Goal: Task Accomplishment & Management: Manage account settings

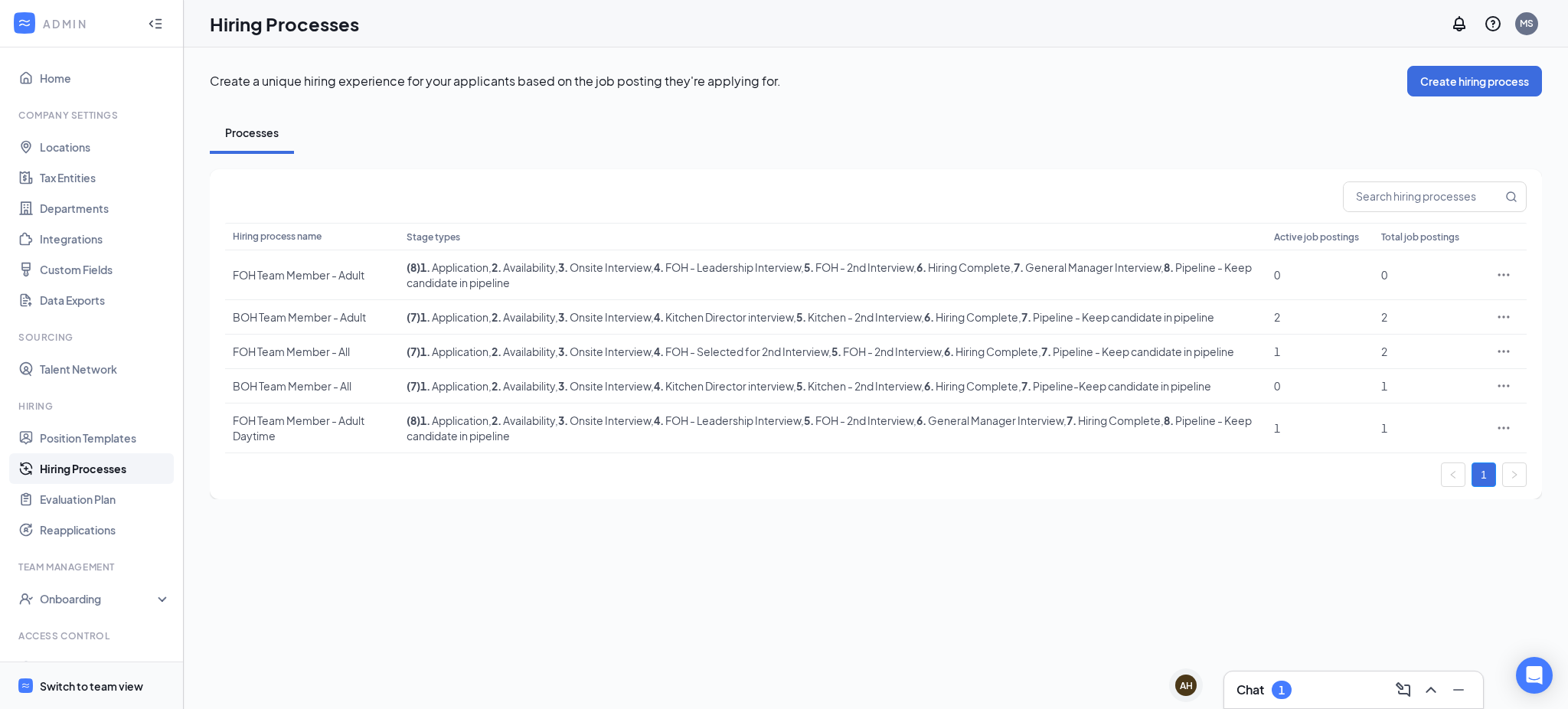
click at [67, 681] on div "Switch to team view" at bounding box center [91, 686] width 103 height 16
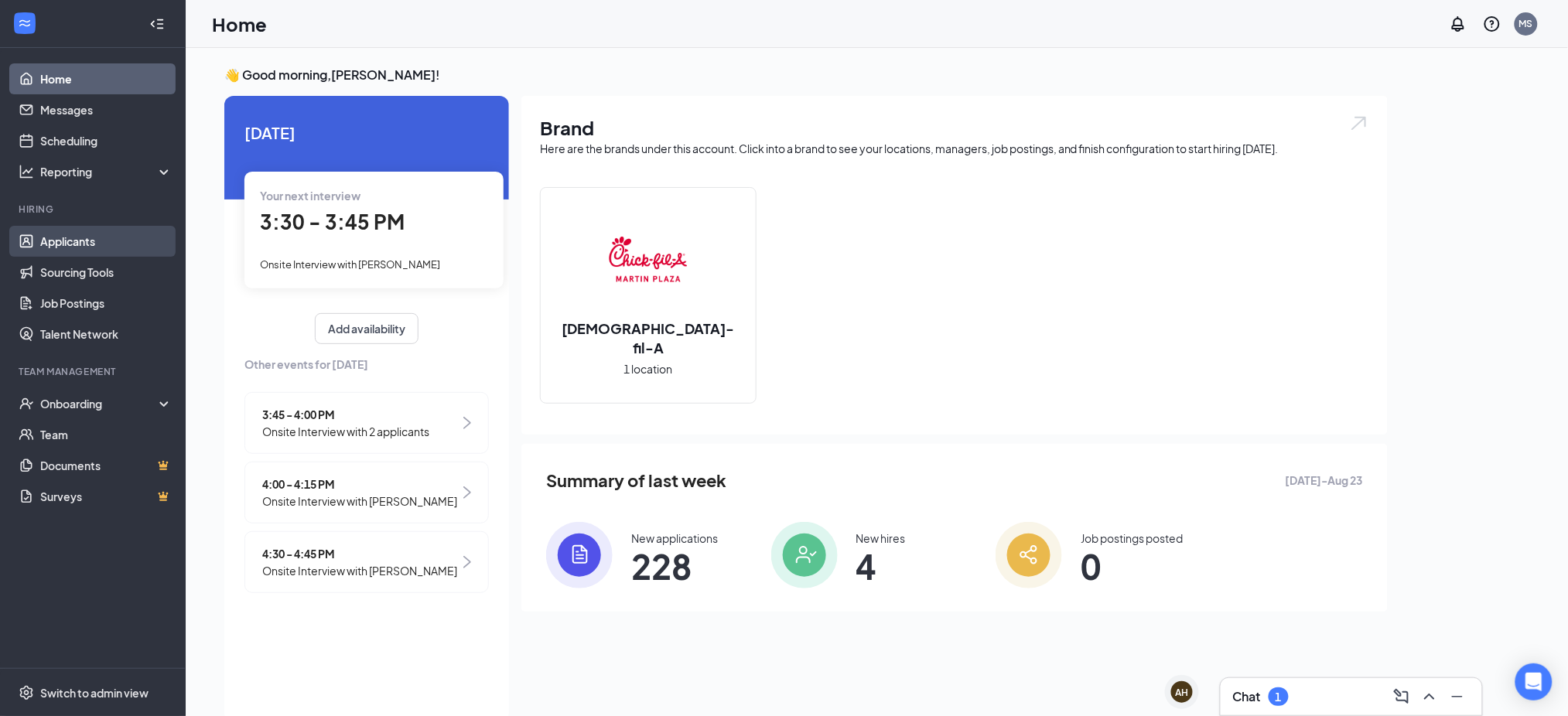
click at [76, 239] on link "Applicants" at bounding box center [106, 240] width 132 height 31
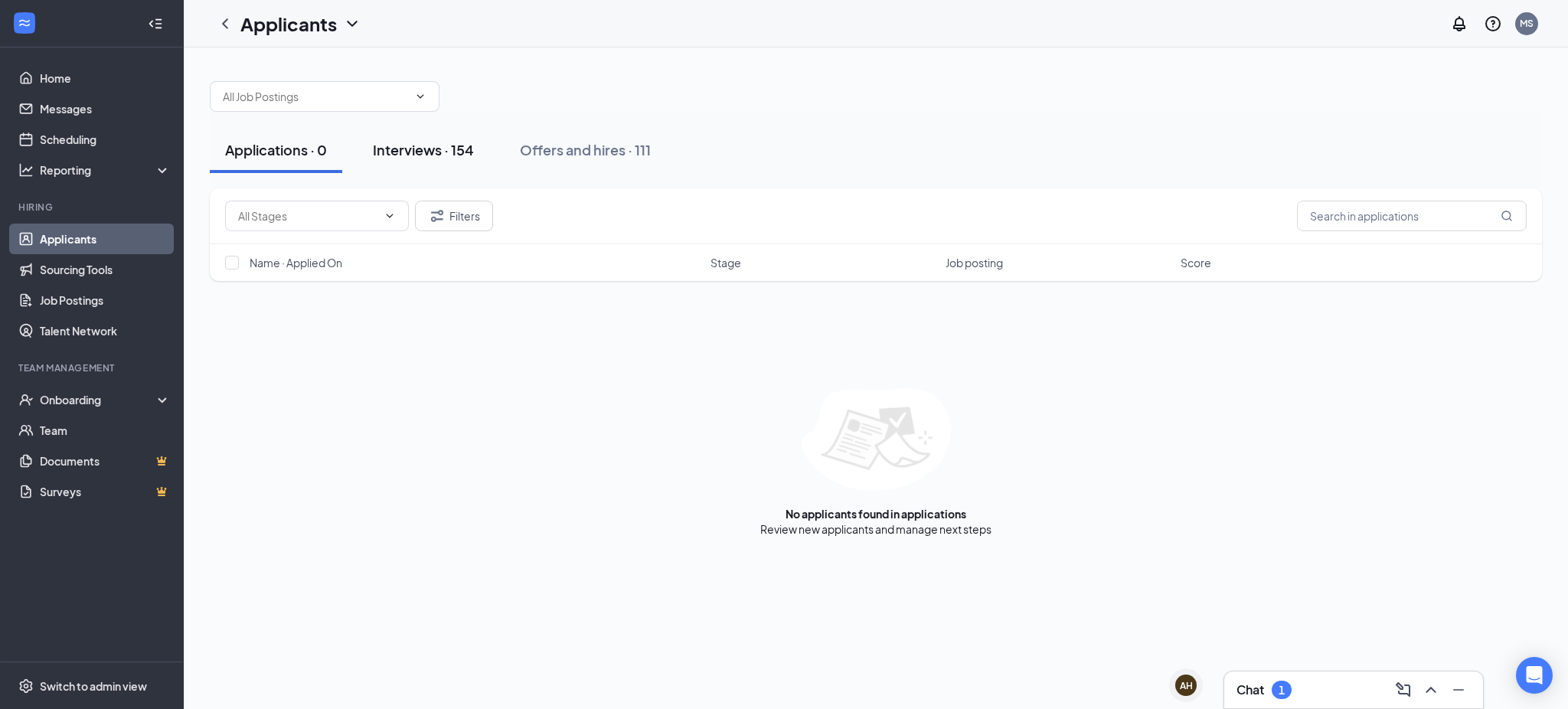
click at [411, 148] on div "Interviews · 154" at bounding box center [424, 150] width 101 height 19
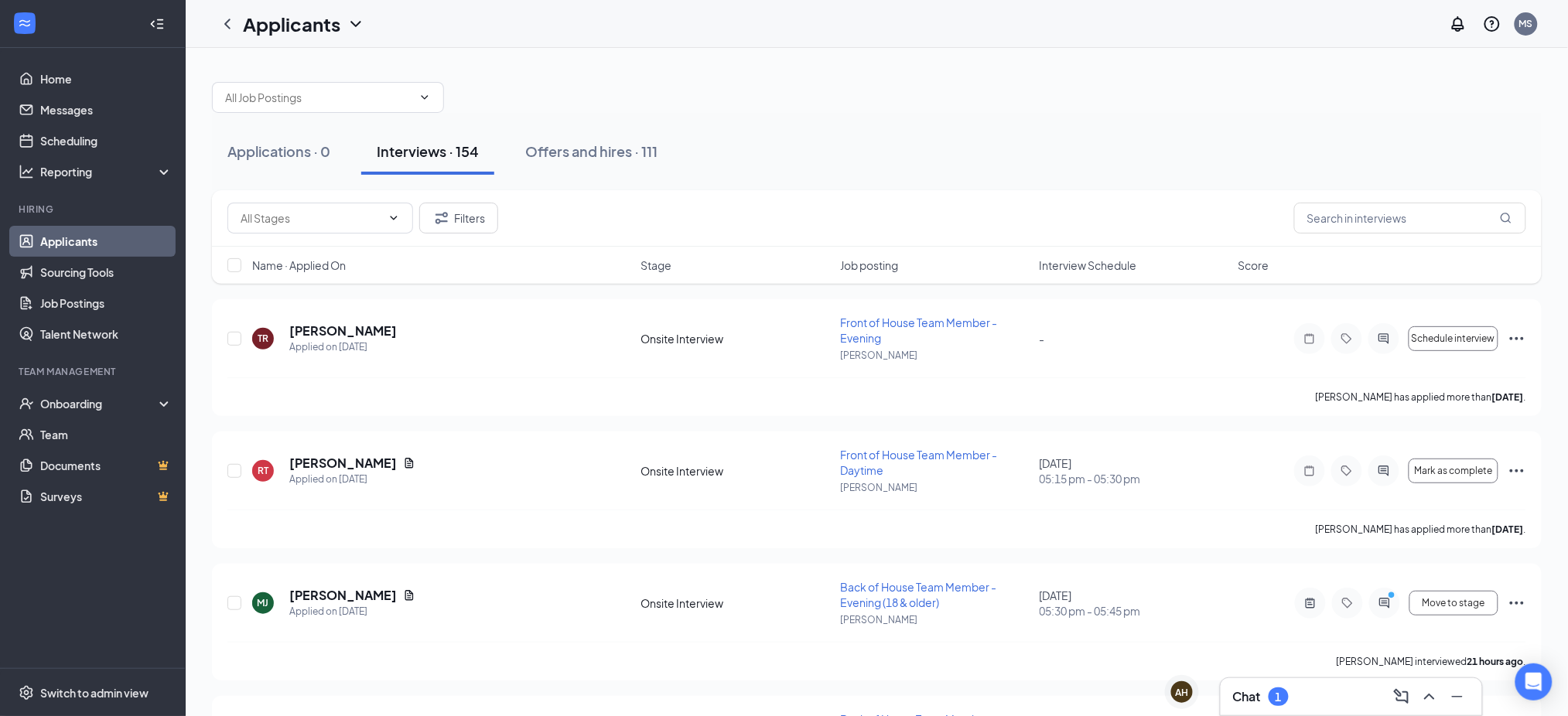
click at [674, 270] on div "Stage" at bounding box center [736, 266] width 190 height 16
click at [671, 267] on span "Stage" at bounding box center [656, 266] width 31 height 16
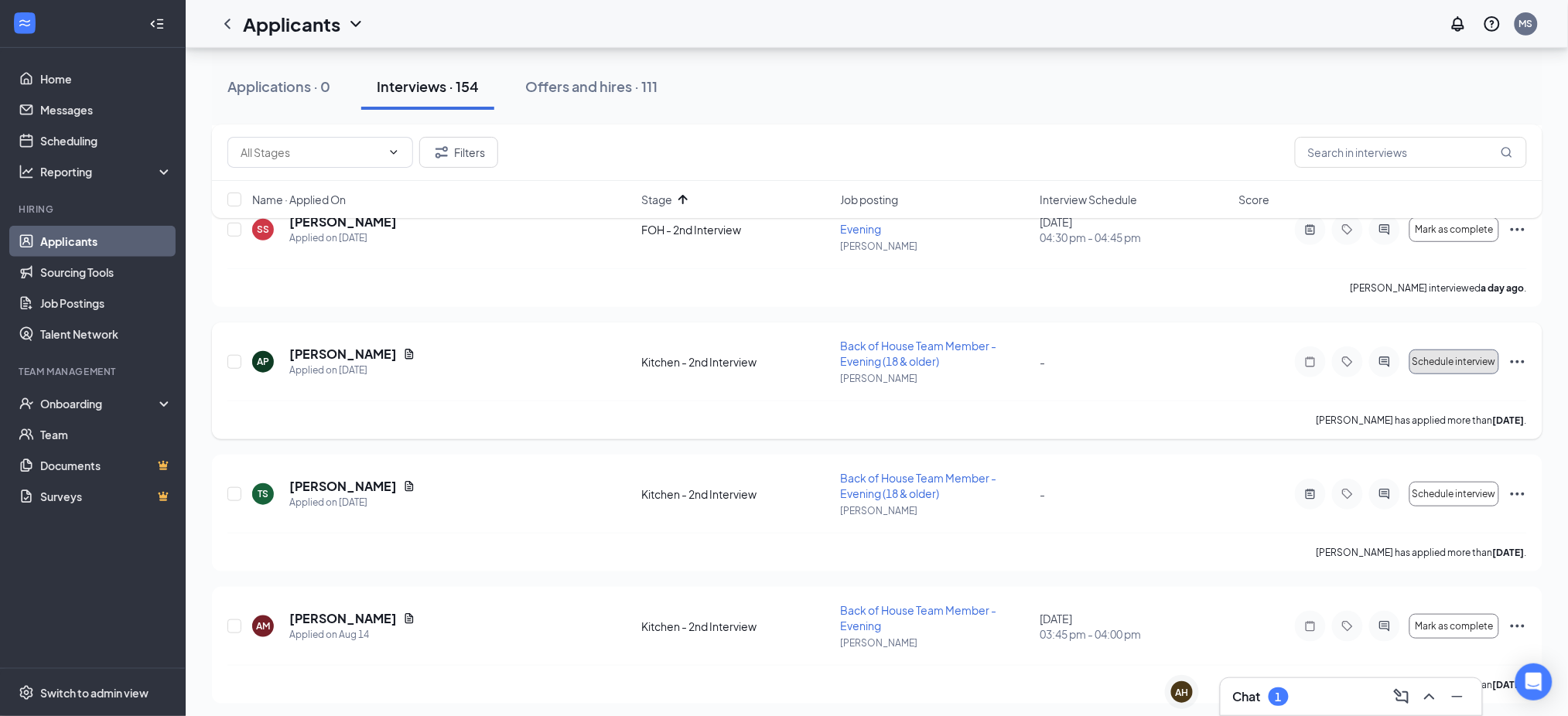
click at [1436, 367] on button "Schedule interview" at bounding box center [1454, 362] width 89 height 25
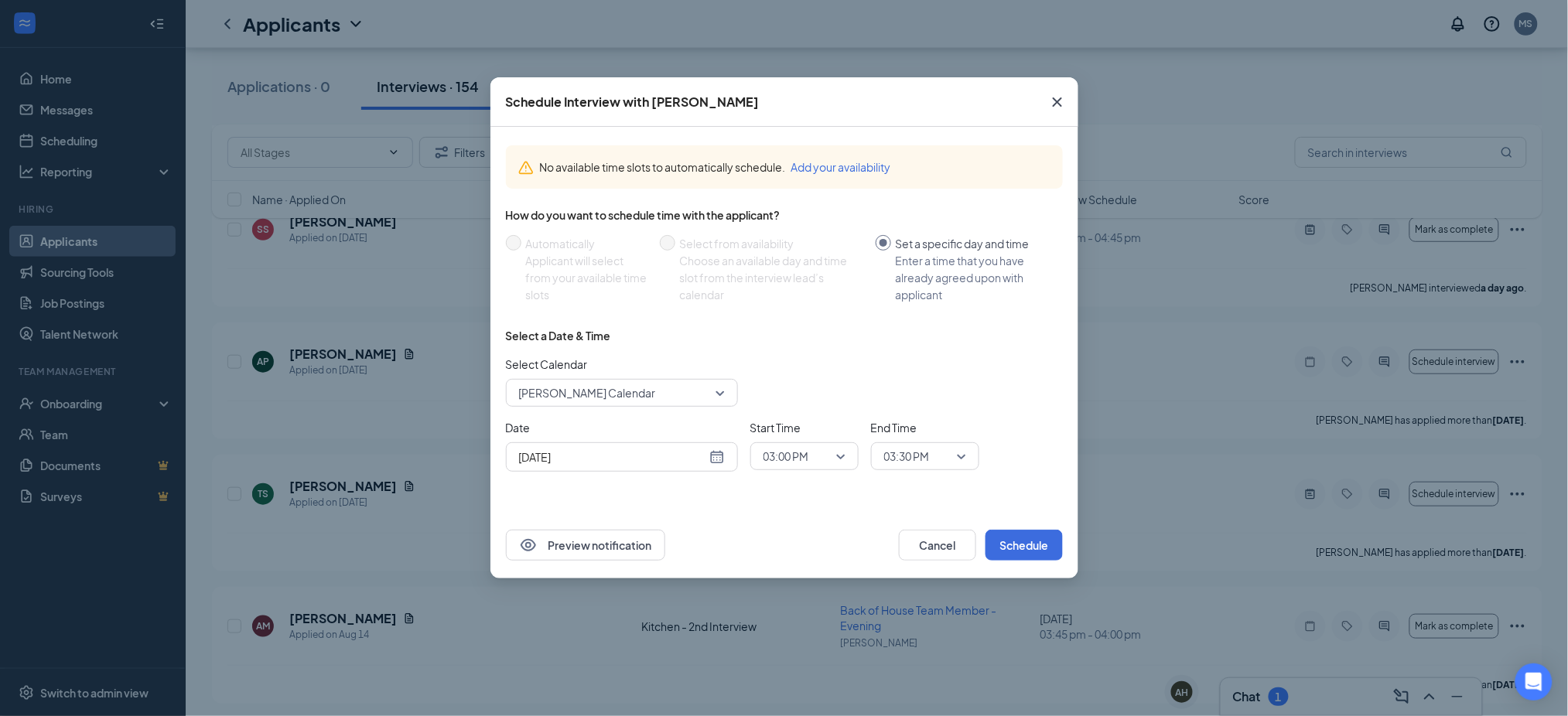
click at [718, 399] on span "[PERSON_NAME] Calendar" at bounding box center [621, 393] width 206 height 24
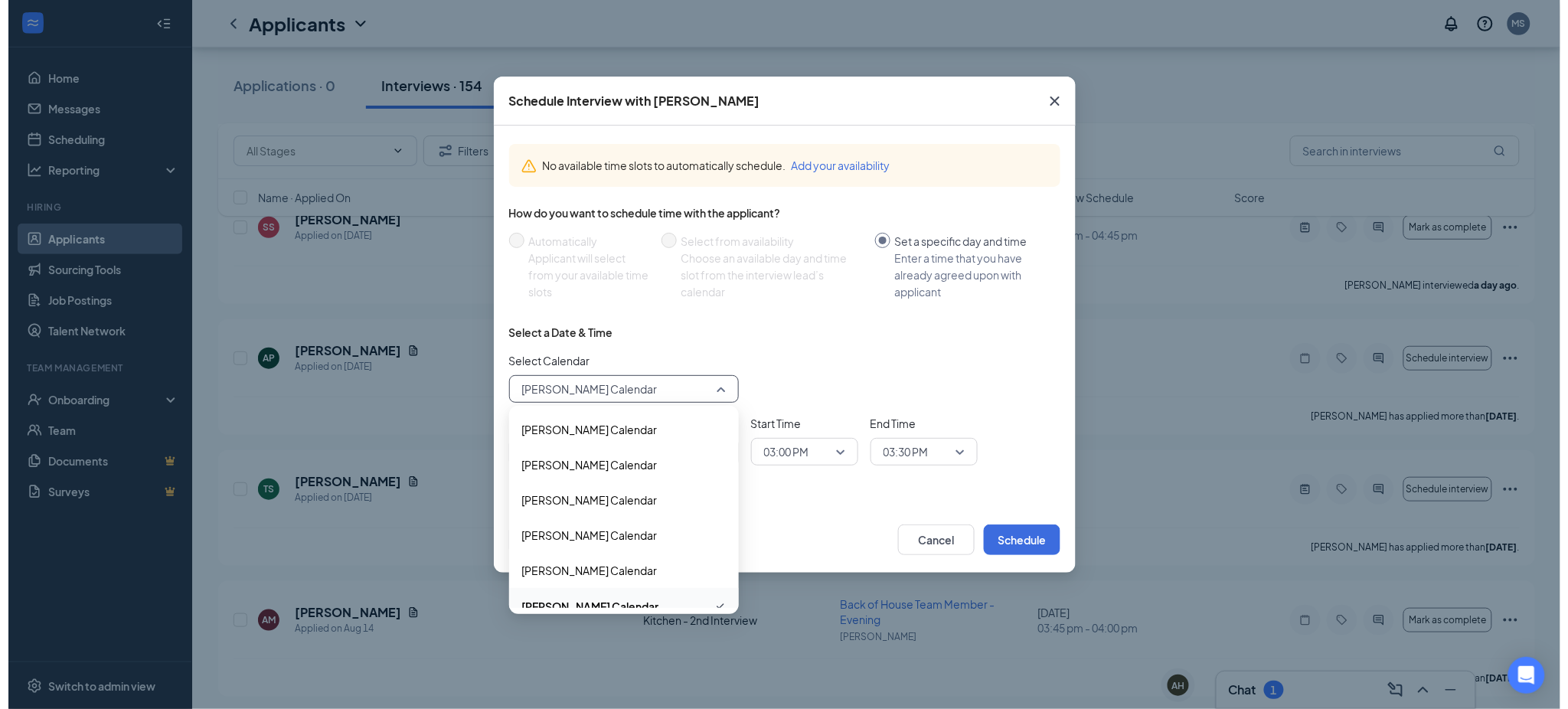
scroll to position [17, 0]
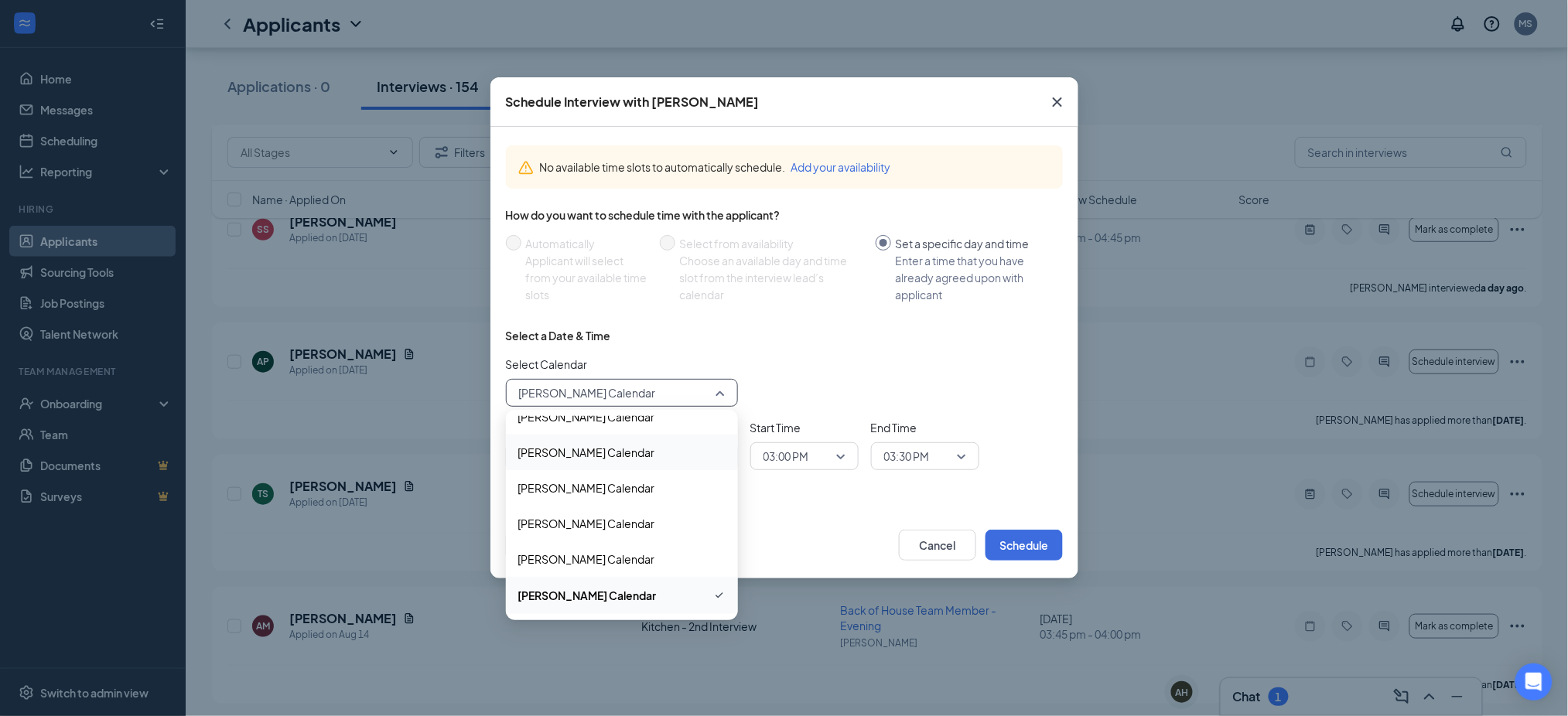
click at [639, 451] on span "Brittany Stokes's Calendar" at bounding box center [586, 453] width 137 height 17
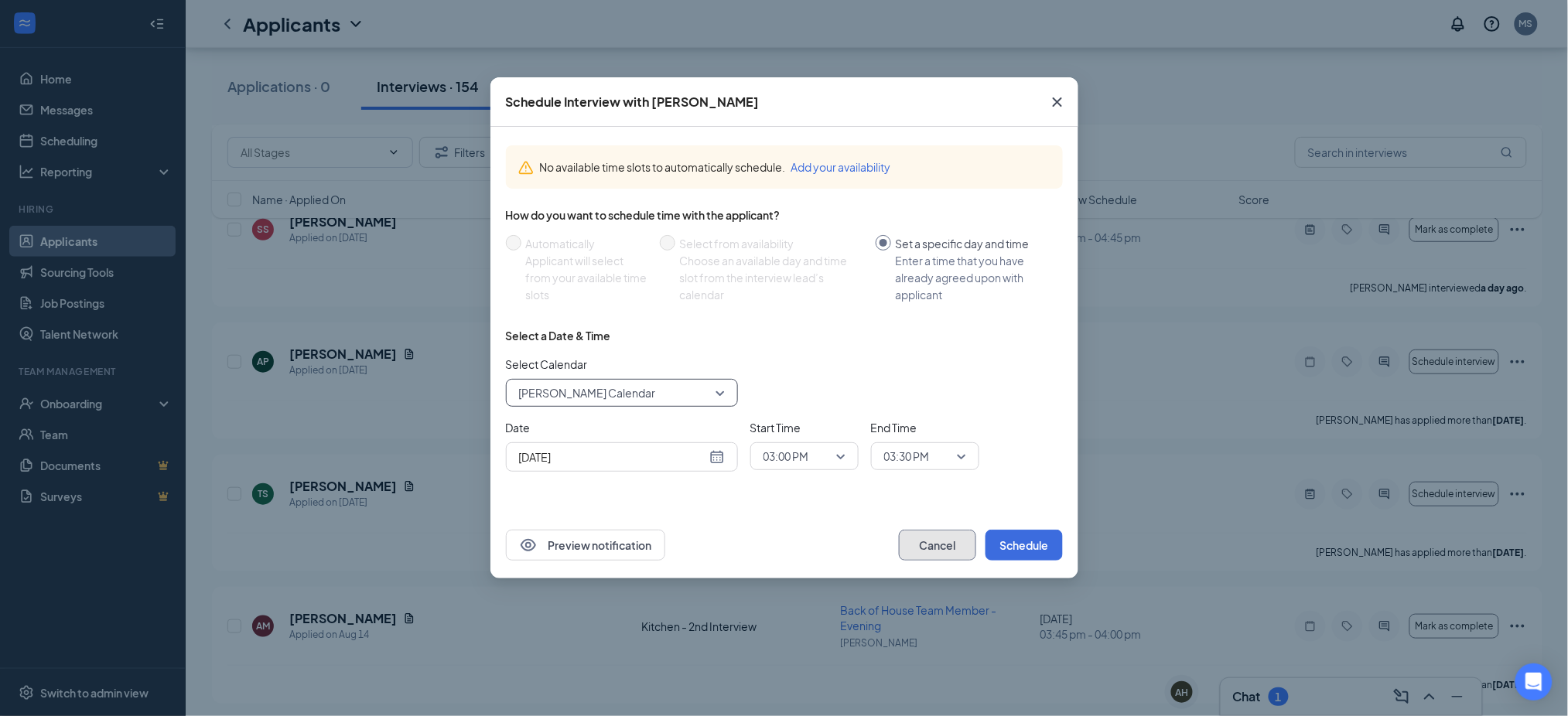
click at [933, 542] on button "Cancel" at bounding box center [937, 544] width 78 height 31
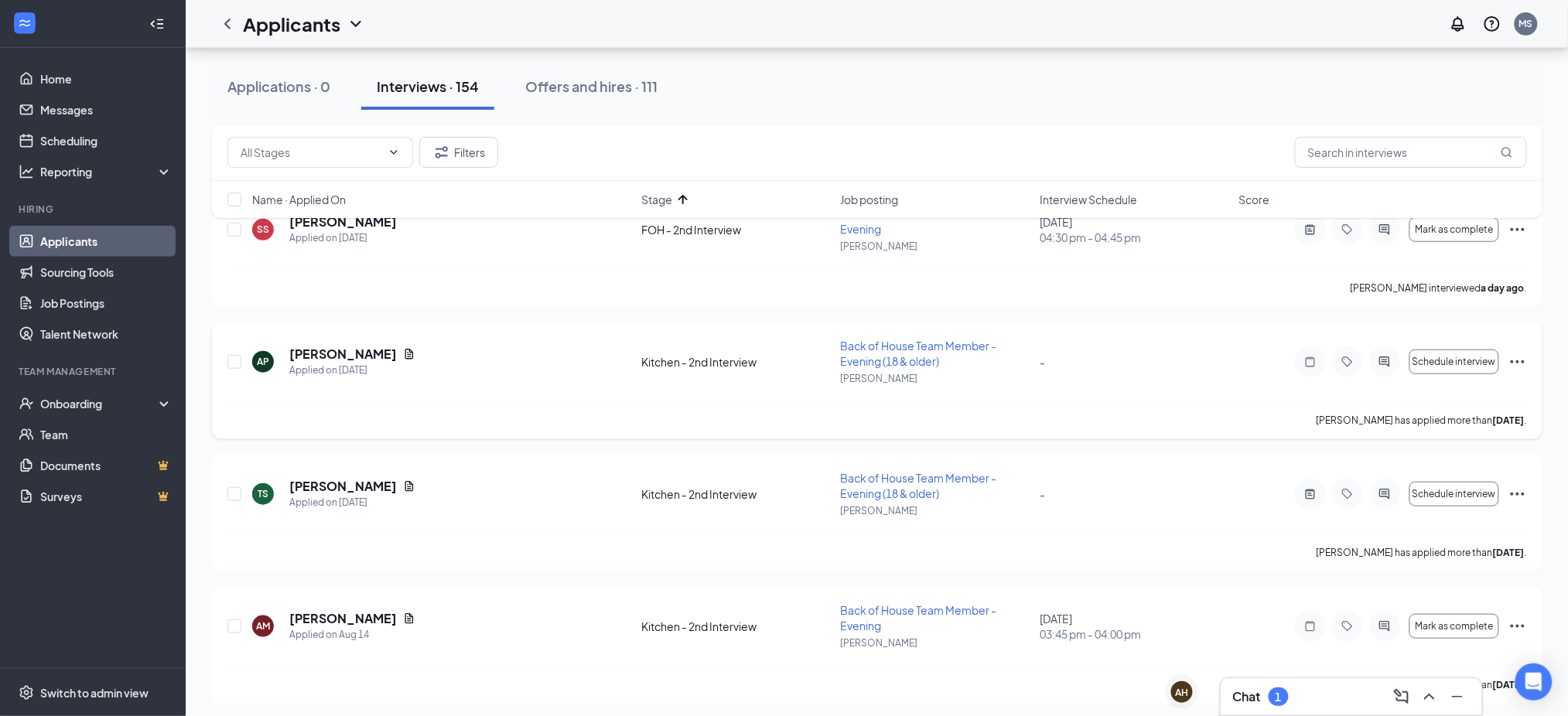
click at [959, 390] on div "AP Athena Plakas Applied on Aug 7 Kitchen - 2nd Interview Back of House Team Me…" at bounding box center [877, 369] width 1299 height 63
click at [1383, 363] on icon "ActiveChat" at bounding box center [1385, 362] width 19 height 13
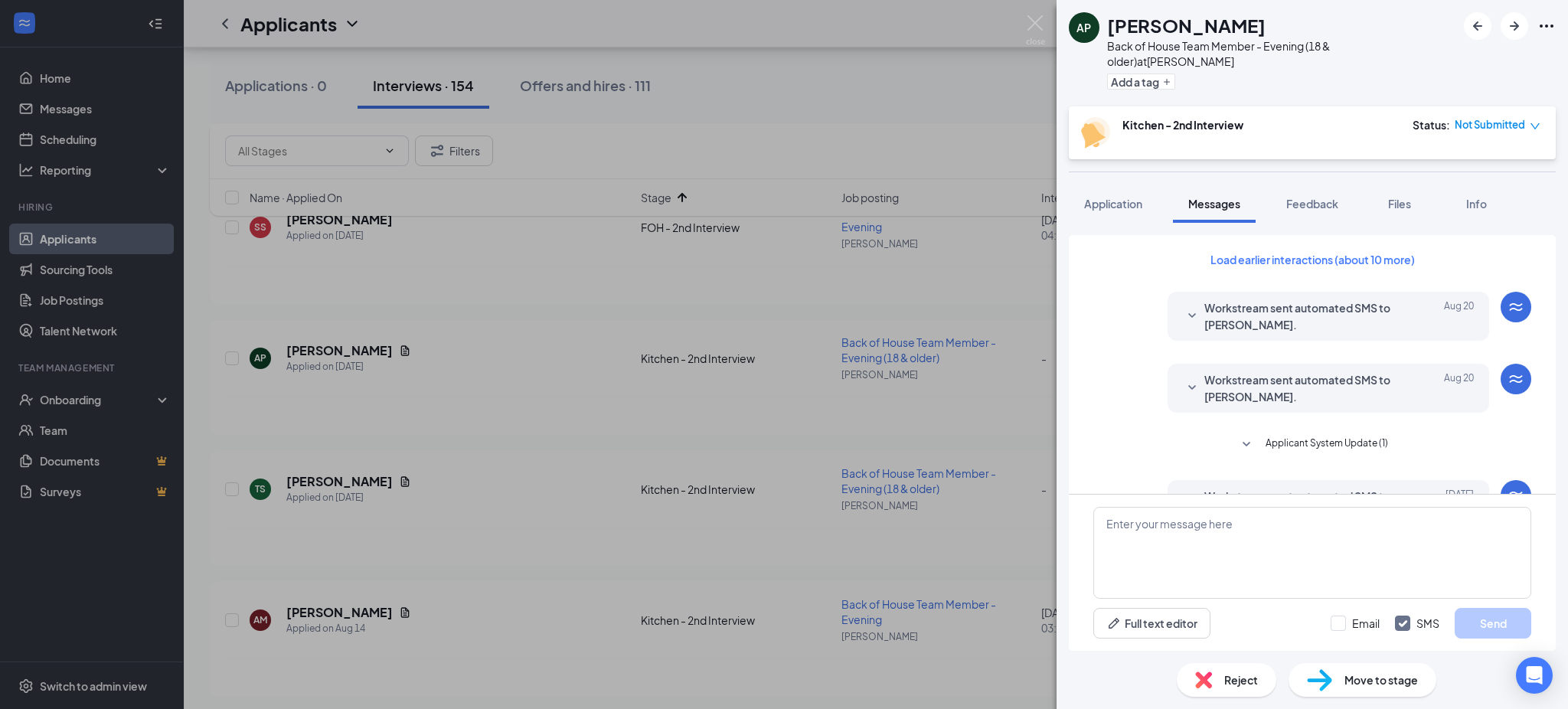
scroll to position [338, 0]
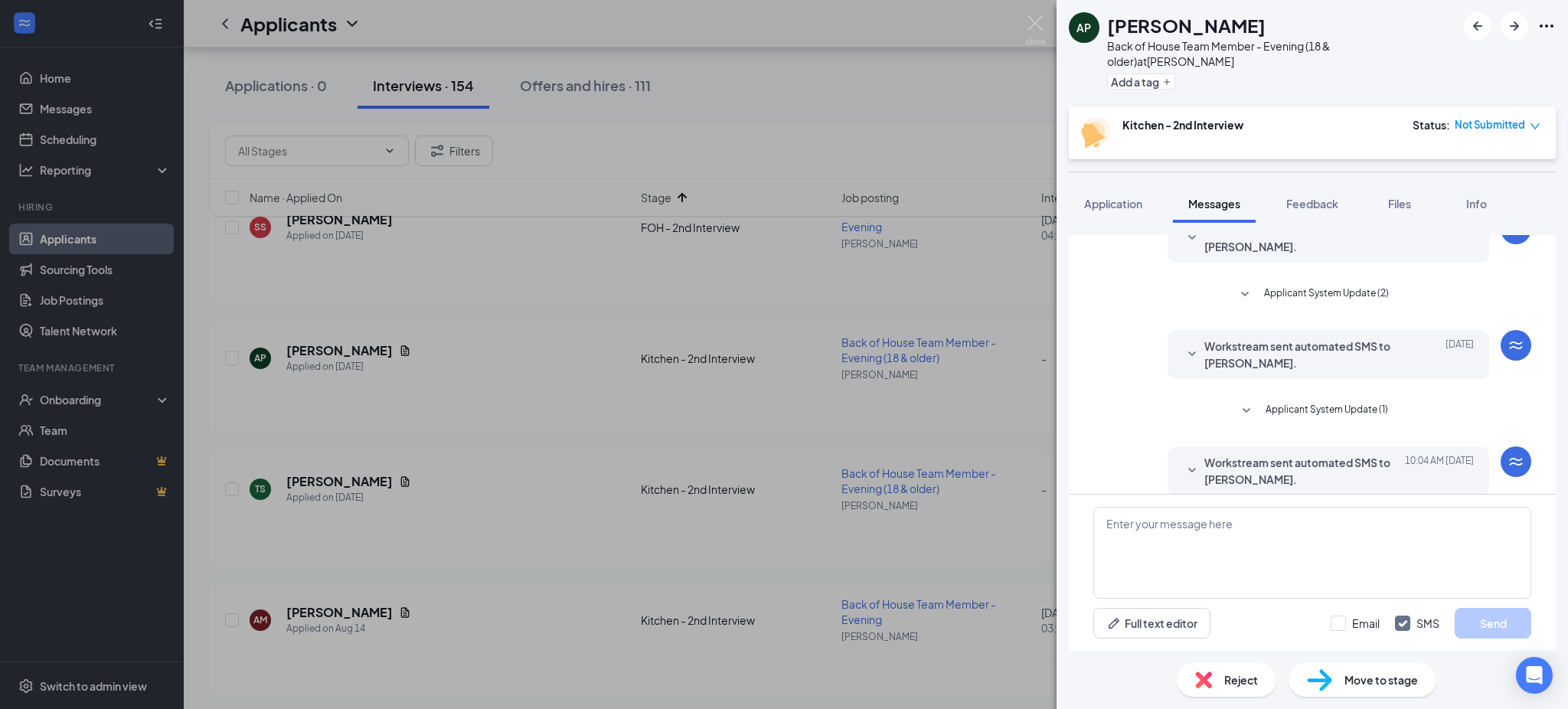
click at [1231, 457] on span "Workstream sent automated SMS to Athena Plakas." at bounding box center [1305, 470] width 201 height 33
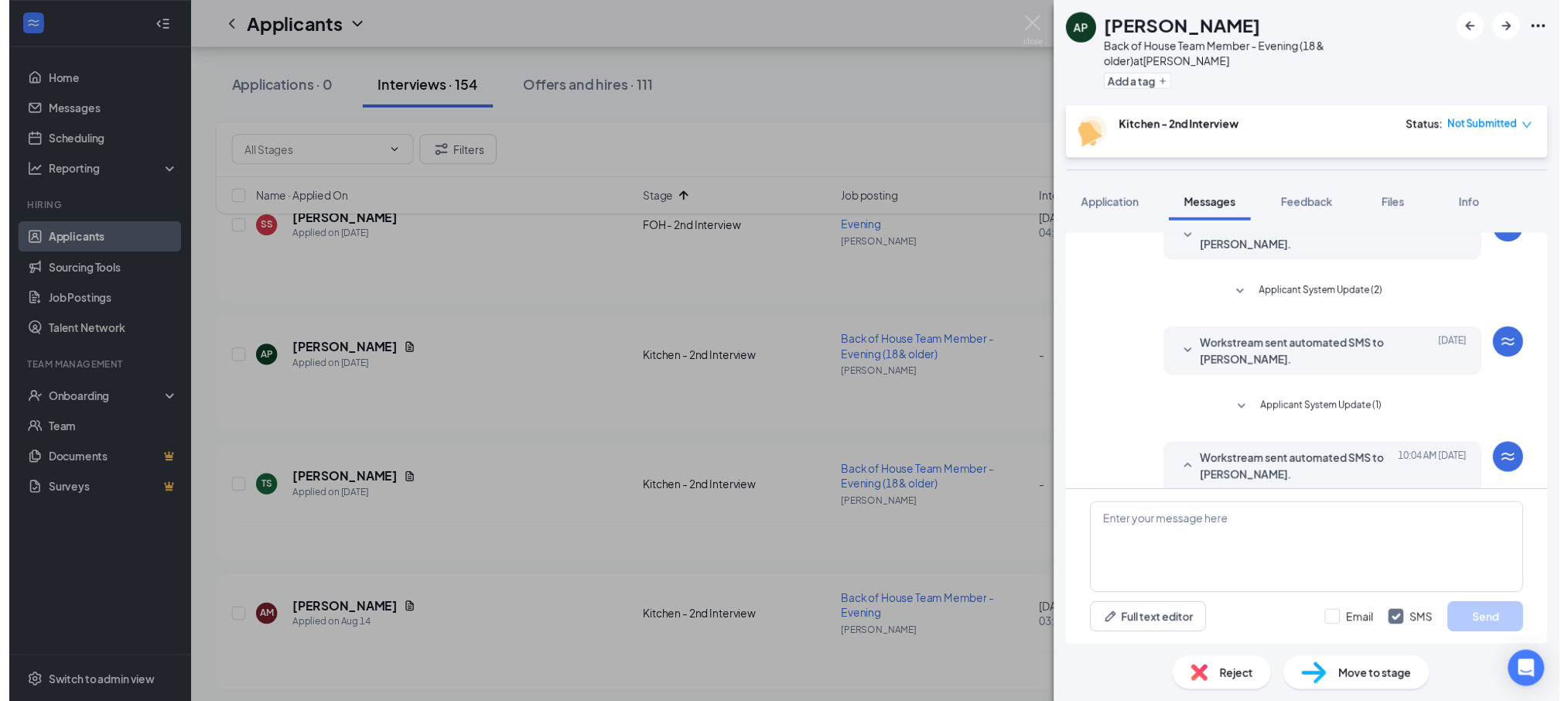
scroll to position [452, 0]
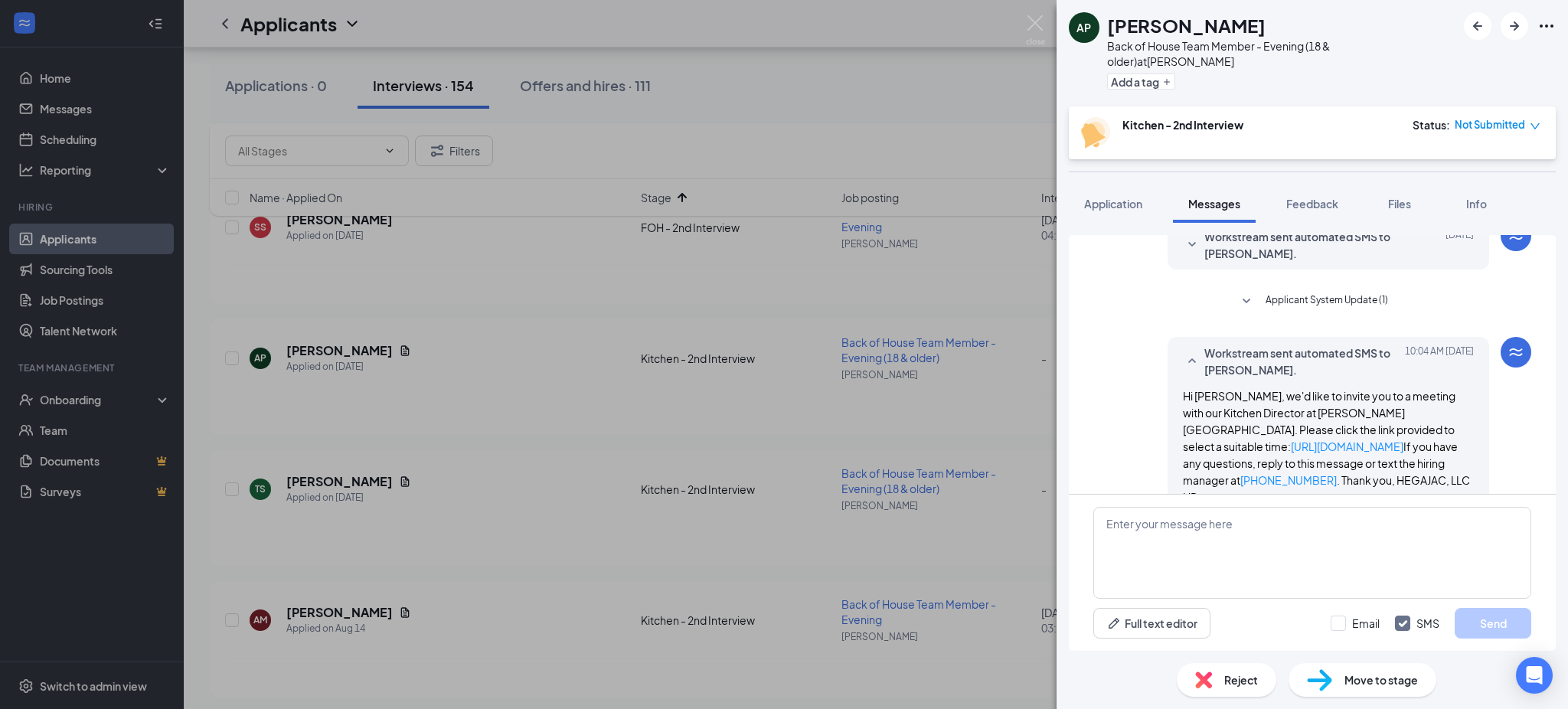
click at [1036, 12] on div "AP Athena Plakas Back of House Team Member - Evening (18 & older) at Martin Pla…" at bounding box center [784, 354] width 1568 height 709
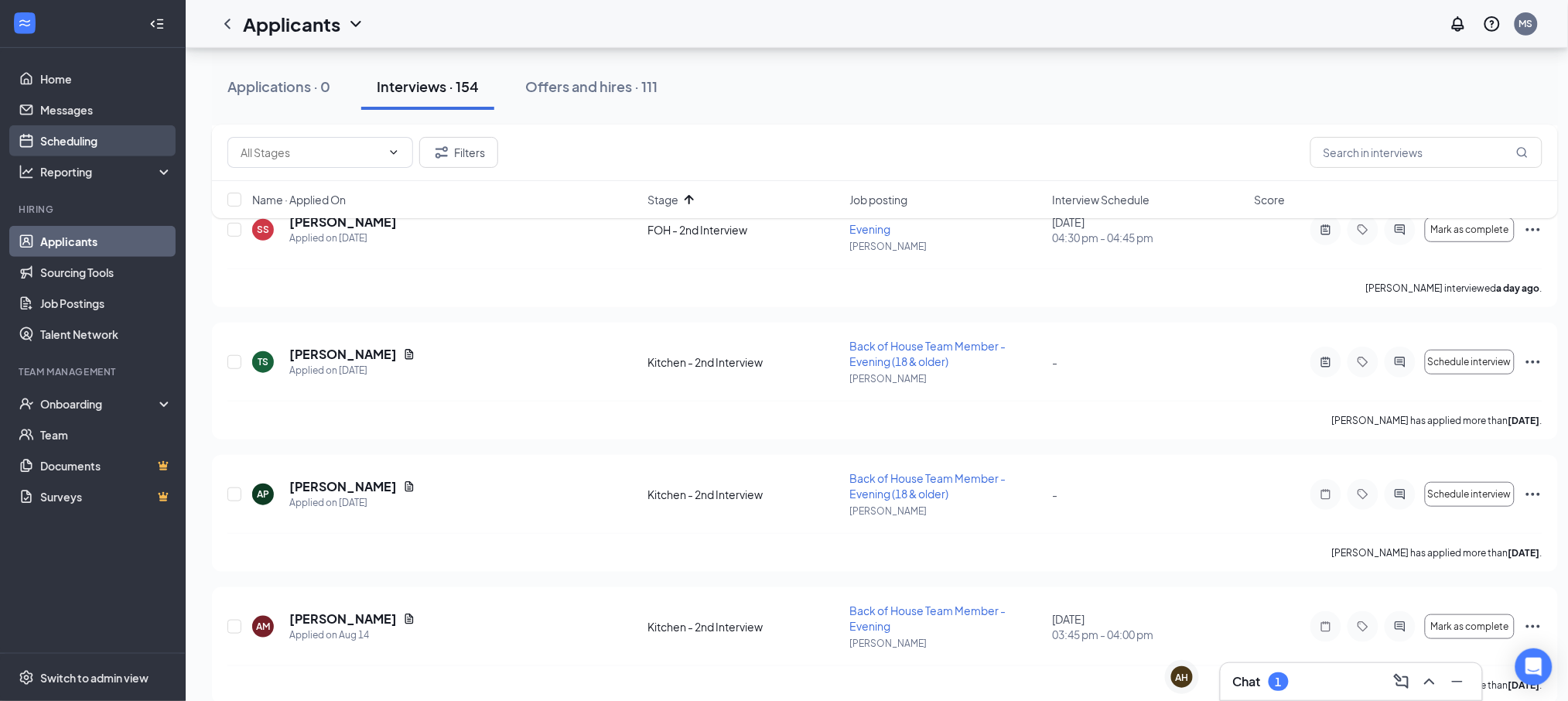
click at [52, 140] on link "Scheduling" at bounding box center [106, 140] width 132 height 31
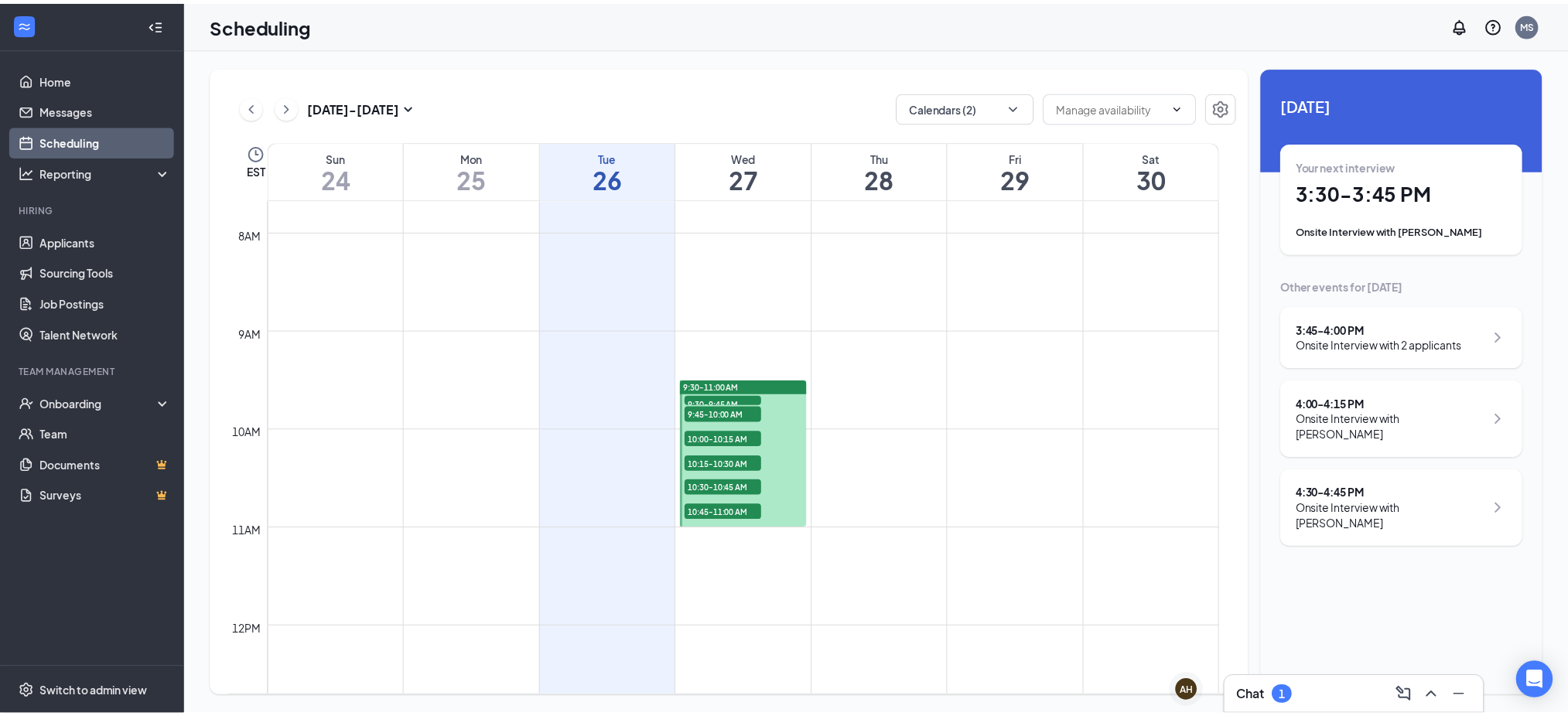
scroll to position [1241, 0]
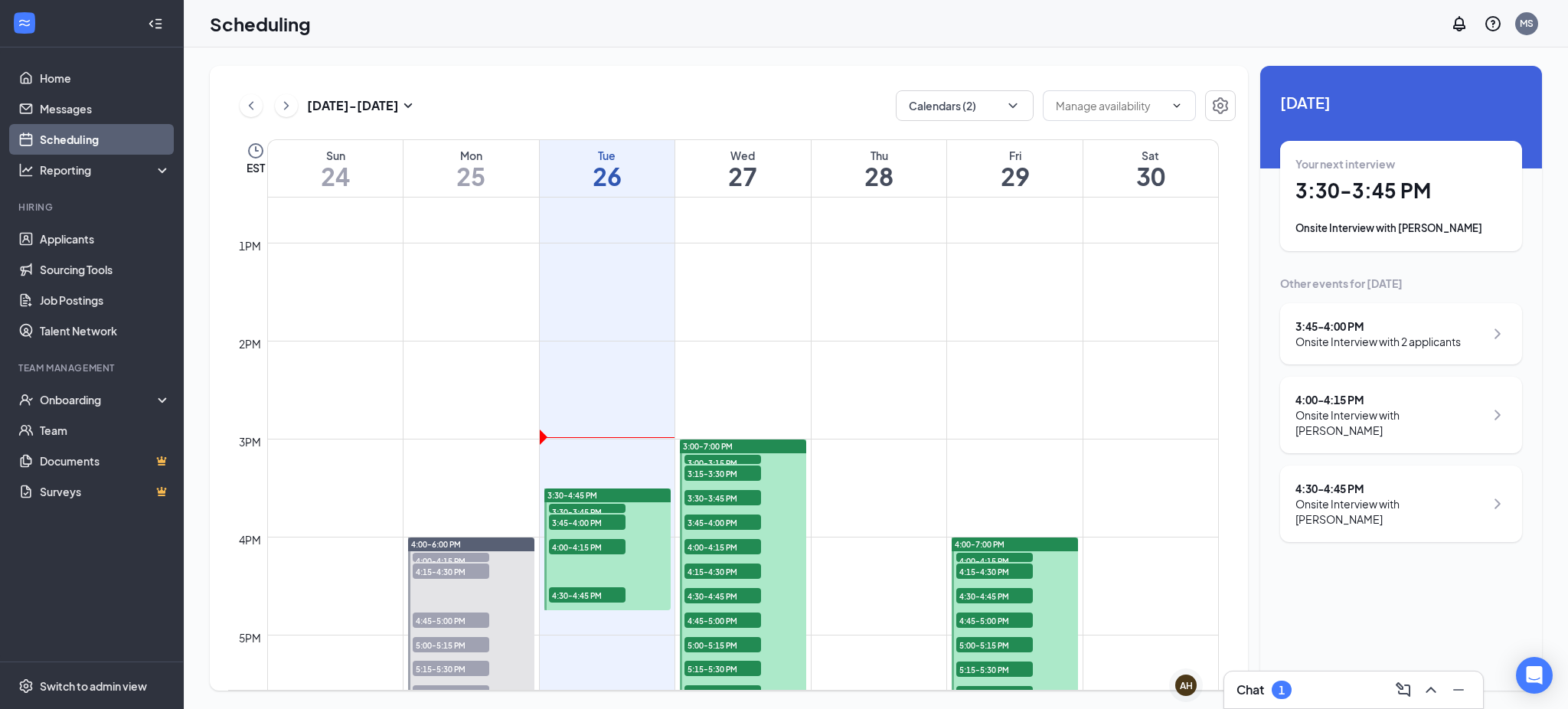
click at [594, 550] on span "4:00-4:15 PM" at bounding box center [587, 547] width 77 height 16
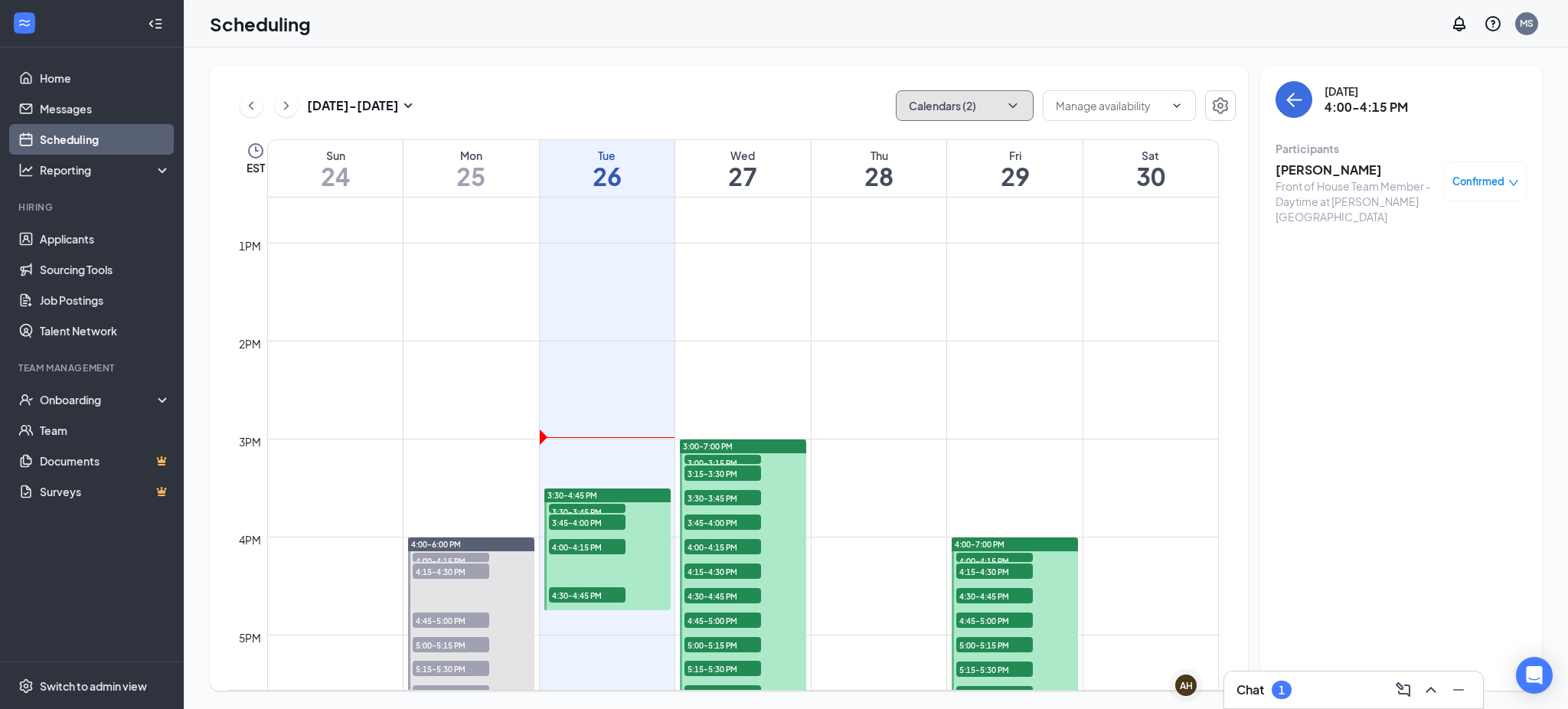
click at [1006, 99] on icon "ChevronDown" at bounding box center [1013, 105] width 16 height 16
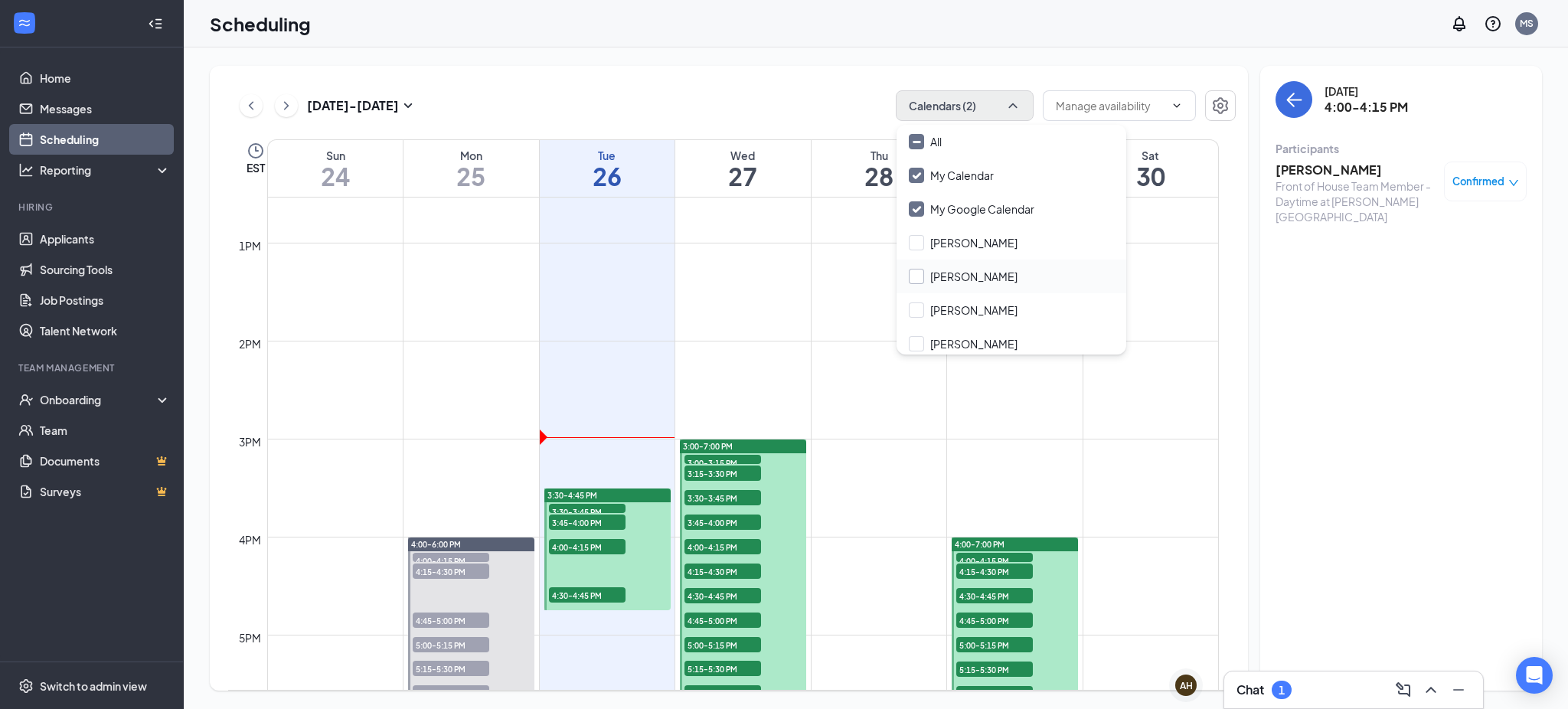
click at [968, 269] on input "Brittany Stokes" at bounding box center [964, 276] width 109 height 16
checkbox input "true"
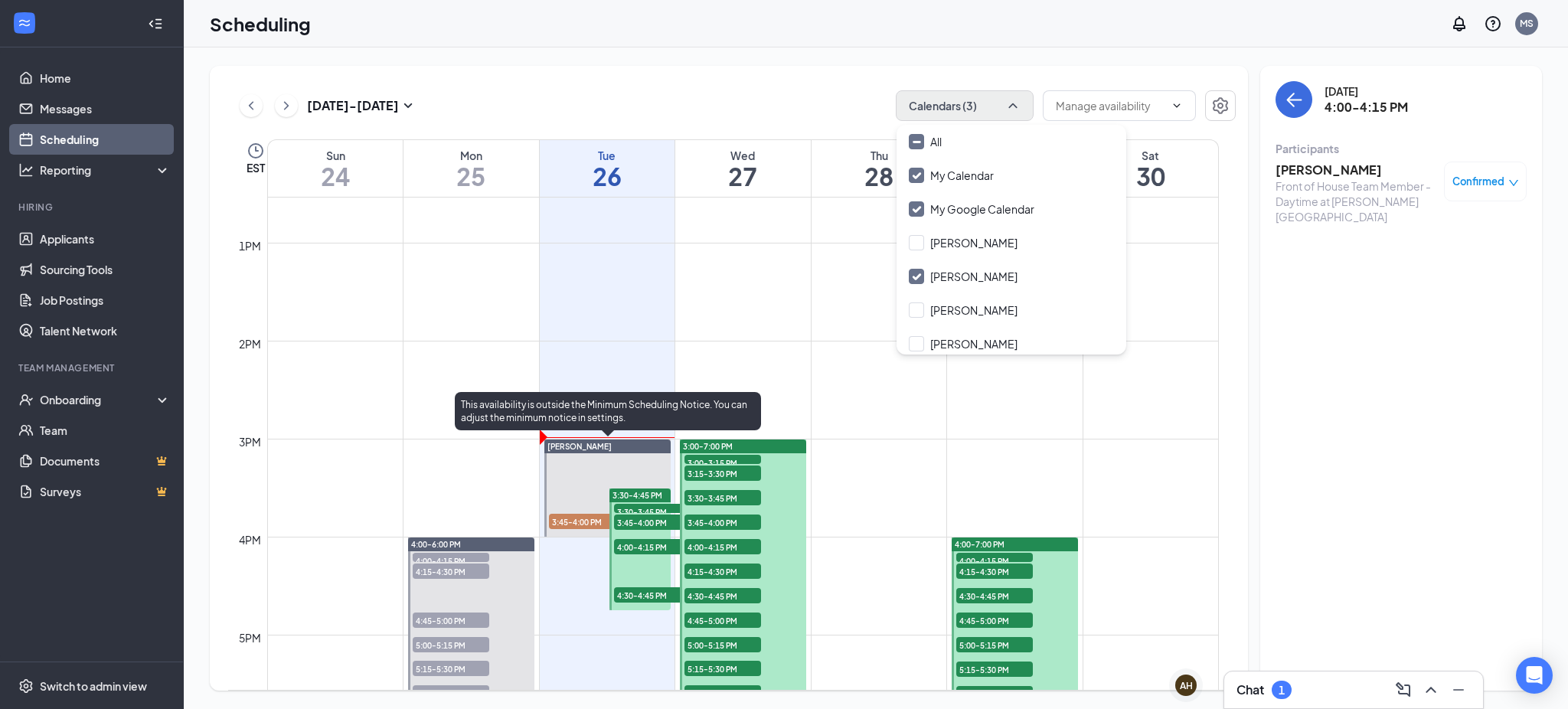
click at [576, 516] on span "3:45-4:00 PM" at bounding box center [587, 521] width 77 height 16
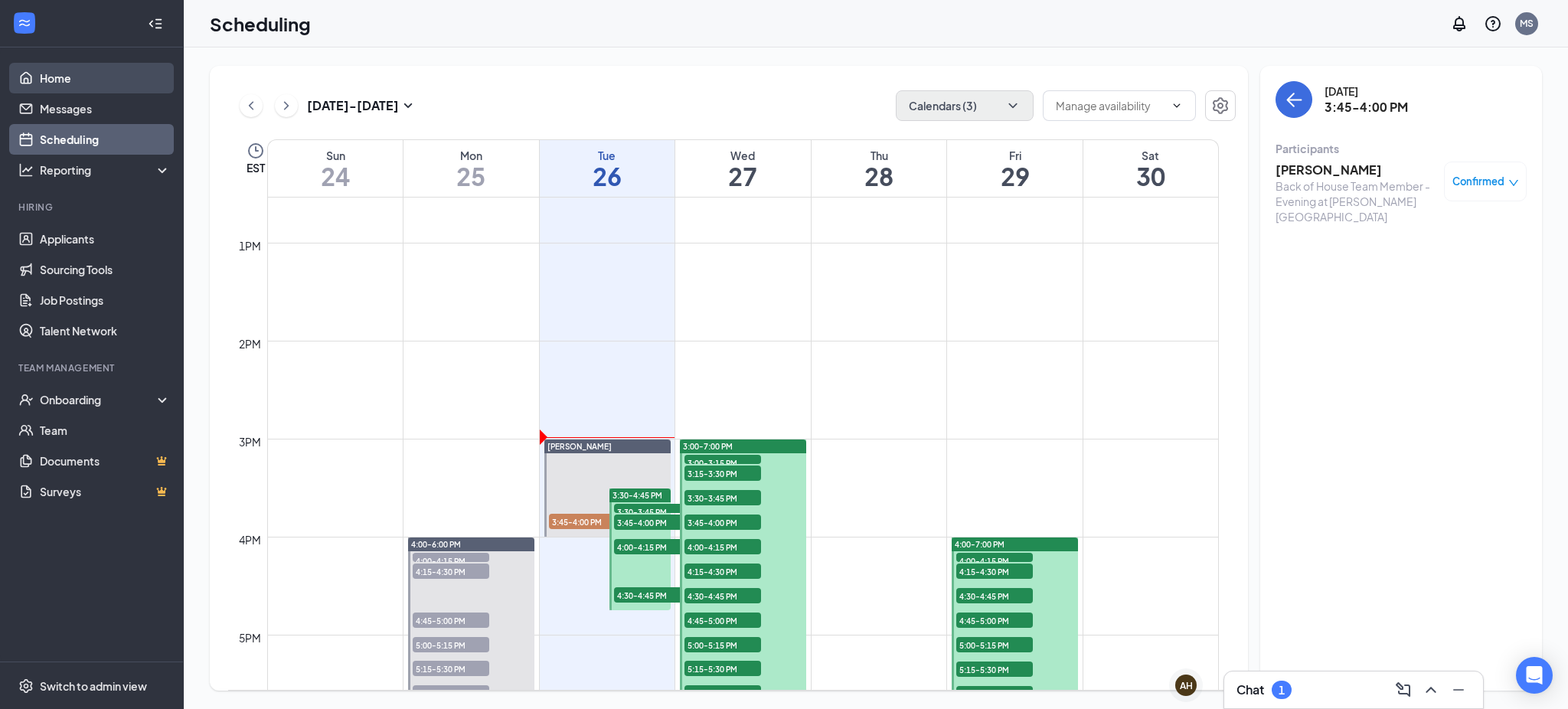
click at [47, 78] on link "Home" at bounding box center [105, 78] width 131 height 30
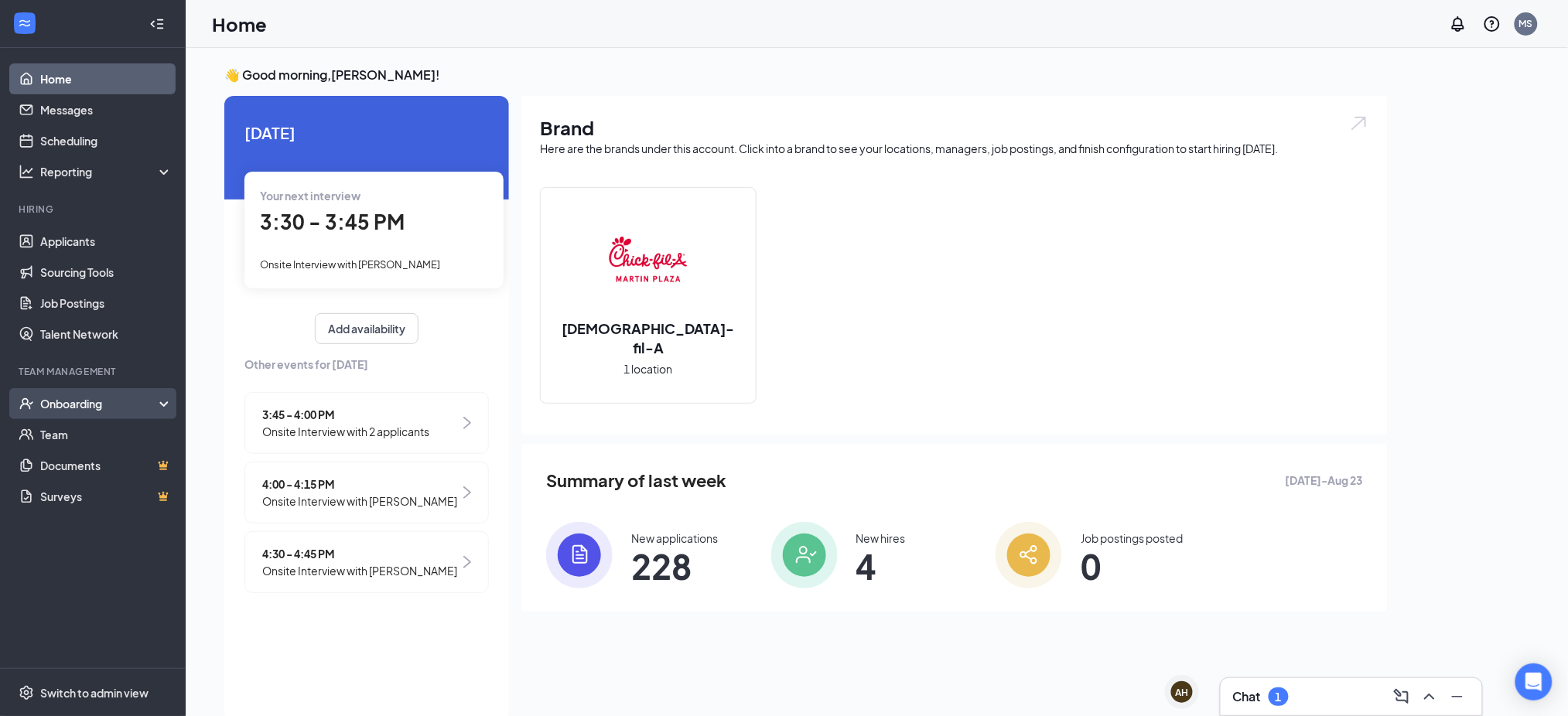
click at [65, 415] on div "Onboarding" at bounding box center [92, 403] width 186 height 31
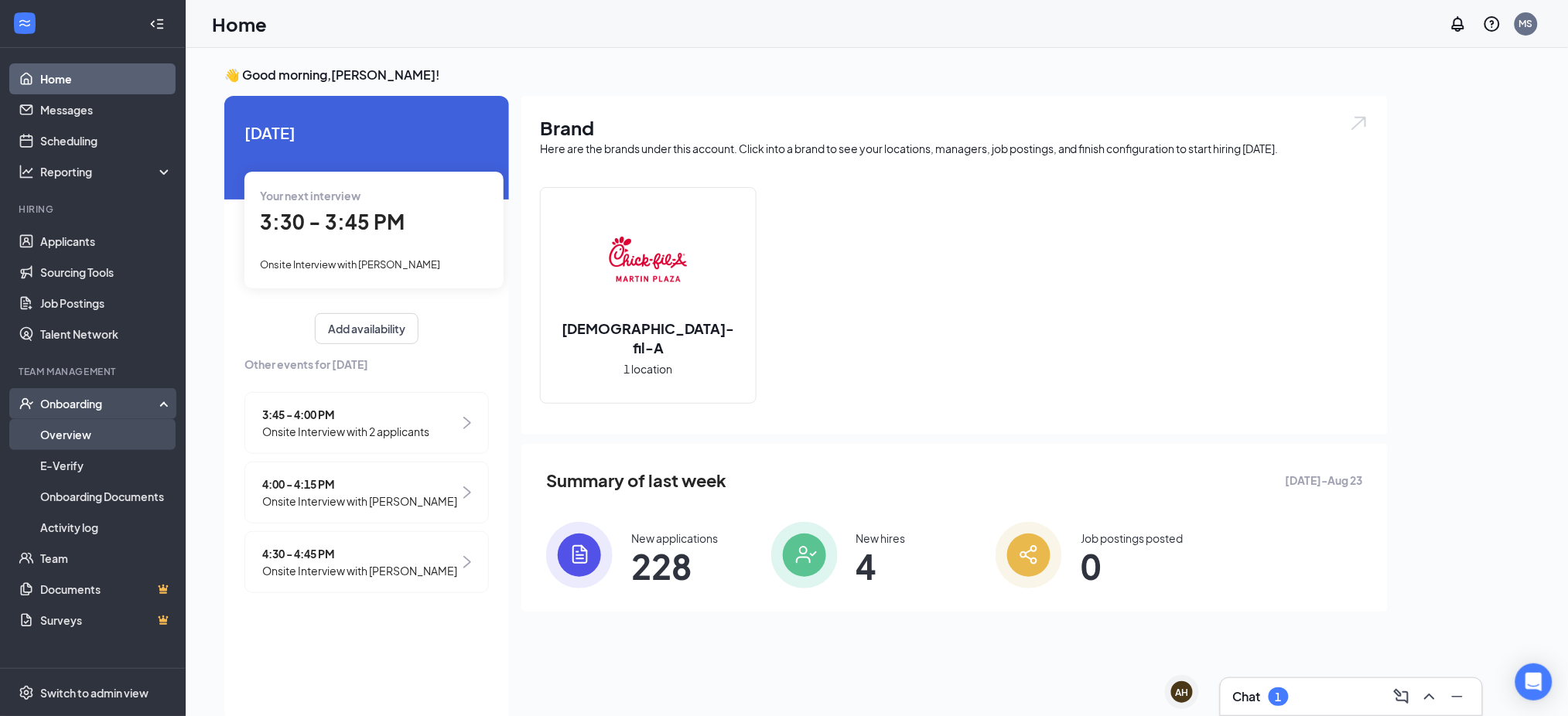
click at [76, 436] on link "Overview" at bounding box center [106, 434] width 132 height 31
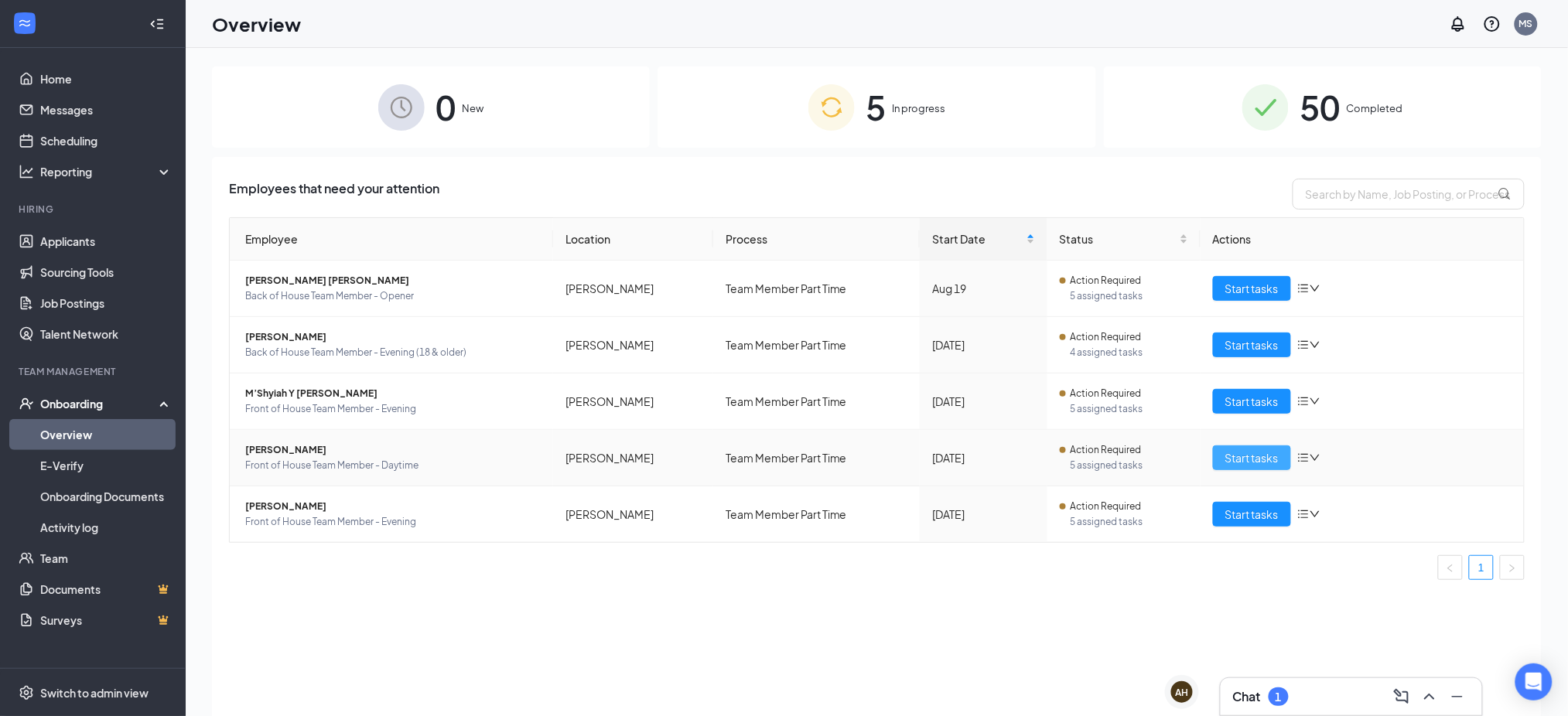
click at [1245, 468] on button "Start tasks" at bounding box center [1252, 458] width 78 height 25
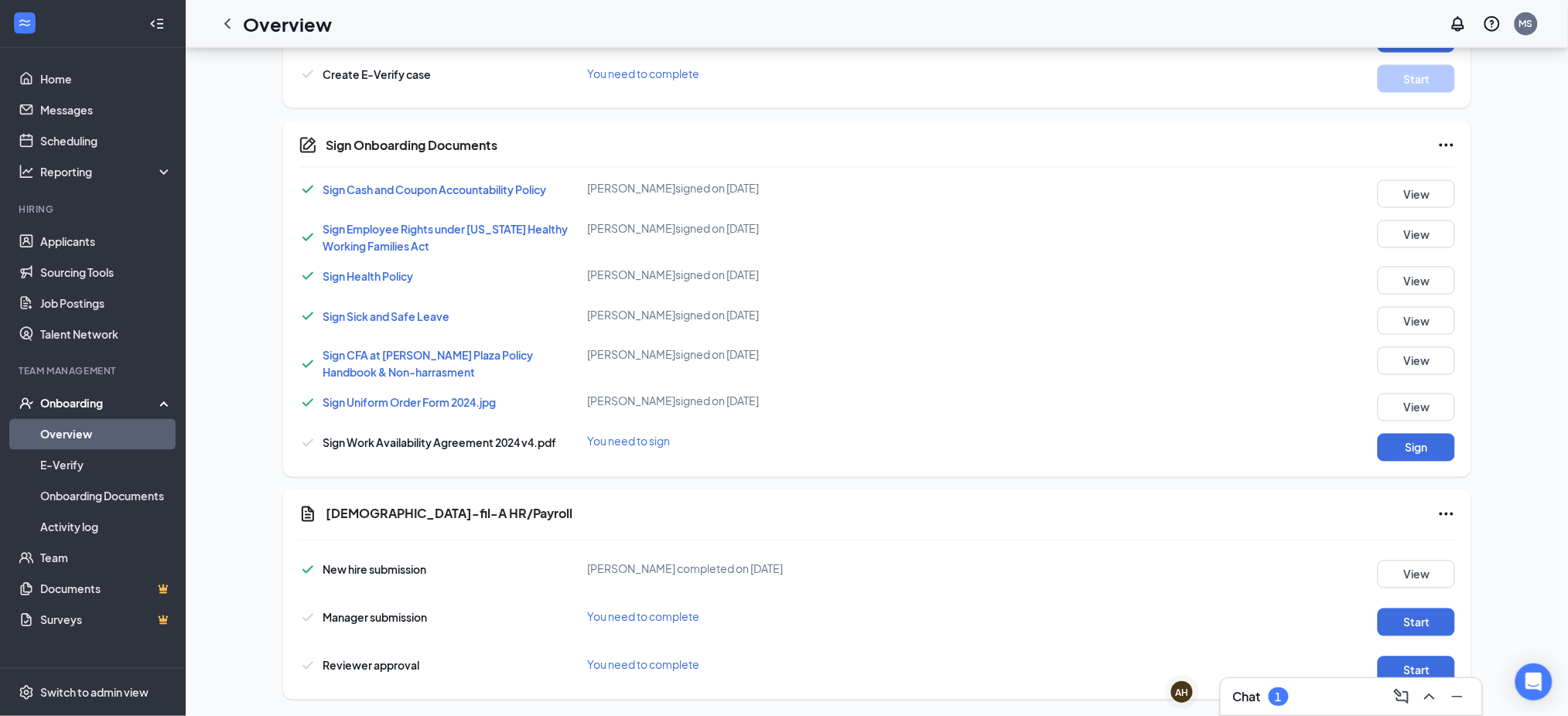
scroll to position [736, 0]
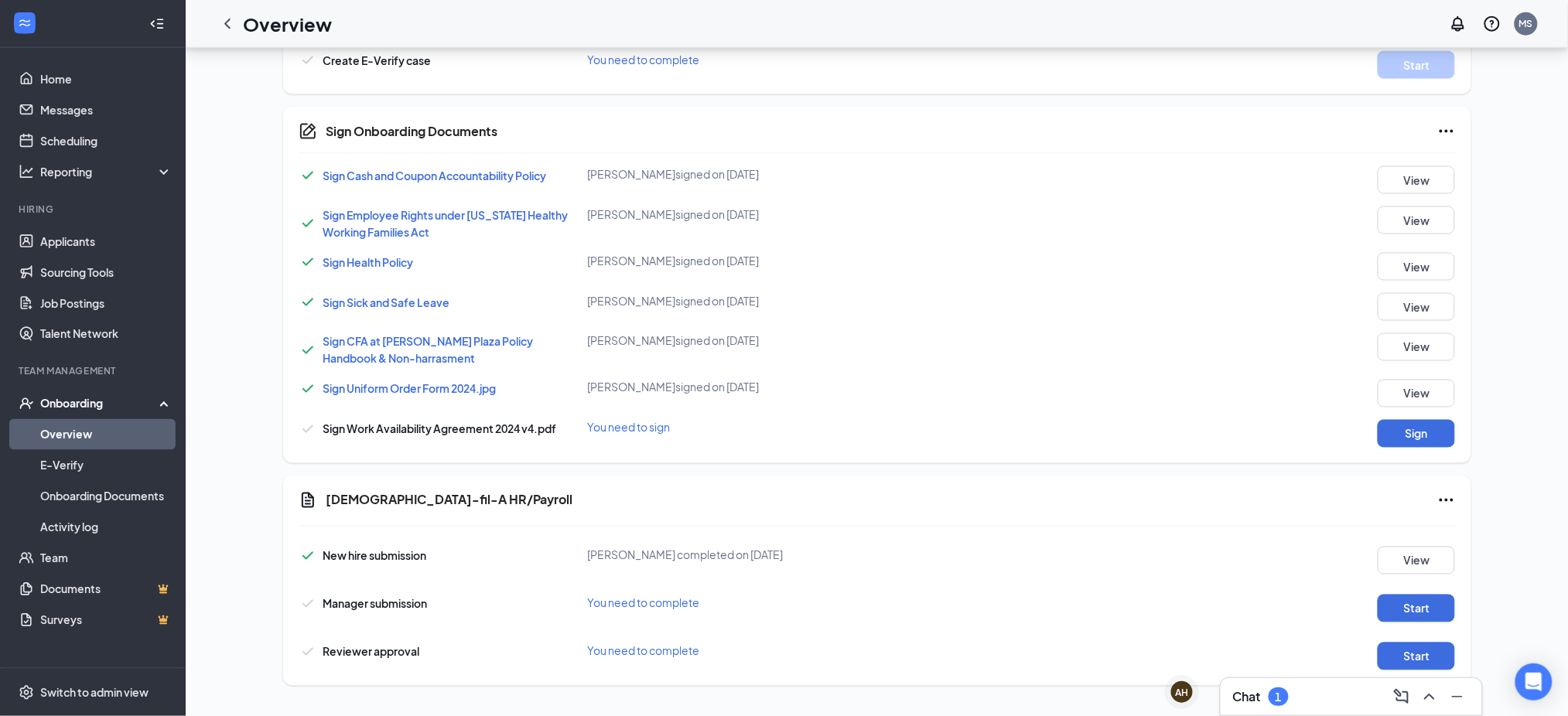
click at [1444, 497] on icon "Ellipses" at bounding box center [1447, 501] width 19 height 19
click at [1444, 498] on icon "Ellipses" at bounding box center [1447, 501] width 19 height 19
click at [1446, 129] on icon "Ellipses" at bounding box center [1447, 132] width 19 height 19
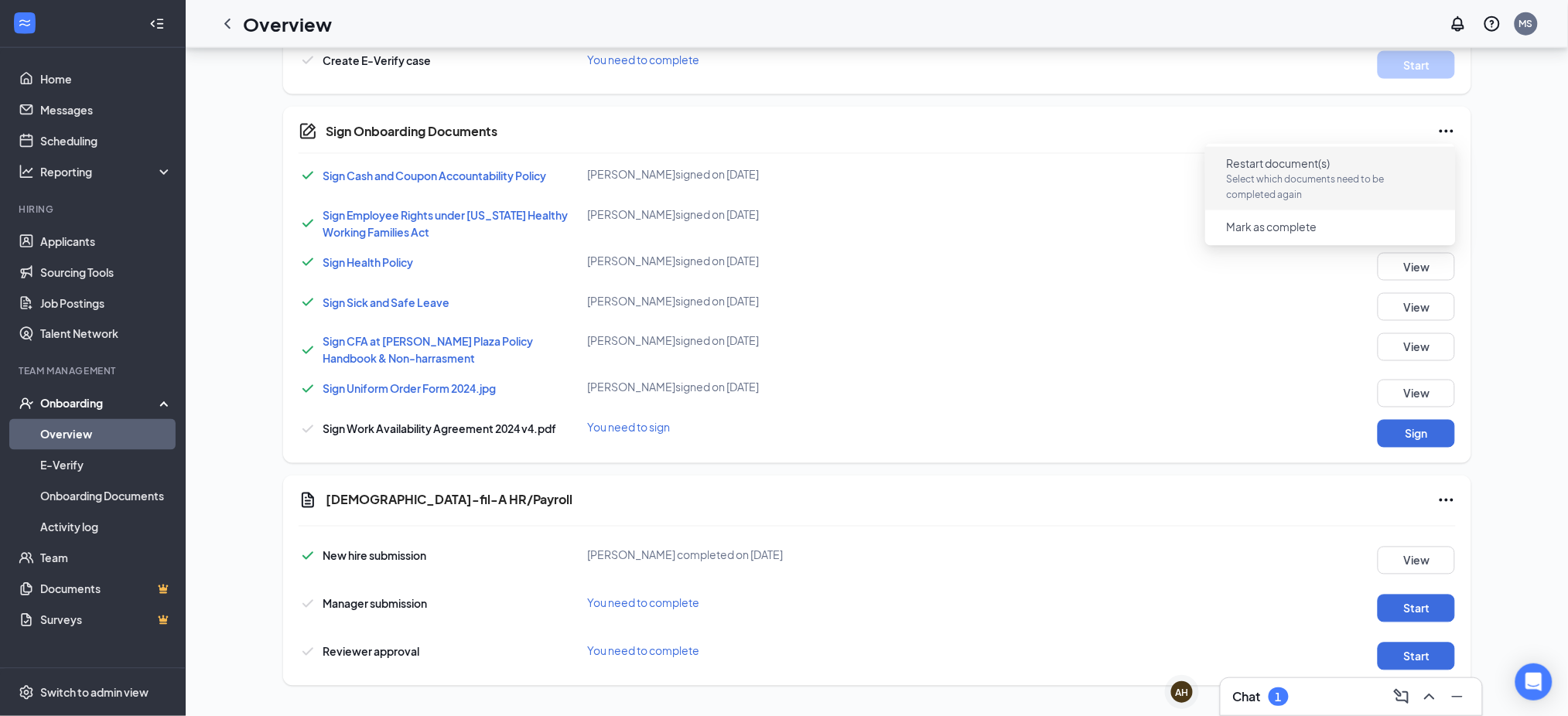
click at [1291, 165] on span "Restart document(s)" at bounding box center [1278, 163] width 103 height 16
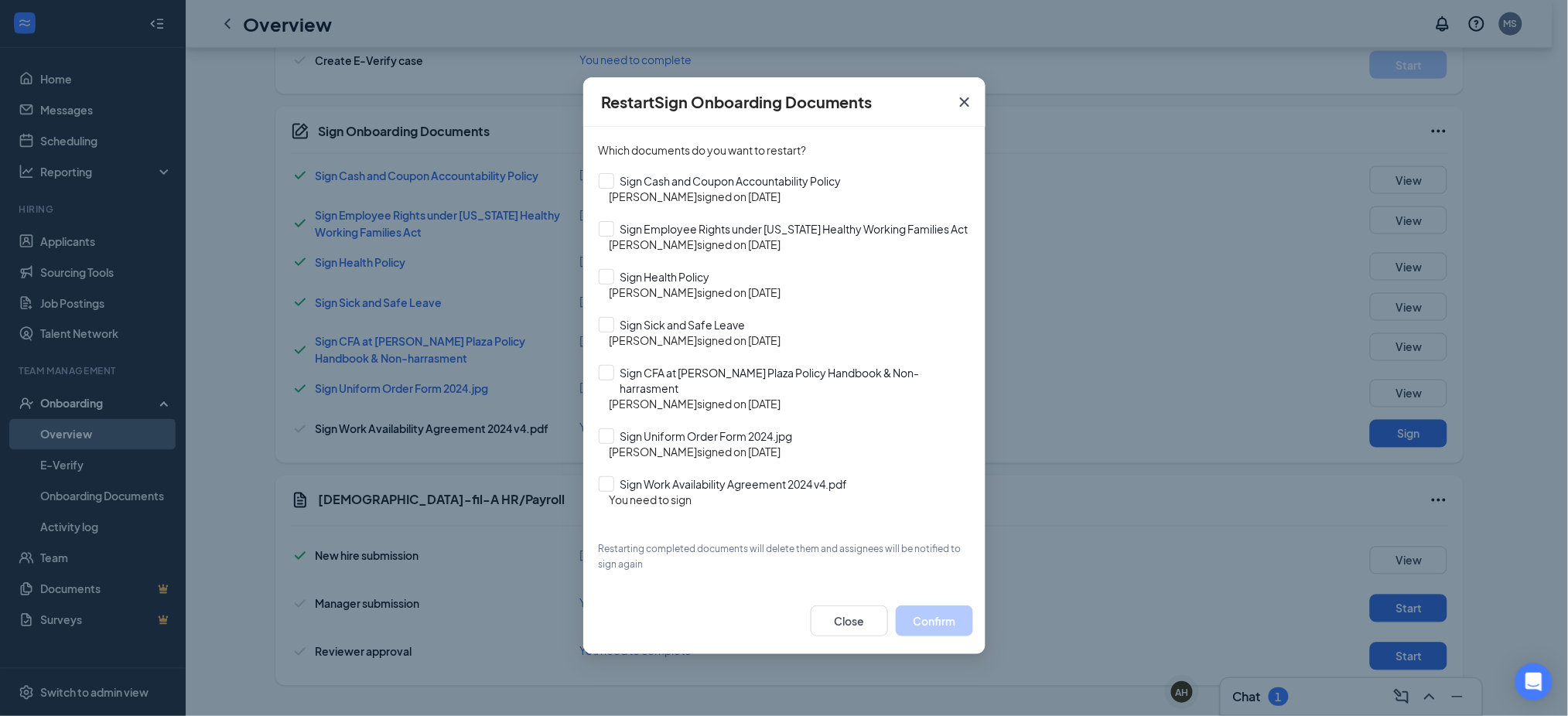
click at [968, 93] on icon "Cross" at bounding box center [965, 102] width 19 height 19
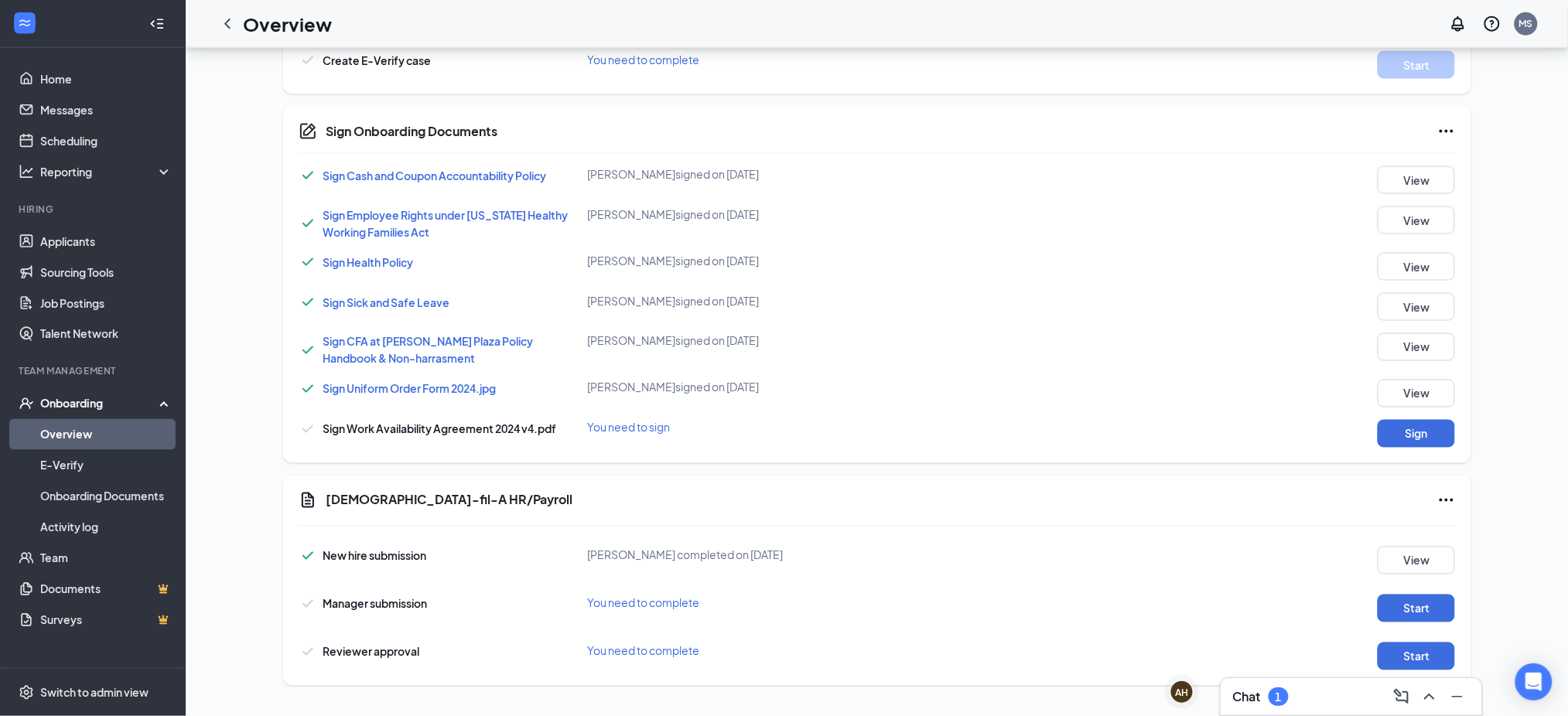
click at [1419, 545] on div "New hire submission Christine D Merchant completed on Aug 26, 2025 View" at bounding box center [877, 556] width 1157 height 35
click at [1414, 555] on button "View" at bounding box center [1416, 561] width 78 height 28
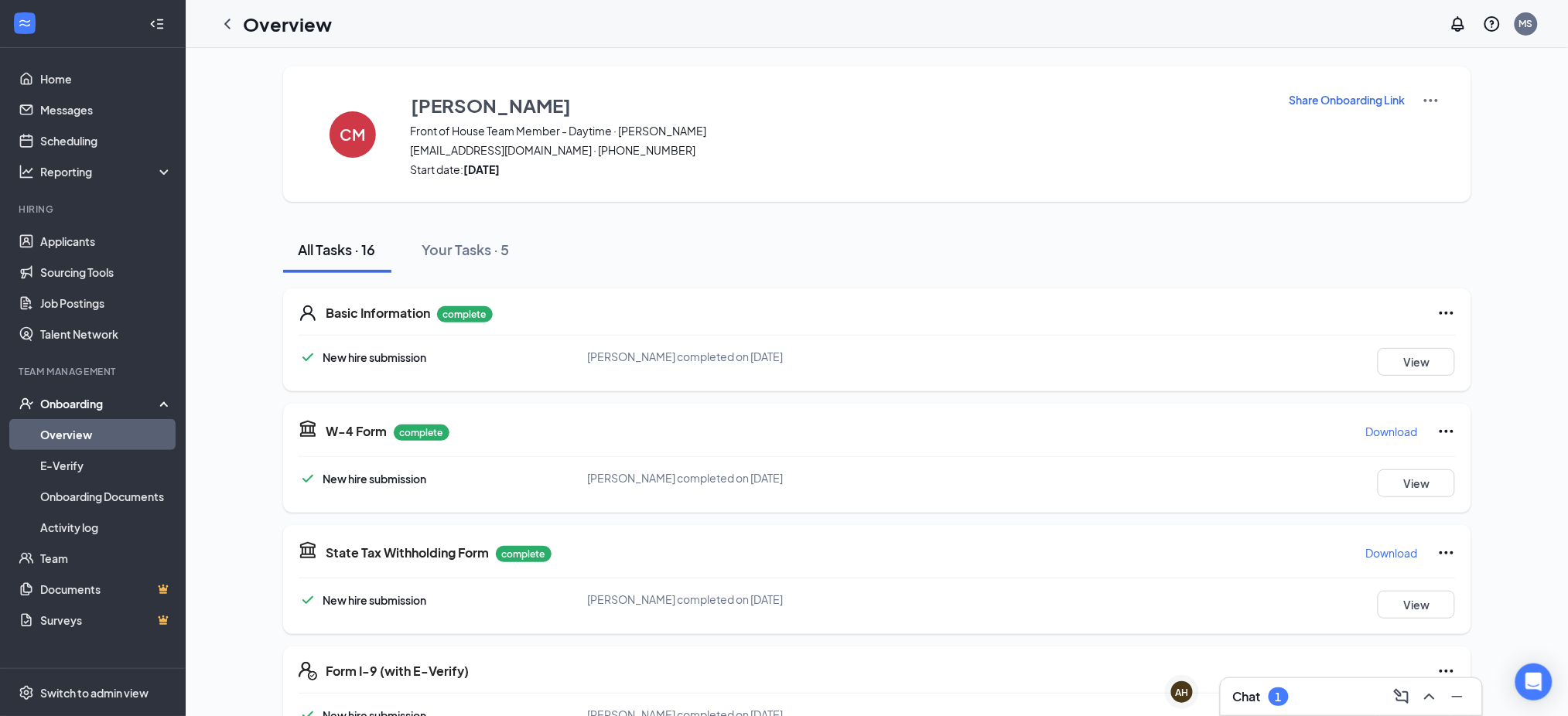
click at [1421, 100] on img at bounding box center [1431, 100] width 19 height 19
click at [1432, 130] on span "View details" at bounding box center [1430, 129] width 60 height 17
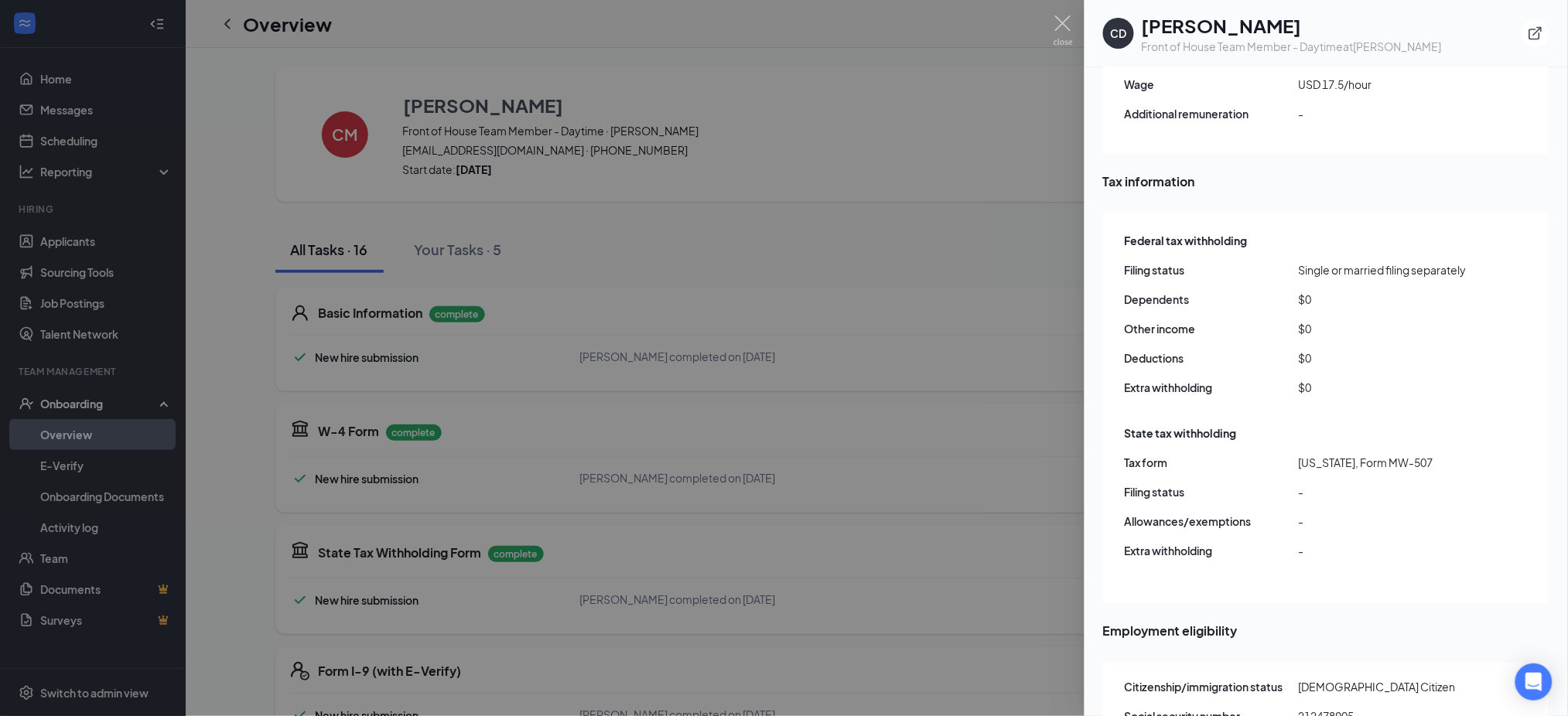
scroll to position [1242, 0]
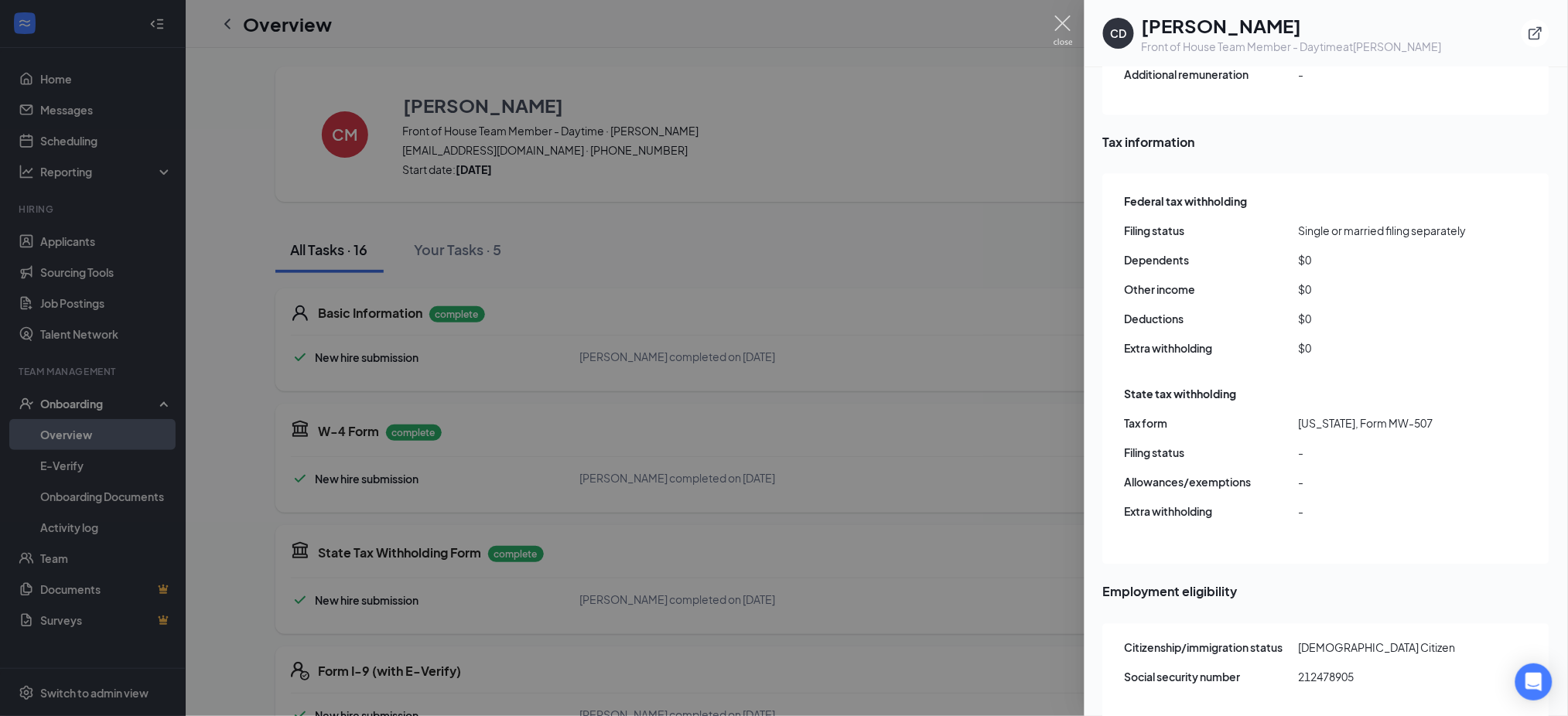
click at [1066, 26] on img at bounding box center [1063, 31] width 20 height 30
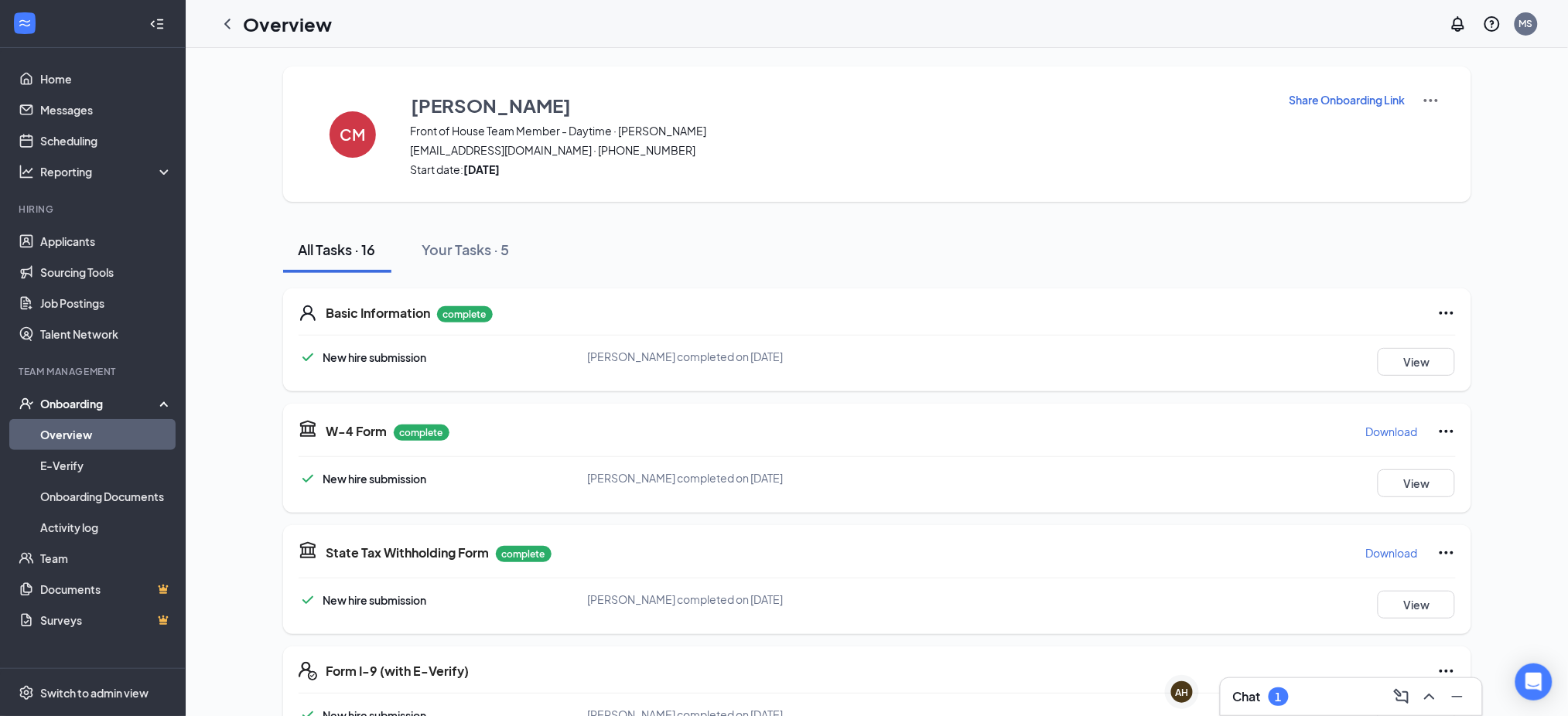
click at [1441, 308] on icon "Ellipses" at bounding box center [1447, 313] width 19 height 19
click at [1458, 338] on span "Restart" at bounding box center [1476, 345] width 37 height 16
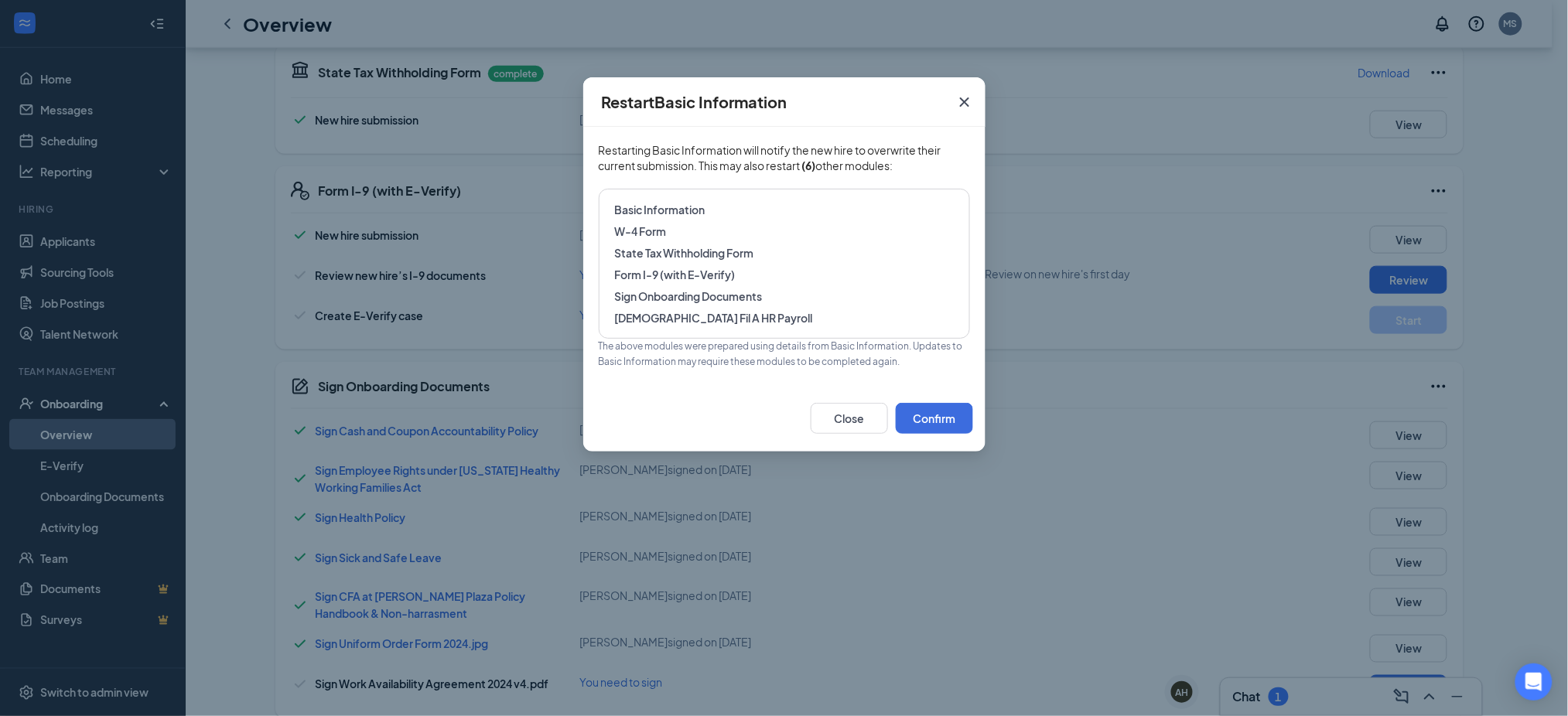
scroll to position [240, 0]
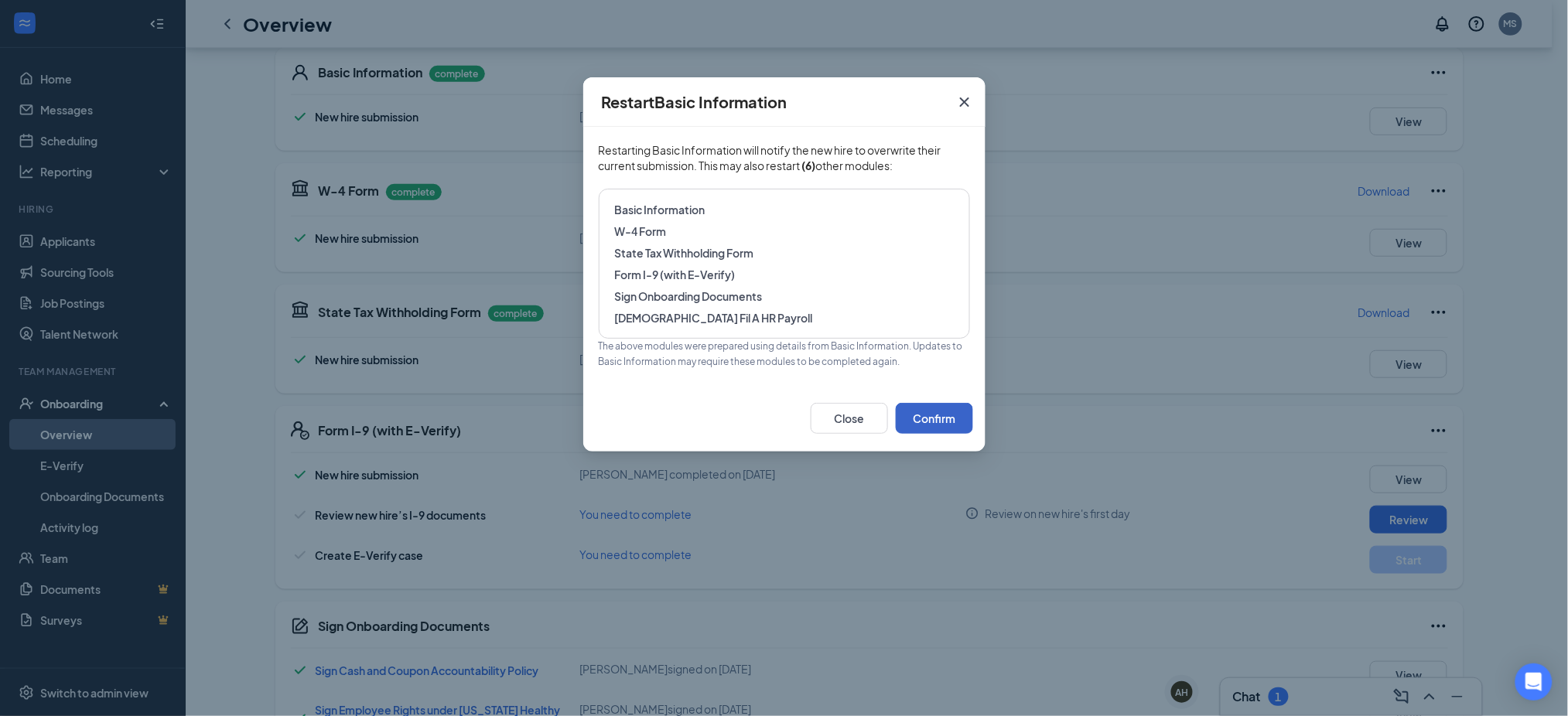
click at [947, 419] on button "Confirm" at bounding box center [934, 418] width 78 height 31
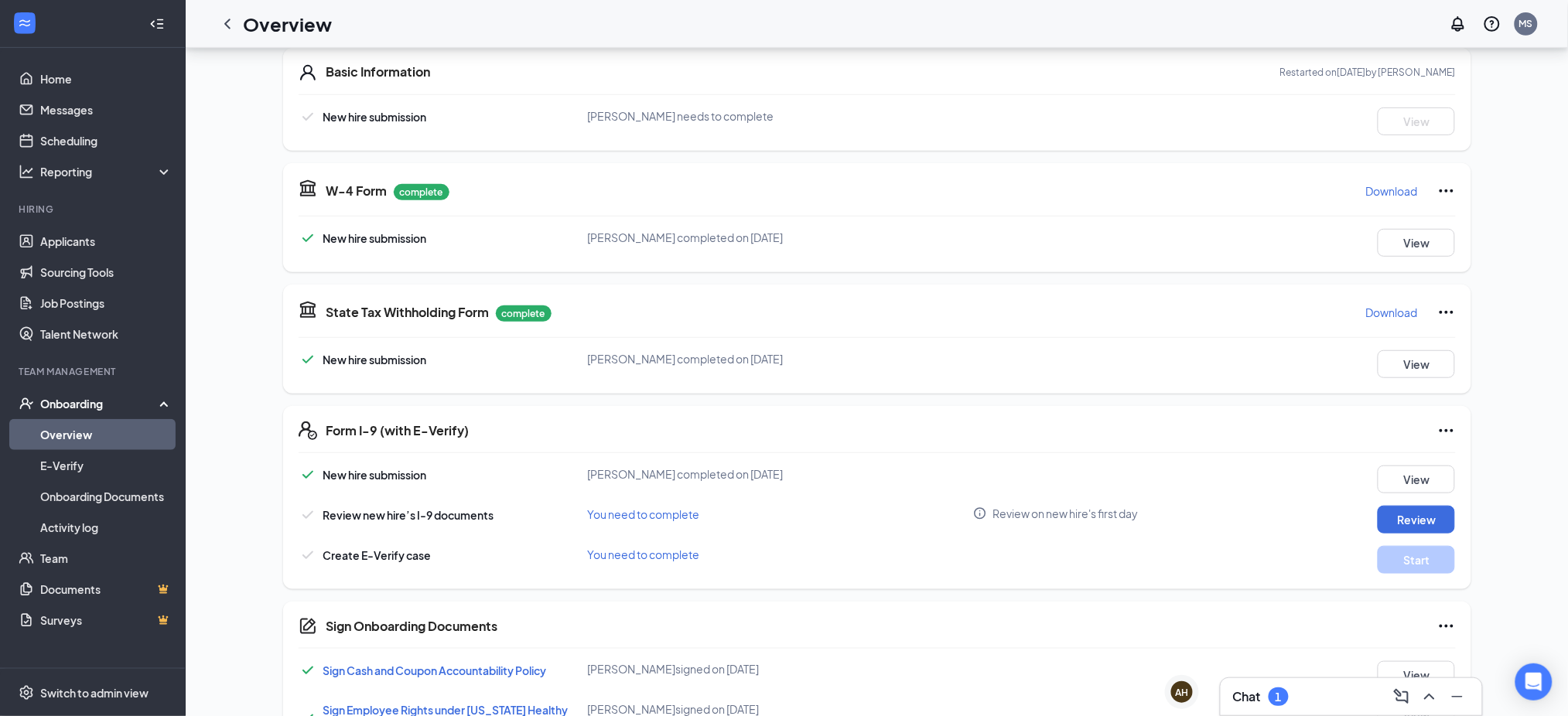
scroll to position [0, 0]
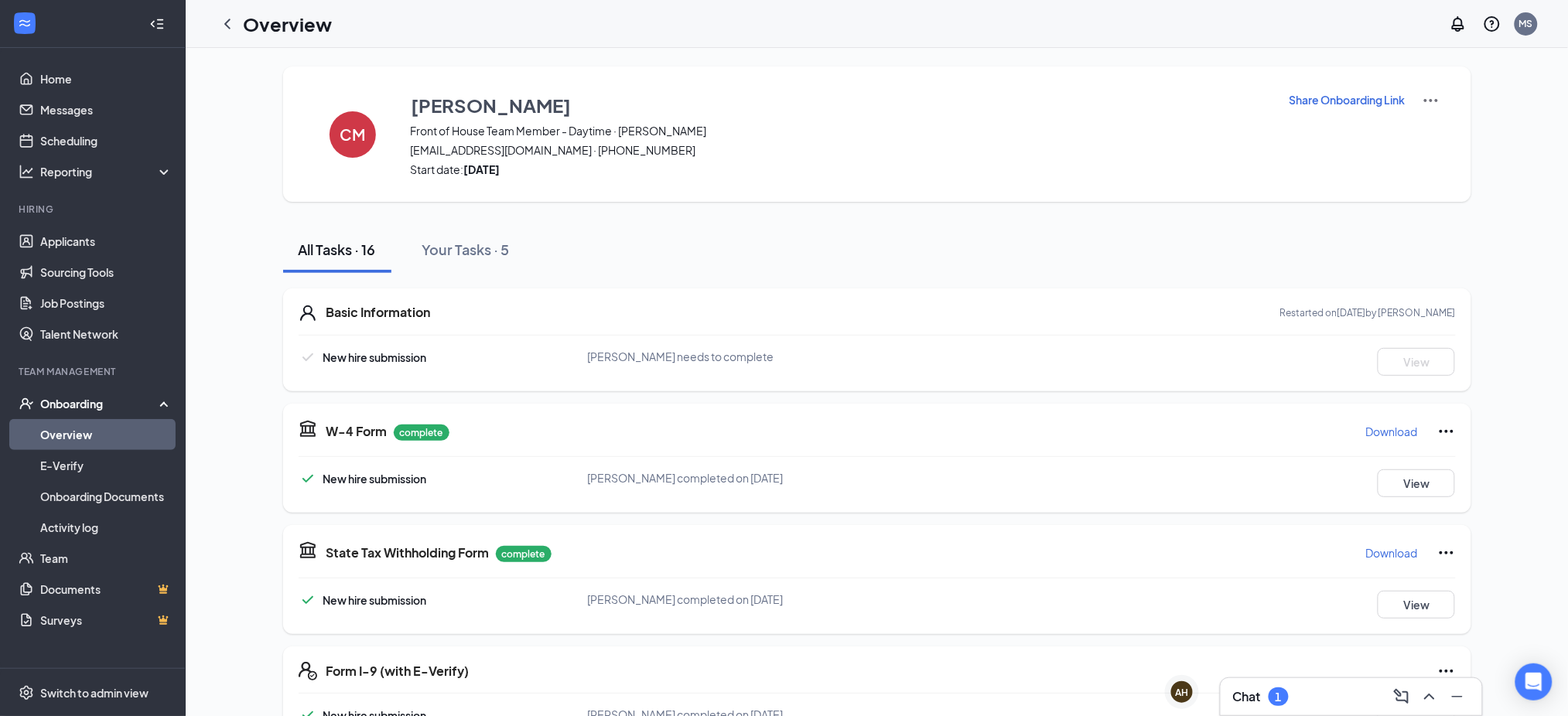
click at [1354, 89] on div "CM Christine Merchant Front of House Team Member - Daytime · Martin Plaza chris…" at bounding box center [877, 134] width 1188 height 136
click at [1354, 103] on p "Share Onboarding Link" at bounding box center [1347, 99] width 116 height 16
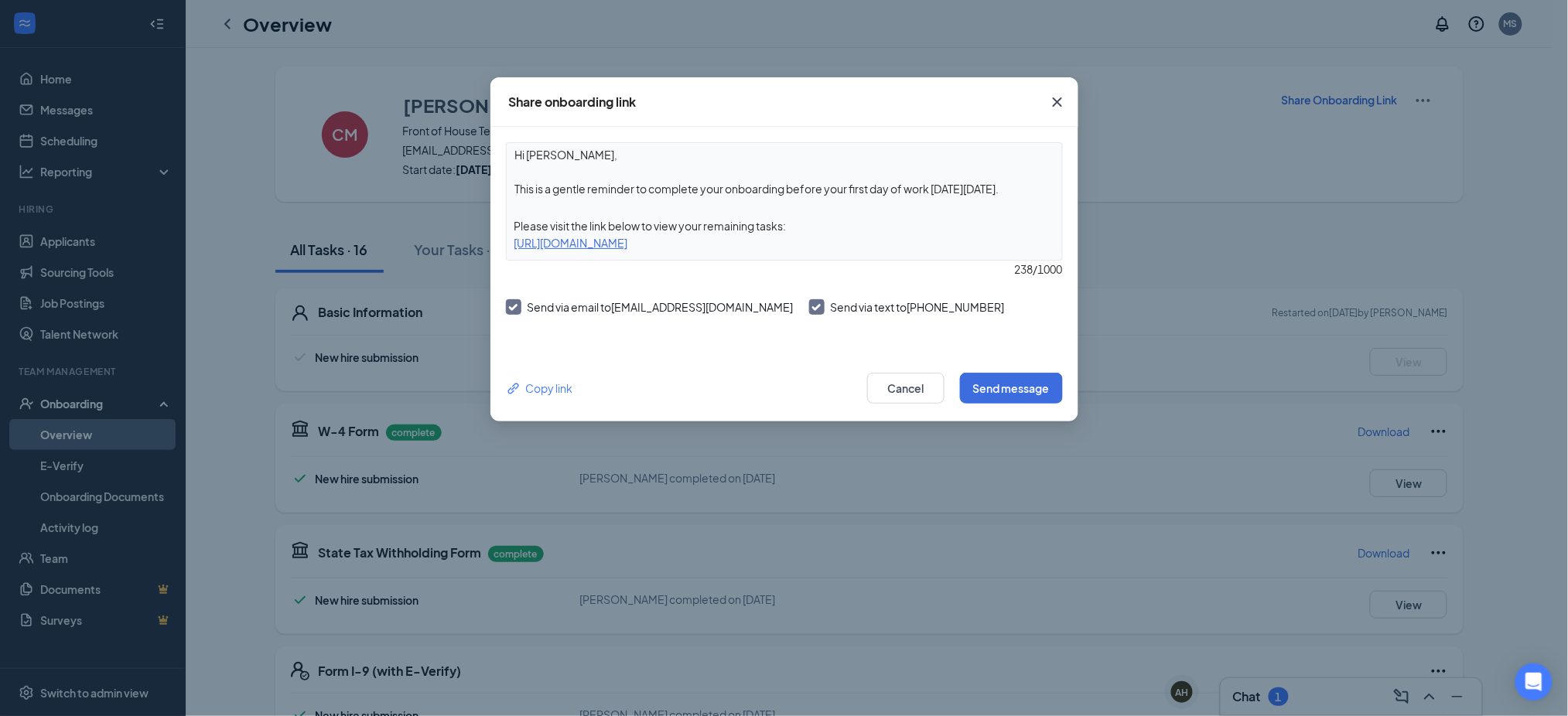
drag, startPoint x: 918, startPoint y: 246, endPoint x: 512, endPoint y: 253, distance: 406.1
click at [507, 257] on div "Hi Christine, This is a gentle reminder to complete your onboarding before your…" at bounding box center [784, 201] width 557 height 118
copy div "https://www.workstream.us/j/onboarding/eda5a4b5/employee?locale=en"
drag, startPoint x: 1361, startPoint y: 45, endPoint x: 1349, endPoint y: 47, distance: 12.2
click at [1362, 44] on div "Share onboarding link Hi Christine, This is a gentle reminder to complete your …" at bounding box center [784, 358] width 1568 height 716
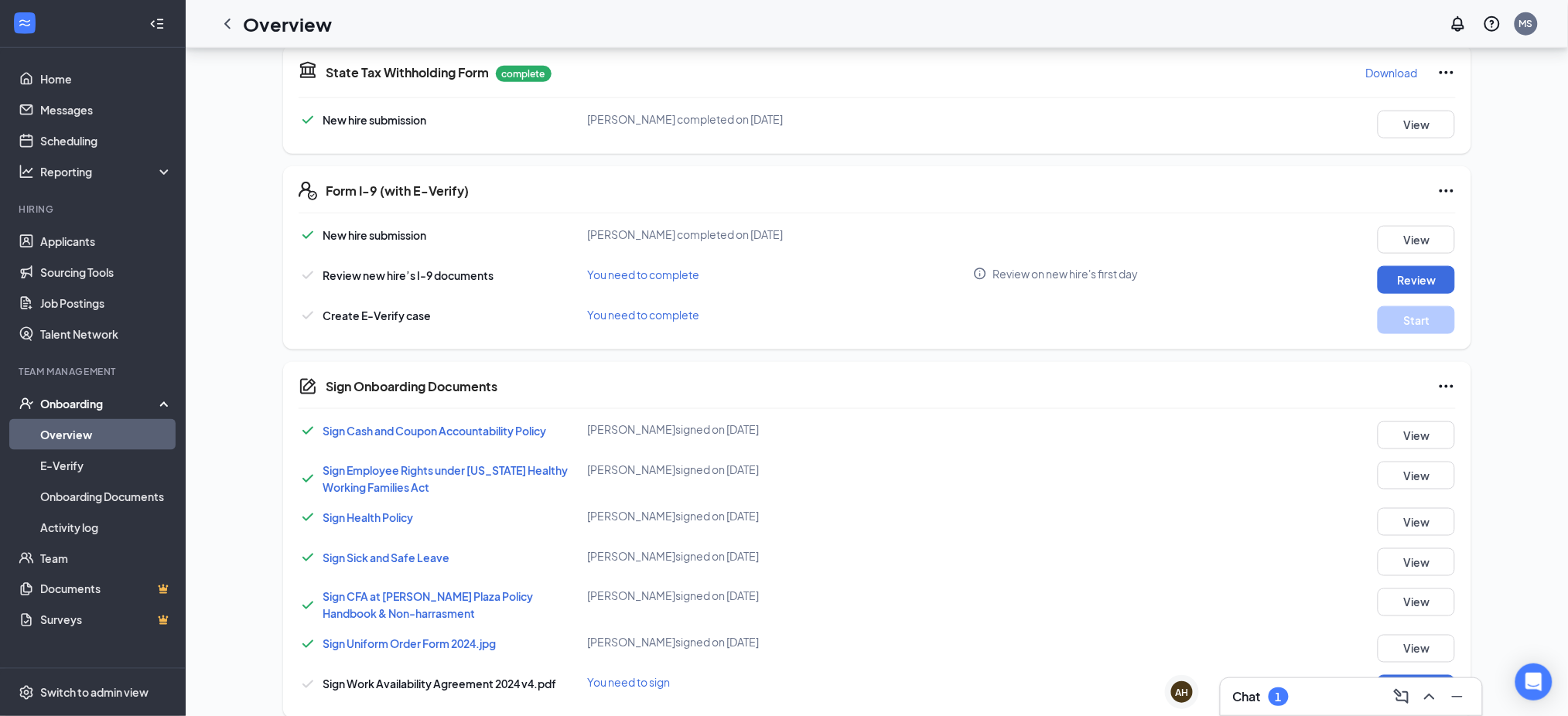
scroll to position [736, 0]
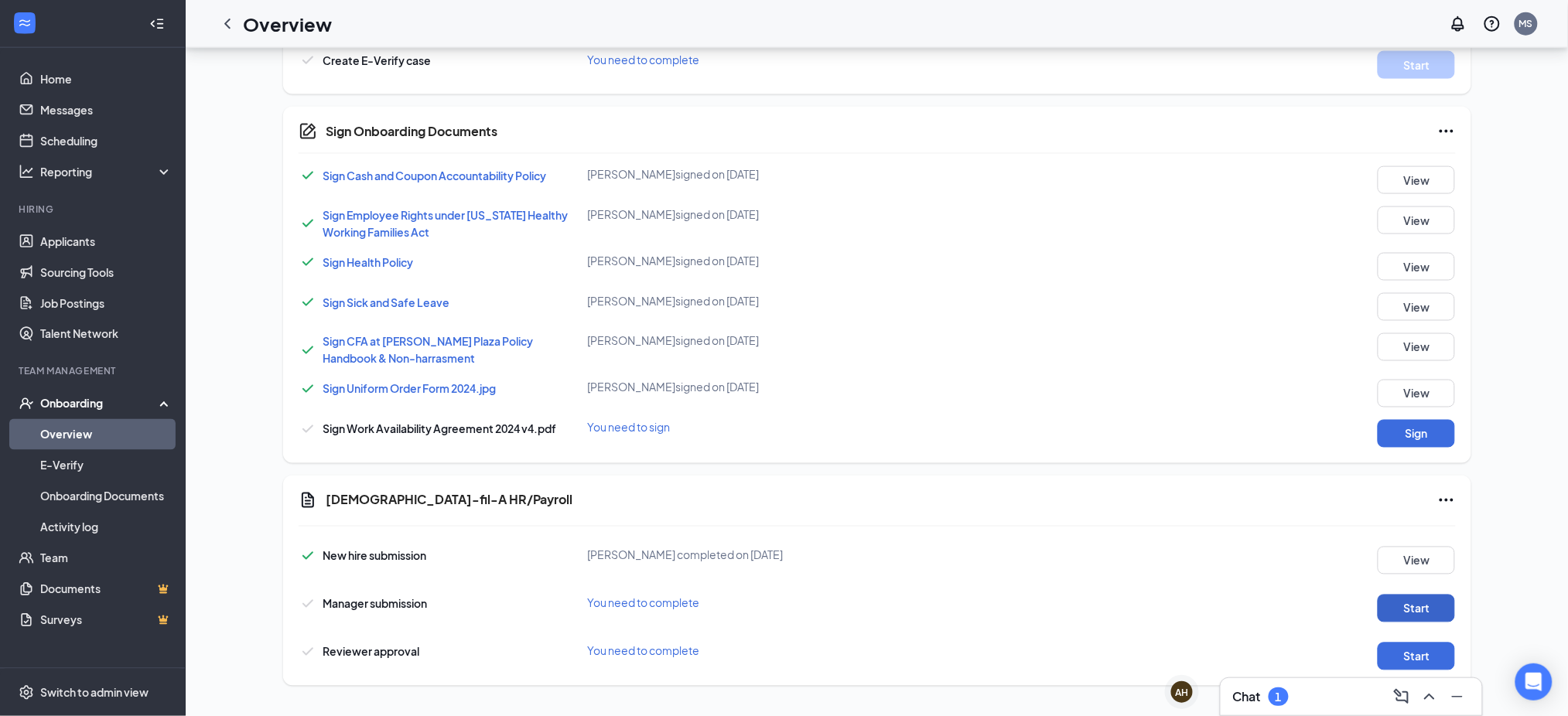
click at [1403, 602] on button "Start" at bounding box center [1416, 609] width 78 height 28
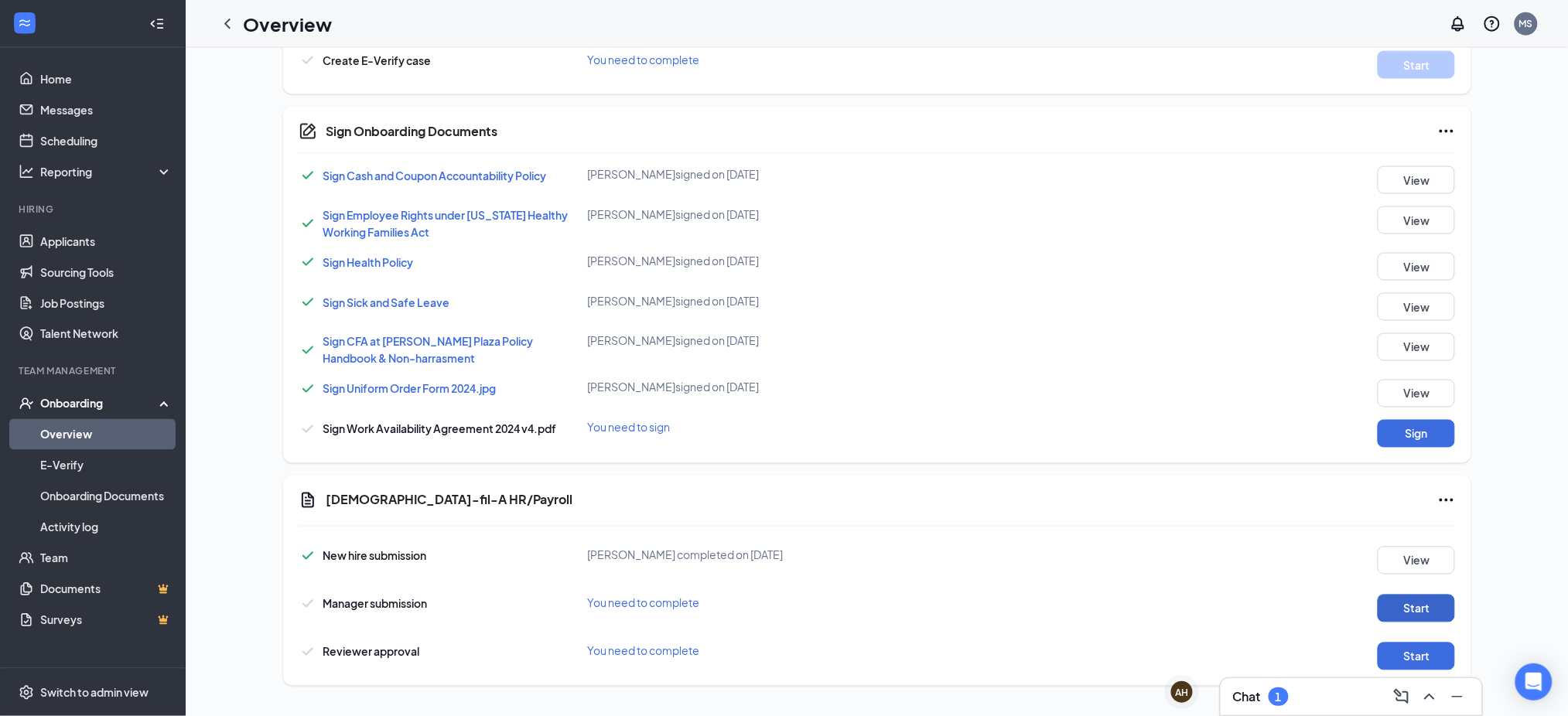
scroll to position [0, 0]
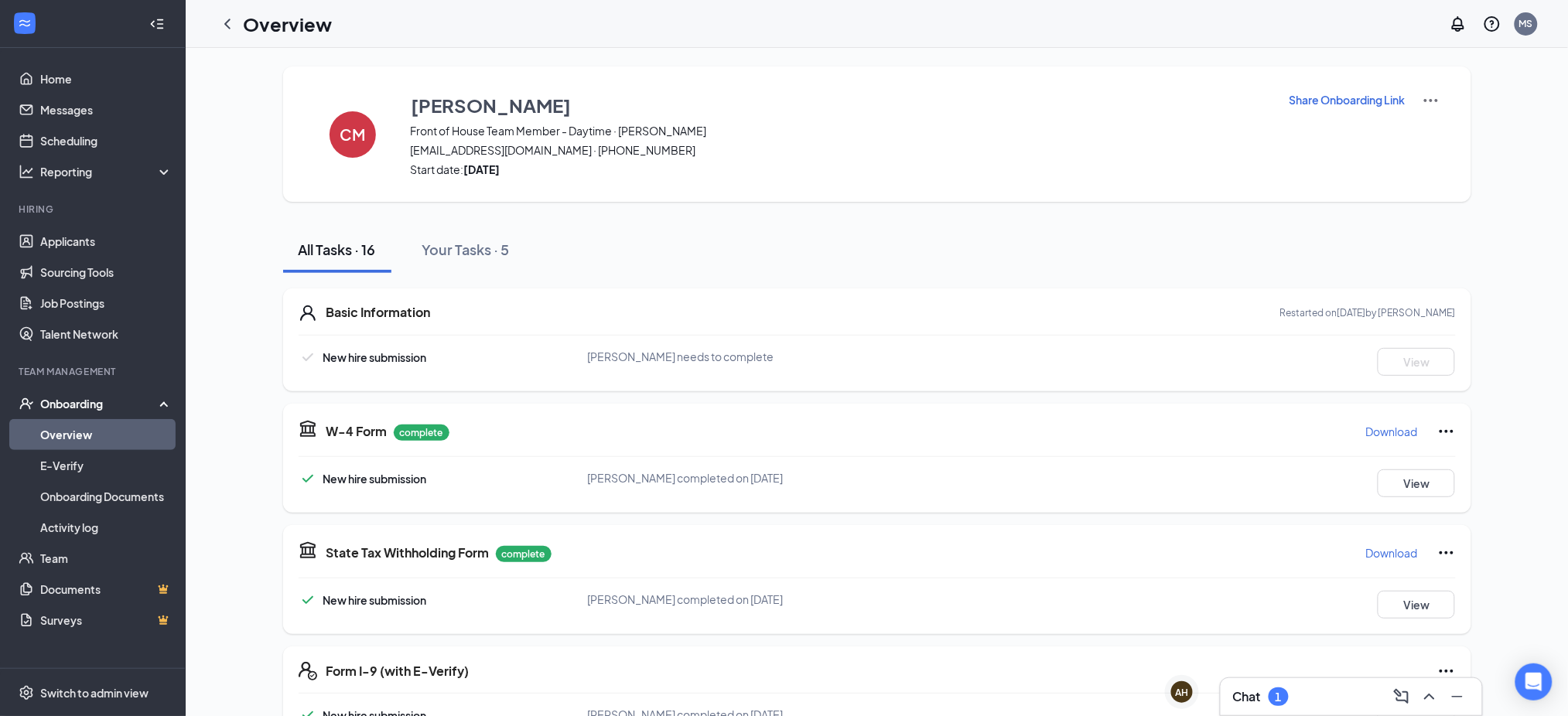
click at [1343, 104] on p "Share Onboarding Link" at bounding box center [1347, 99] width 116 height 16
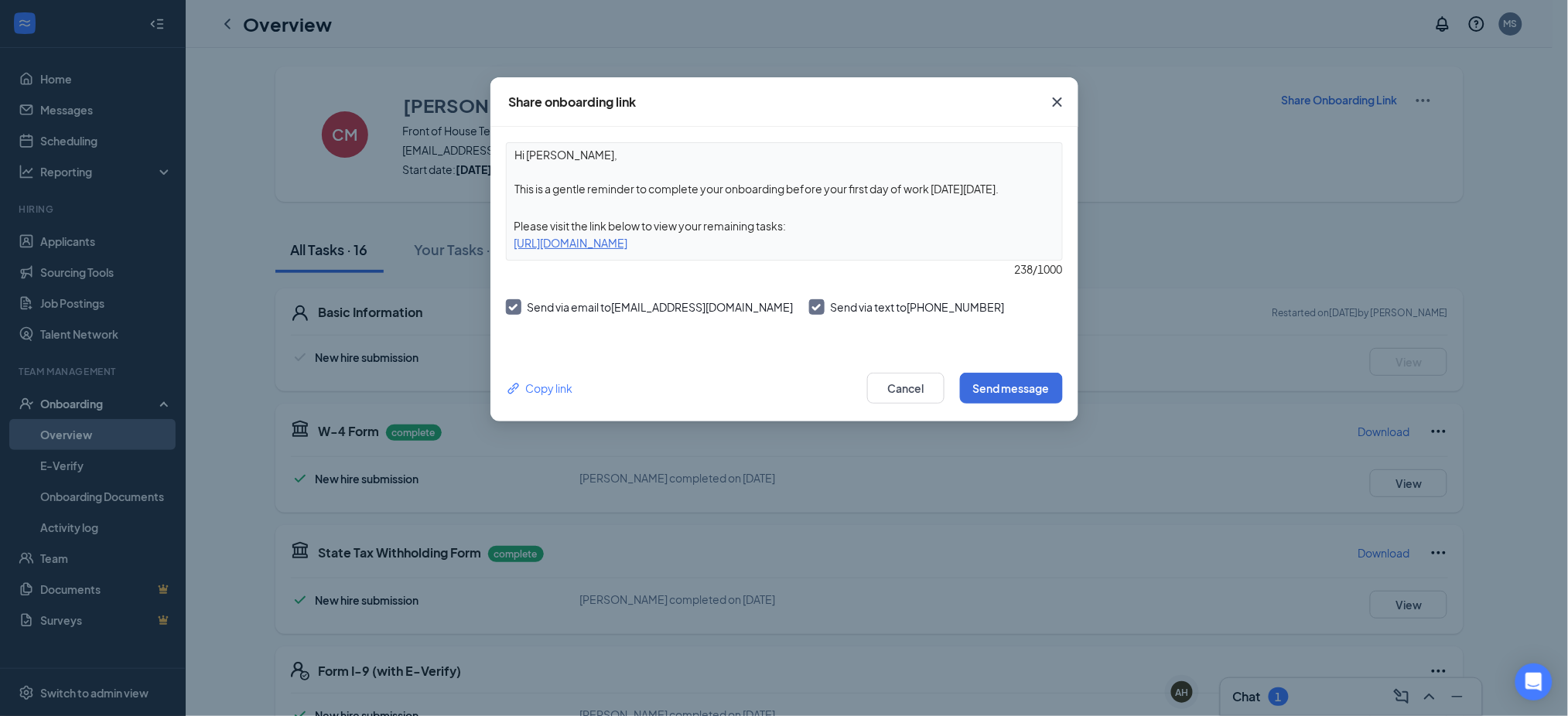
click at [809, 239] on div "https://www.workstream.us/j/onboarding/eda5a4b5/employee?locale=en" at bounding box center [784, 243] width 556 height 17
click at [1056, 99] on icon "Cross" at bounding box center [1057, 102] width 19 height 19
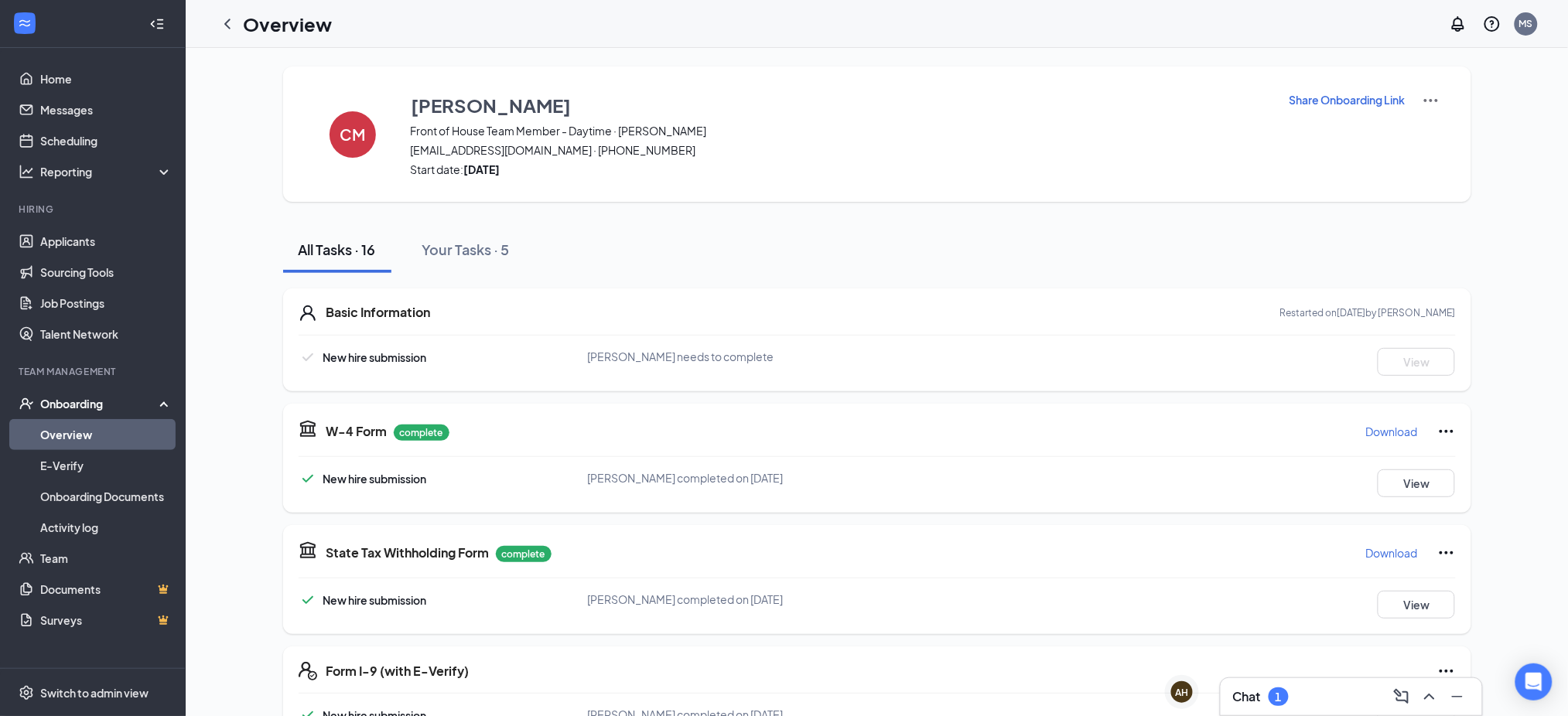
click at [1425, 306] on p "Restarted on Aug 26, 2025 by Michael Sweat" at bounding box center [1367, 313] width 176 height 13
click at [1426, 93] on img at bounding box center [1431, 100] width 19 height 19
click at [1427, 93] on img at bounding box center [1431, 100] width 19 height 19
click at [1450, 432] on icon "Ellipses" at bounding box center [1447, 432] width 19 height 19
click at [1475, 461] on span "Restart" at bounding box center [1476, 463] width 37 height 16
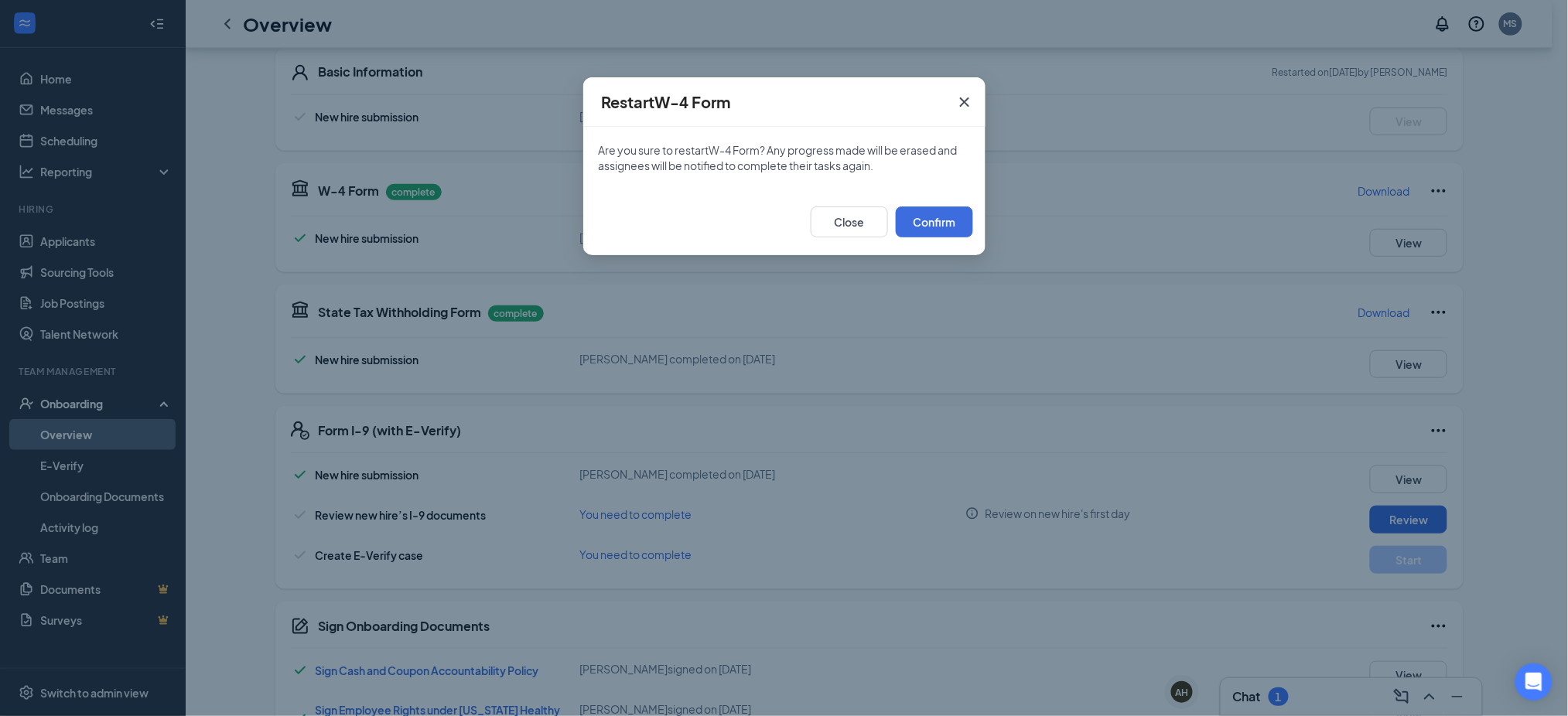
scroll to position [480, 0]
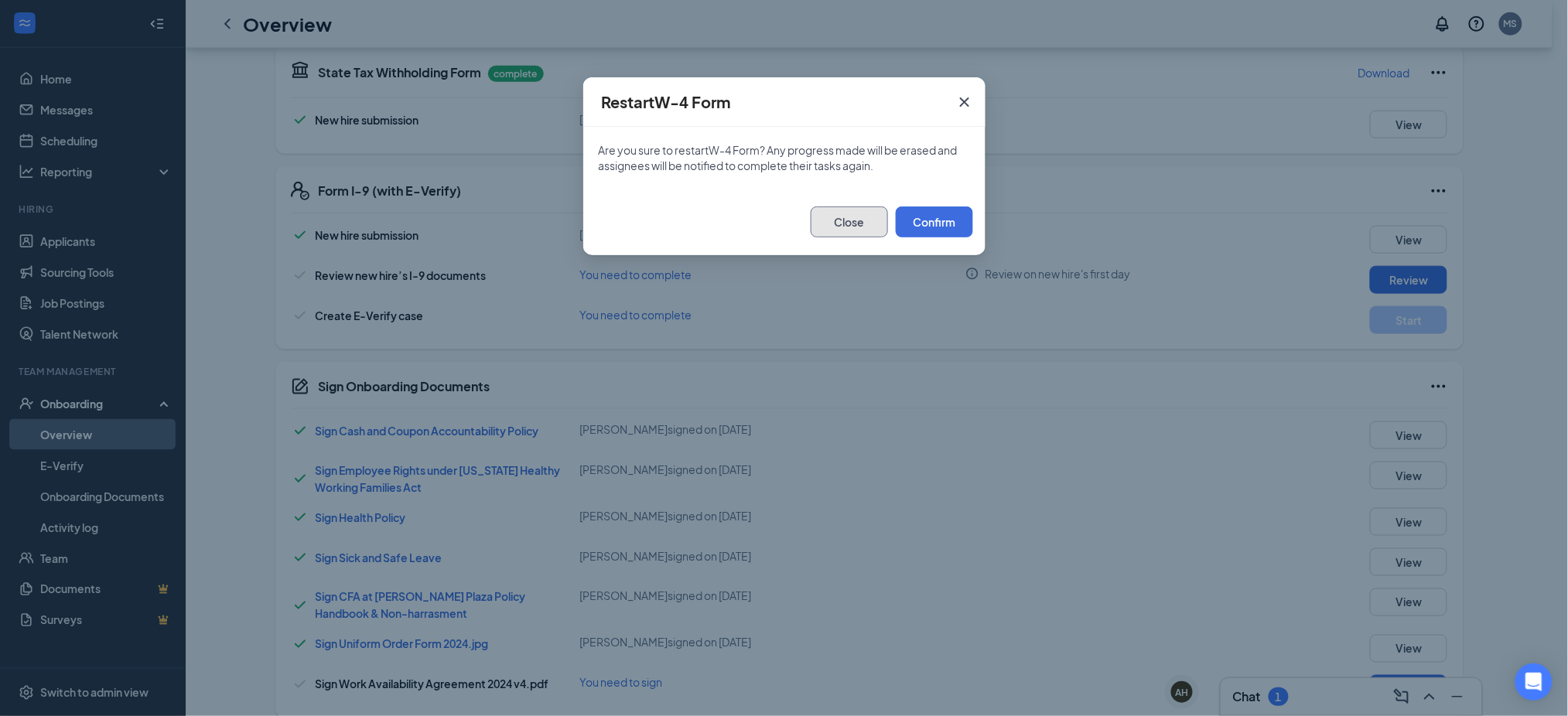
click at [833, 216] on button "Close" at bounding box center [849, 222] width 78 height 31
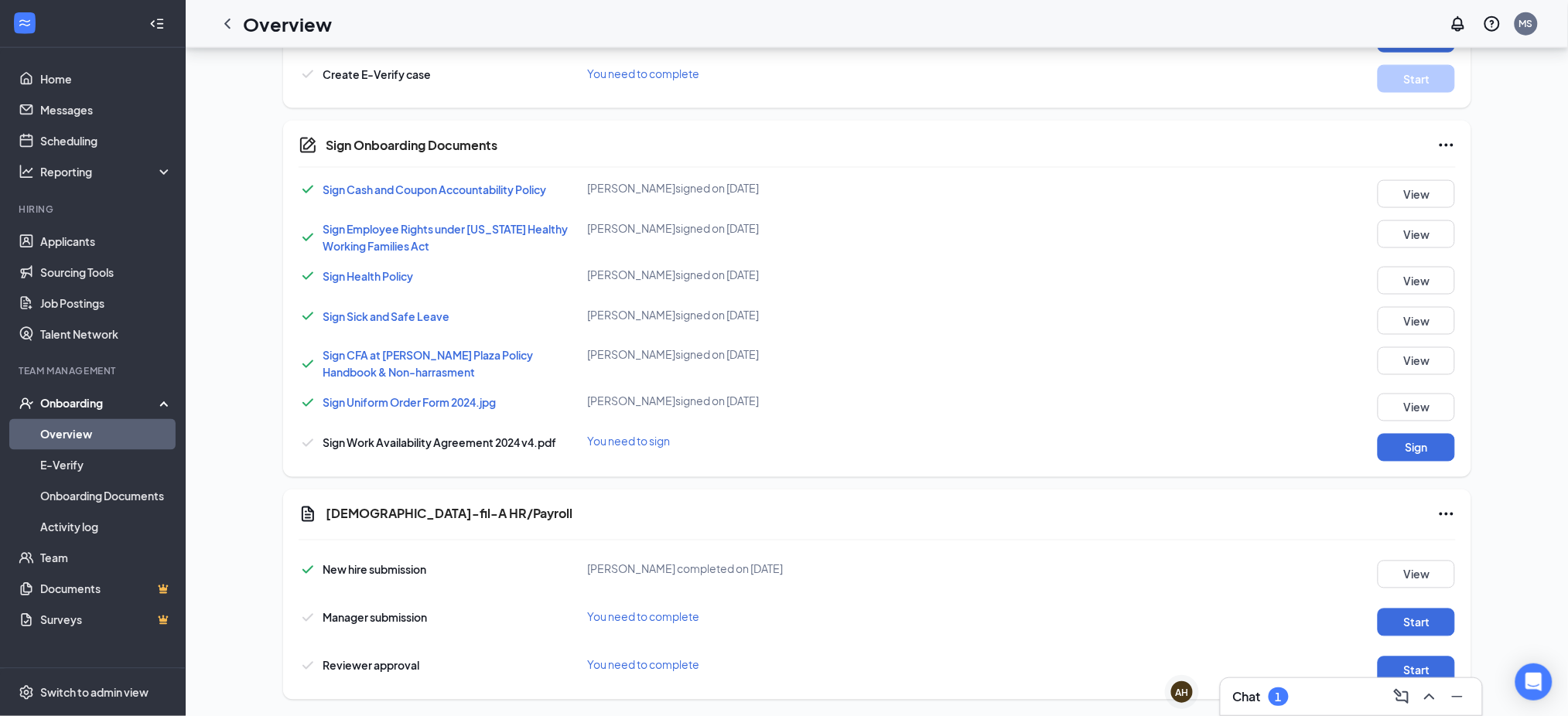
scroll to position [736, 0]
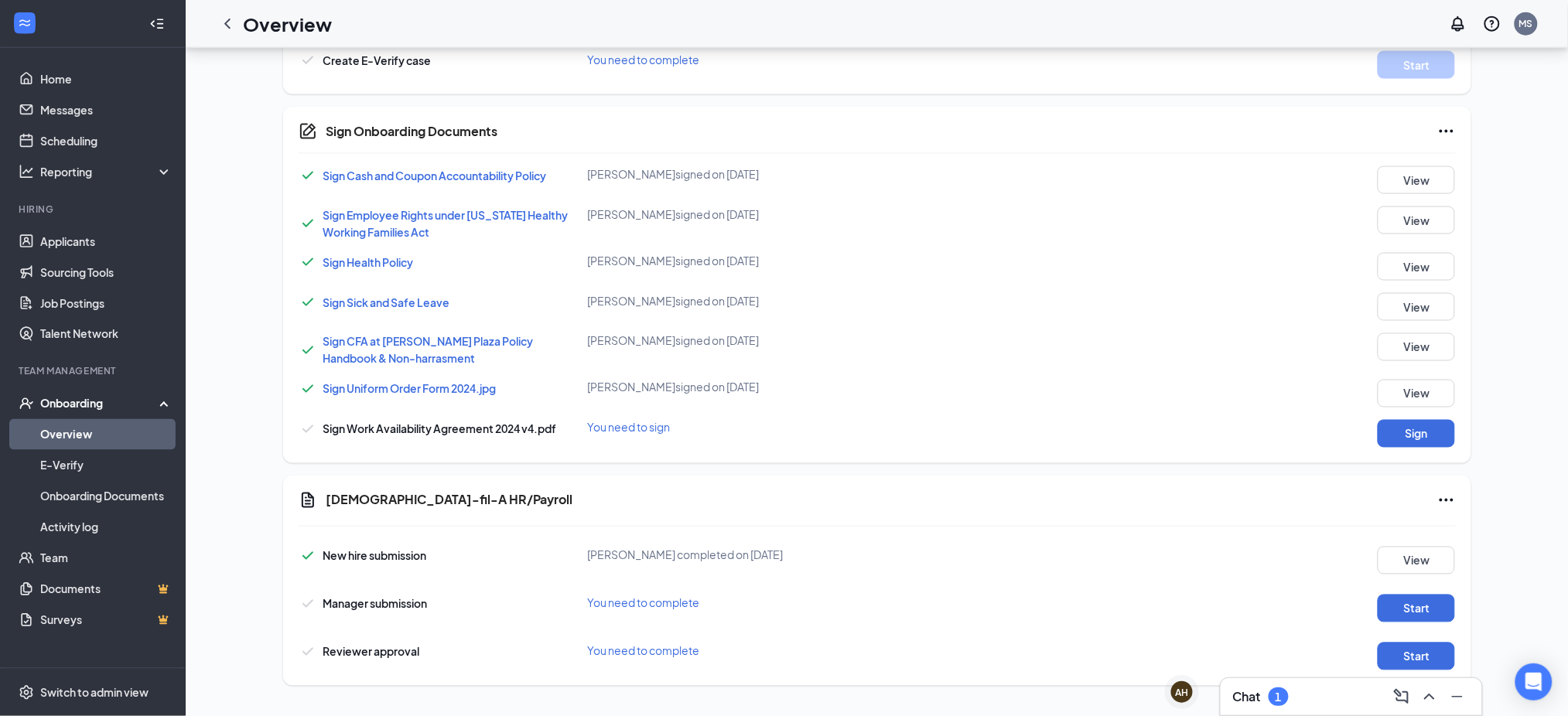
click at [1438, 493] on icon "Ellipses" at bounding box center [1447, 501] width 19 height 19
click at [1349, 479] on div "Chick-fil-A HR/Payroll New hire submission Christine D Merchant completed on Au…" at bounding box center [877, 580] width 1188 height 210
click at [1283, 689] on div "1" at bounding box center [1279, 696] width 20 height 19
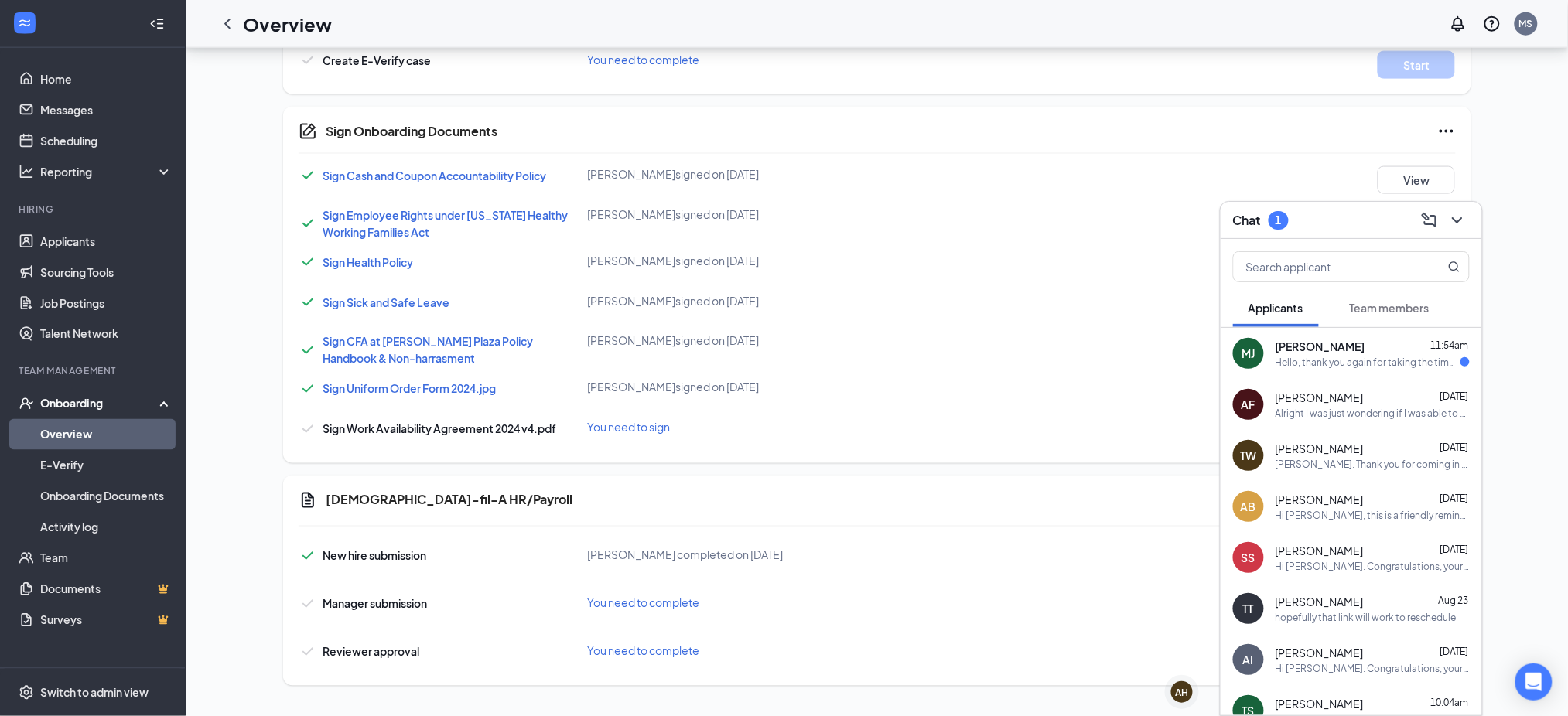
click at [1330, 356] on div "Hello, thank you again for taking the time to meet with me yesterday. I’m excit…" at bounding box center [1368, 362] width 185 height 13
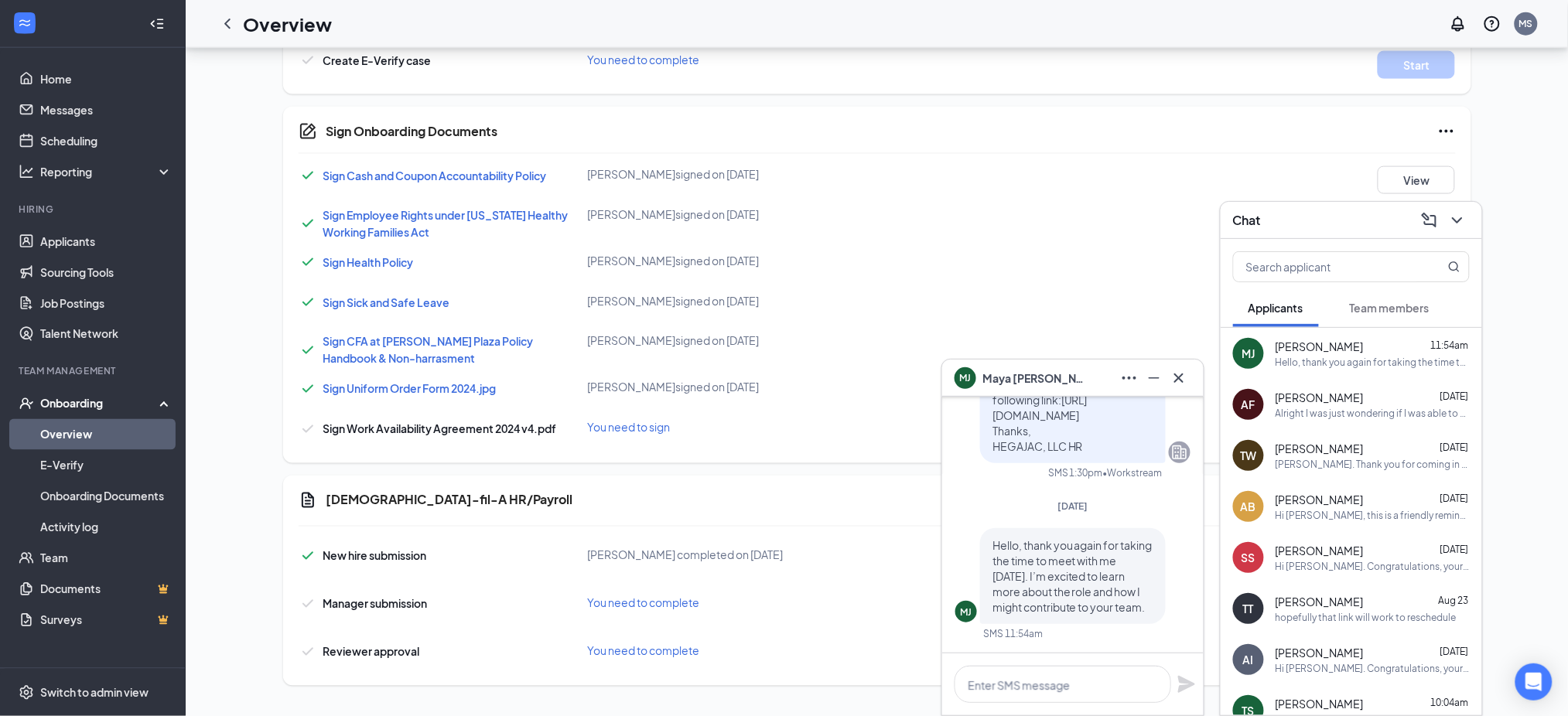
scroll to position [1, 0]
click at [1186, 372] on icon "Cross" at bounding box center [1179, 378] width 19 height 19
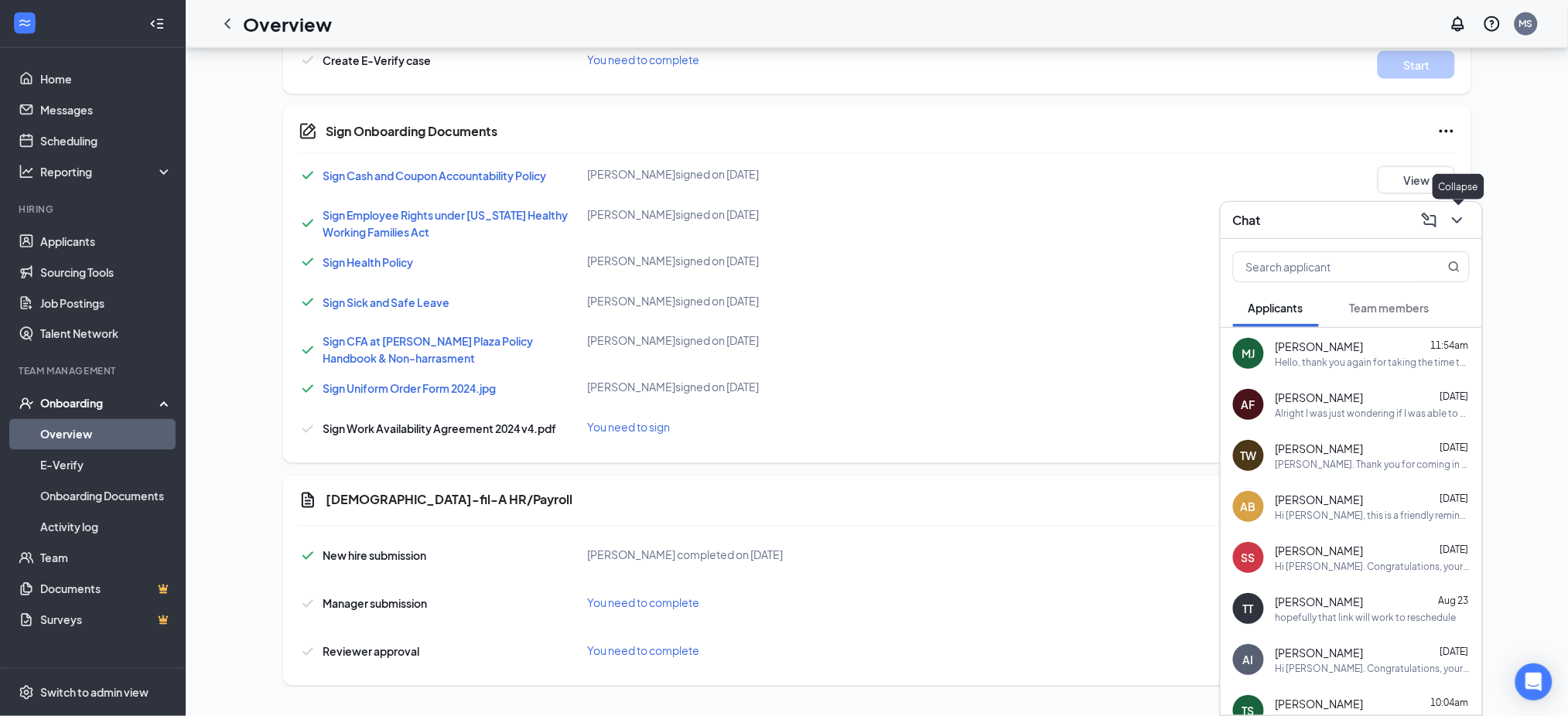
click at [1454, 217] on icon "ChevronDown" at bounding box center [1458, 220] width 19 height 19
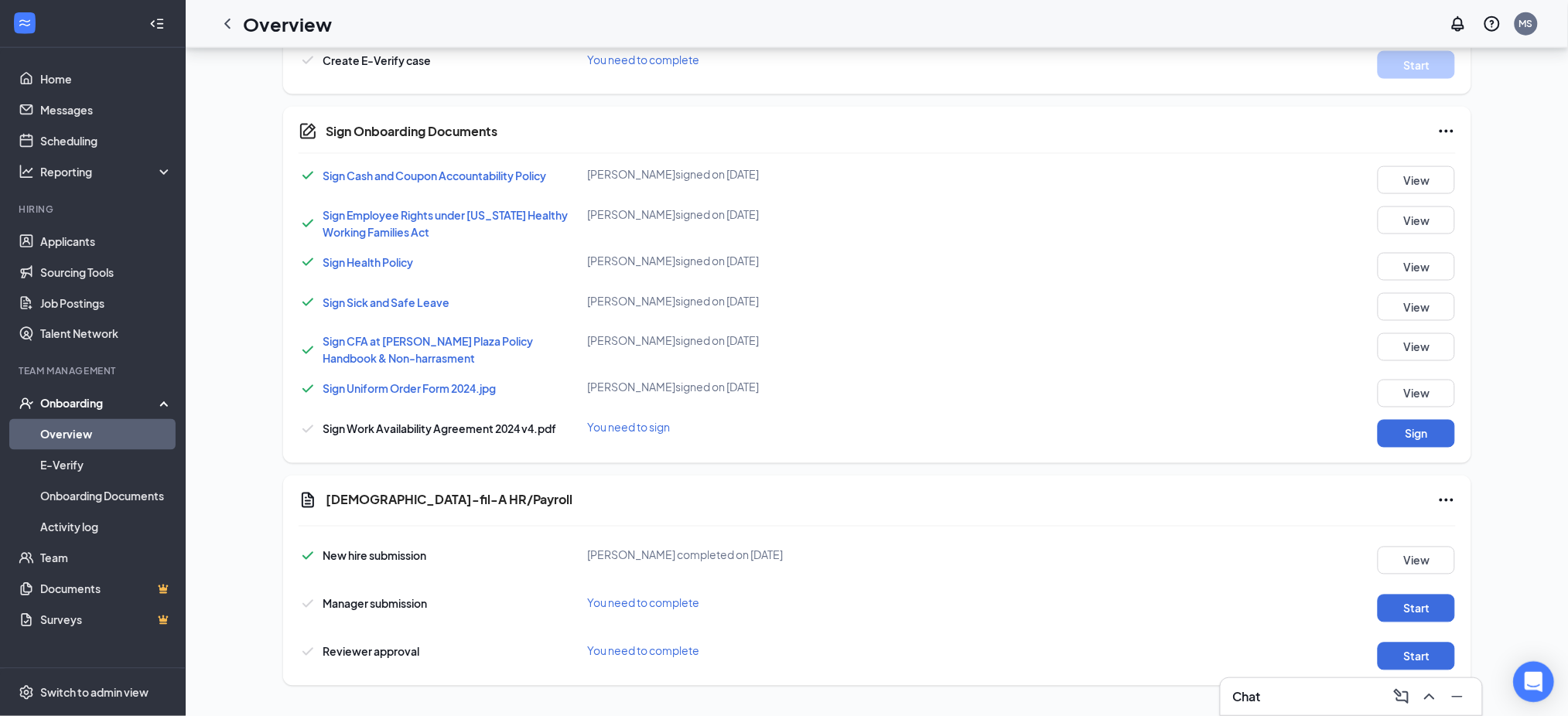
click at [1534, 678] on icon "Open Intercom Messenger" at bounding box center [1533, 682] width 18 height 20
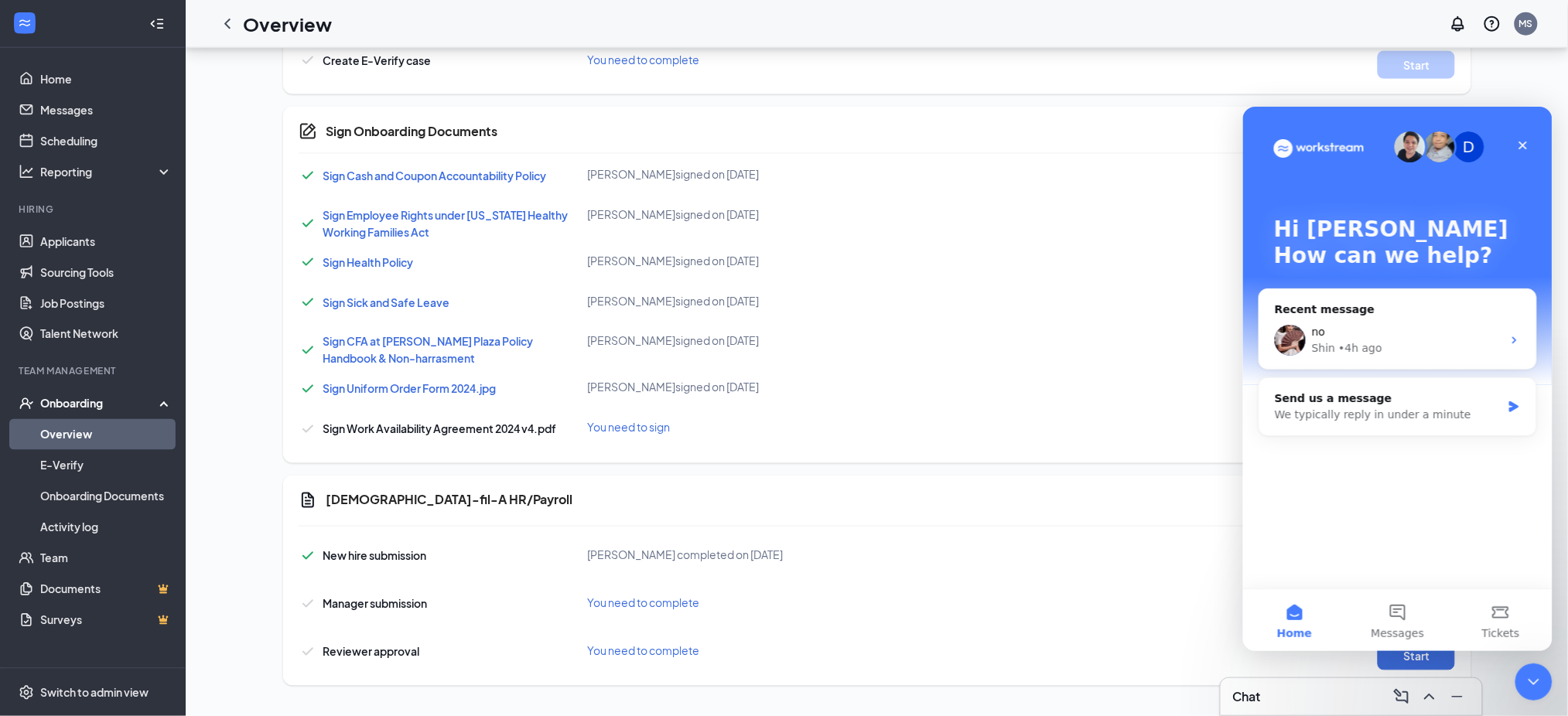
scroll to position [0, 0]
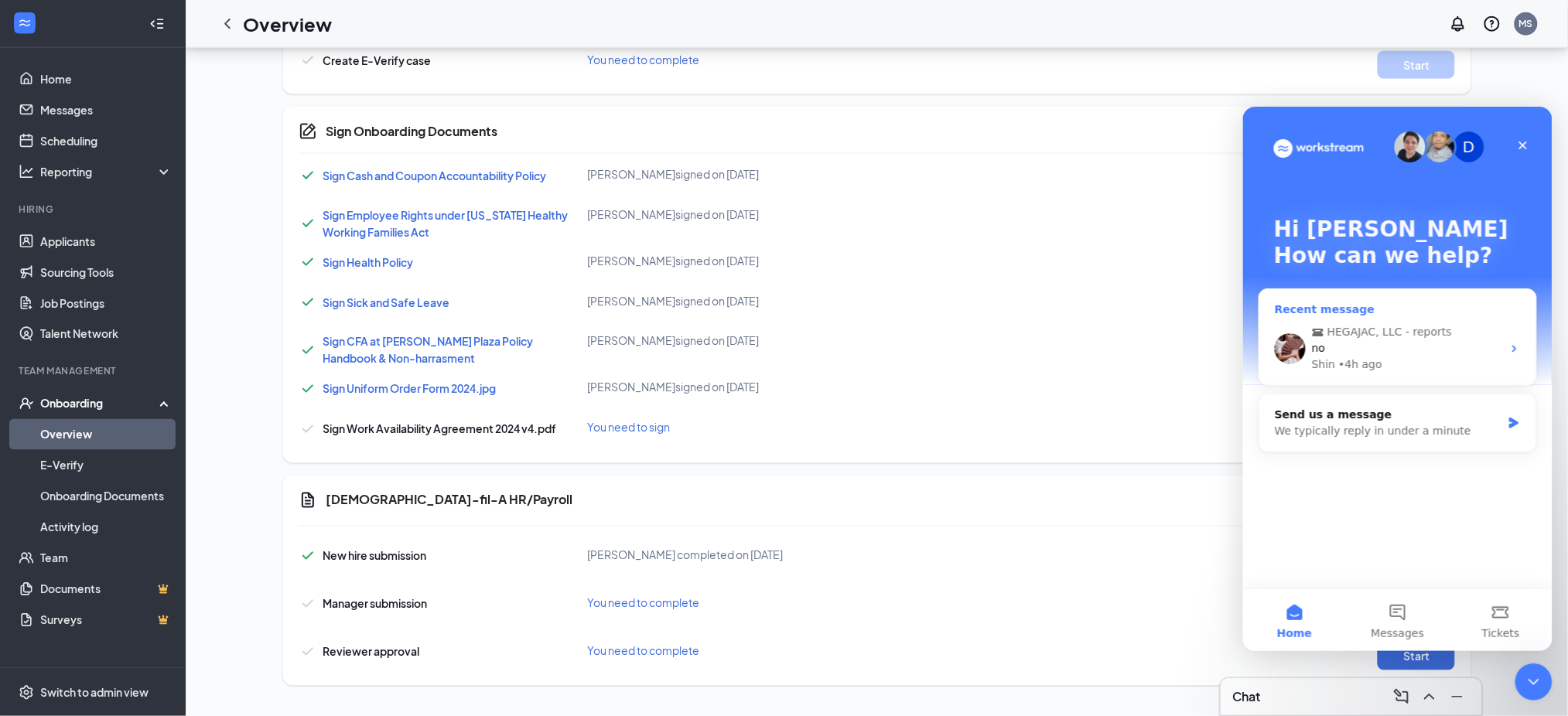
click at [1376, 338] on span "HEGAJAC, LLC - reports" at bounding box center [1389, 331] width 125 height 16
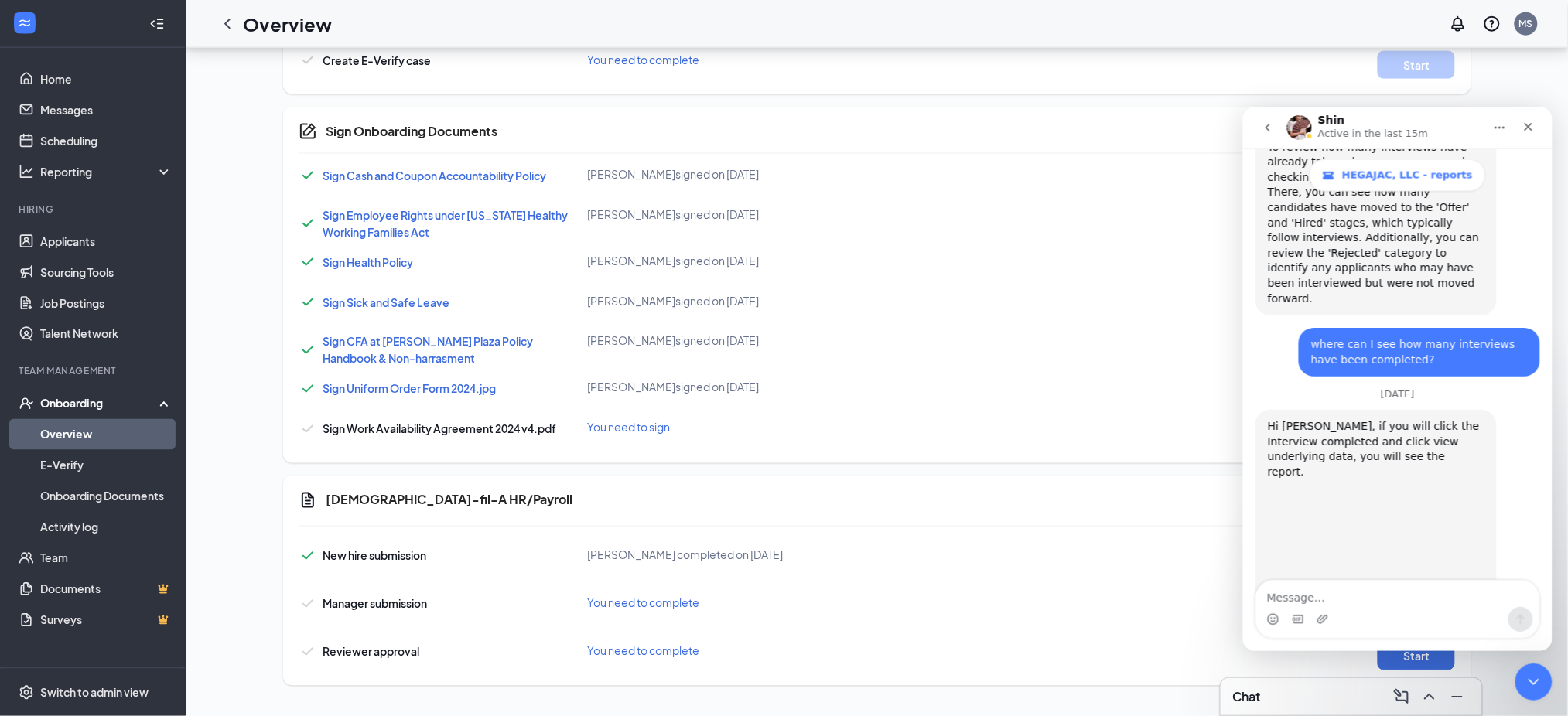
scroll to position [1988, 0]
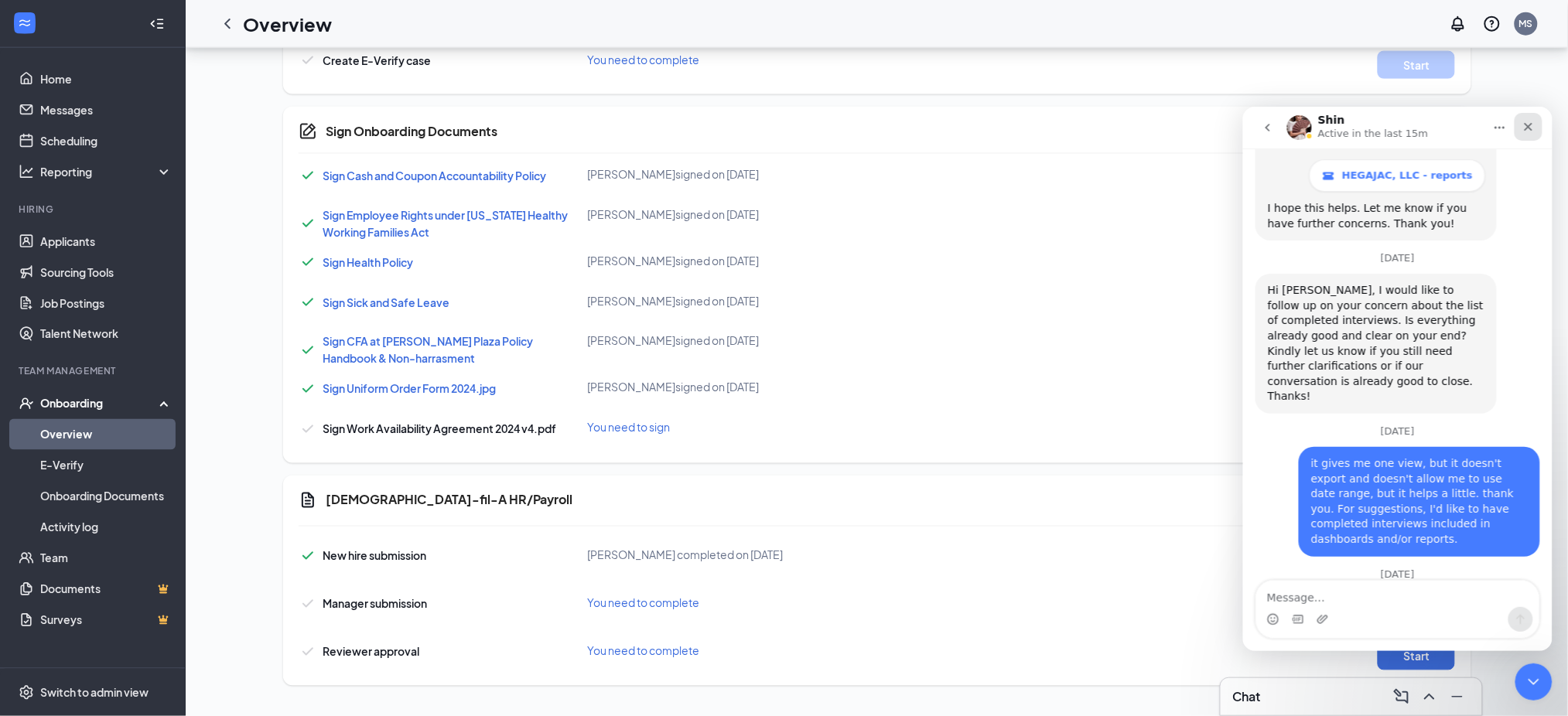
click at [1523, 118] on div "Close" at bounding box center [1528, 126] width 28 height 28
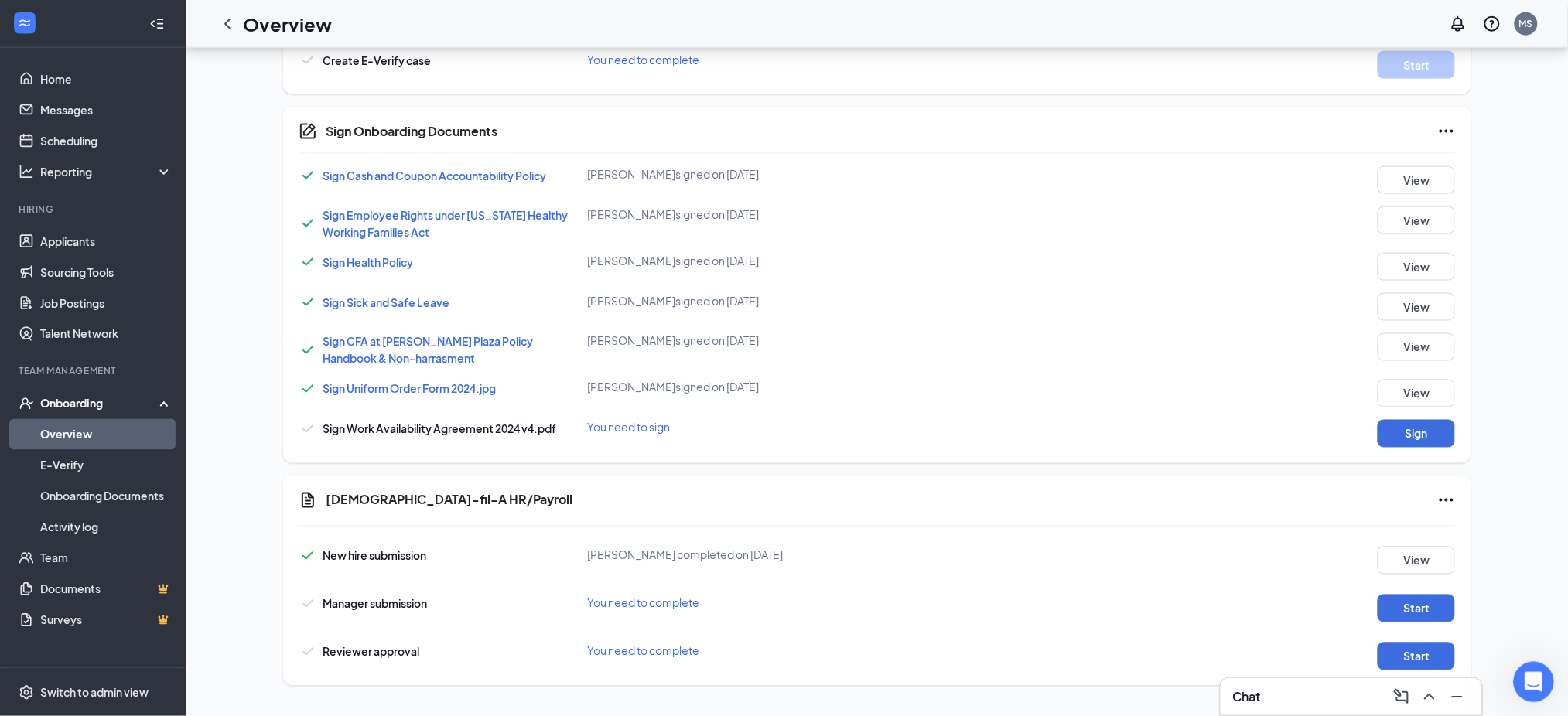
click at [1529, 678] on icon "Open Intercom Messenger" at bounding box center [1530, 680] width 26 height 26
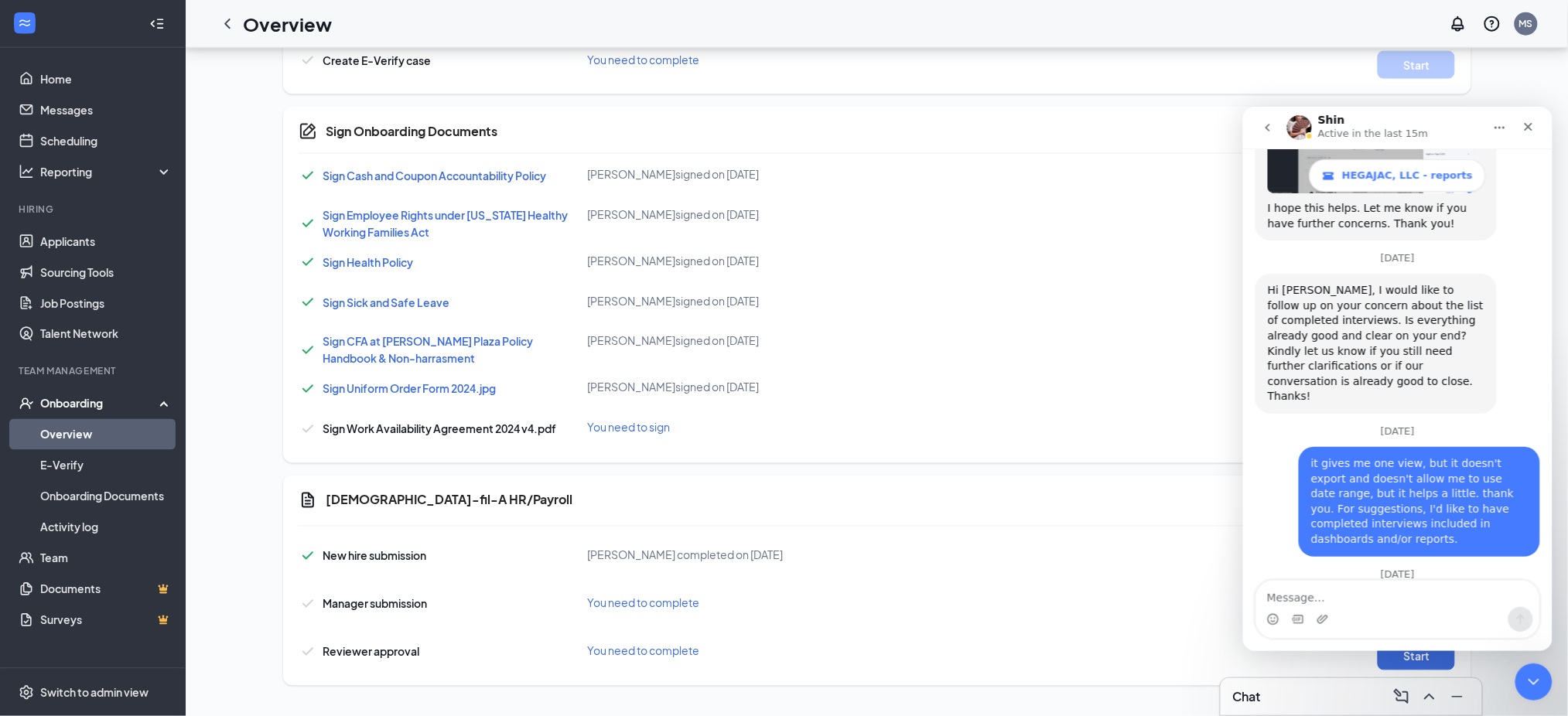
click at [1262, 122] on icon "go back" at bounding box center [1267, 127] width 13 height 13
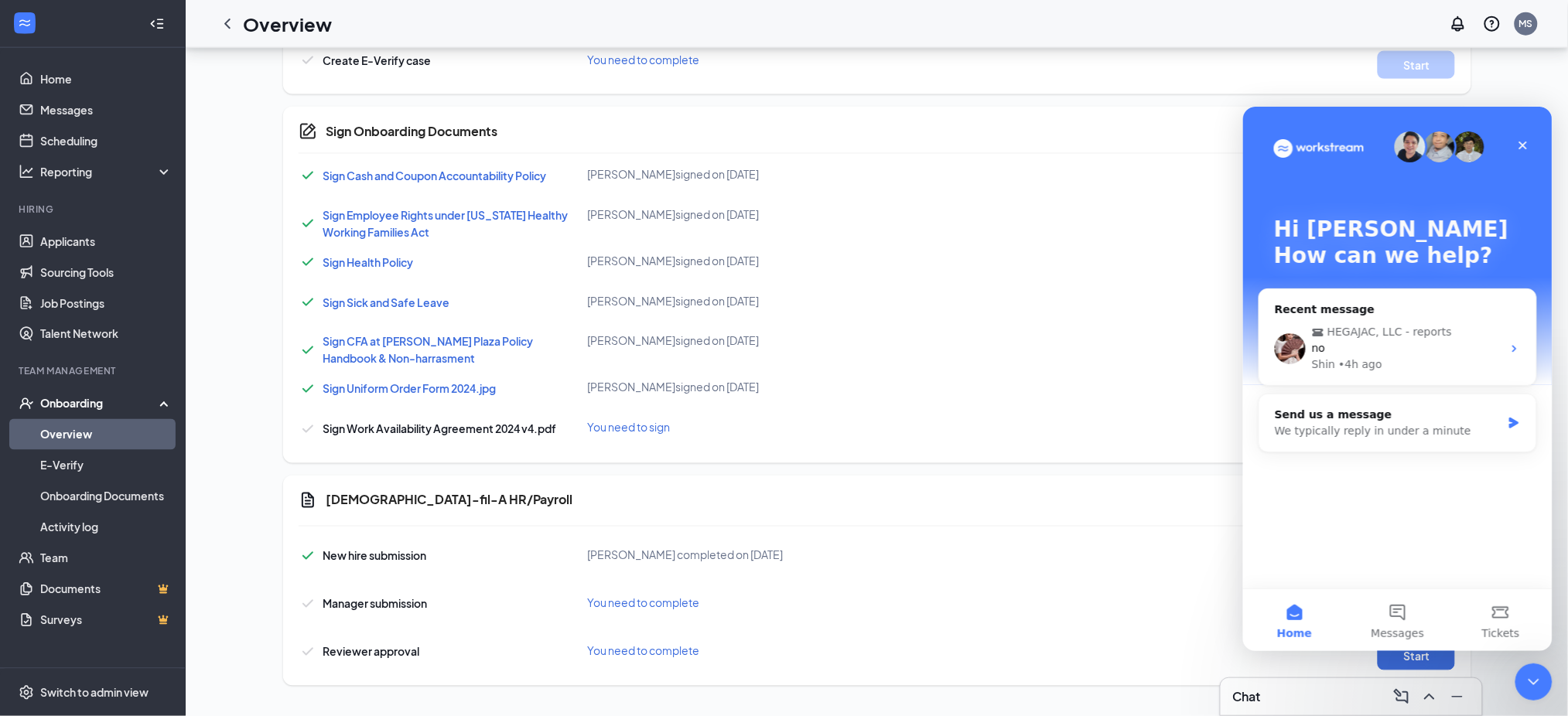
scroll to position [0, 0]
click at [1396, 613] on button "Messages" at bounding box center [1396, 619] width 103 height 62
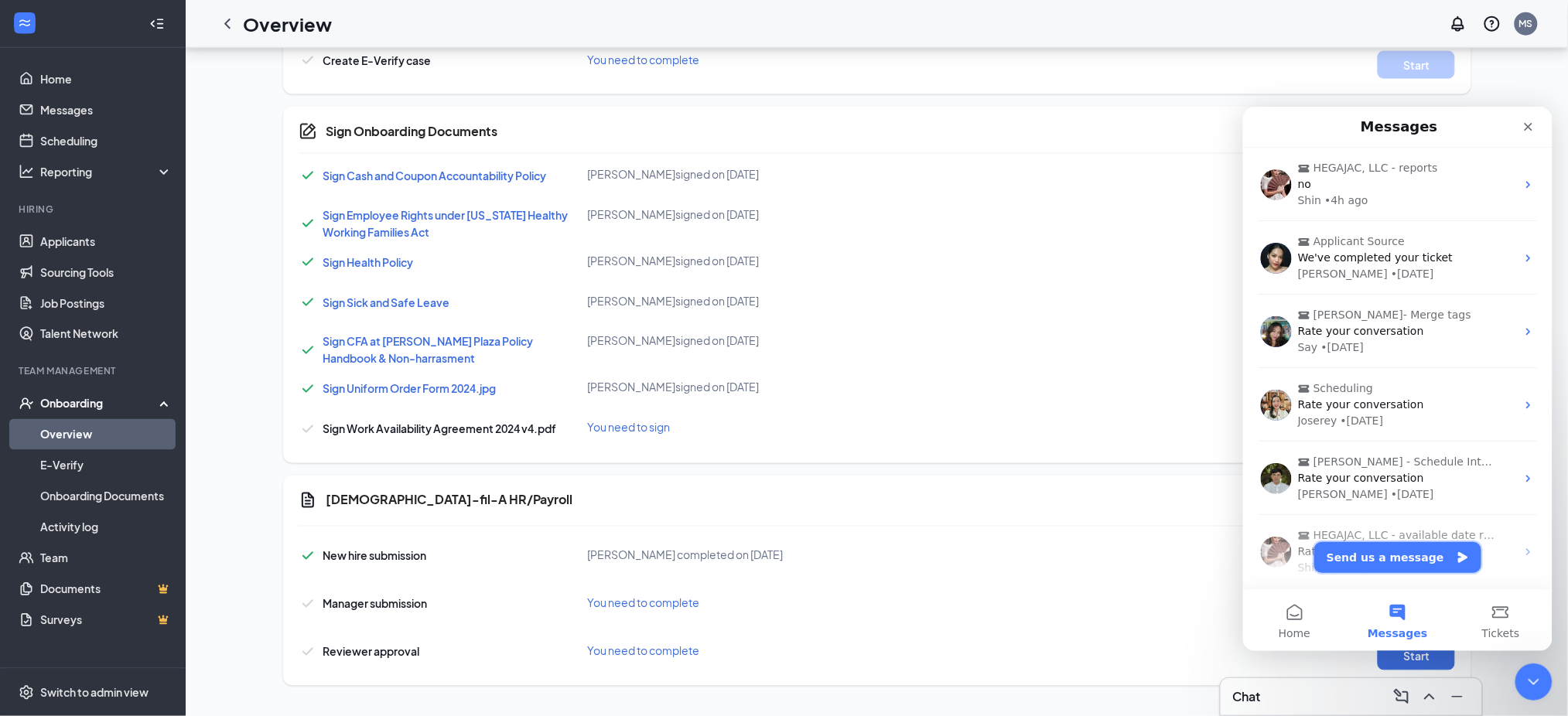
click at [1369, 550] on button "Send us a message" at bounding box center [1396, 556] width 167 height 31
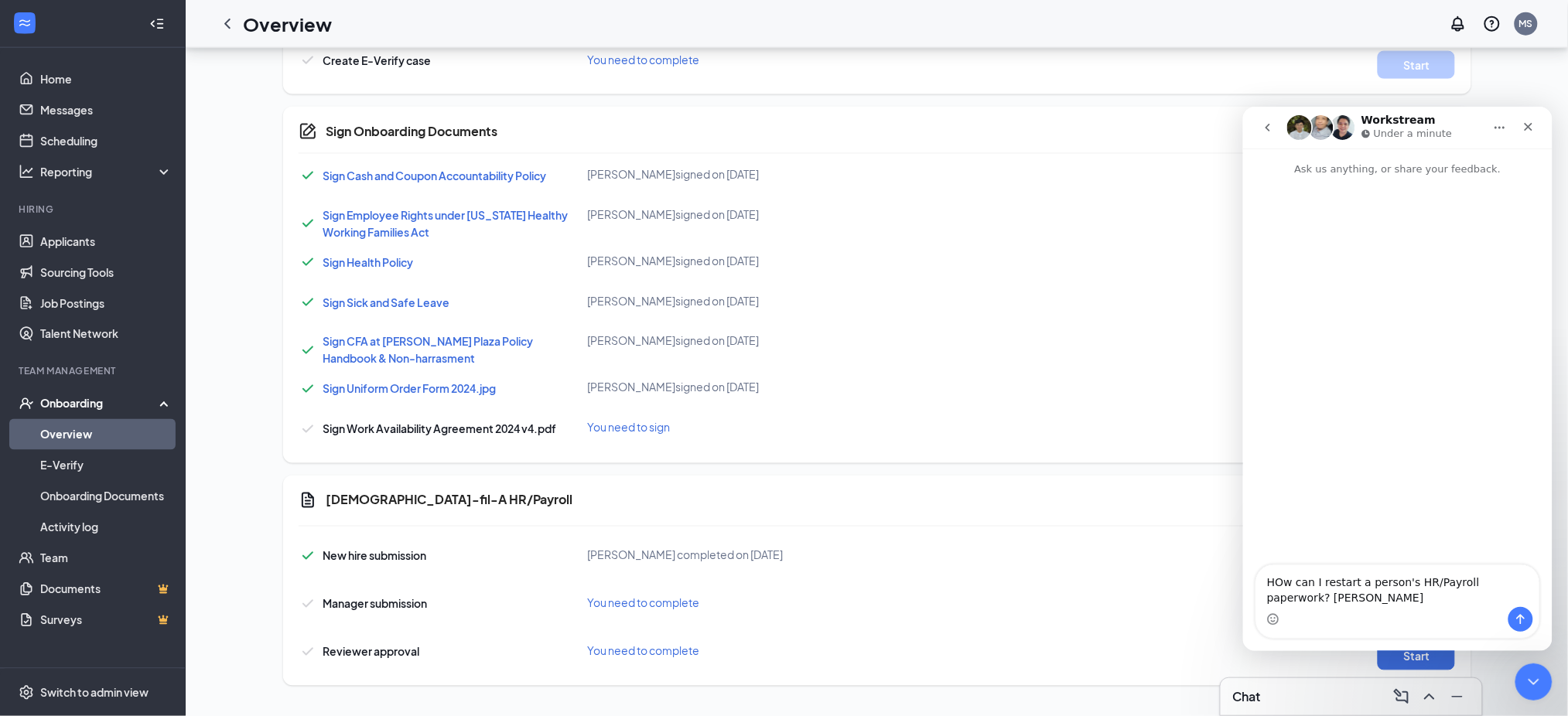
type textarea "HOw can I restart a person's HR/Payroll paperwork? [PERSON_NAME]"
click at [1516, 614] on icon "Send a message…" at bounding box center [1520, 619] width 13 height 13
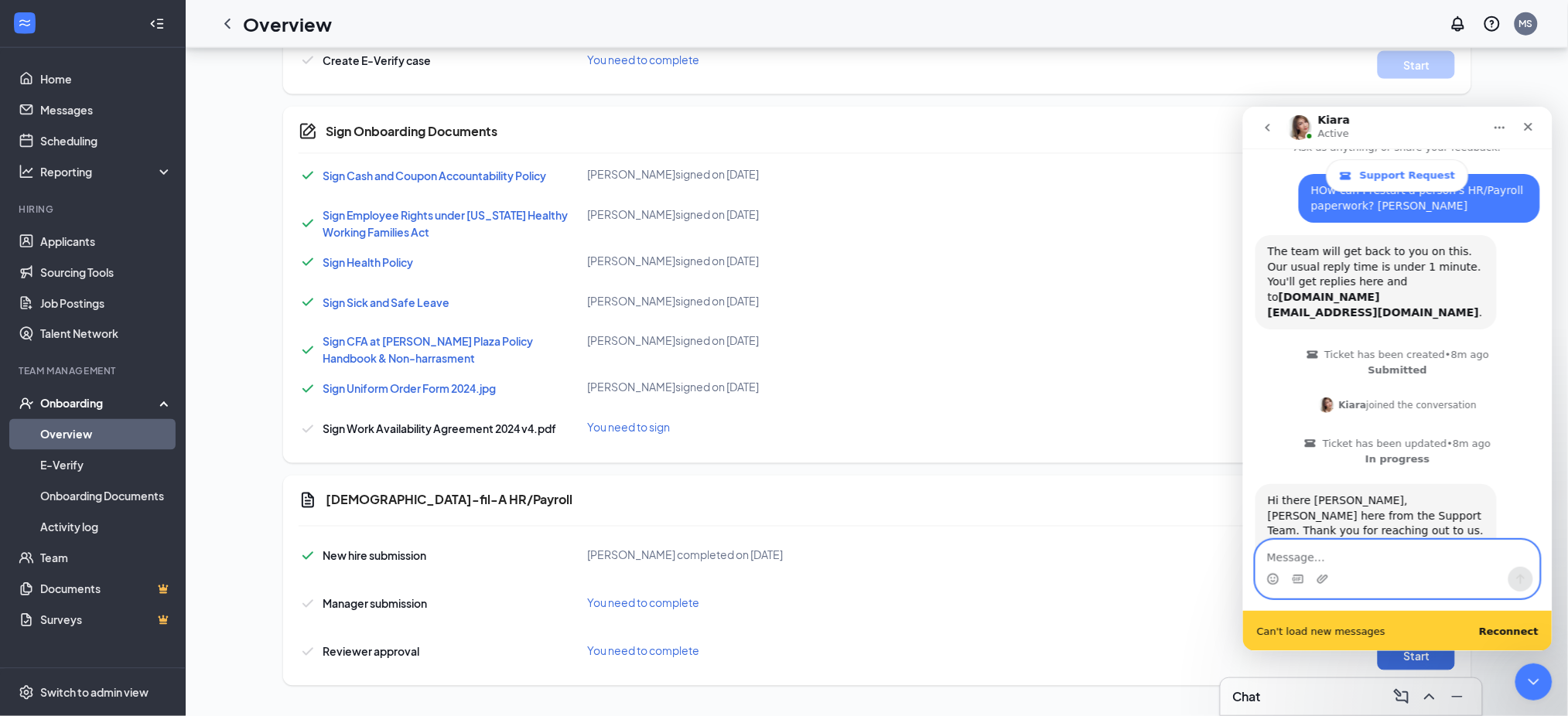
scroll to position [170, 0]
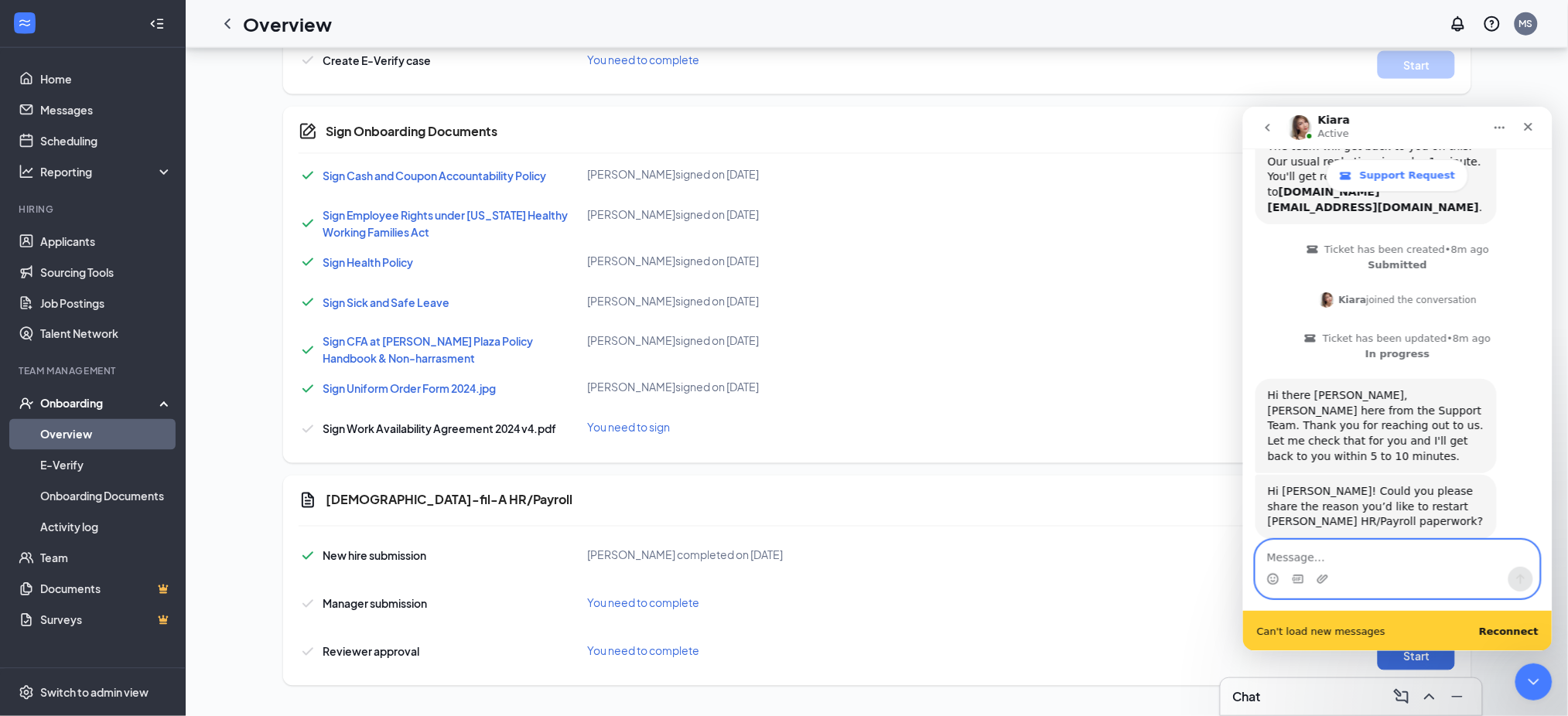
click at [1315, 548] on textarea "Message…" at bounding box center [1396, 553] width 283 height 27
type textarea "H"
type textarea "Sh"
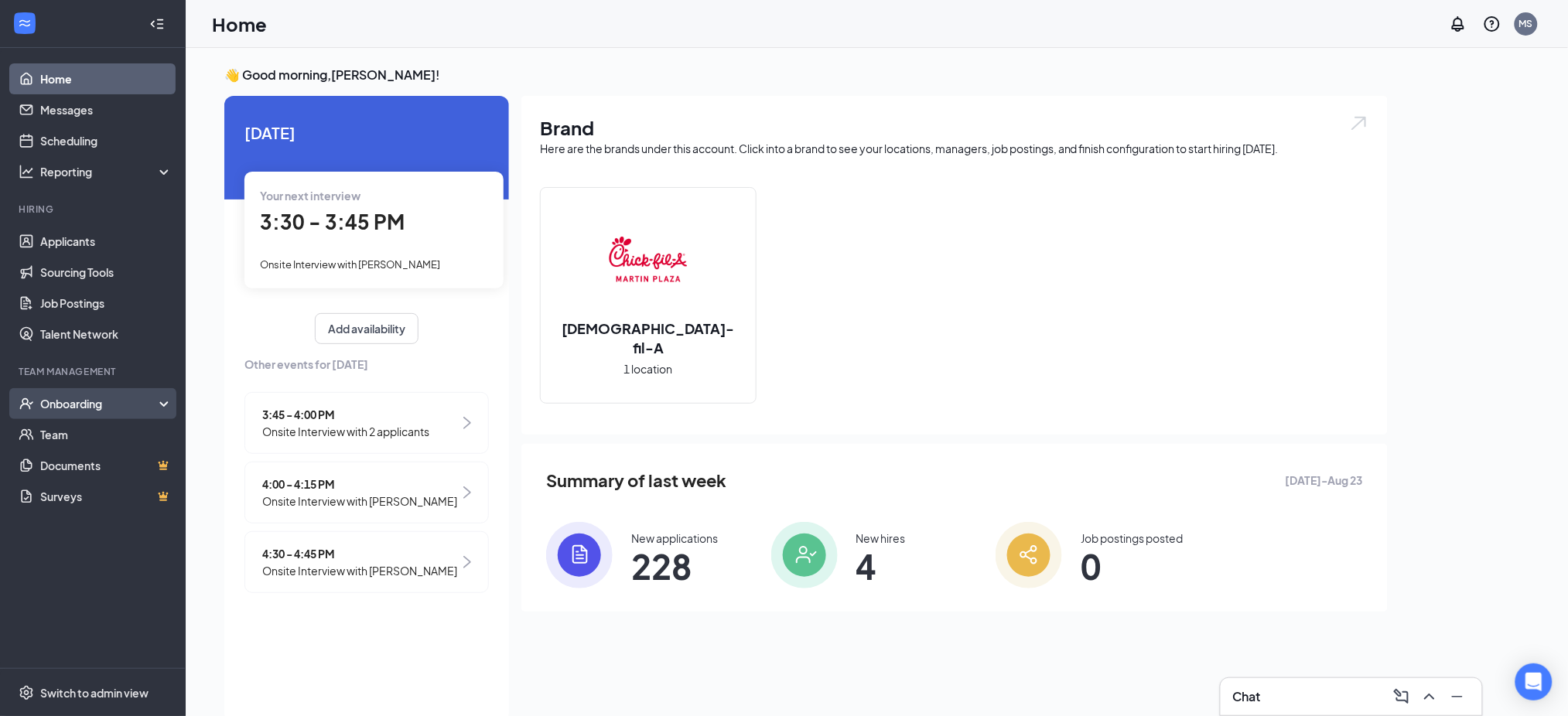
click at [81, 401] on div "Onboarding" at bounding box center [100, 403] width 119 height 16
click at [141, 402] on div "Onboarding" at bounding box center [100, 403] width 119 height 16
click at [89, 414] on div "Onboarding" at bounding box center [92, 403] width 186 height 31
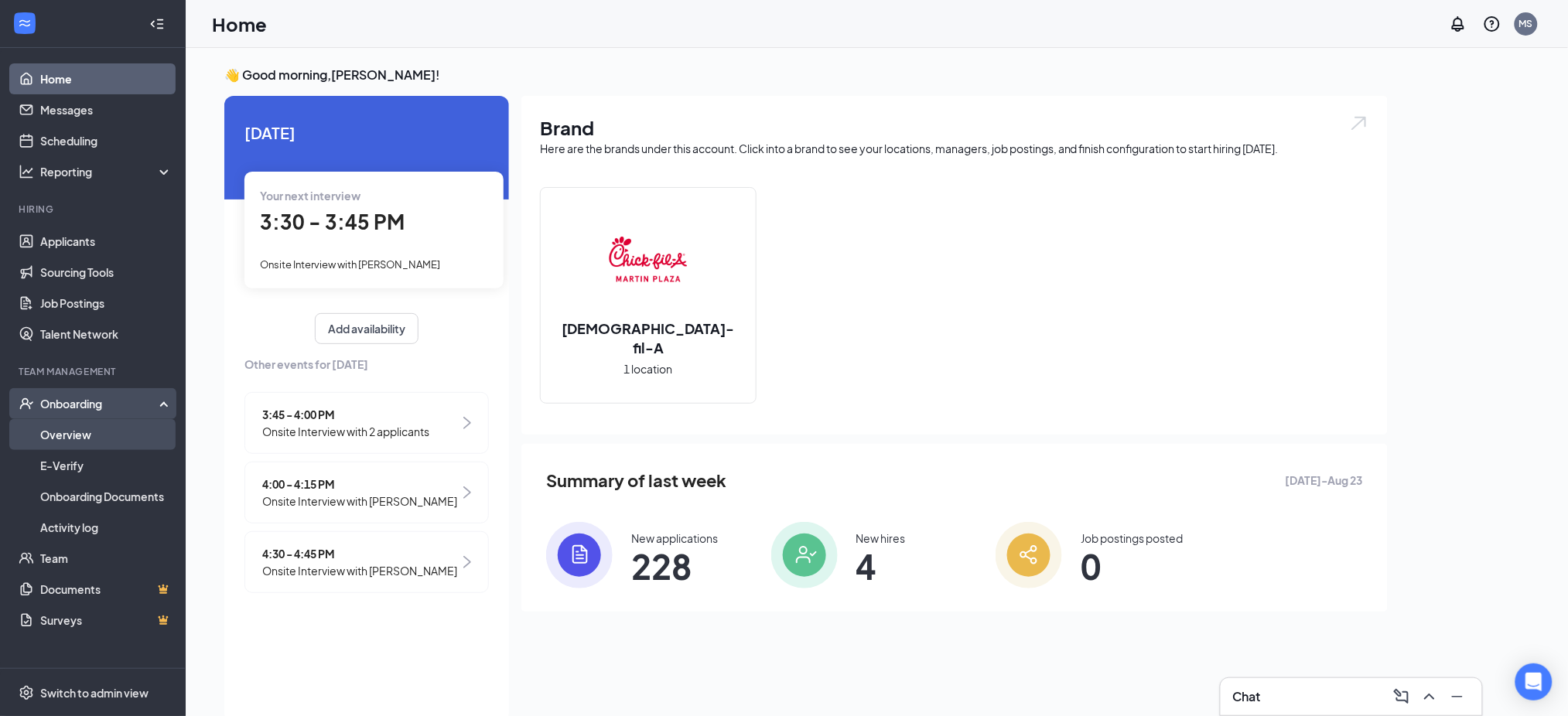
click at [74, 439] on link "Overview" at bounding box center [106, 434] width 132 height 31
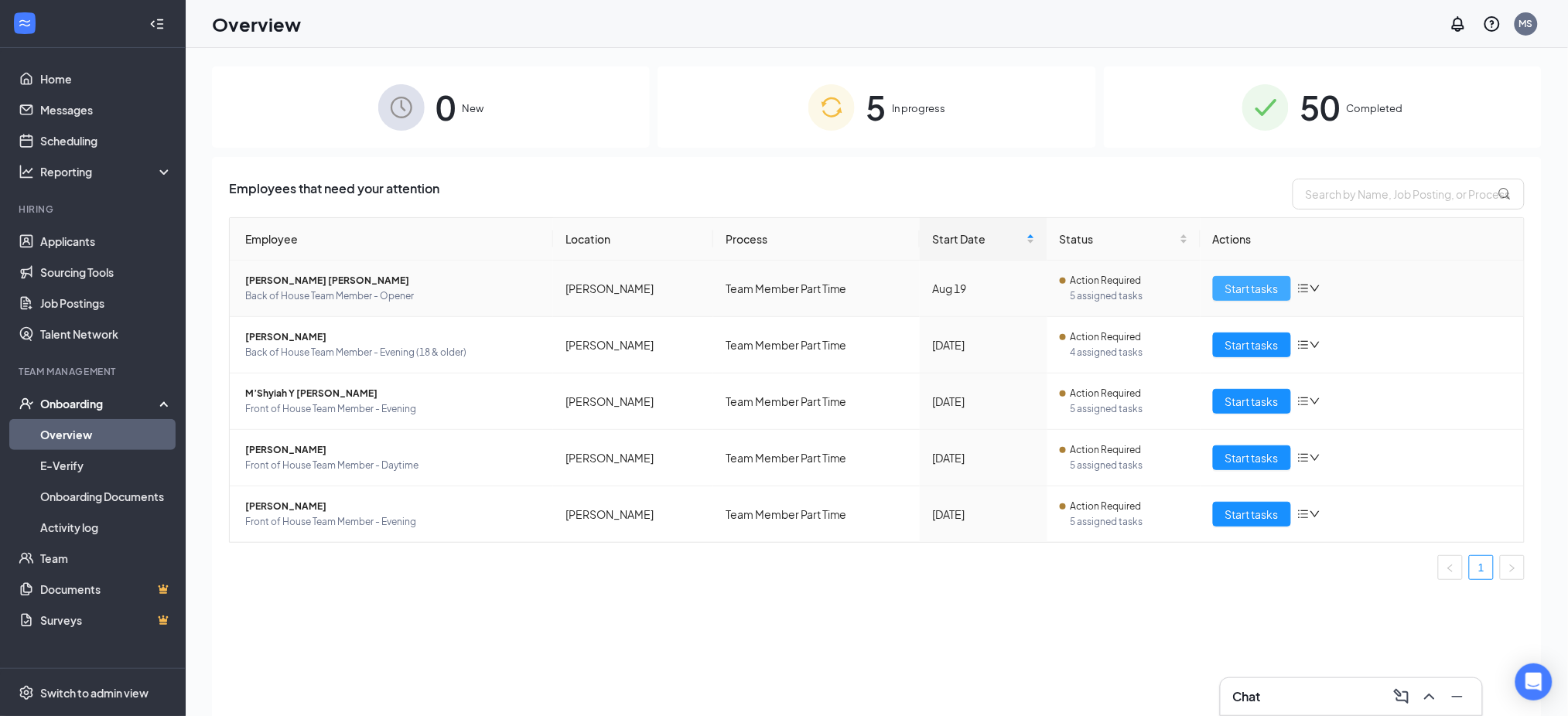
click at [1226, 301] on button "Start tasks" at bounding box center [1252, 288] width 78 height 25
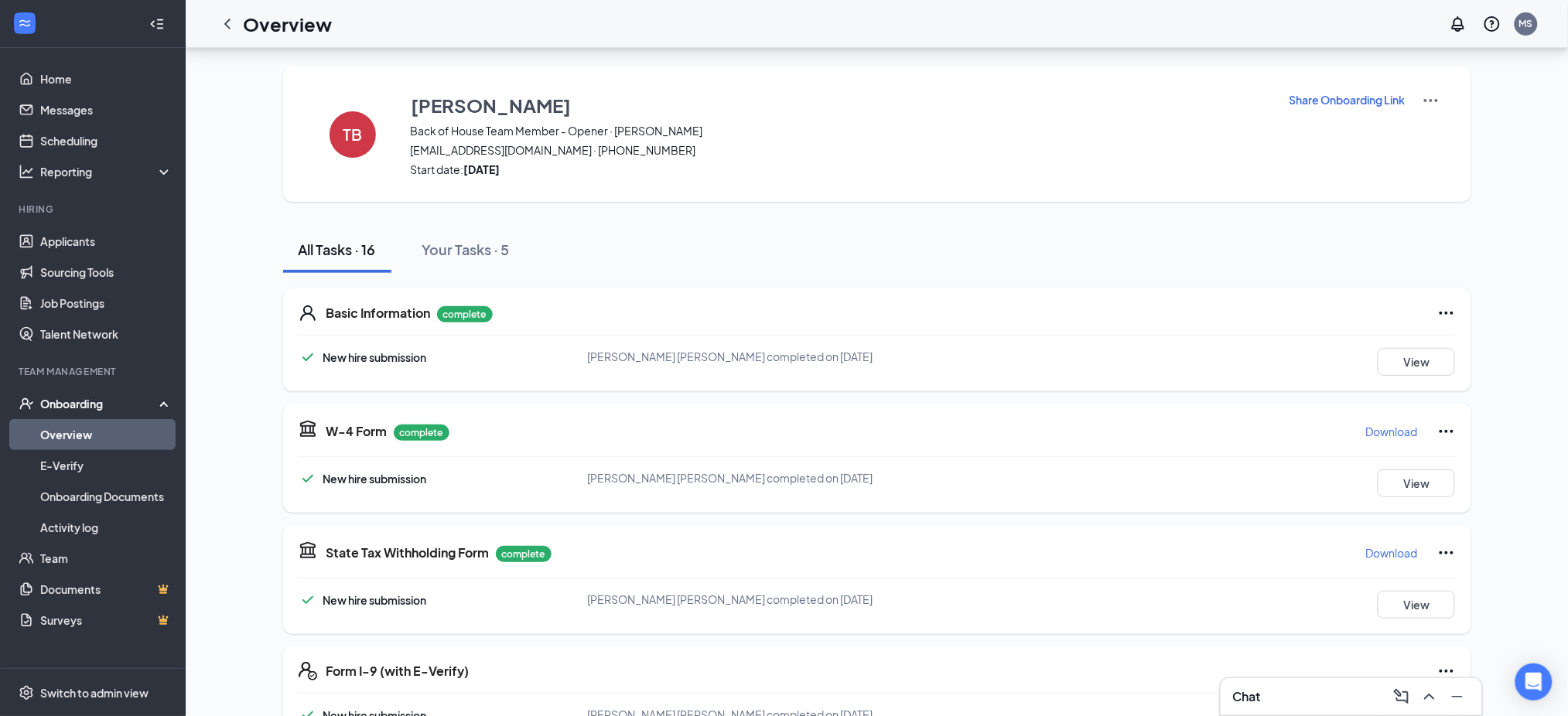
scroll to position [527, 0]
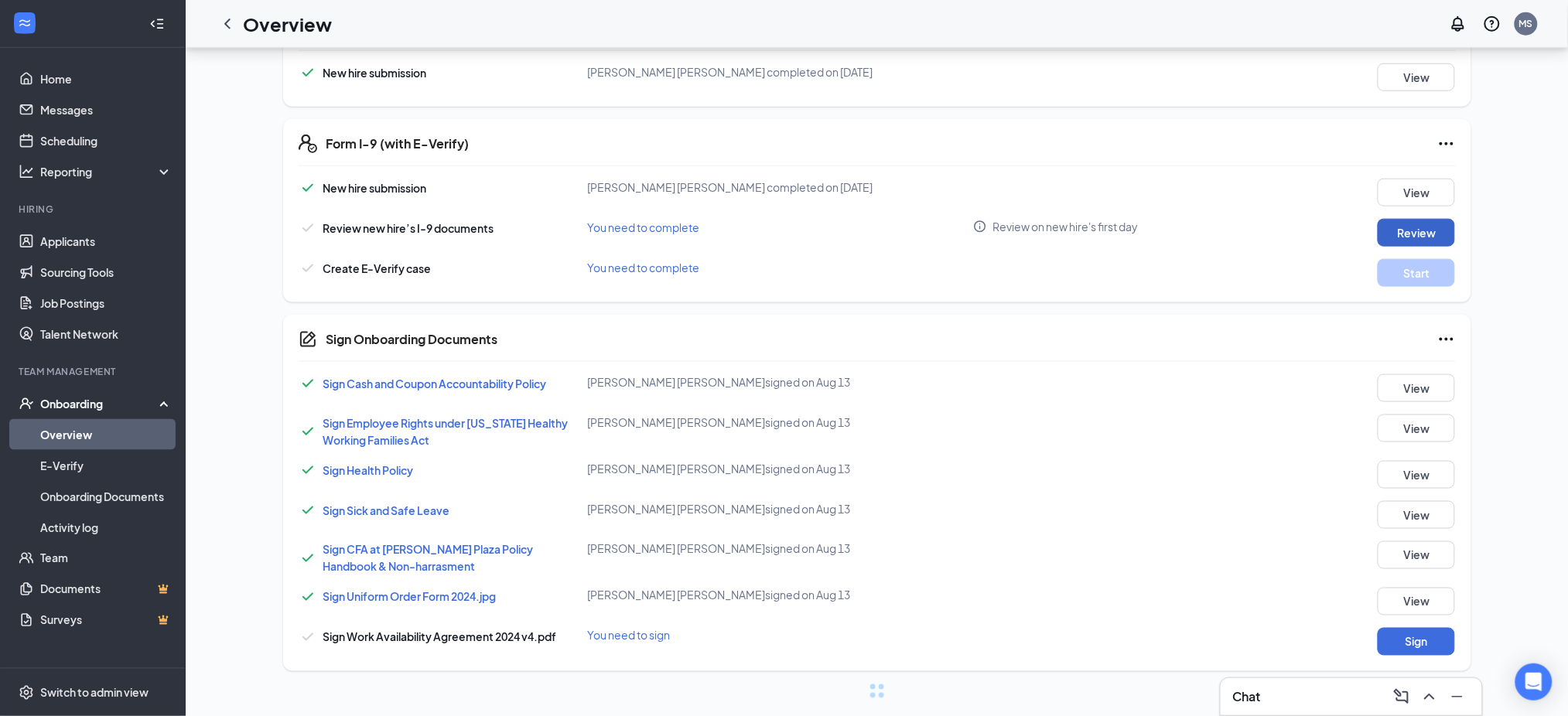
click at [1421, 232] on button "Review" at bounding box center [1416, 233] width 78 height 28
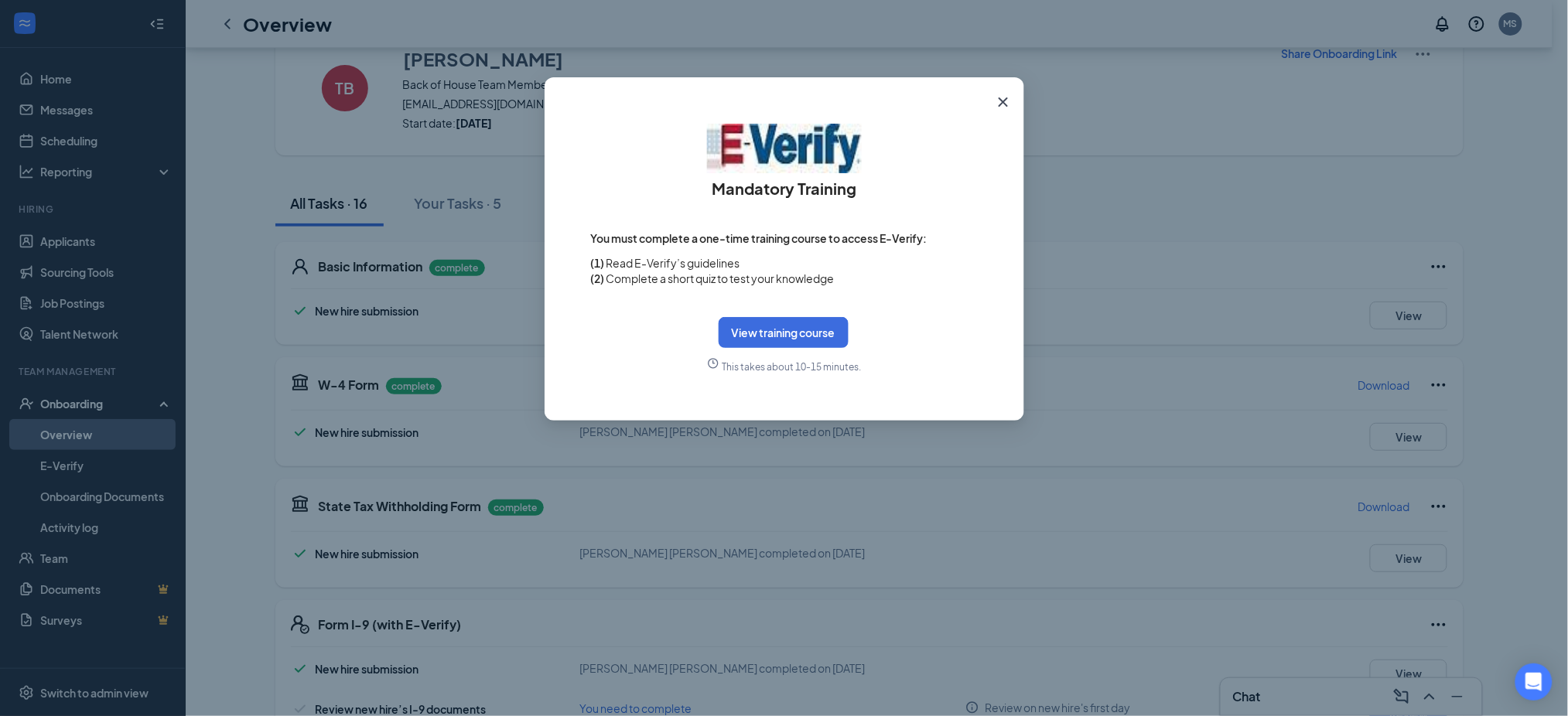
scroll to position [0, 0]
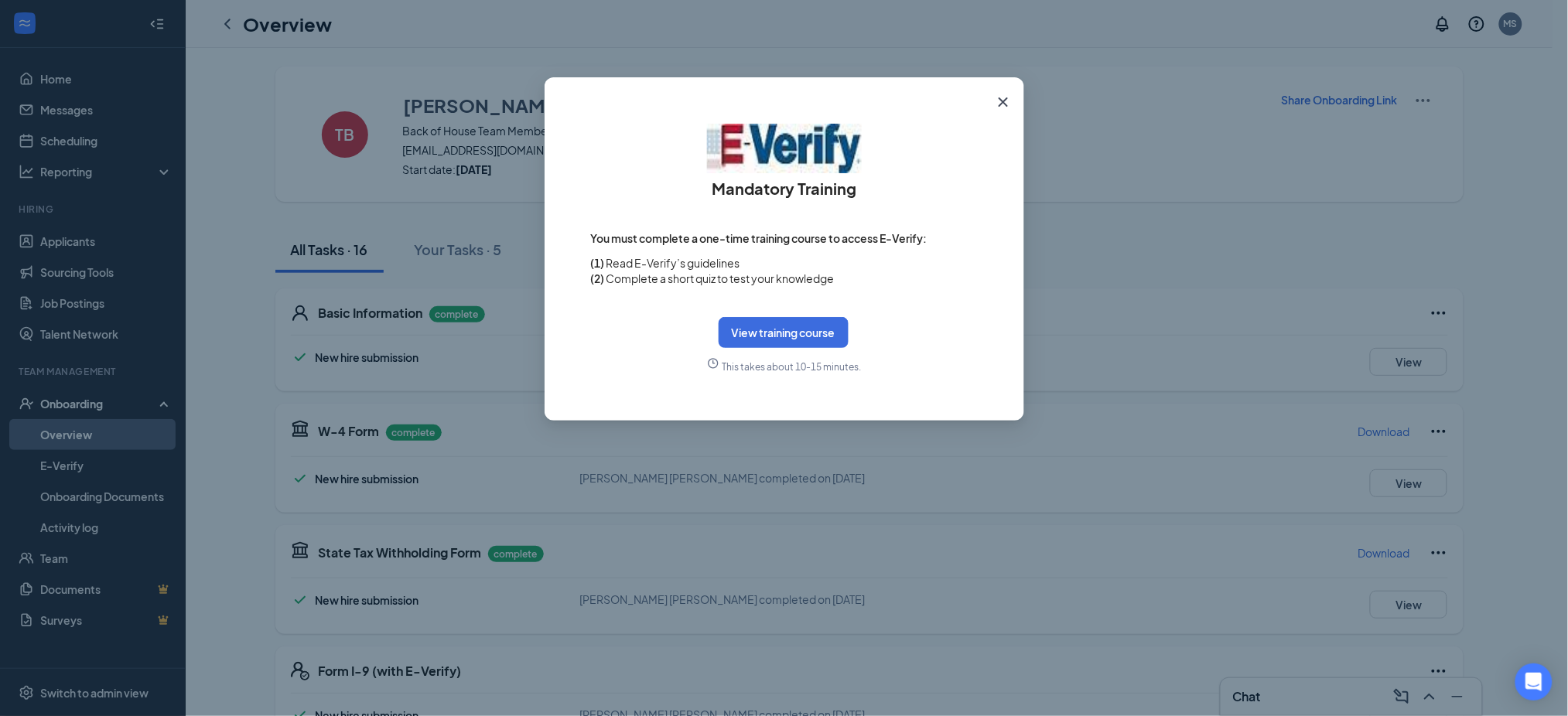
click at [997, 100] on icon "Cross" at bounding box center [1003, 102] width 19 height 19
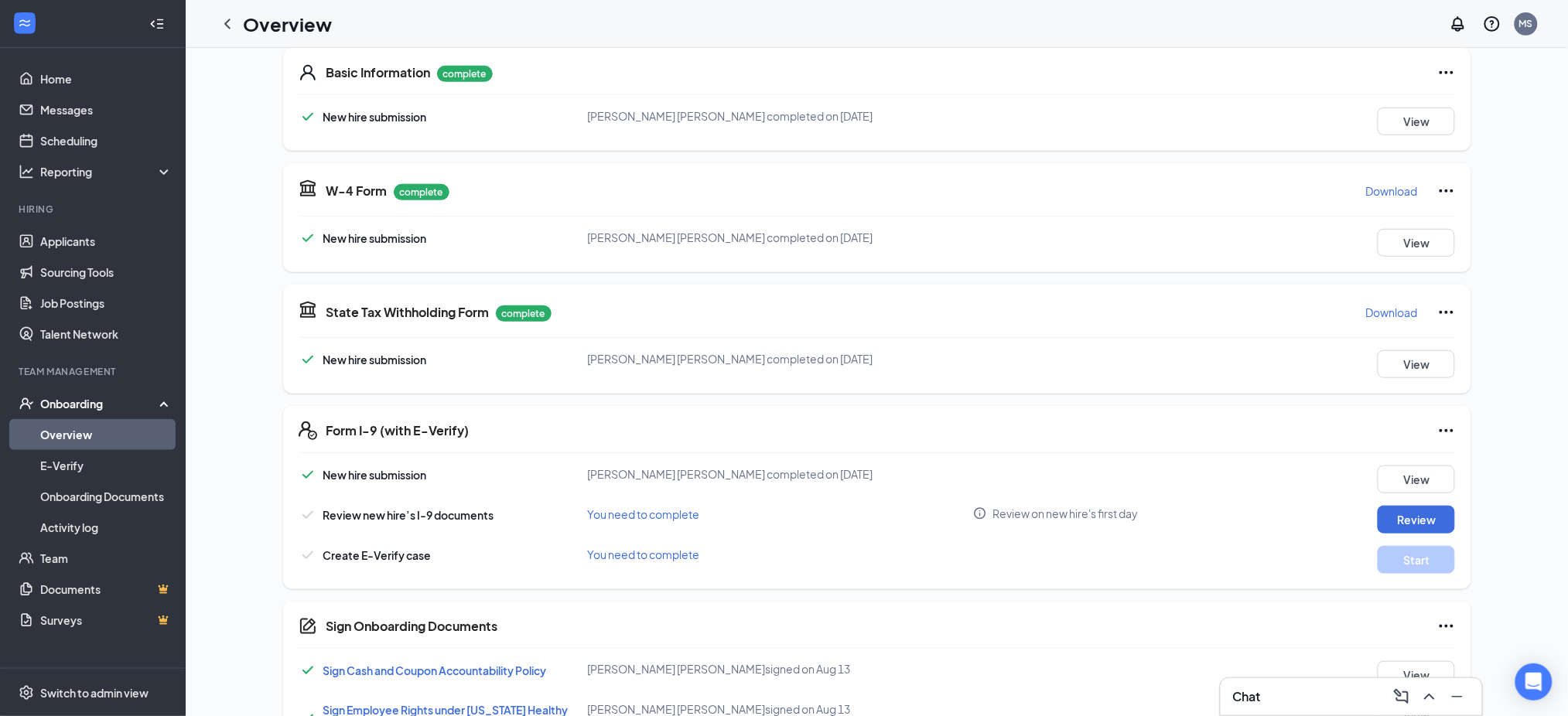
scroll to position [480, 0]
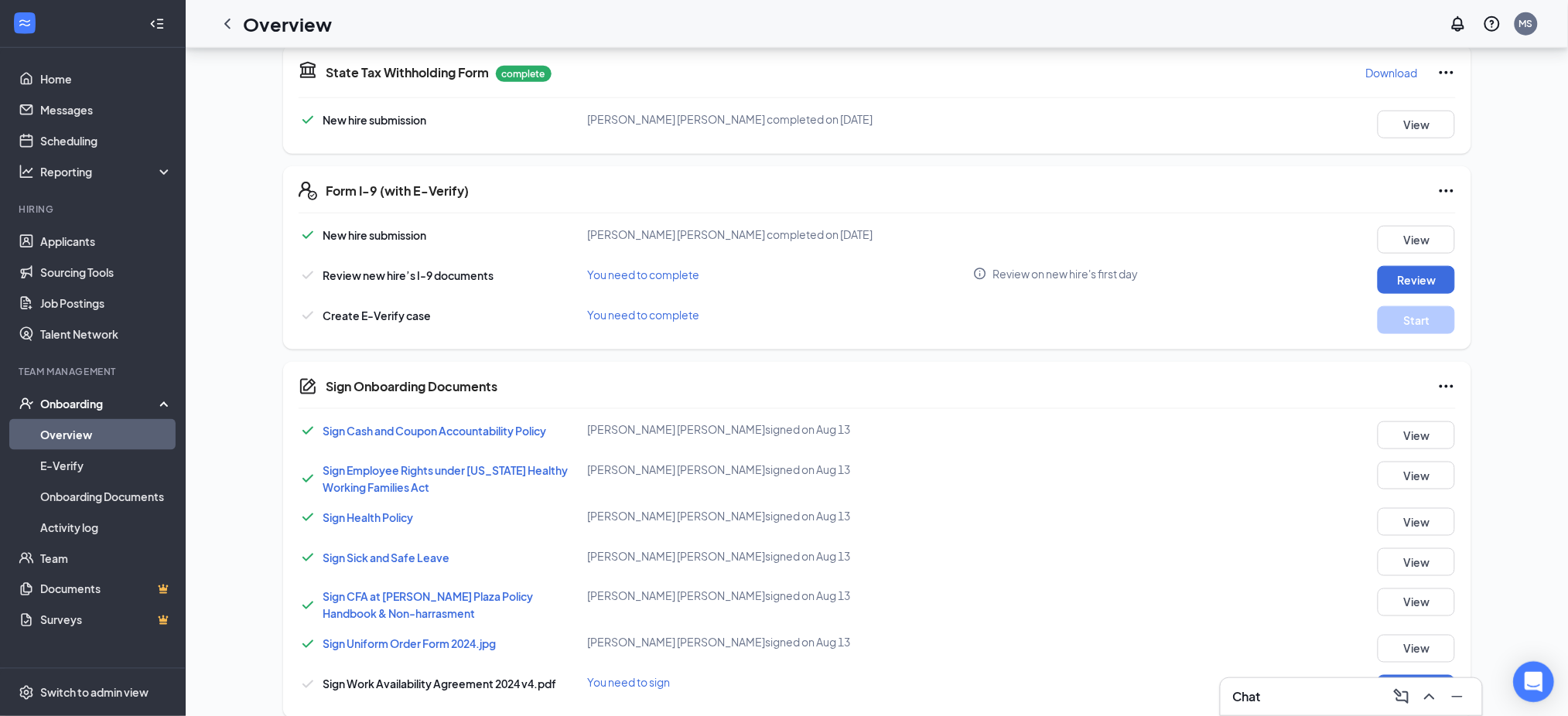
click at [1536, 684] on icon "Open Intercom Messenger" at bounding box center [1533, 682] width 18 height 20
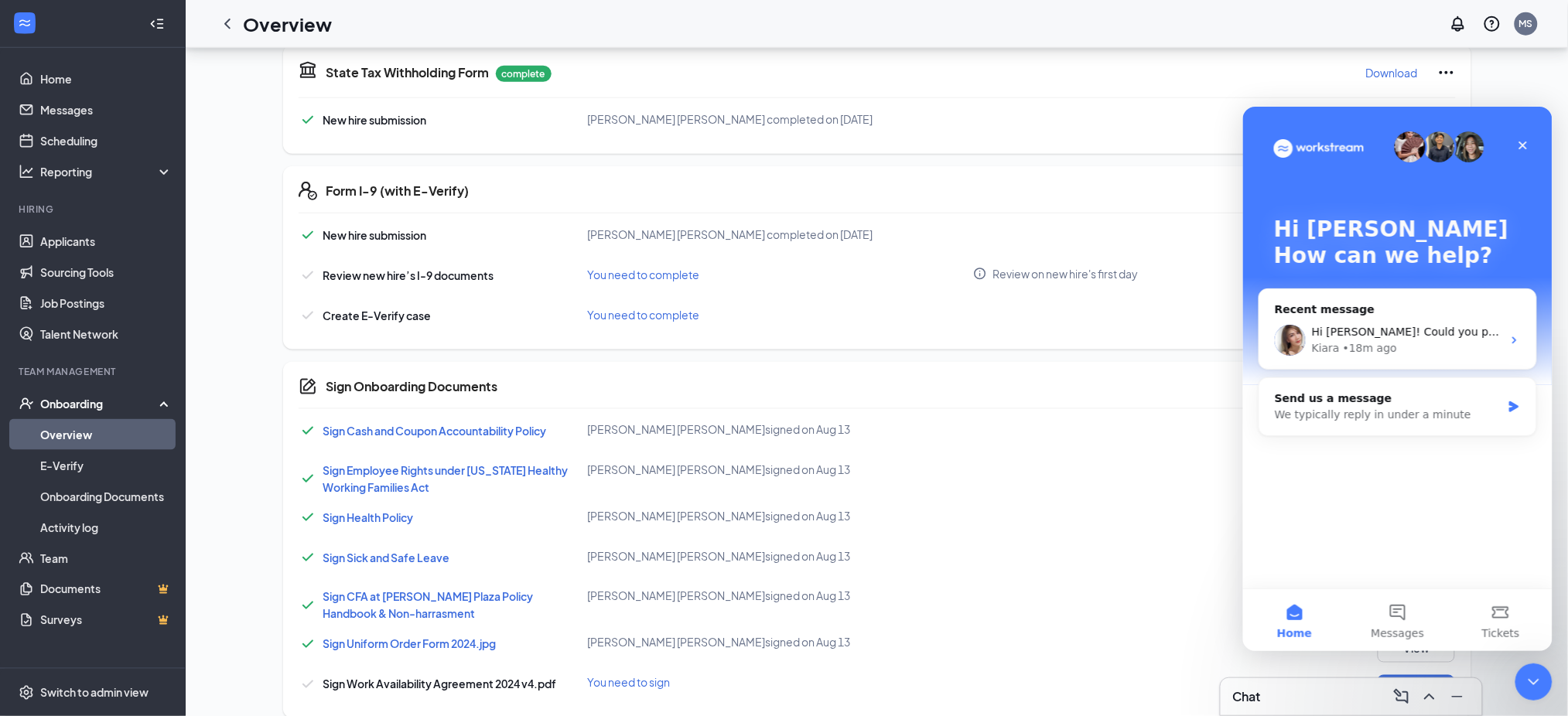
scroll to position [0, 0]
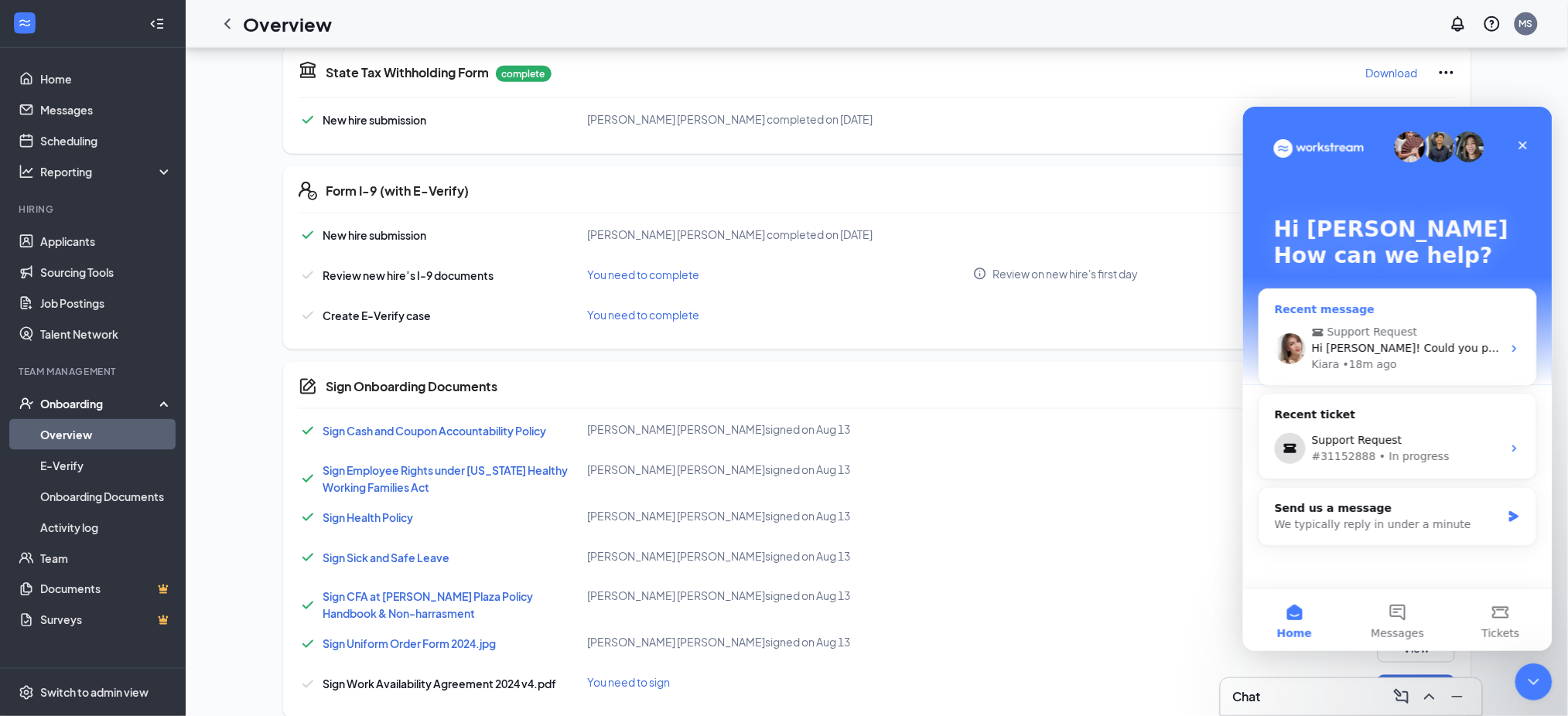
click at [1434, 325] on span "Support Request" at bounding box center [1398, 331] width 175 height 16
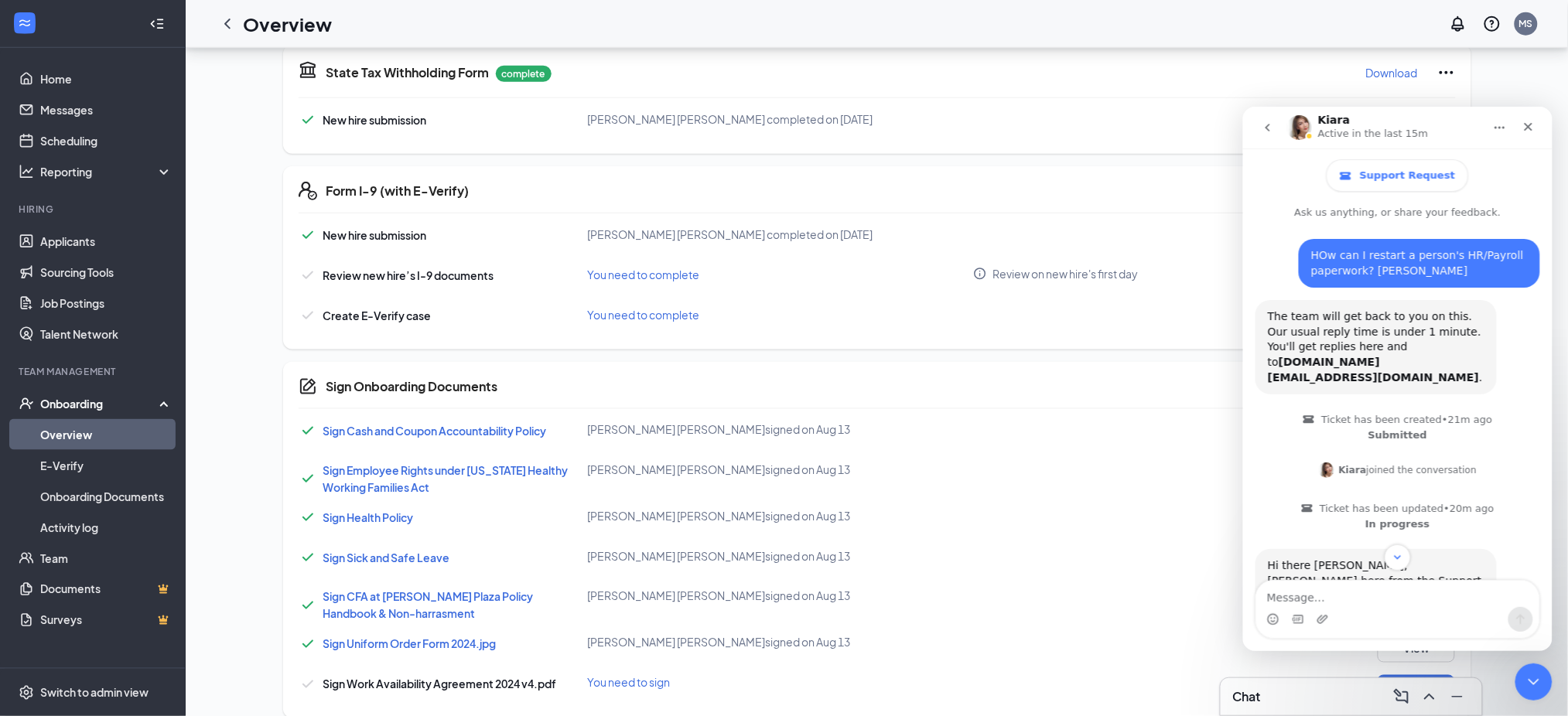
scroll to position [130, 0]
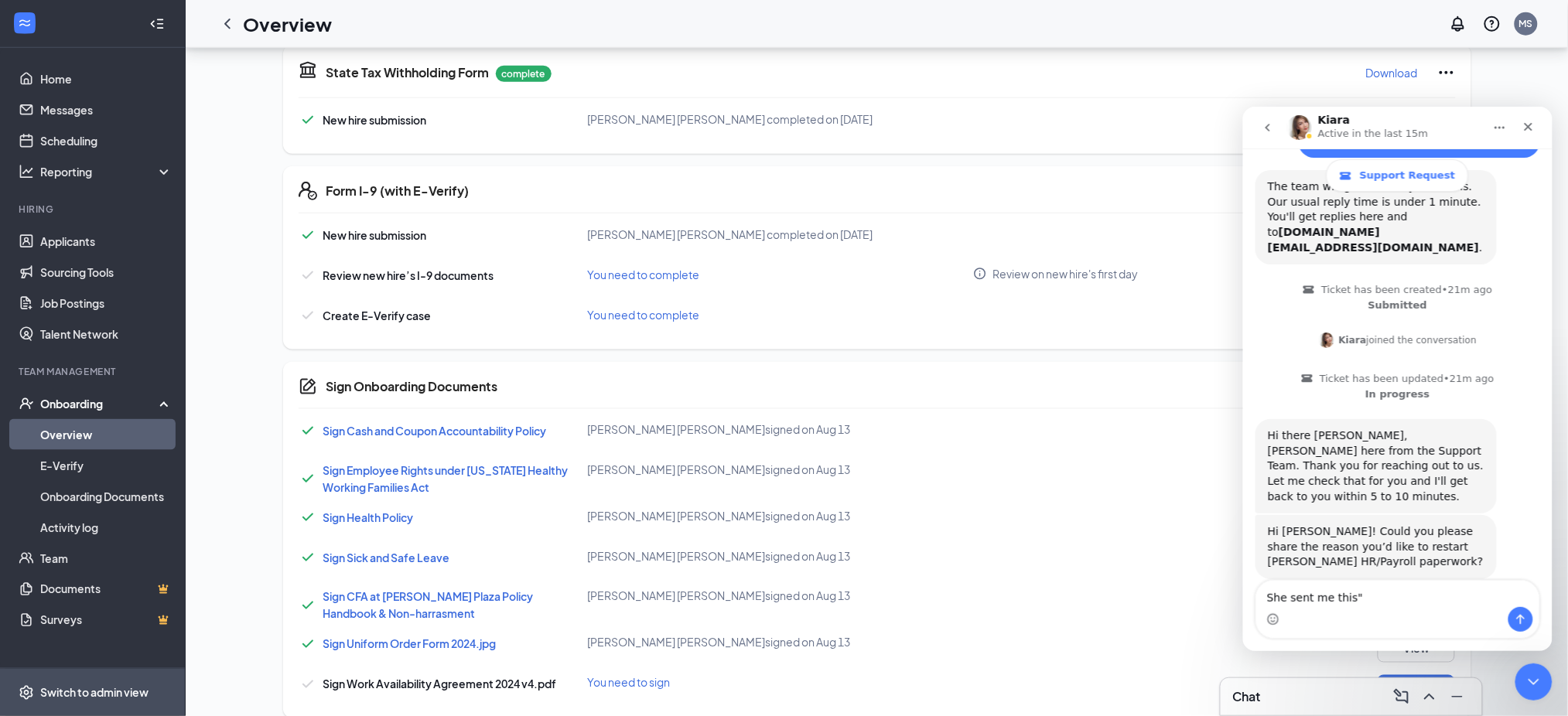
type textarea "She sent me this""
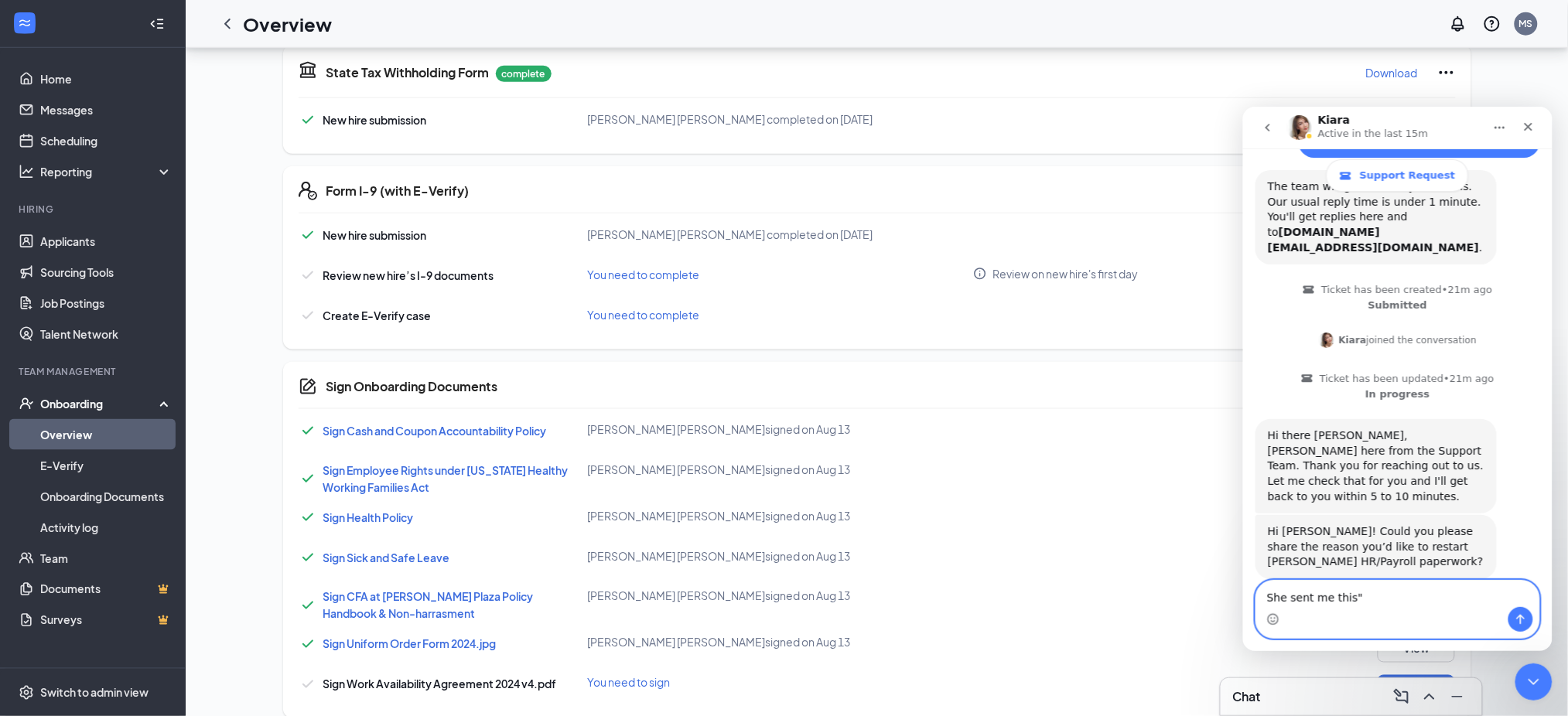
scroll to position [180, 0]
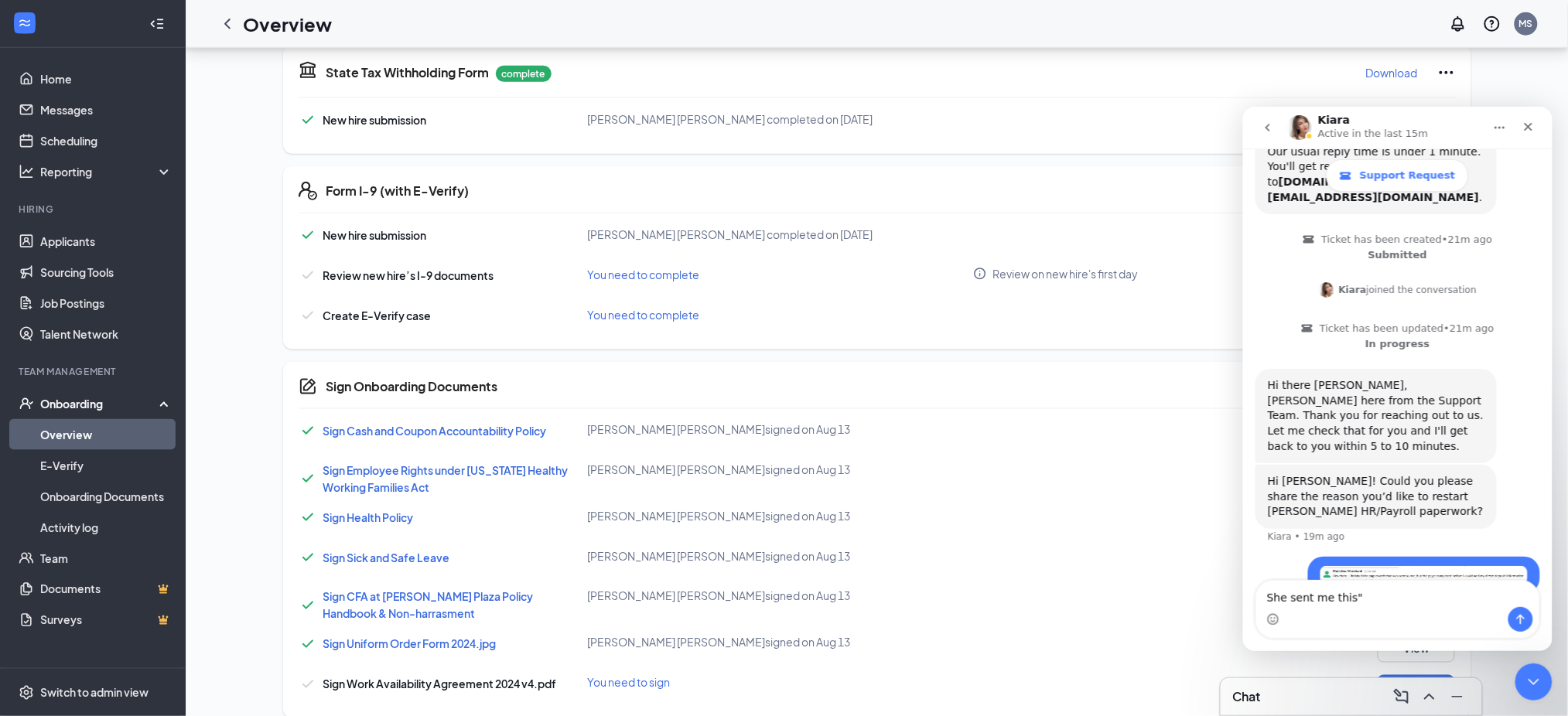
click at [1530, 613] on div "Intercom messenger" at bounding box center [1396, 619] width 283 height 25
click at [1524, 615] on icon "Send a message…" at bounding box center [1520, 619] width 13 height 13
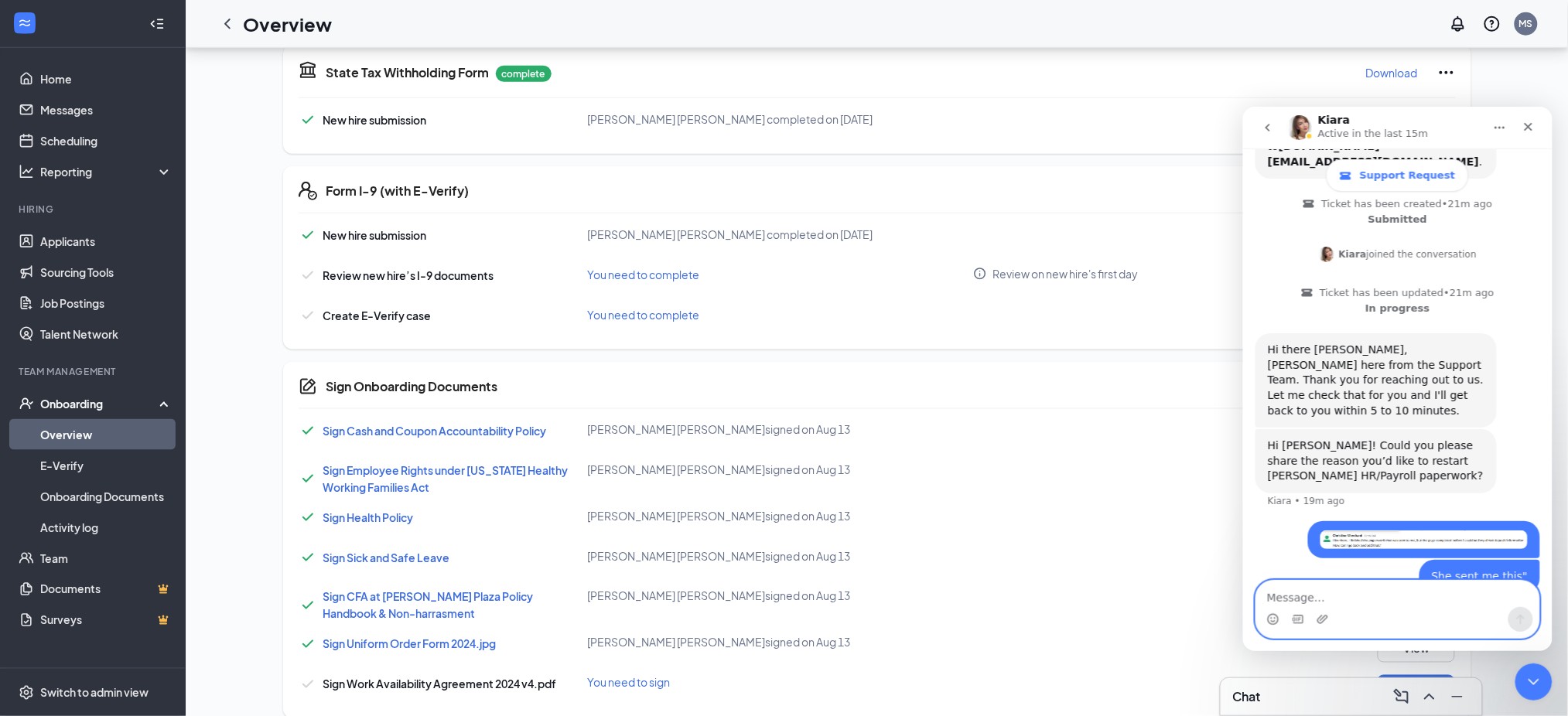
click at [1380, 598] on textarea "Message…" at bounding box center [1396, 593] width 283 height 27
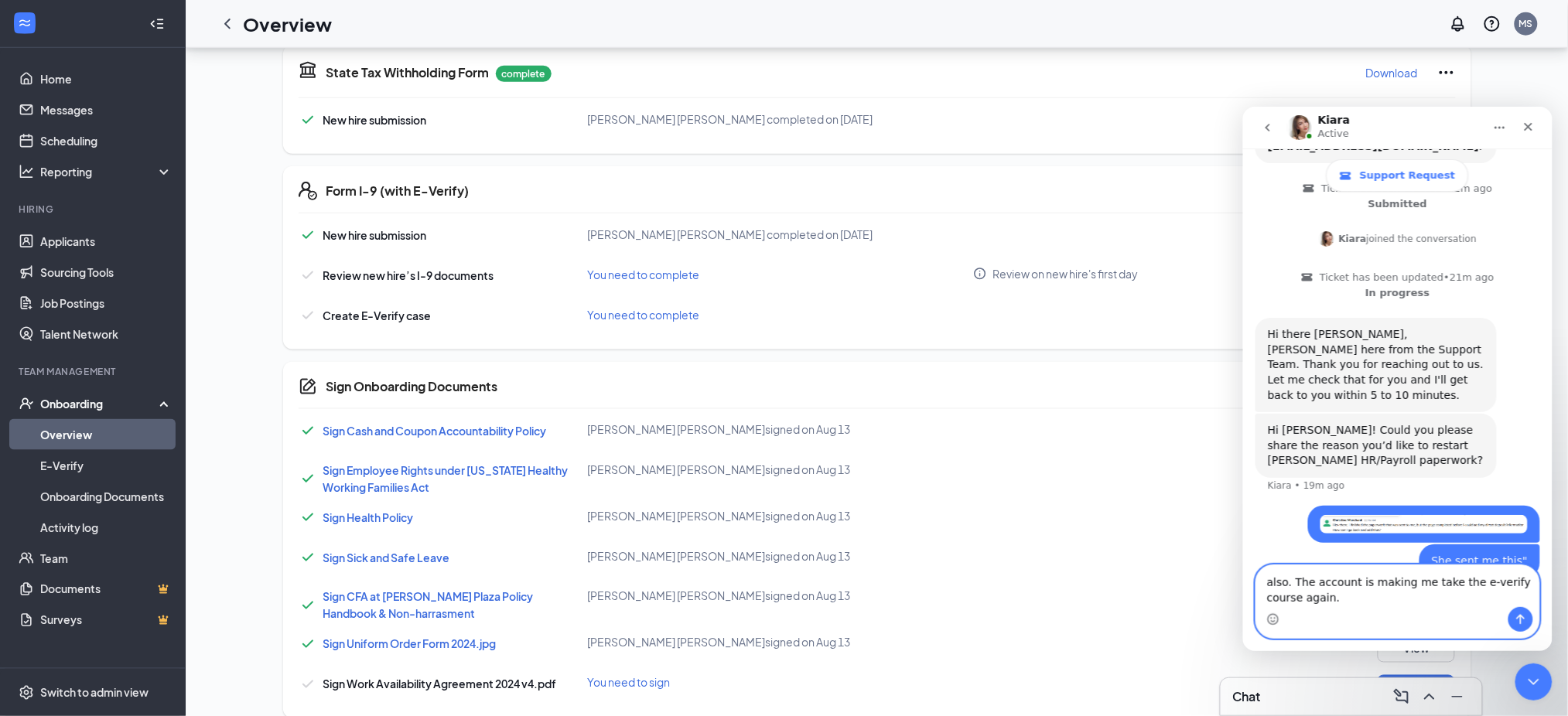
type textarea "also. The account is making me take the e-verify course again."
click at [1512, 623] on button "Send a message…" at bounding box center [1520, 619] width 25 height 25
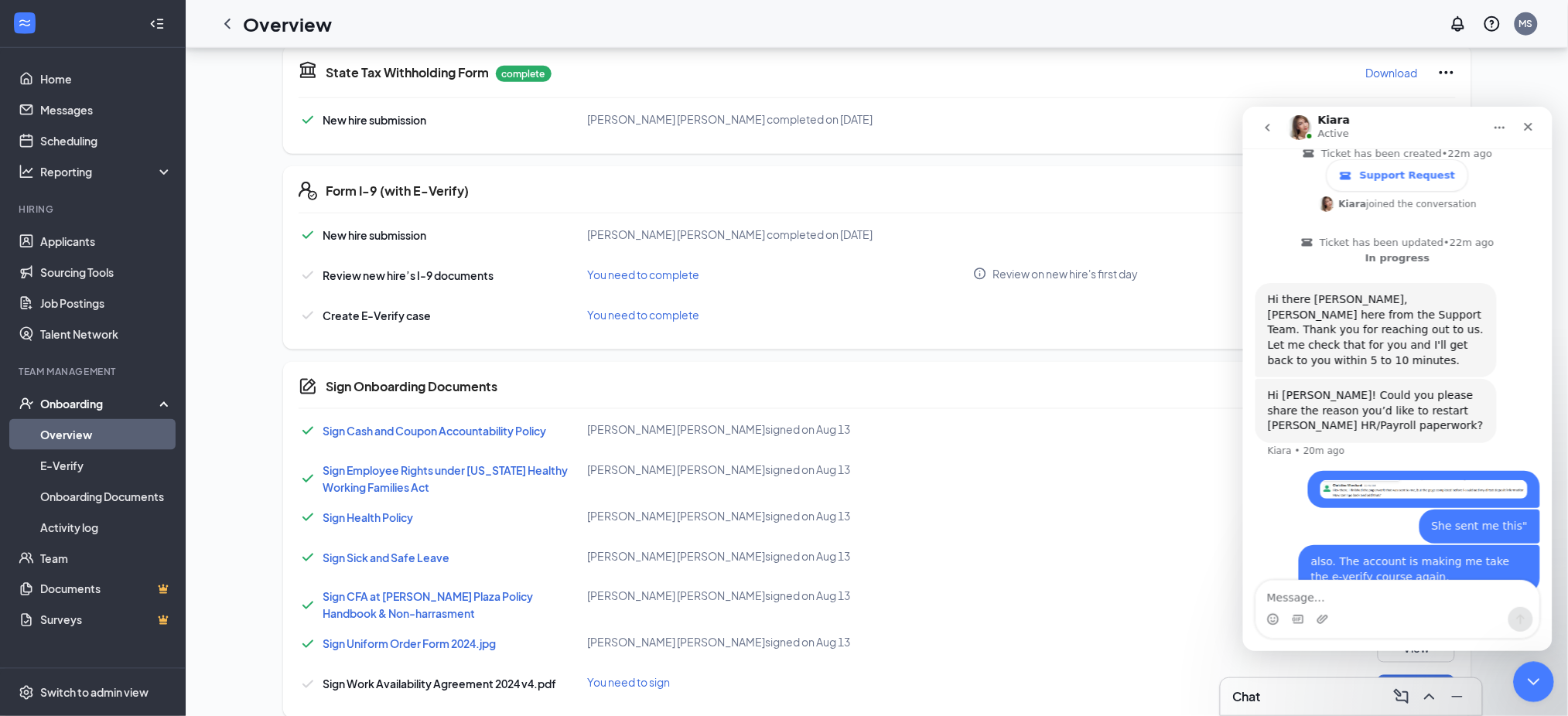
click at [1525, 674] on icon "Close Intercom Messenger" at bounding box center [1530, 680] width 19 height 19
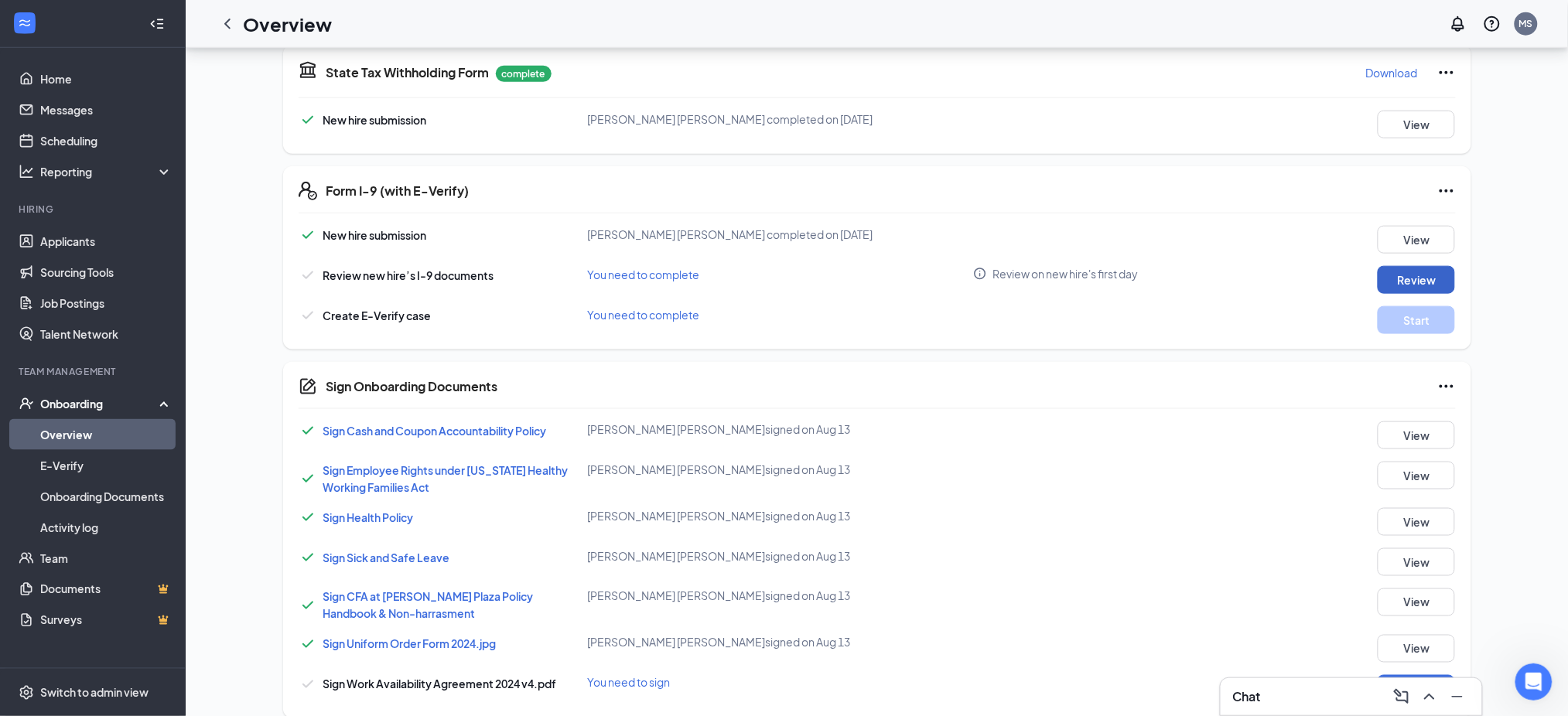
click at [1404, 280] on button "Review" at bounding box center [1416, 280] width 78 height 28
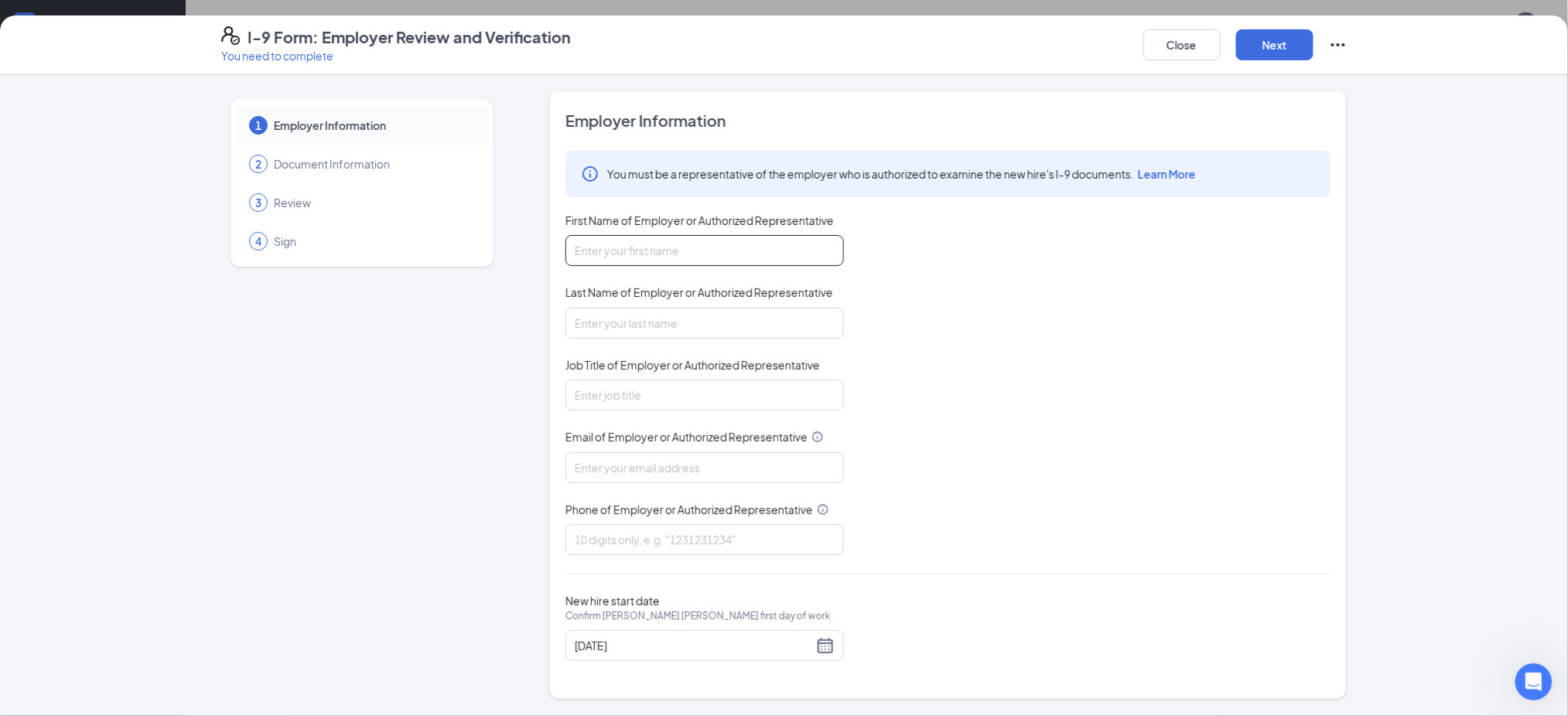
scroll to position [326, 0]
click at [656, 244] on input "First Name of Employer or Authorized Representative" at bounding box center [704, 250] width 278 height 31
type input "[PERSON_NAME]"
type input "Sweat"
type input "[DOMAIN_NAME][EMAIL_ADDRESS][DOMAIN_NAME]"
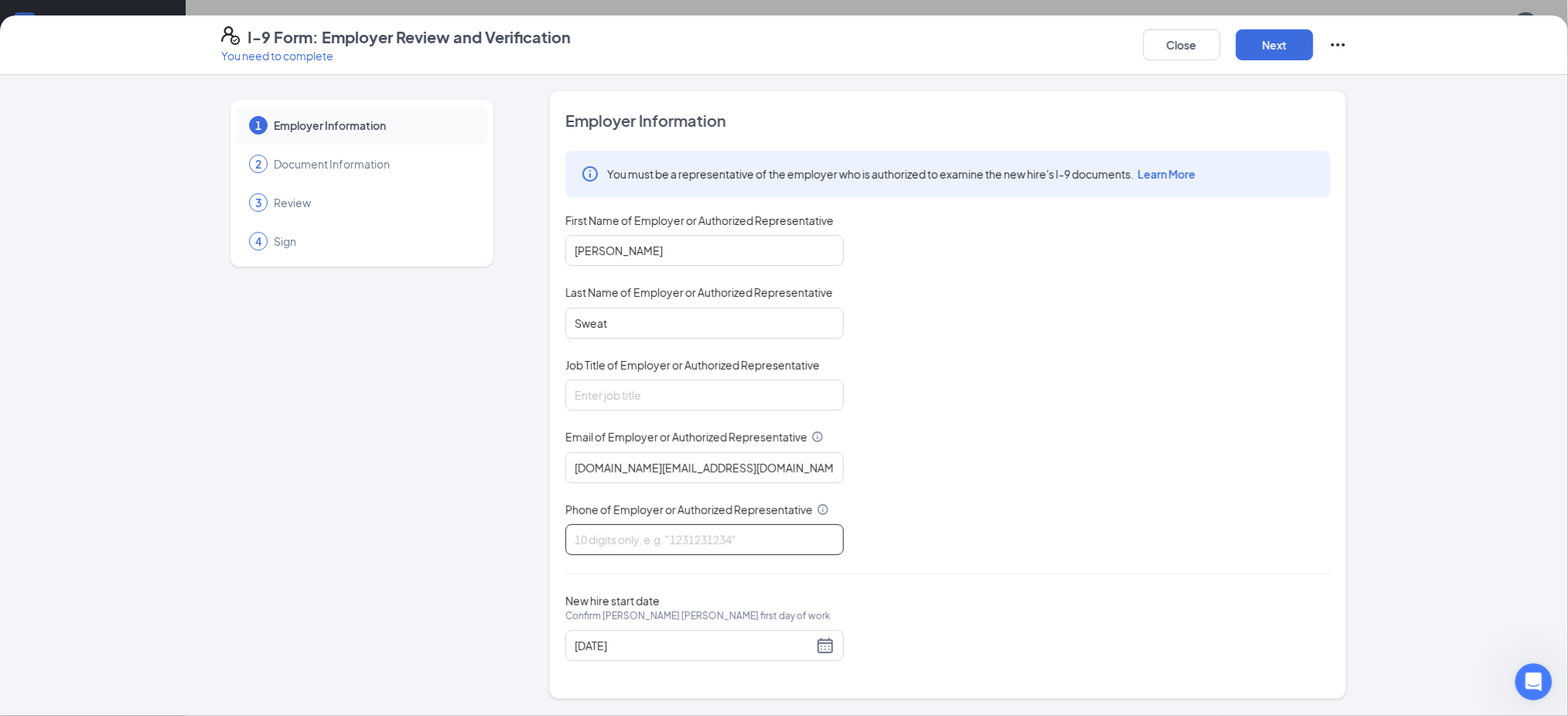
type input "4432288344"
click at [625, 388] on input "Job Title of Employer or Authorized Representative" at bounding box center [704, 395] width 278 height 31
type input "Director of Talent"
click at [712, 630] on div "[DATE]" at bounding box center [704, 645] width 278 height 31
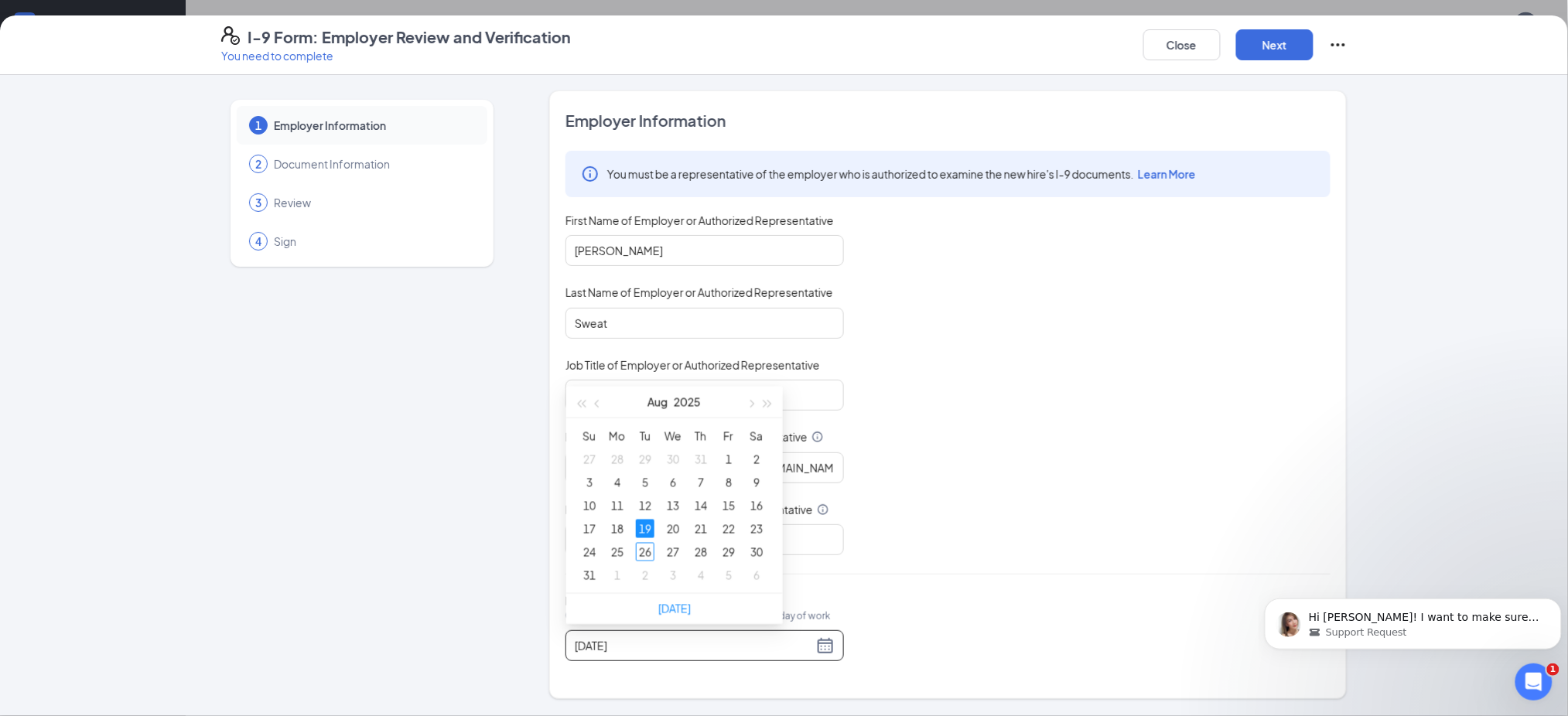
scroll to position [736, 0]
type input "[DATE]"
click at [648, 549] on div "26" at bounding box center [645, 552] width 19 height 19
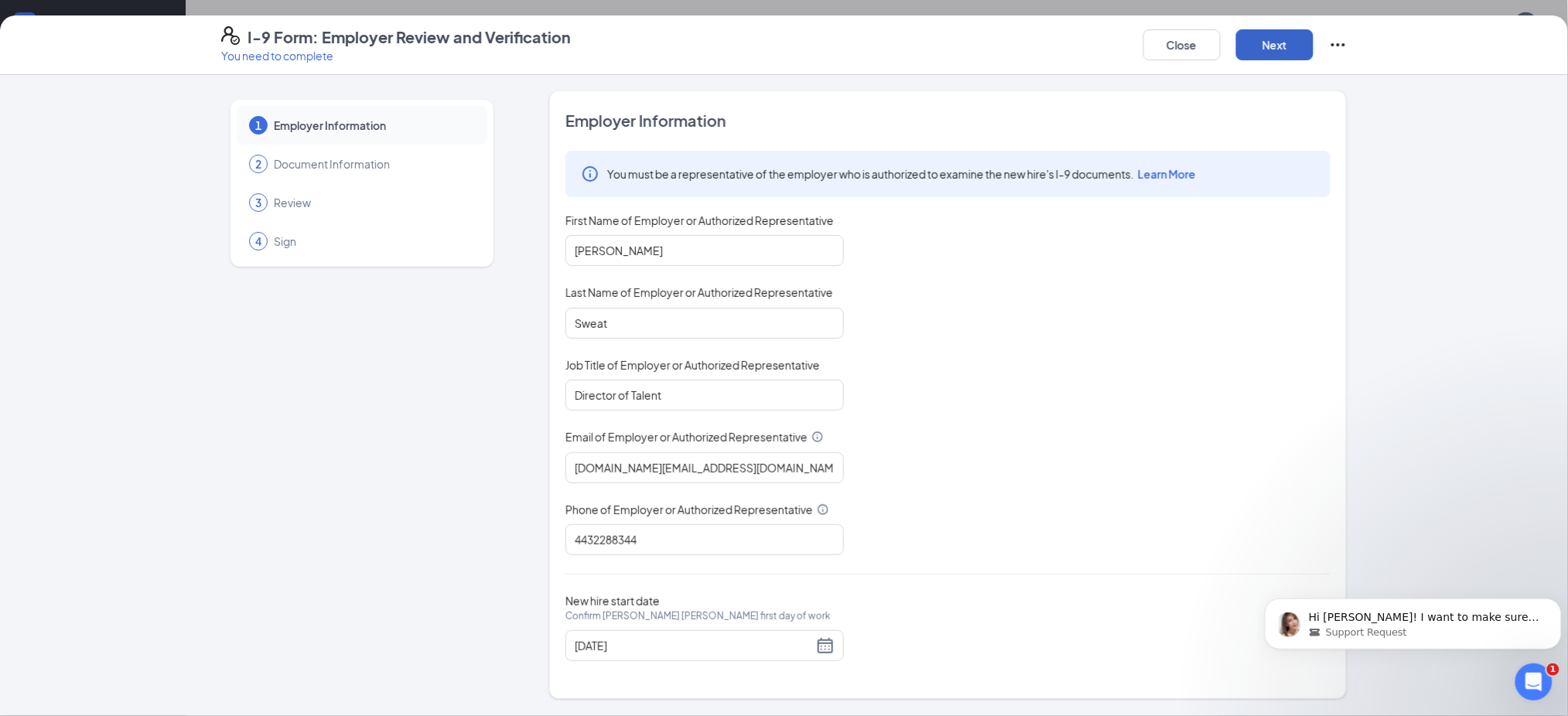
click at [1287, 31] on button "Next" at bounding box center [1274, 45] width 78 height 31
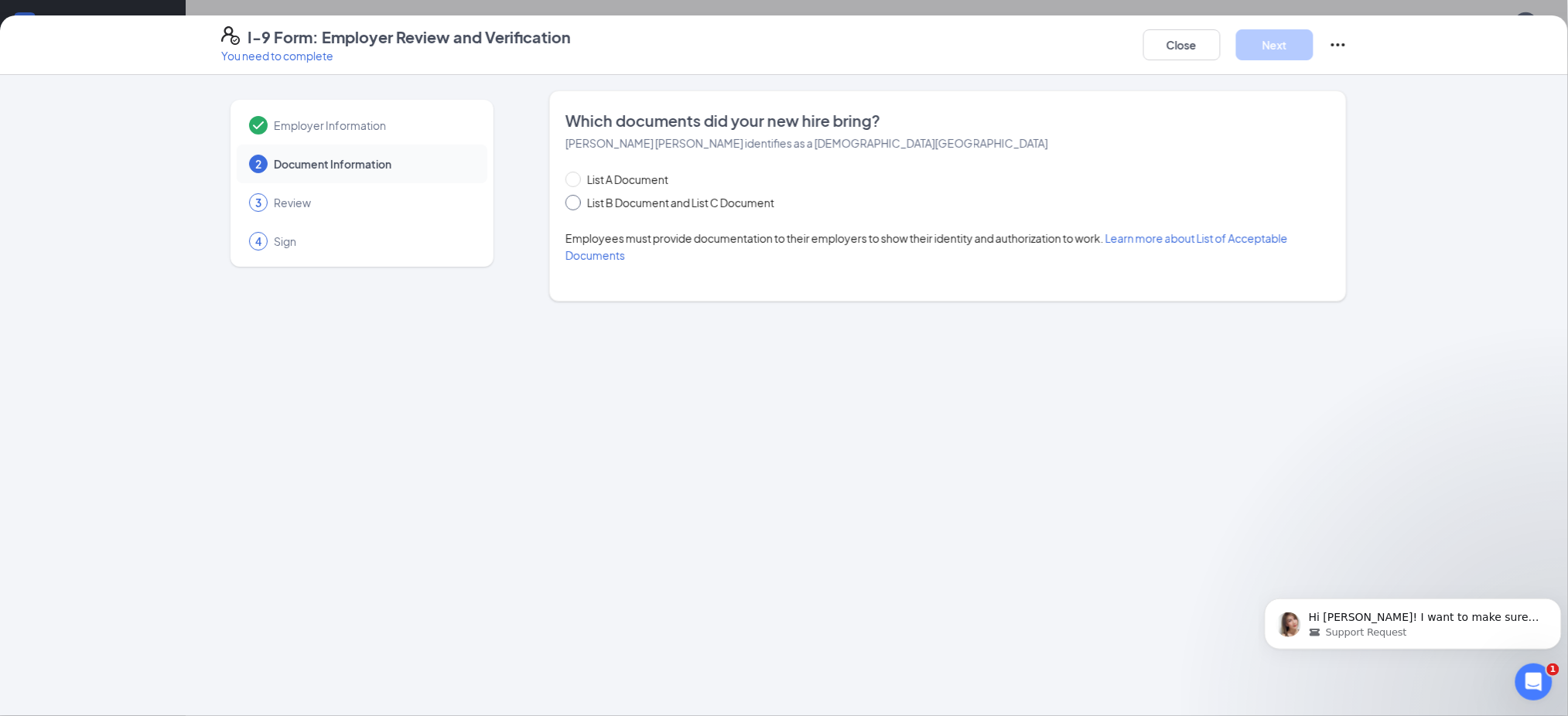
click at [580, 197] on span at bounding box center [573, 203] width 16 height 16
click at [576, 197] on input "List B Document and List C Document" at bounding box center [570, 201] width 11 height 11
radio input "true"
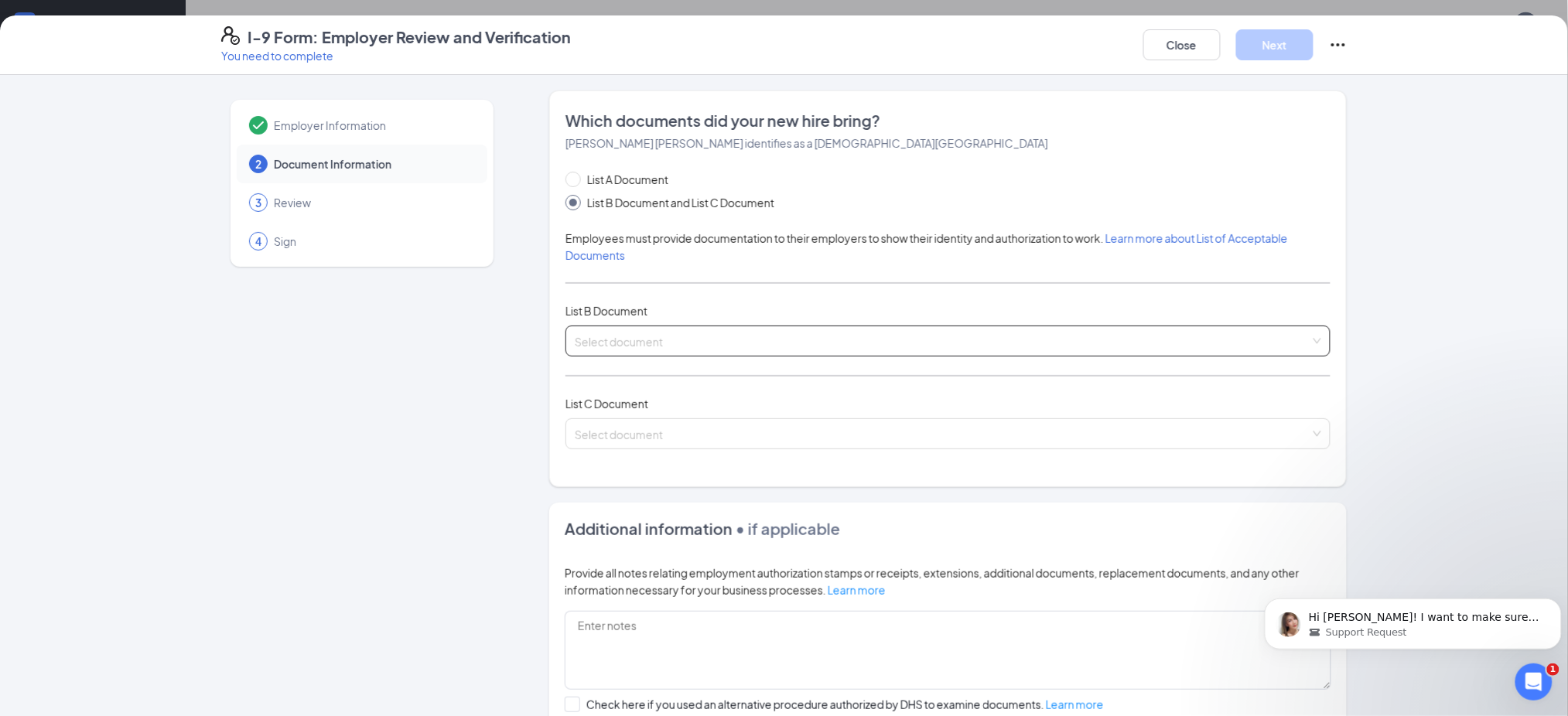
click at [624, 345] on input "search" at bounding box center [942, 338] width 736 height 24
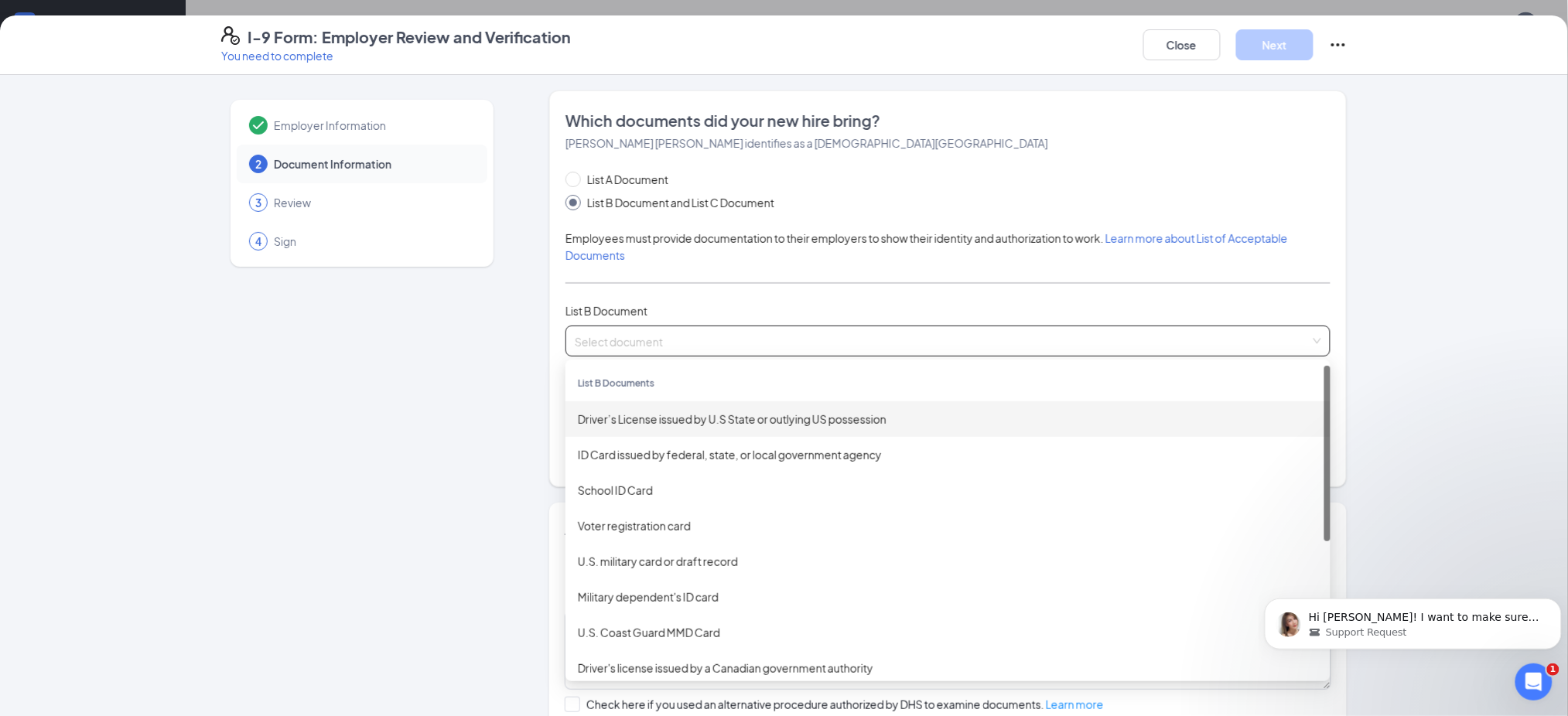
click at [636, 413] on div "Driver’s License issued by U.S State or outlying US possession" at bounding box center [947, 419] width 741 height 17
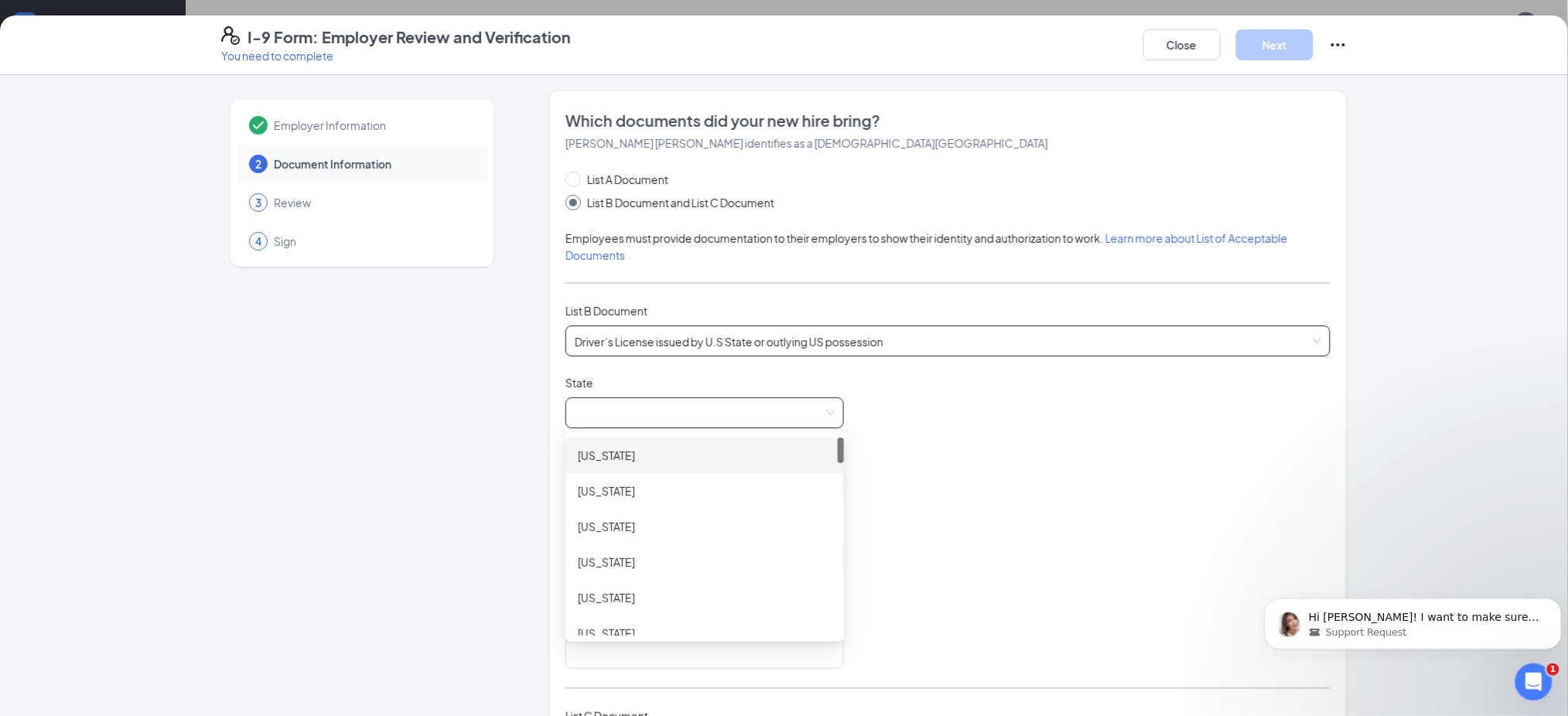
click at [637, 413] on span at bounding box center [704, 413] width 260 height 30
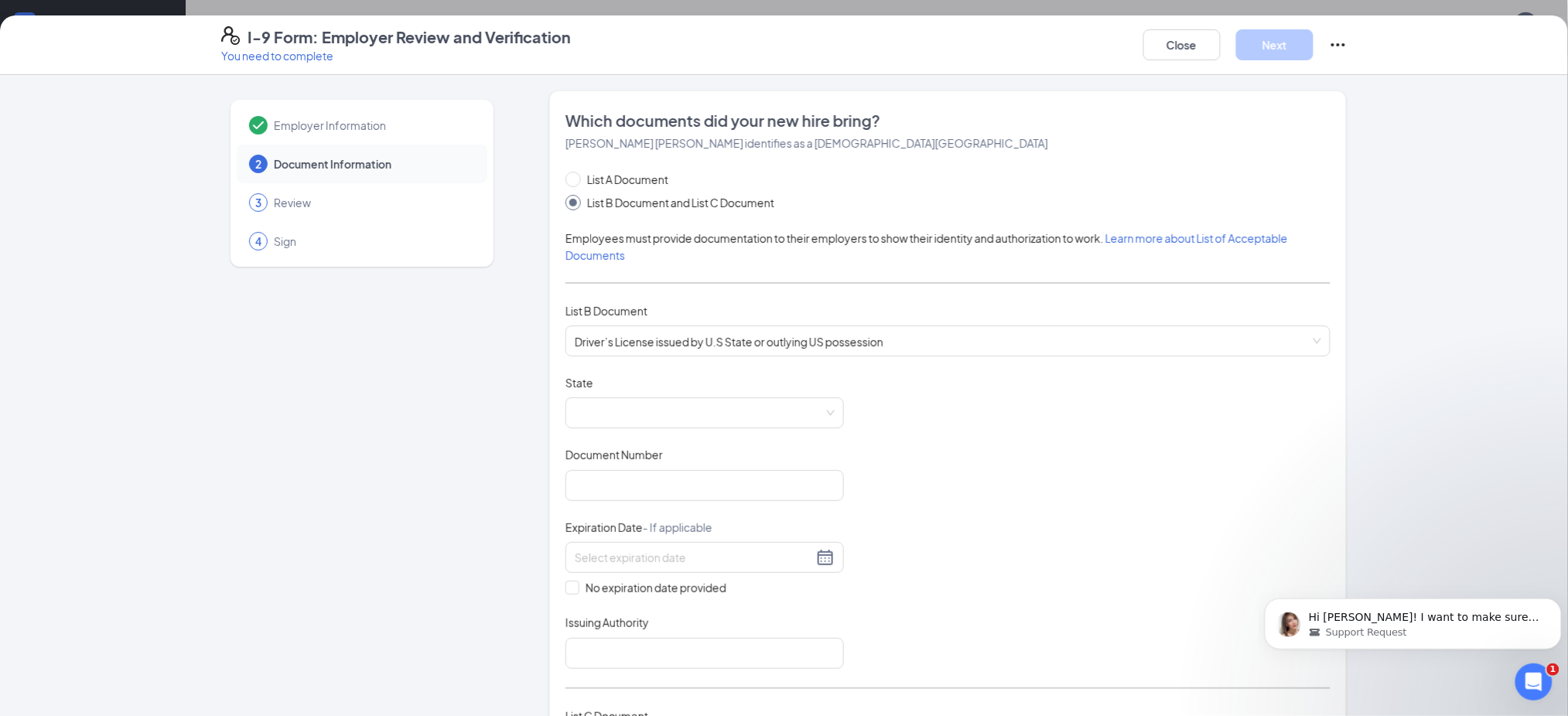
drag, startPoint x: 759, startPoint y: 239, endPoint x: 491, endPoint y: 138, distance: 286.4
click at [759, 238] on span "Employees must provide documentation to their employers to show their identity …" at bounding box center [926, 246] width 722 height 31
click at [0, 66] on div "I-9 Form: Employer Review and Verification You need to complete Close Next" at bounding box center [784, 45] width 1568 height 60
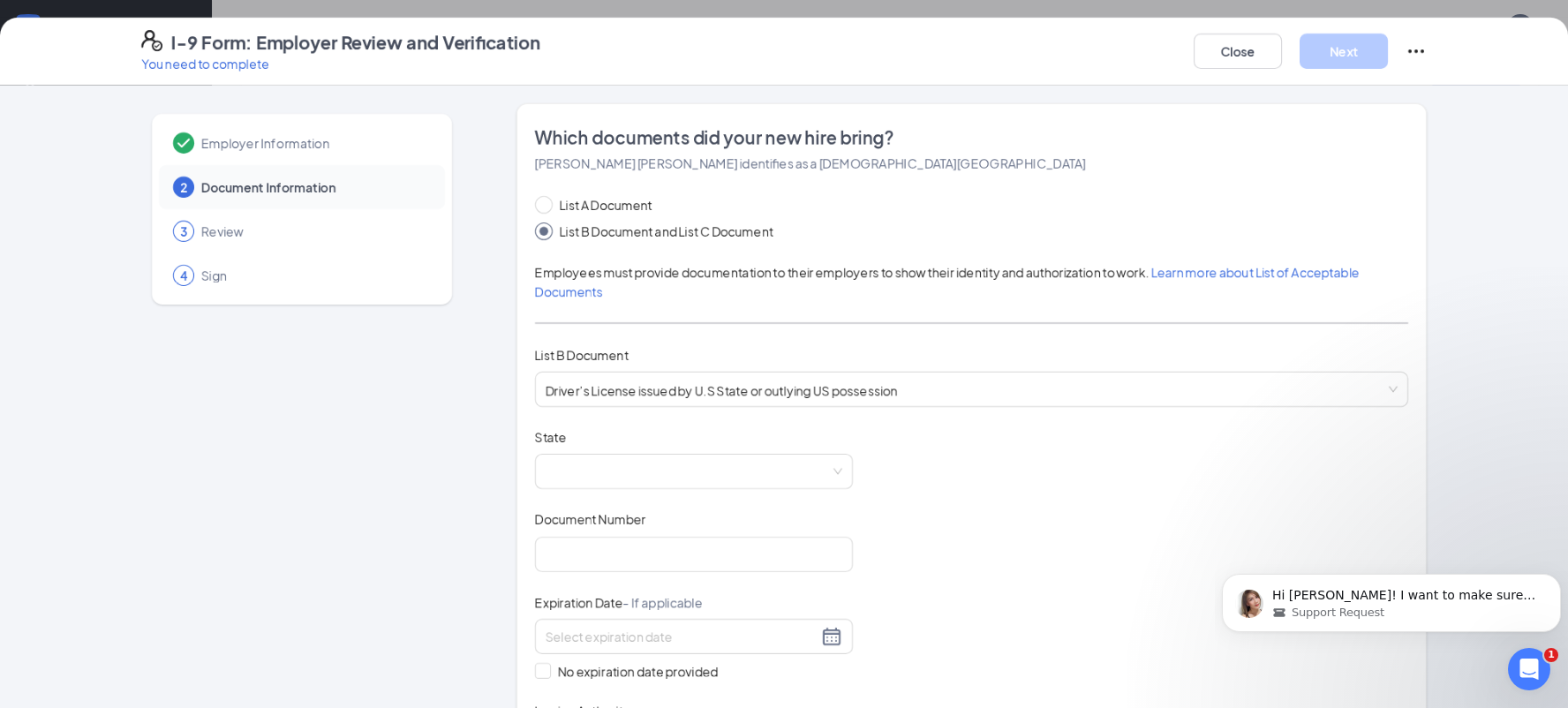
scroll to position [413, 0]
click at [618, 468] on span at bounding box center [694, 471] width 297 height 34
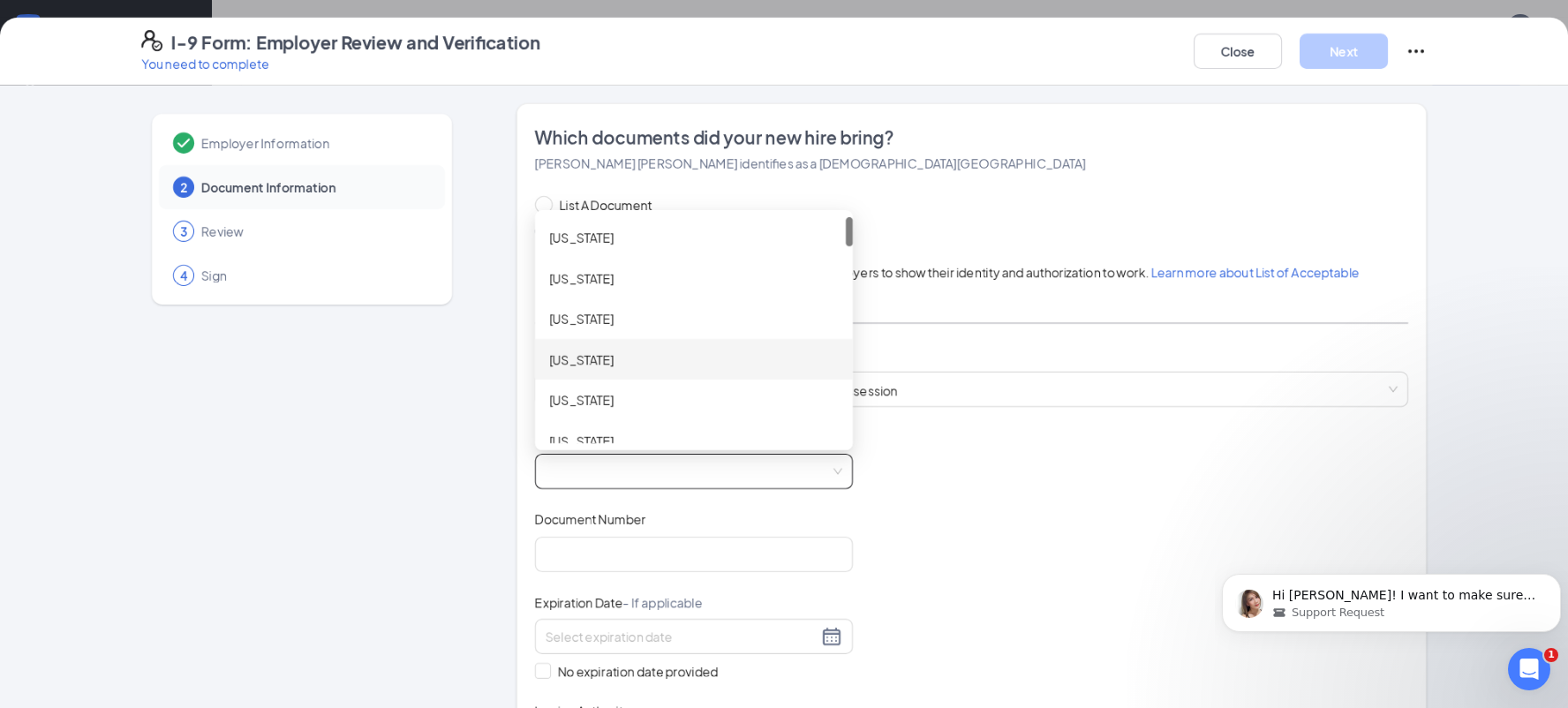
click at [573, 353] on div "[US_STATE]" at bounding box center [694, 359] width 290 height 20
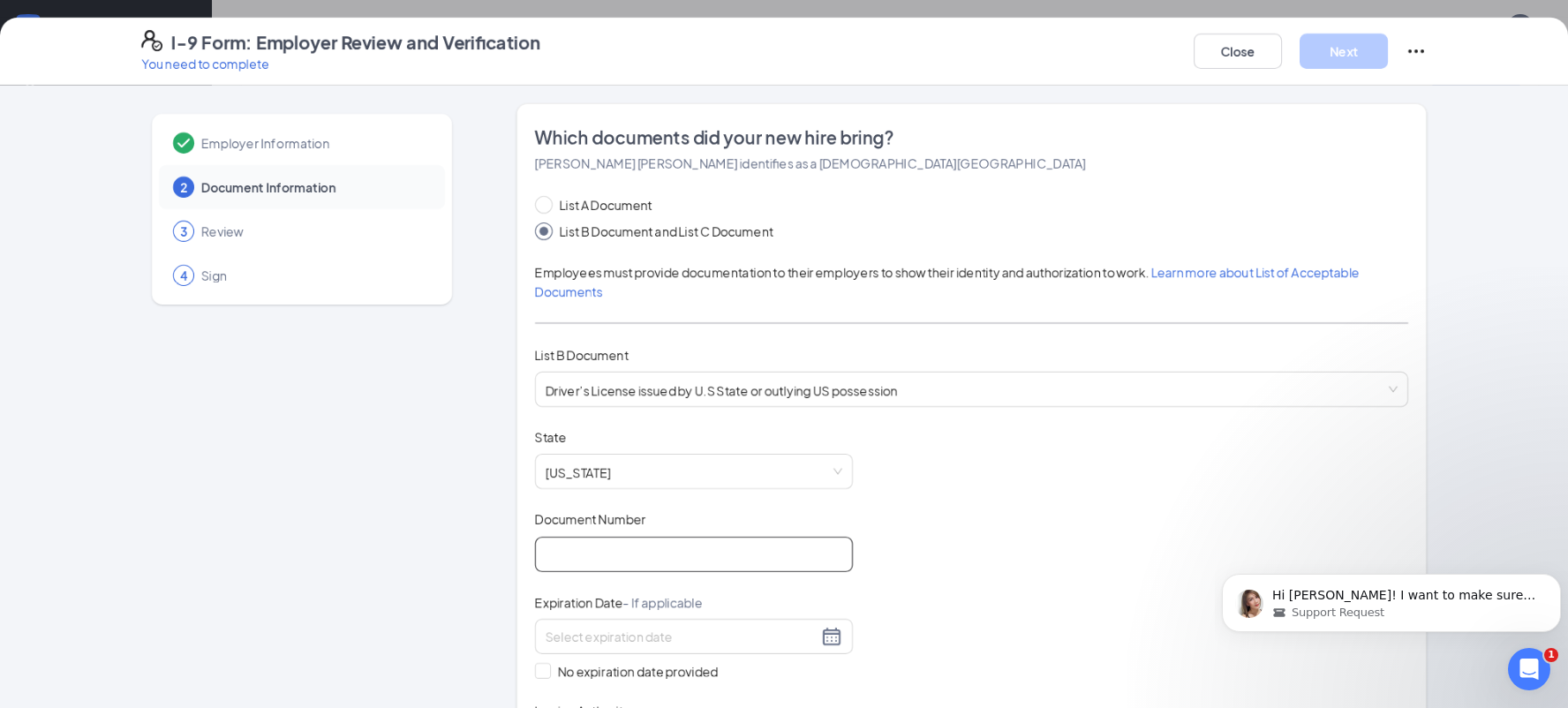
click at [565, 559] on input "Document Number" at bounding box center [693, 553] width 318 height 35
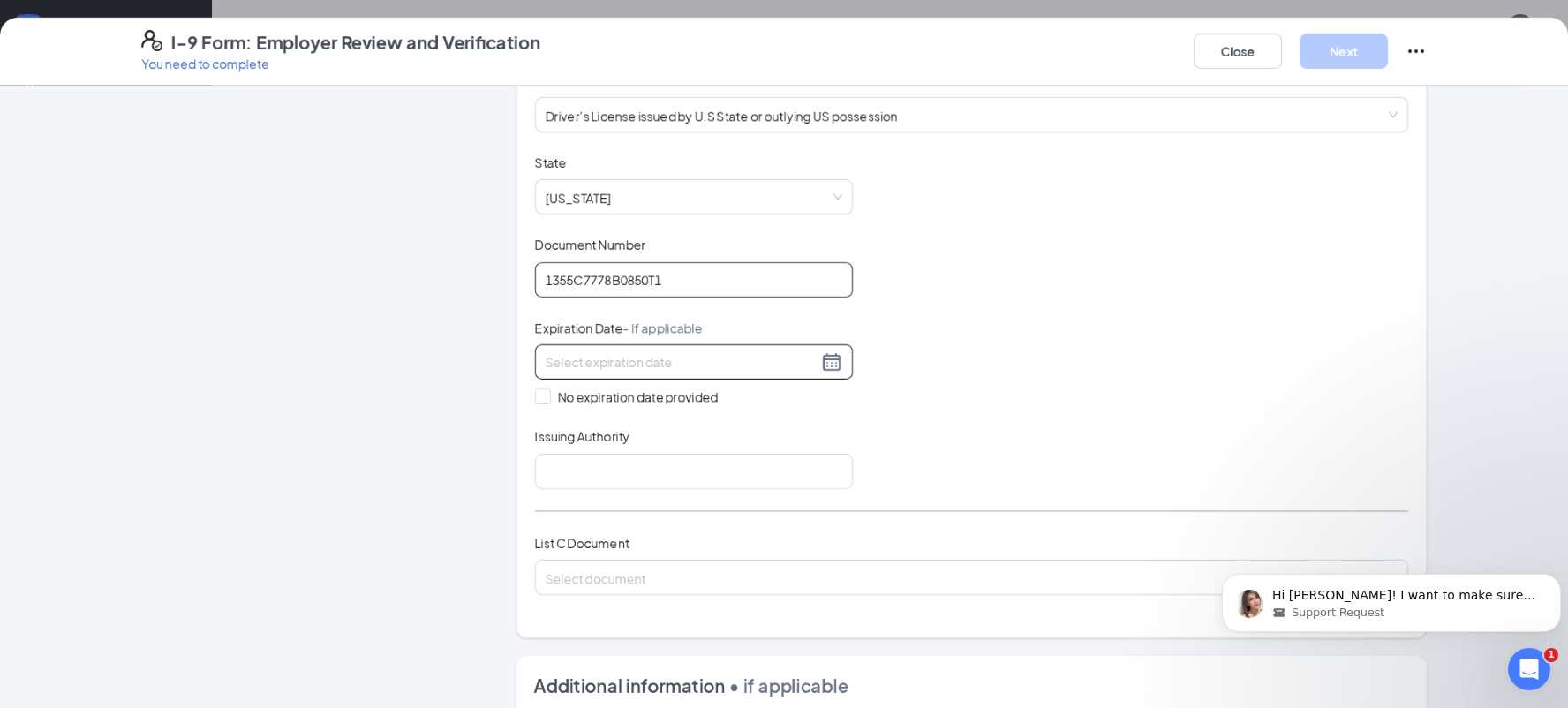
type input "1355C7778B0850T1"
click at [551, 358] on input at bounding box center [682, 362] width 272 height 20
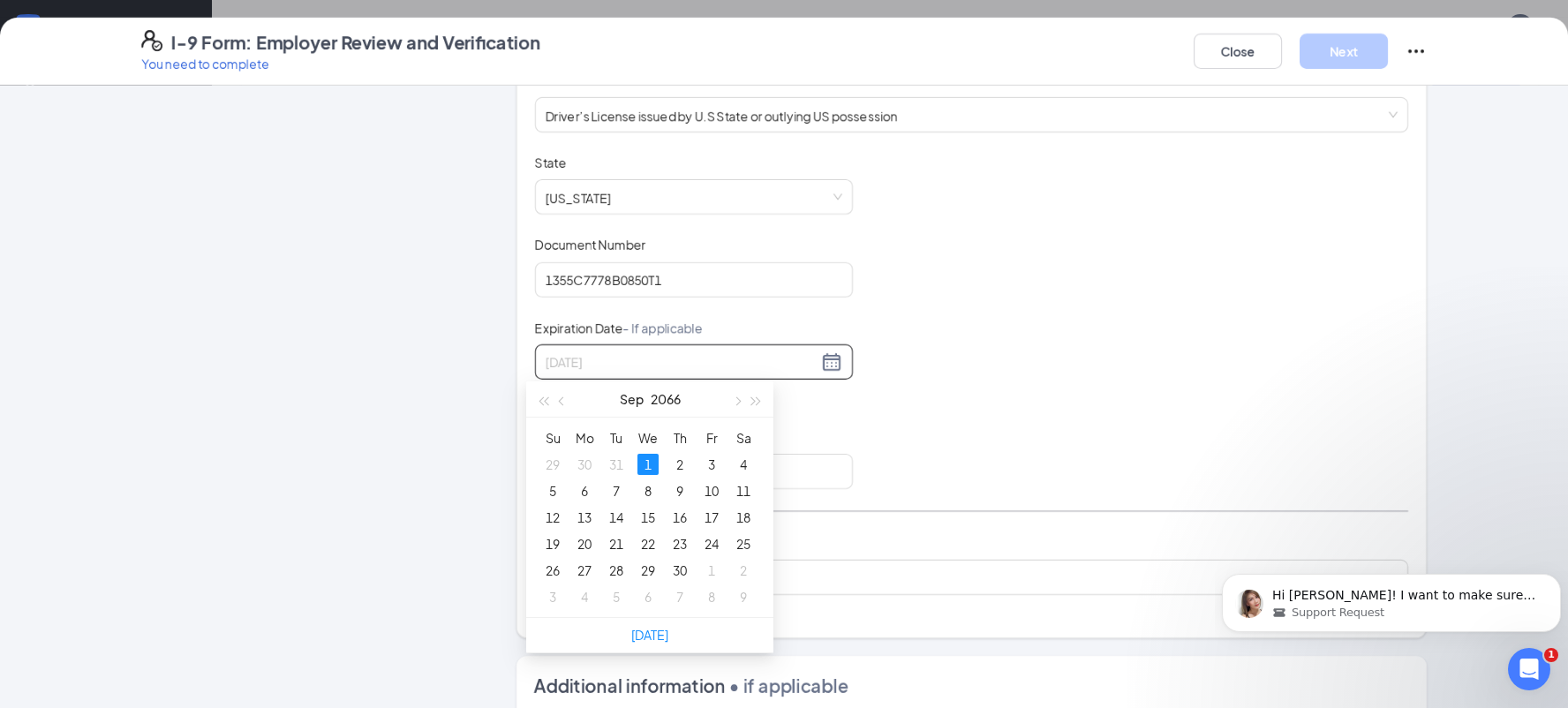
click at [651, 456] on div "1" at bounding box center [648, 464] width 21 height 21
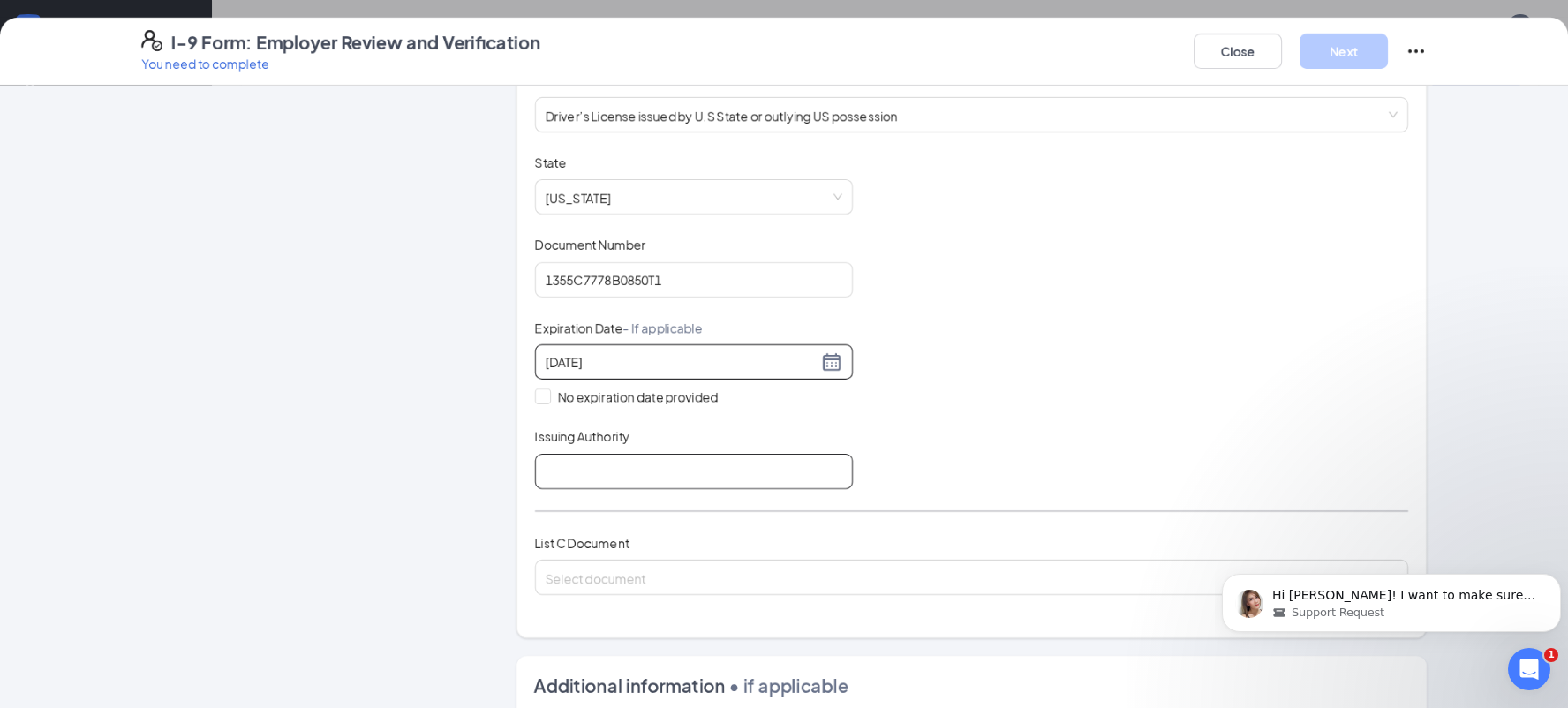
type input "[DATE]"
click at [640, 473] on input "Issuing Authority" at bounding box center [693, 470] width 318 height 35
type input "State of [US_STATE]"
click at [625, 574] on input "search" at bounding box center [965, 574] width 840 height 27
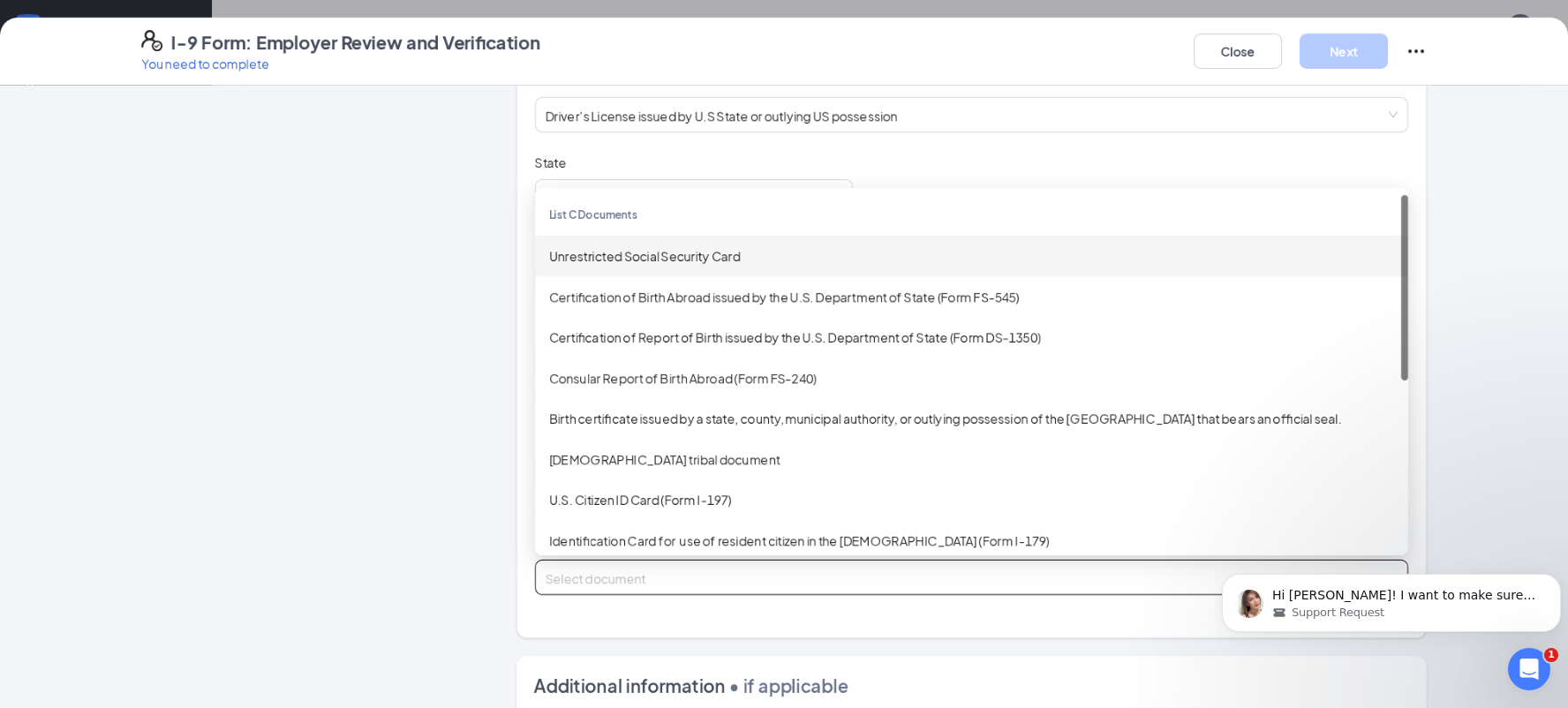
click at [639, 249] on div "Unrestricted Social Security Card" at bounding box center [971, 256] width 845 height 20
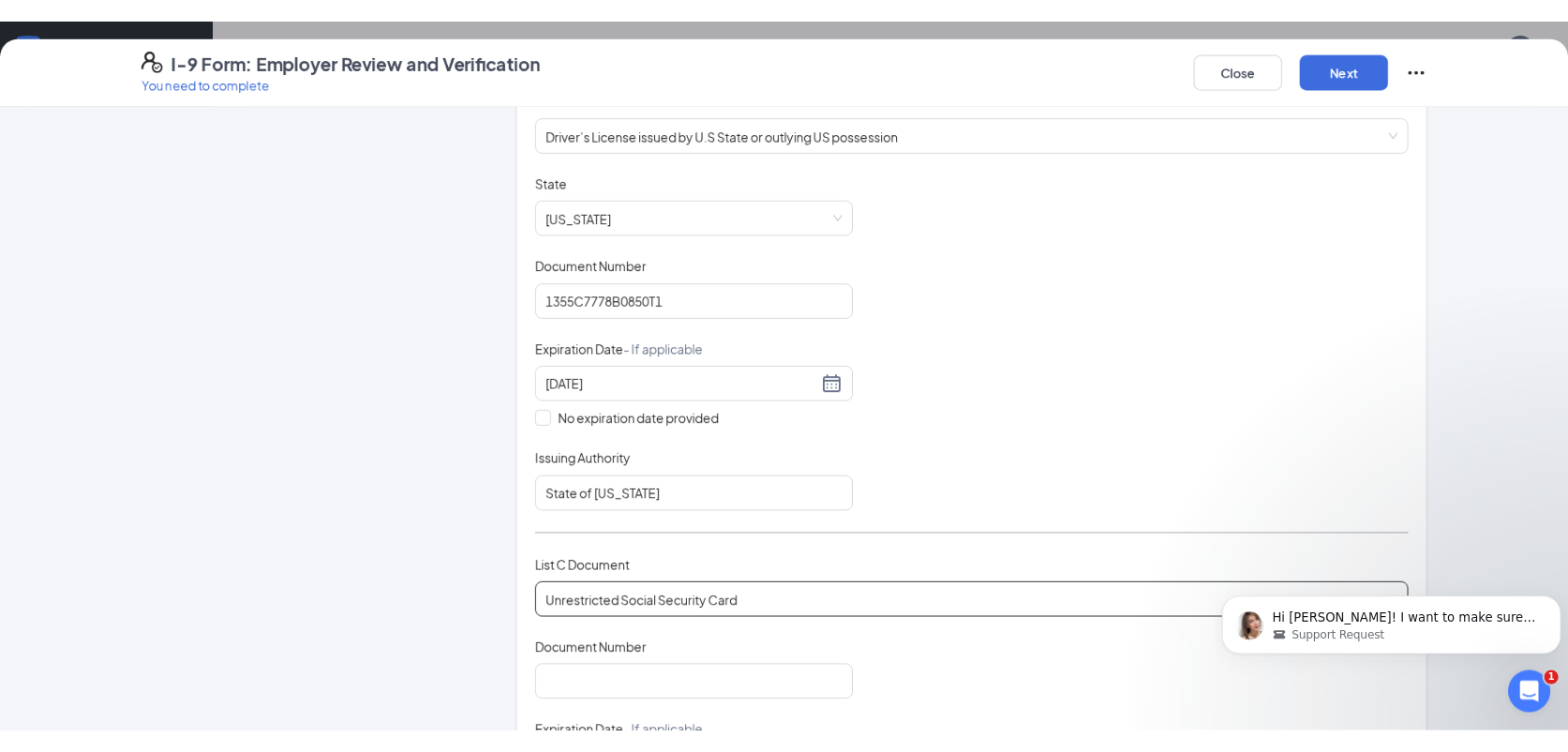
scroll to position [582, 0]
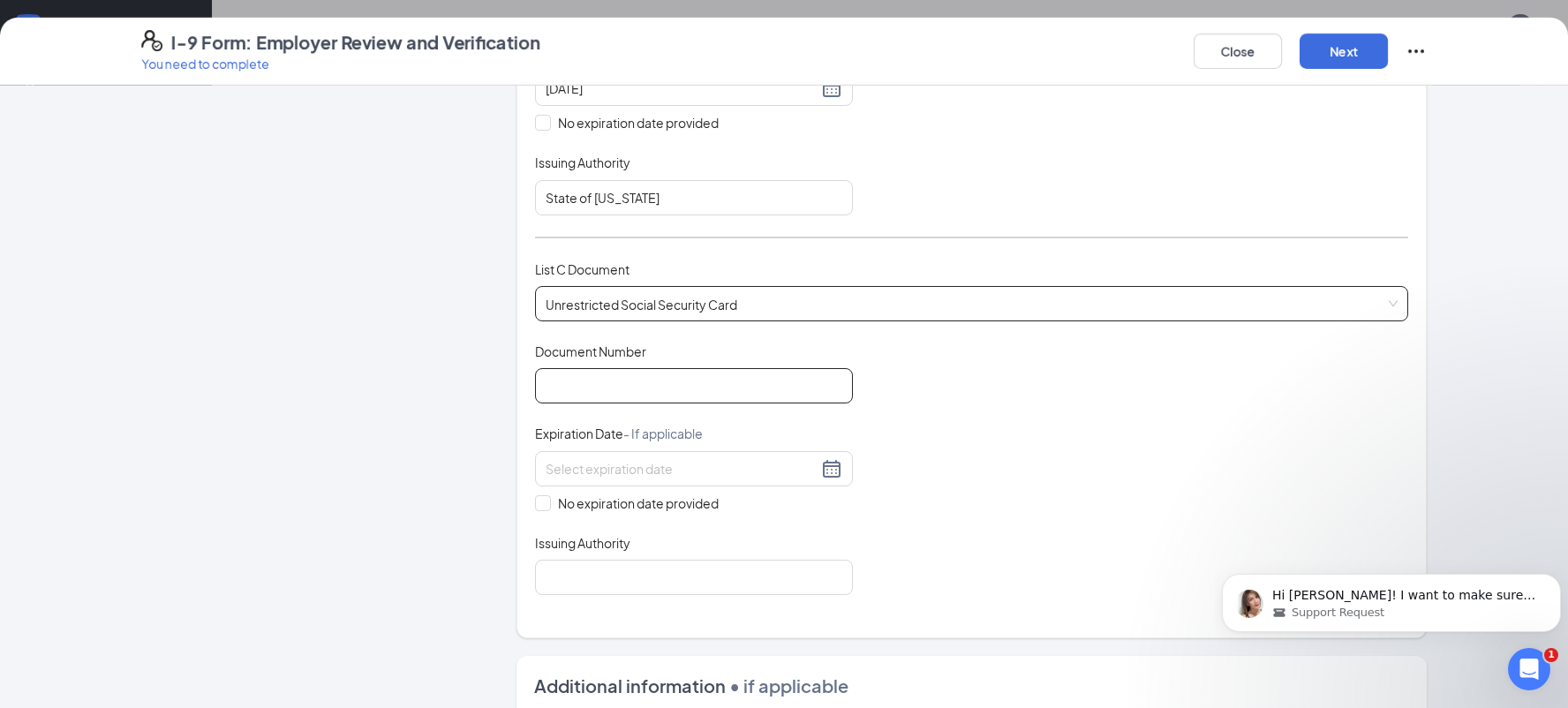
click at [570, 375] on input "Document Number" at bounding box center [693, 385] width 318 height 35
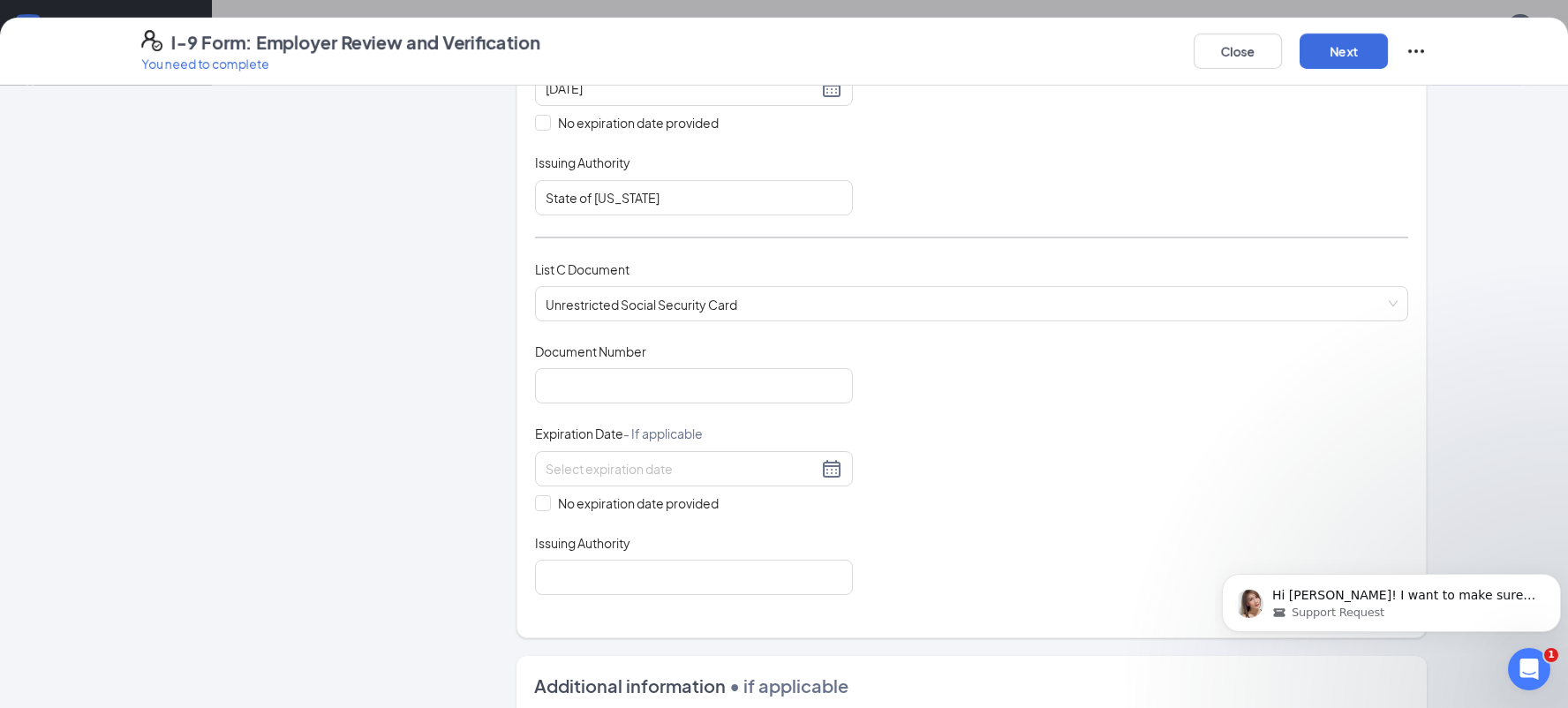
click at [150, 657] on div "Employer Information 2 Document Information 3 Review 4 Sign" at bounding box center [301, 321] width 321 height 1531
click at [622, 387] on input "Document Number" at bounding box center [693, 385] width 318 height 35
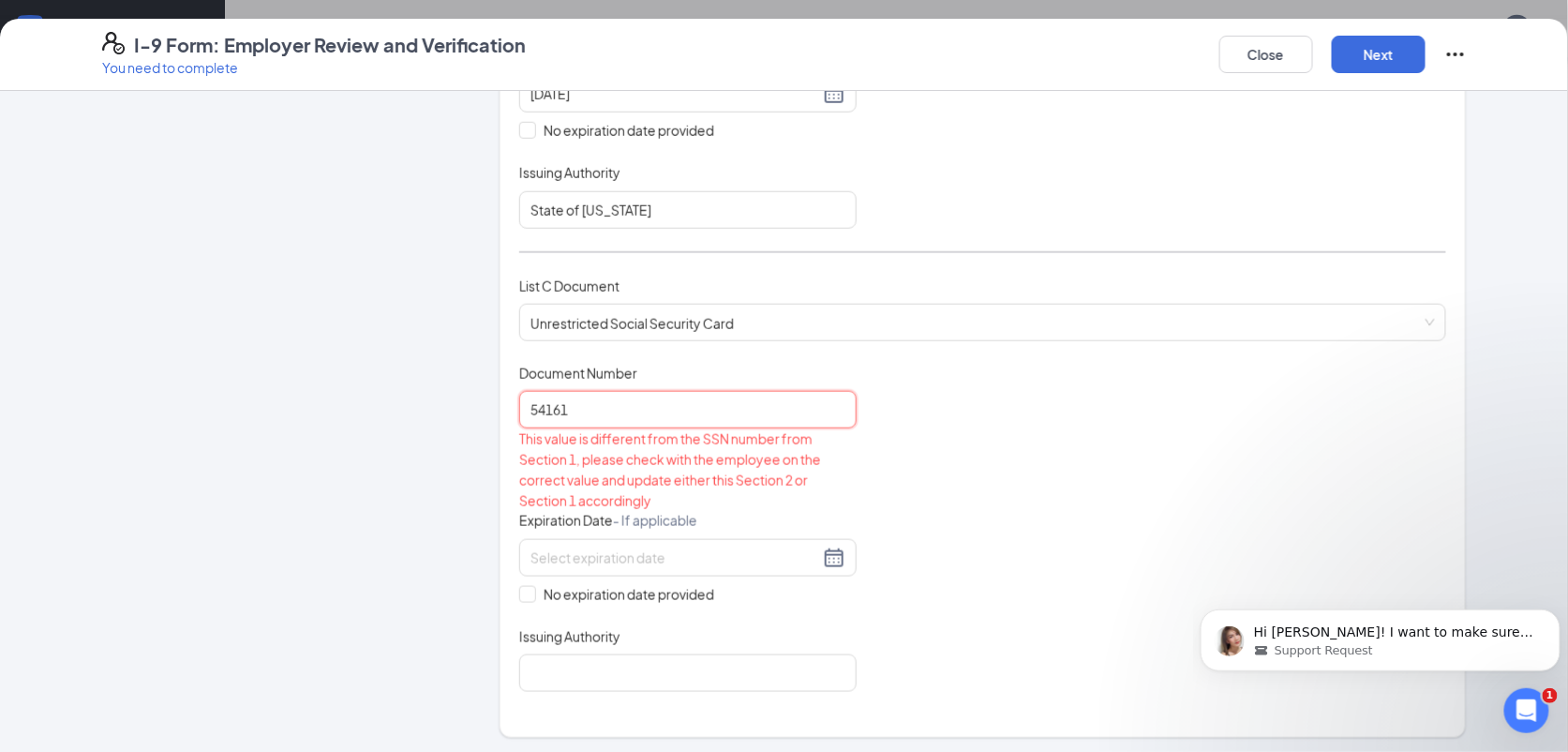
scroll to position [511, 0]
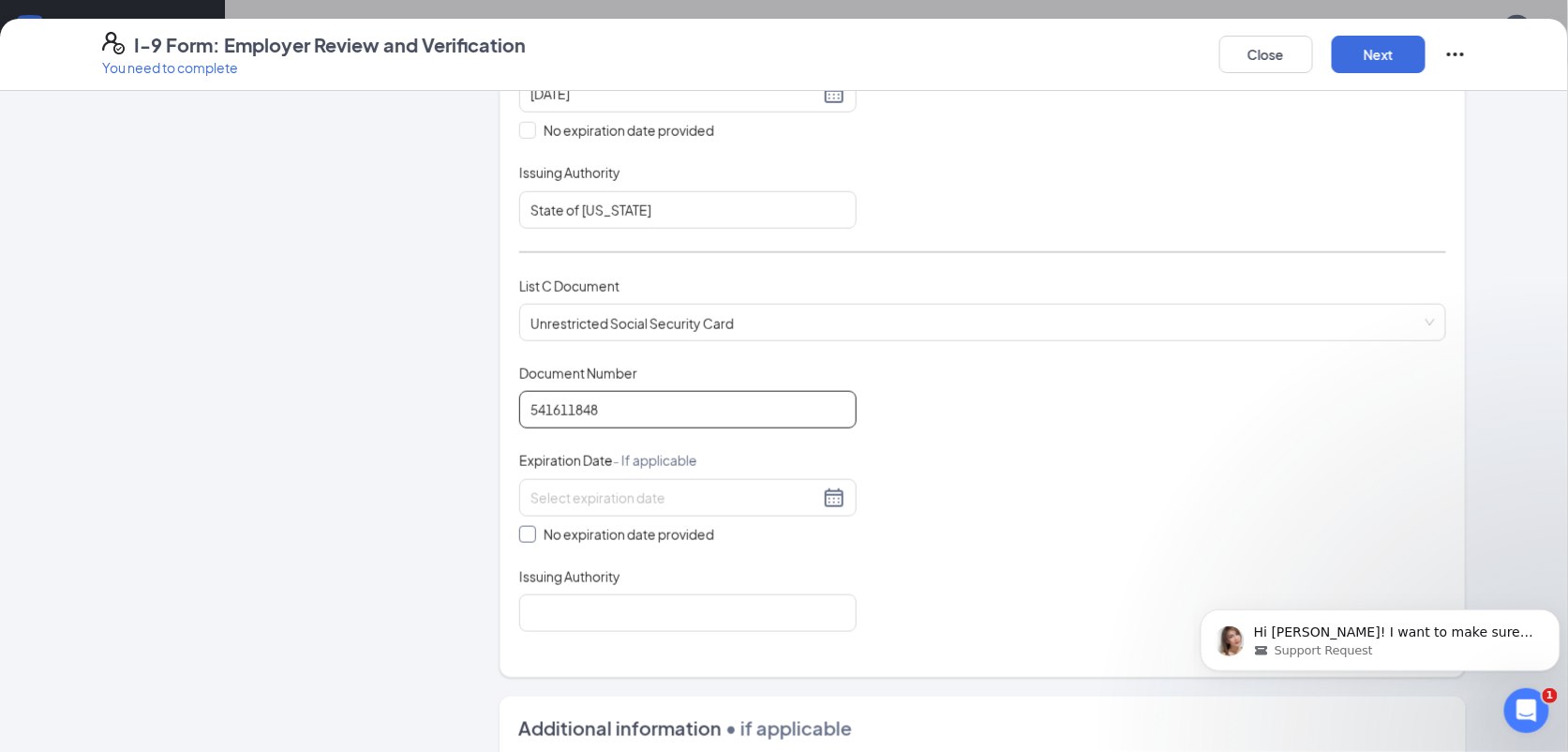
type input "541611848"
click at [520, 530] on input "No expiration date provided" at bounding box center [526, 533] width 13 height 13
checkbox input "true"
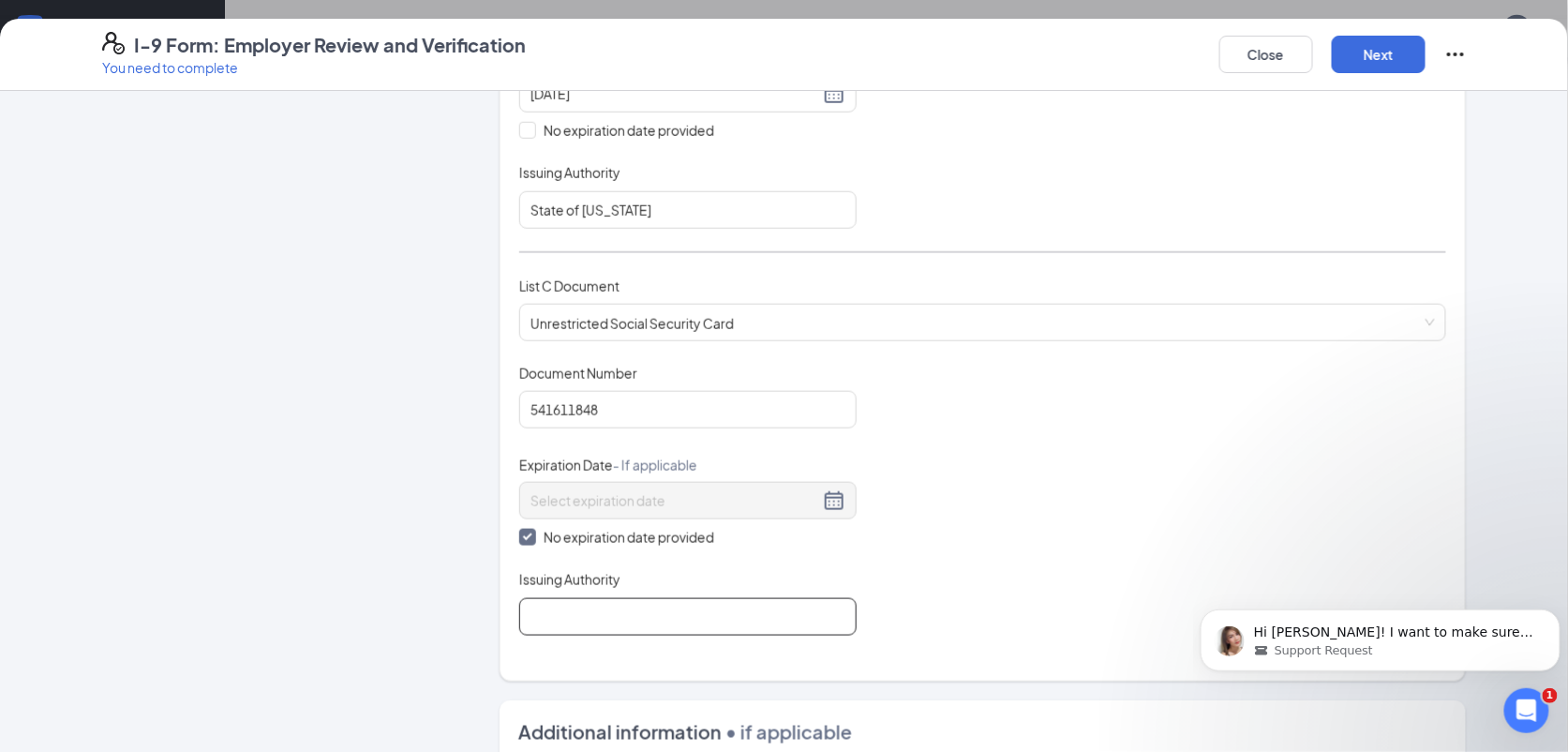
click at [553, 611] on input "Issuing Authority" at bounding box center [688, 616] width 337 height 37
type input "Social Security Administration"
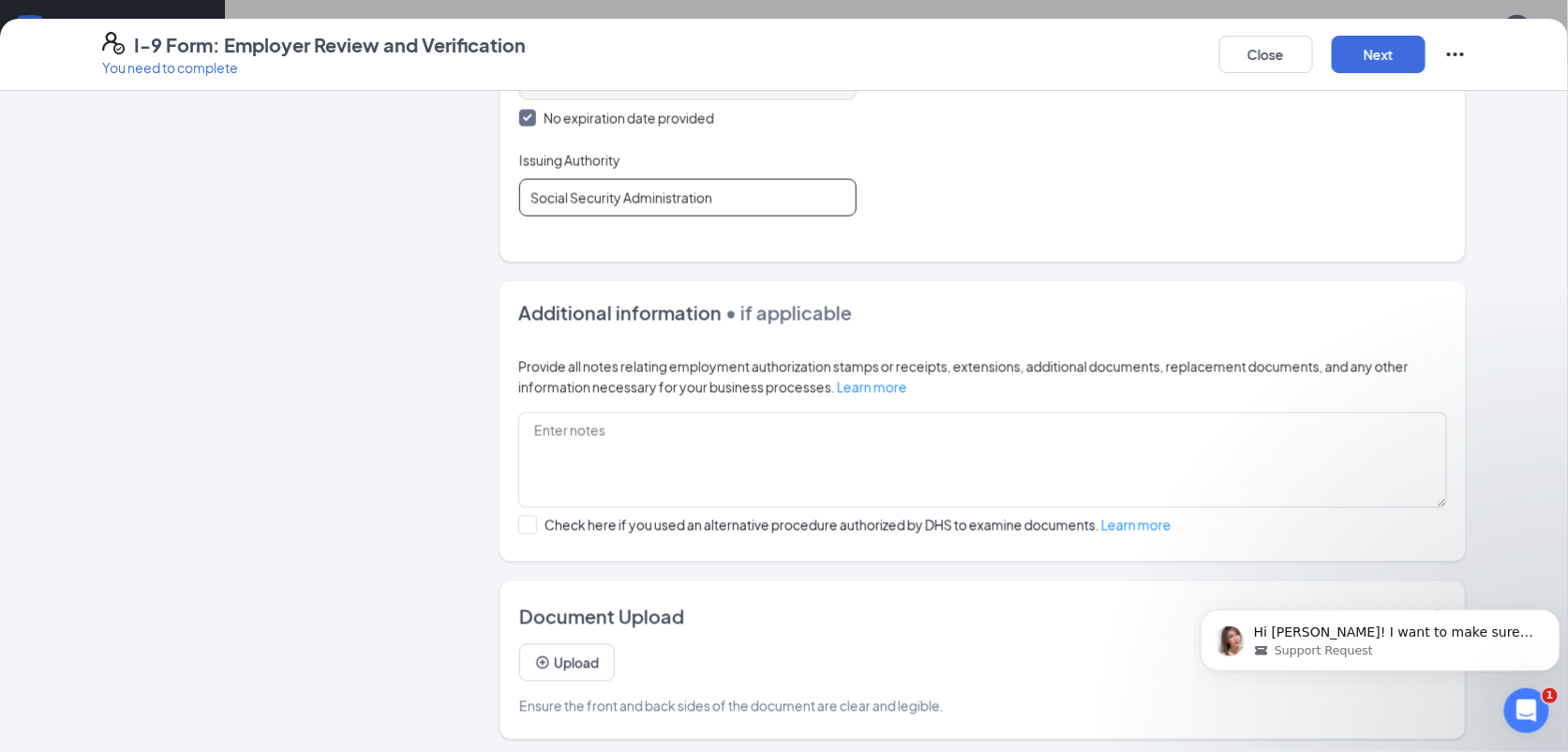
scroll to position [1016, 0]
click at [573, 655] on button "Upload" at bounding box center [567, 662] width 96 height 37
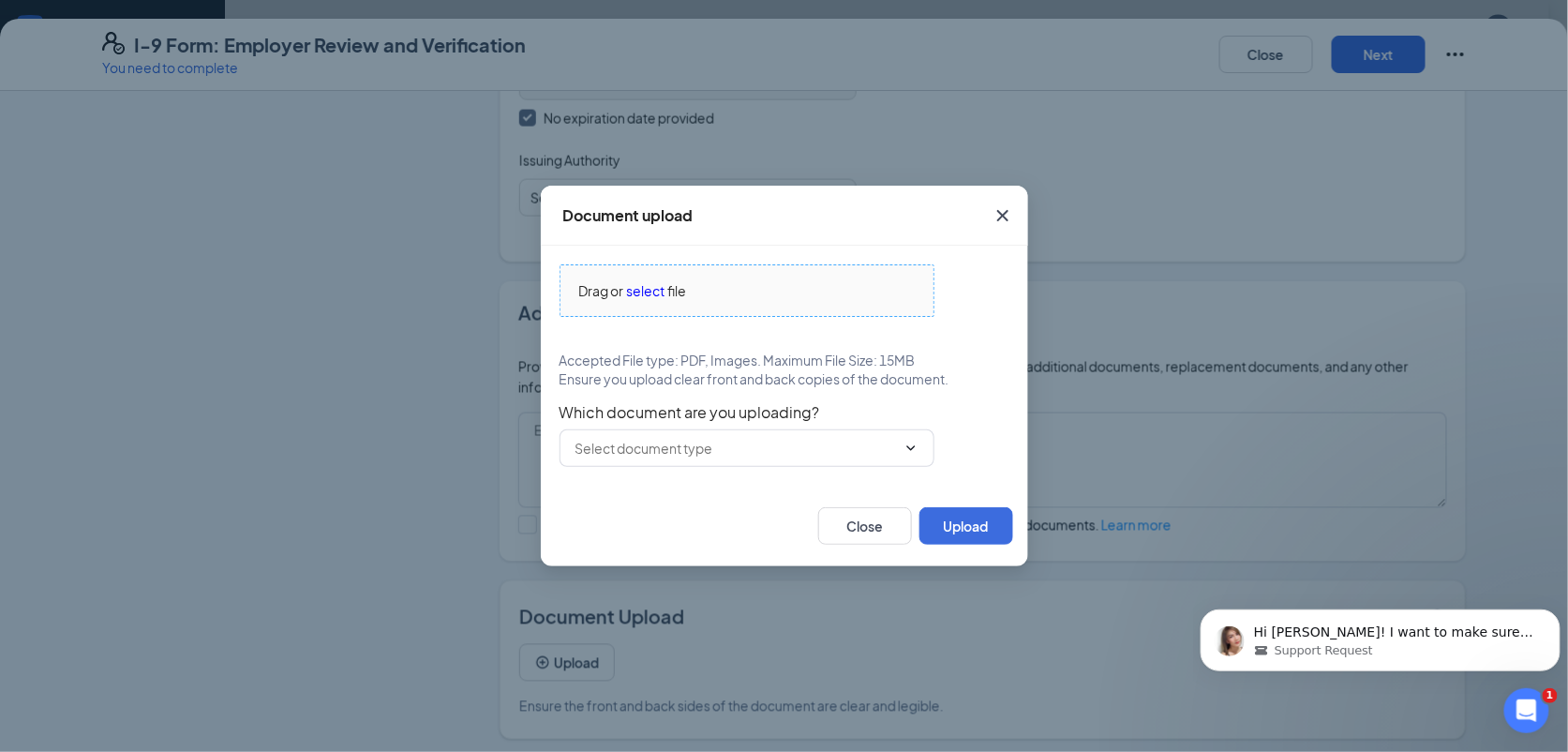
click at [667, 285] on div "Drag or select file" at bounding box center [746, 291] width 373 height 21
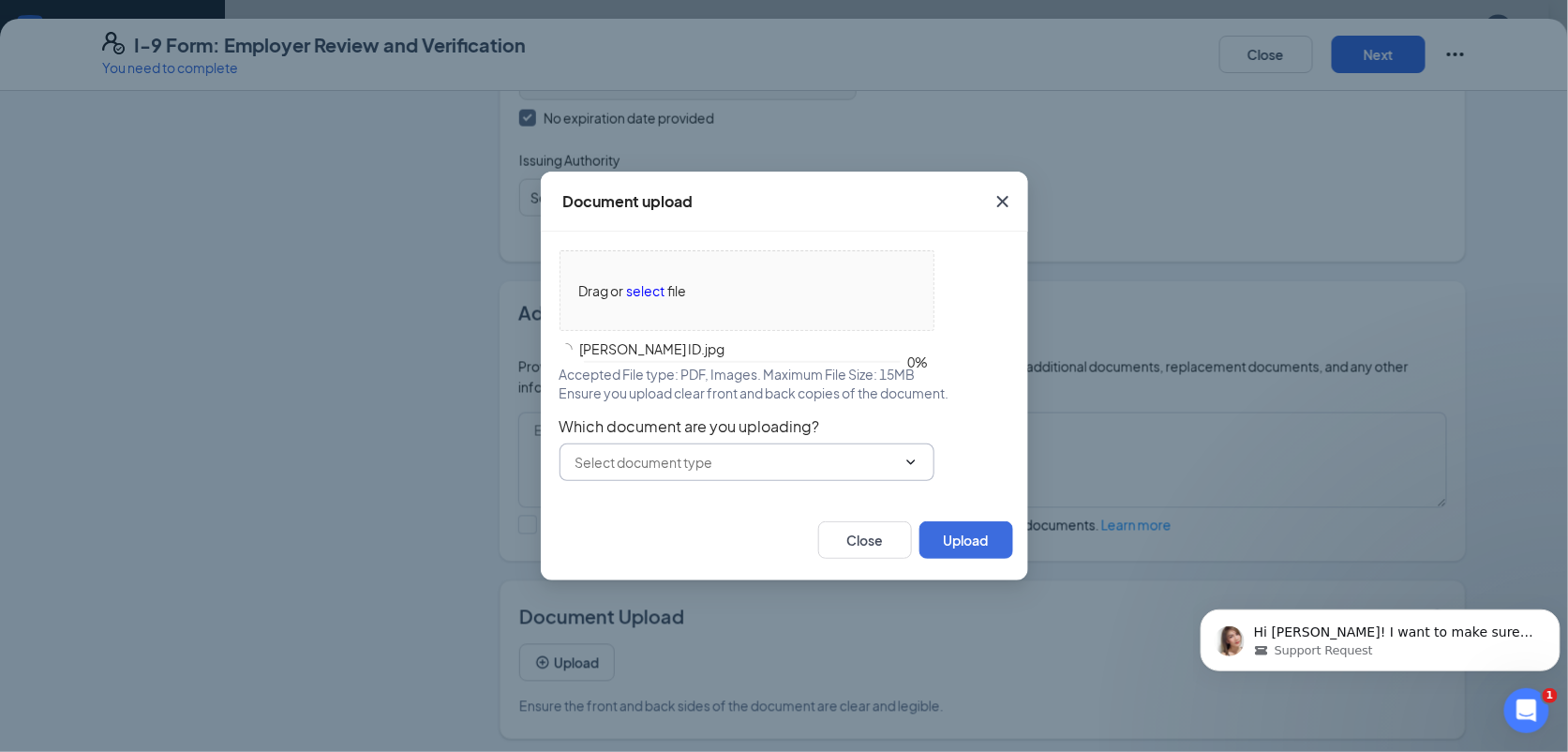
click at [651, 463] on input "text" at bounding box center [736, 462] width 321 height 21
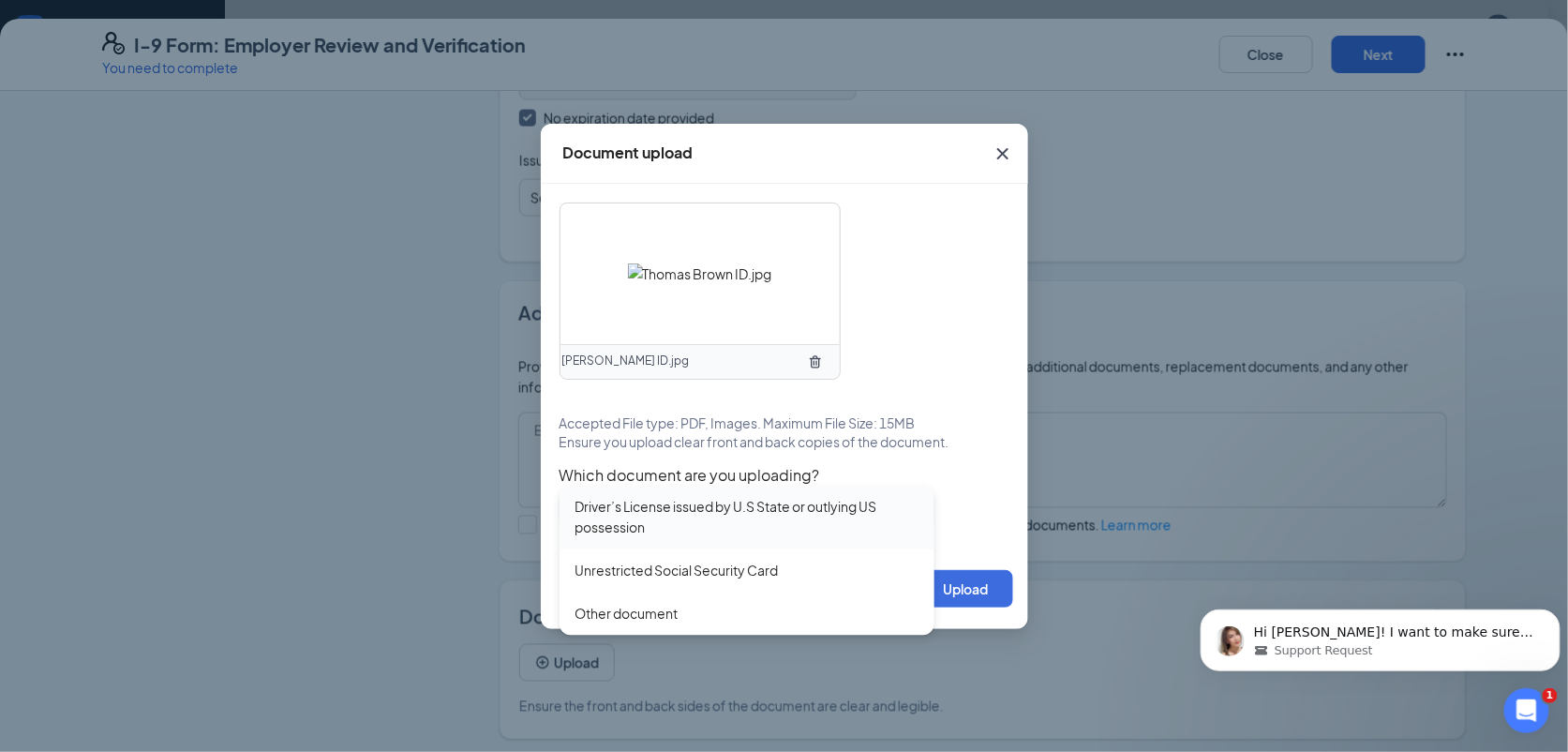
click at [676, 514] on div "Driver’s License issued by U.S State or outlying US possession" at bounding box center [746, 517] width 345 height 41
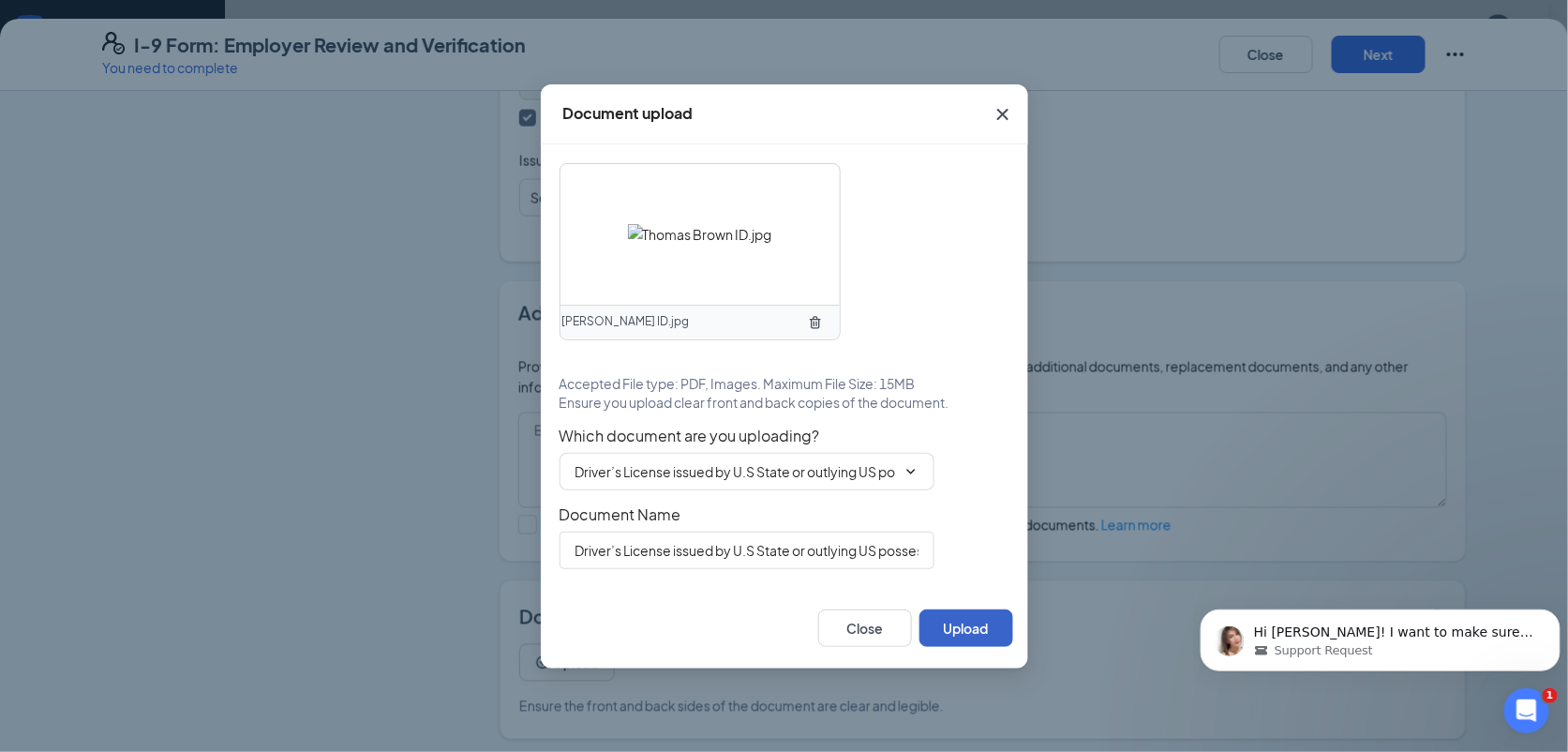
click at [972, 627] on button "Upload" at bounding box center [966, 628] width 94 height 37
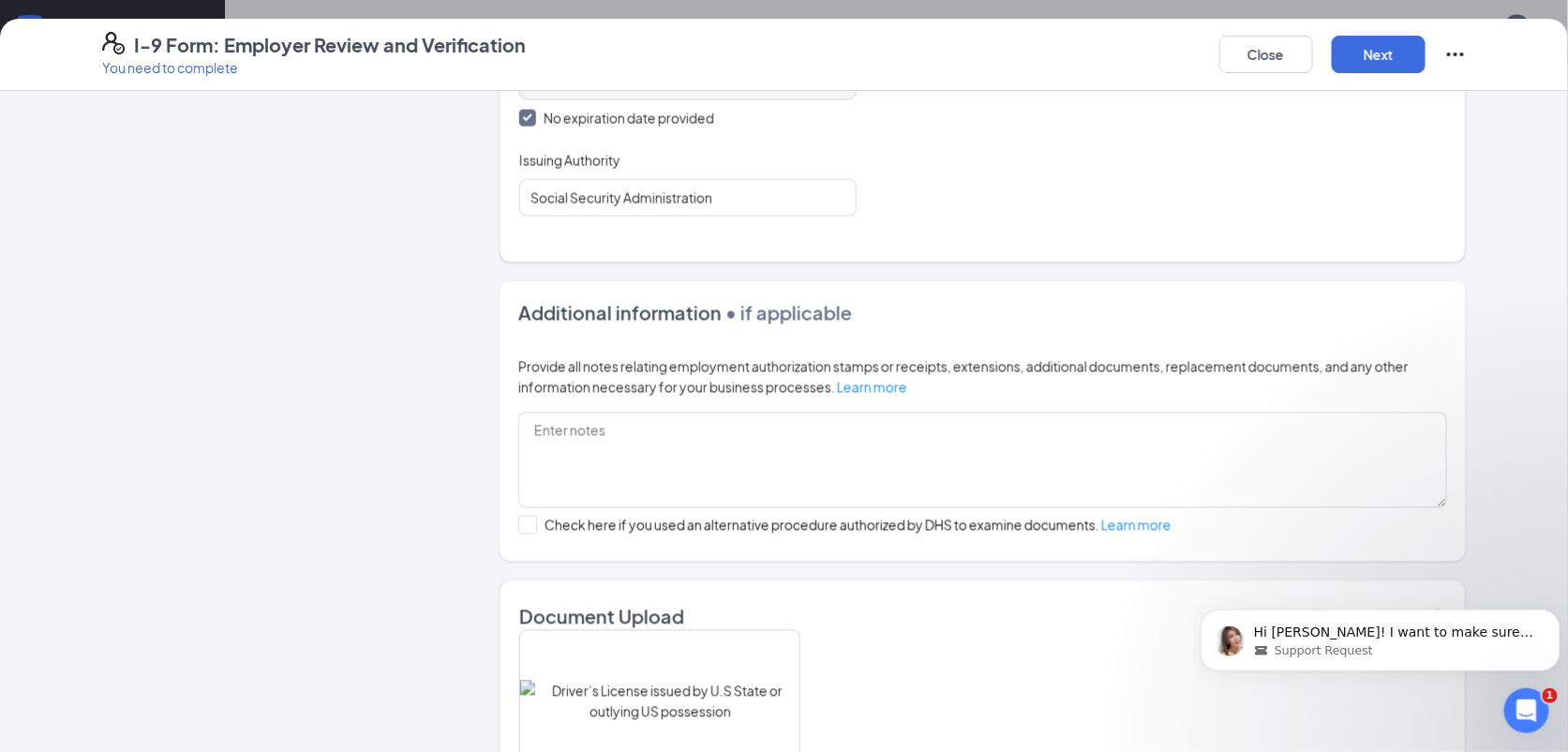
scroll to position [1179, 0]
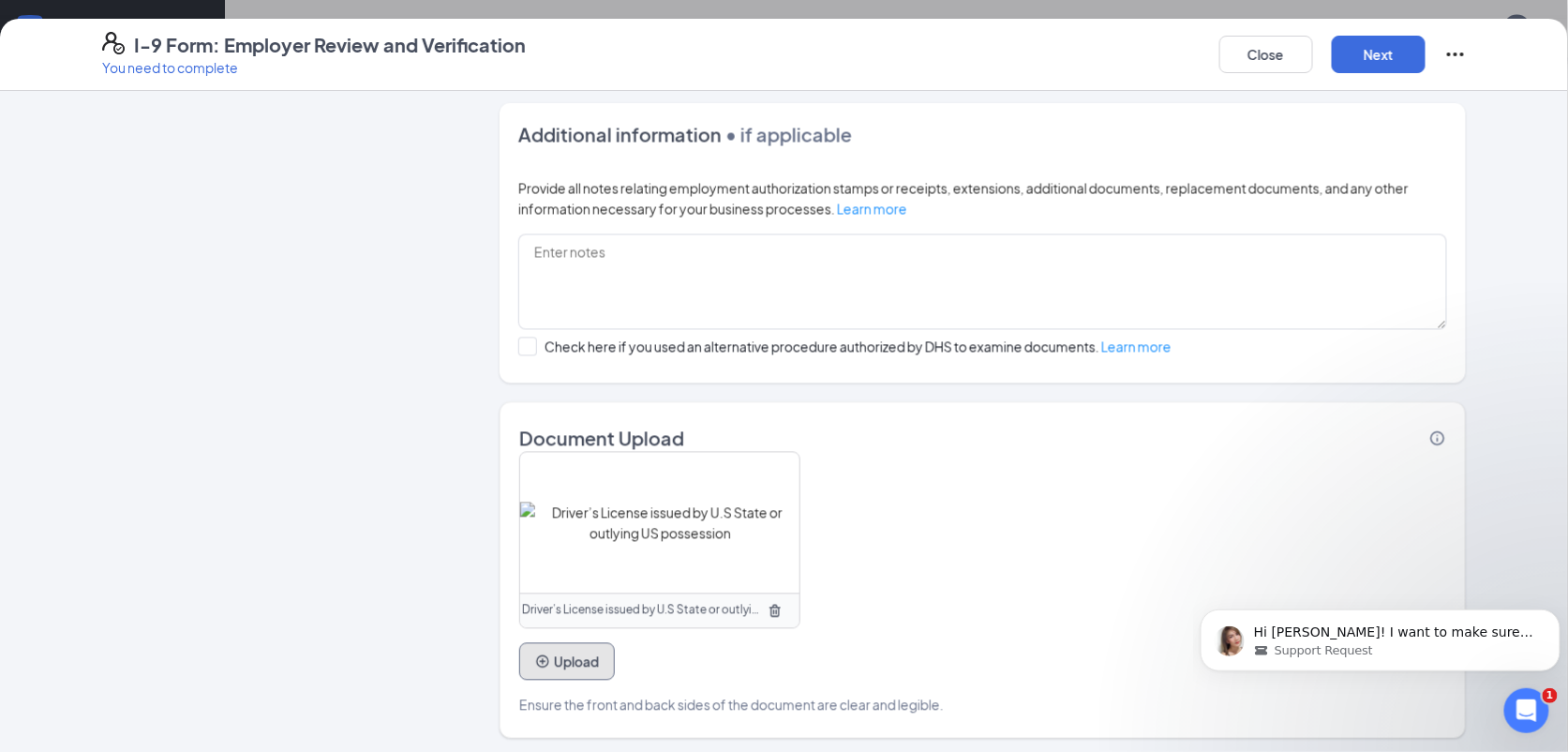
click at [548, 649] on button "Upload" at bounding box center [567, 661] width 96 height 37
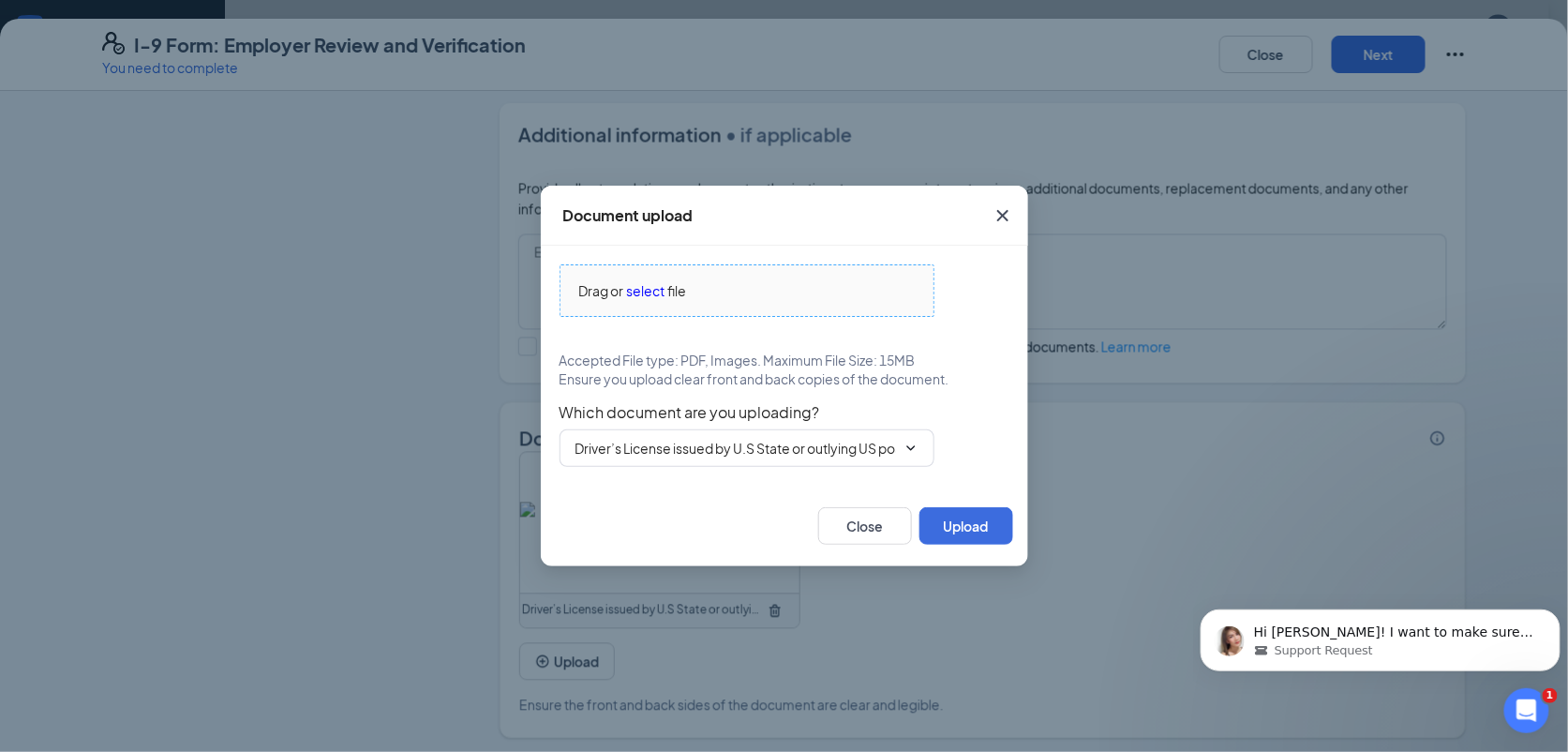
click at [657, 278] on span "Drag or select file" at bounding box center [746, 290] width 373 height 50
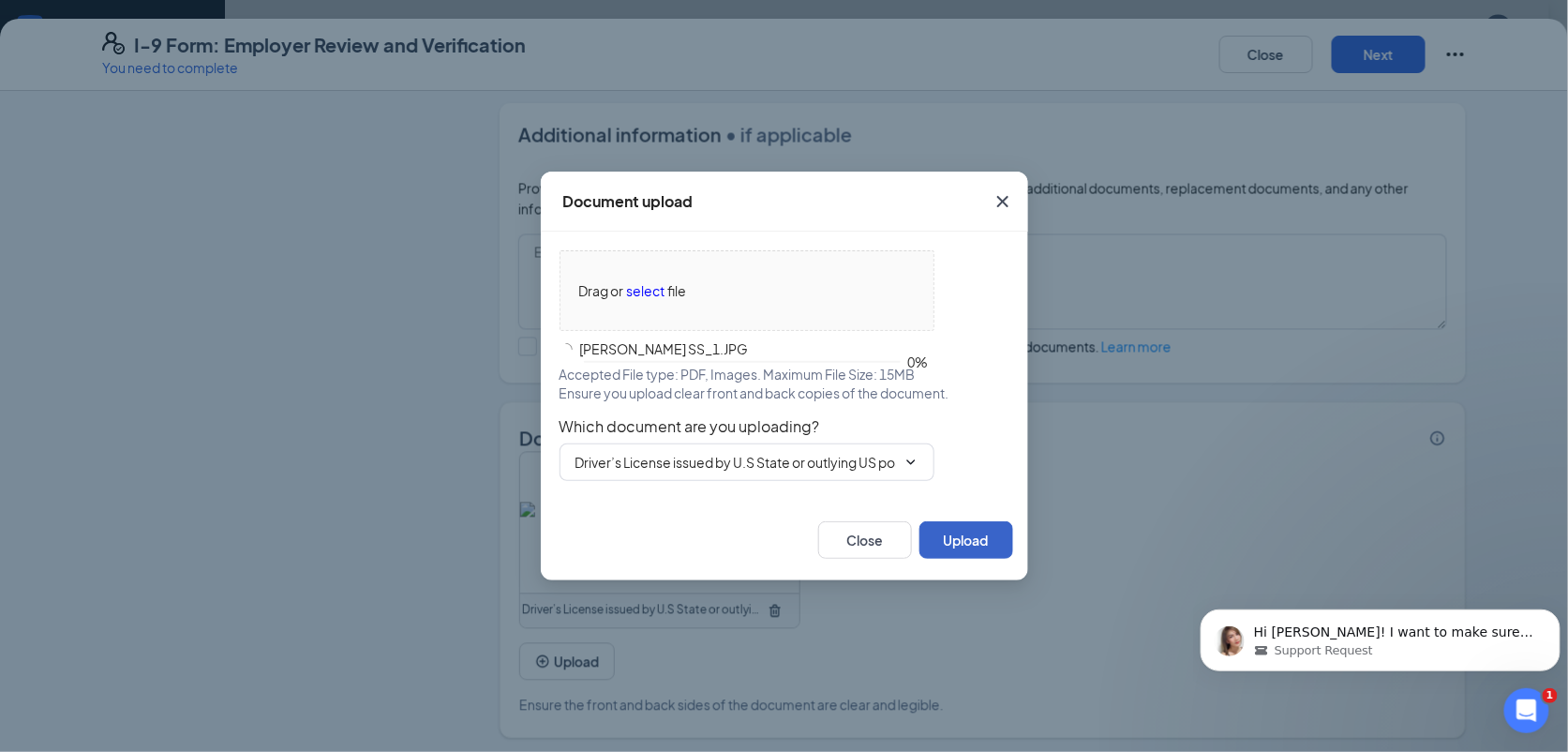
click at [967, 527] on button "Upload" at bounding box center [966, 539] width 94 height 37
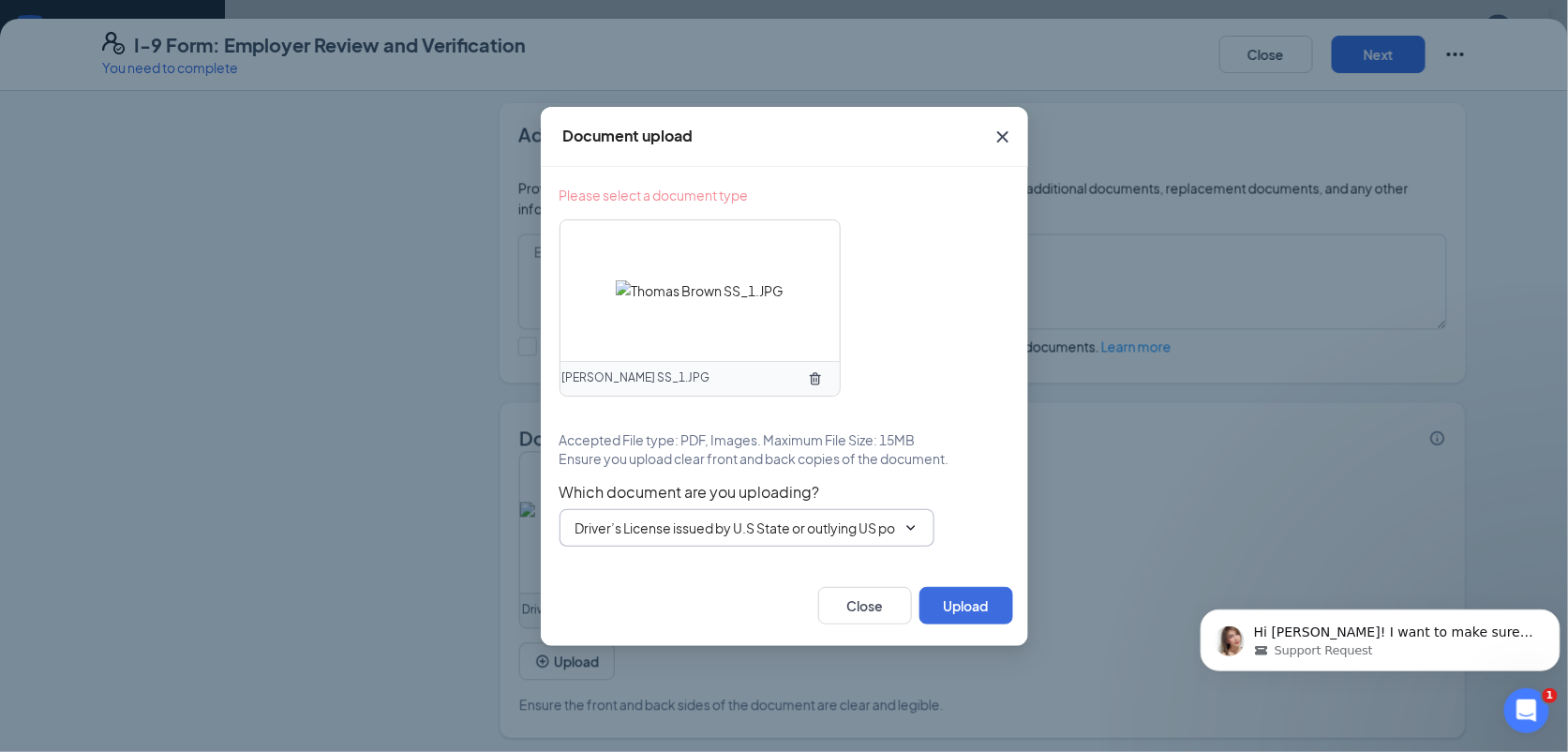
click at [864, 514] on span "Driver’s License issued by U.S State or outlying US possession" at bounding box center [746, 527] width 375 height 37
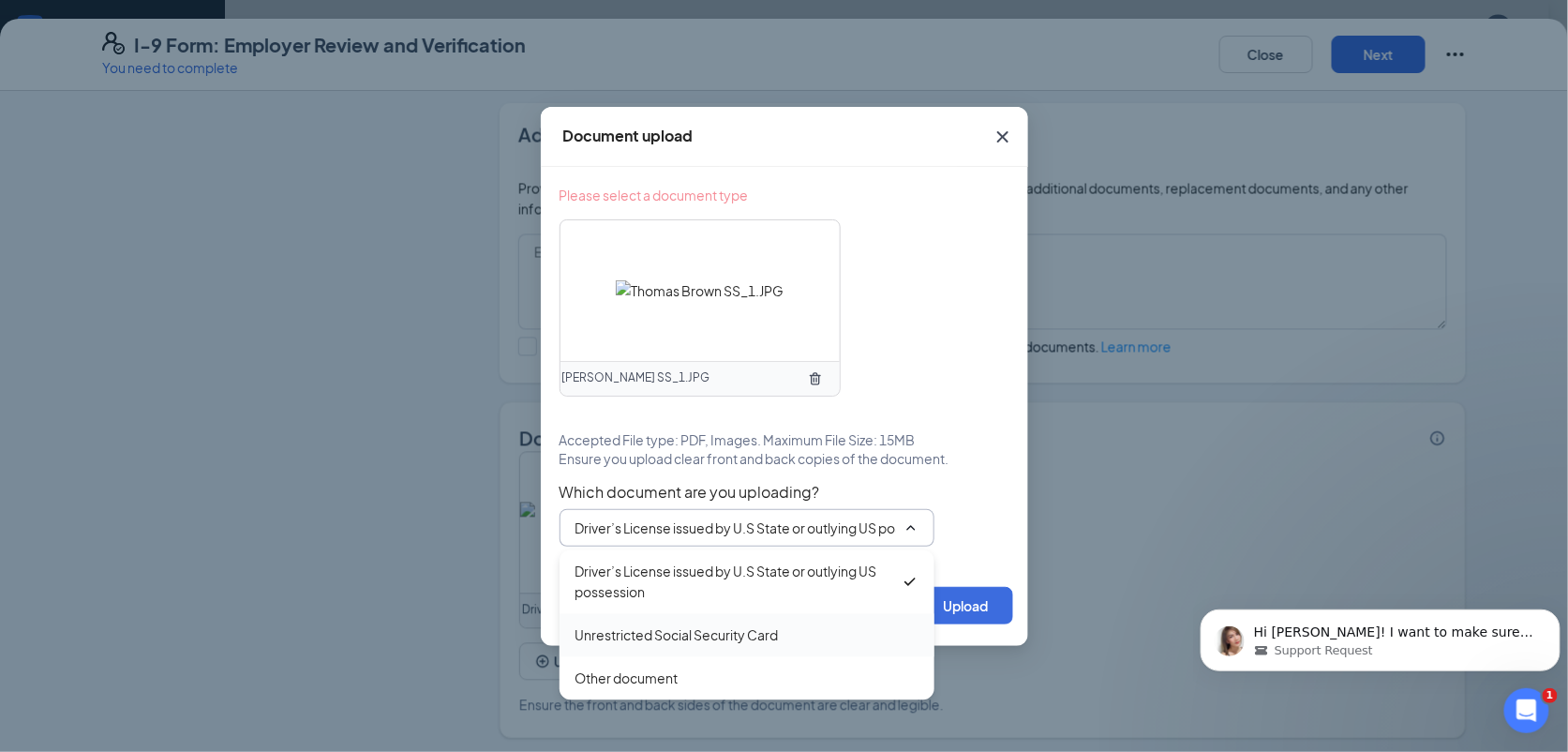
click at [610, 625] on div "Unrestricted Social Security Card" at bounding box center [676, 635] width 203 height 21
type input "Unrestricted Social Security Card"
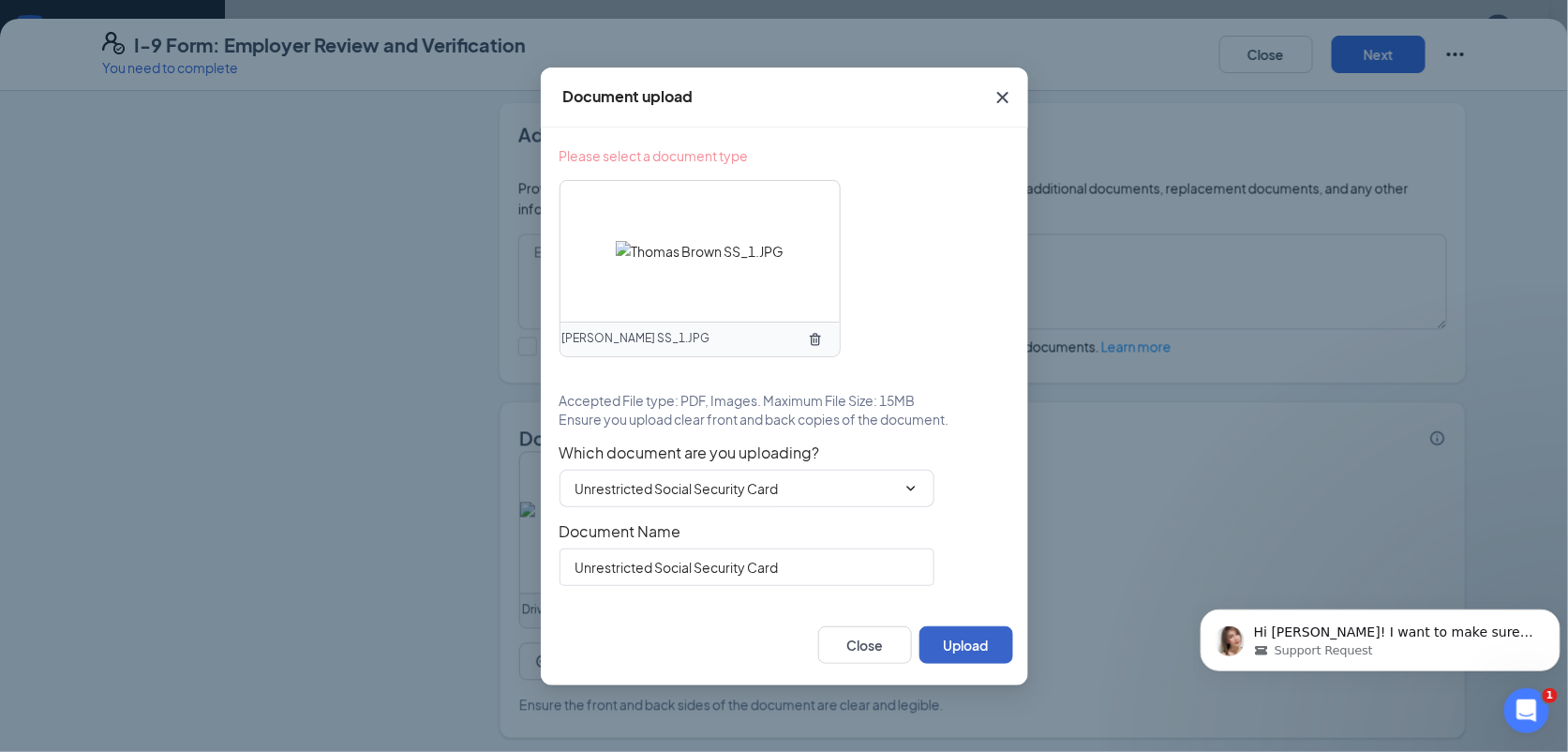
click at [946, 638] on button "Upload" at bounding box center [966, 644] width 94 height 37
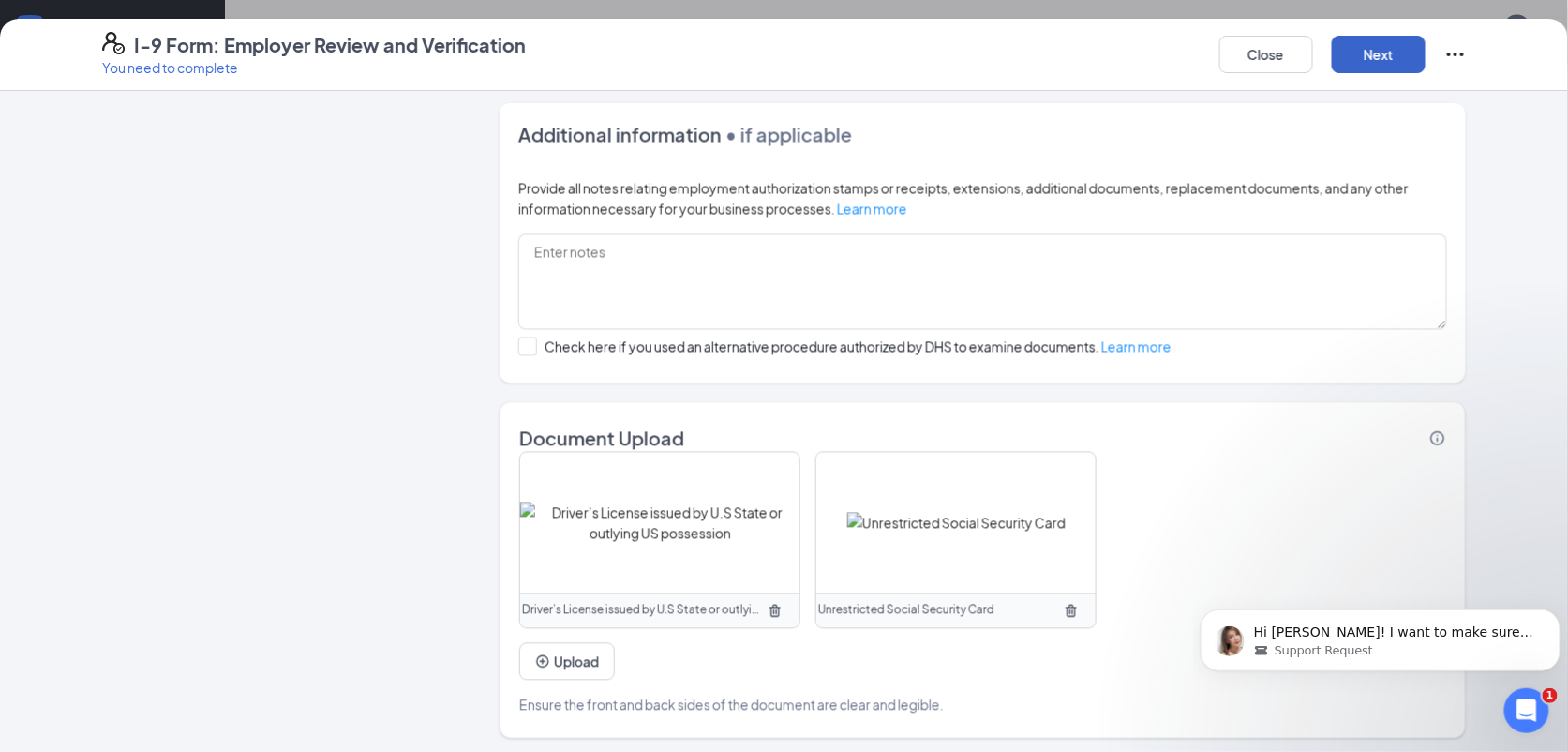
click at [1365, 48] on button "Next" at bounding box center [1379, 54] width 94 height 37
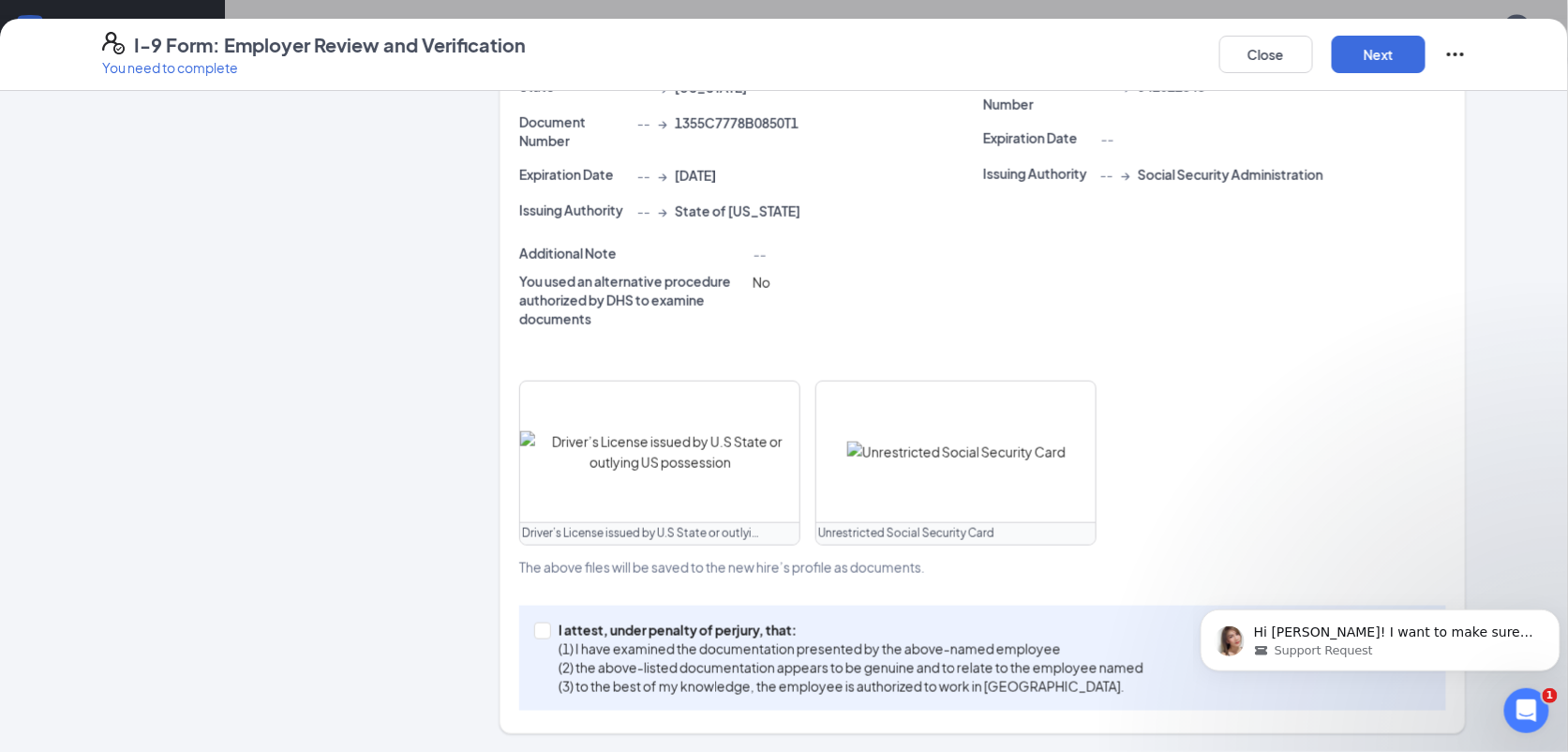
click at [625, 618] on div "I attest, under penalty of [PERSON_NAME], that: (1) I have examined the documen…" at bounding box center [983, 658] width 927 height 105
click at [728, 639] on p "(1) I have examined the documentation presented by the above-named employee" at bounding box center [851, 649] width 585 height 19
click at [547, 635] on input "I attest, under penalty of [PERSON_NAME], that: (1) I have examined the documen…" at bounding box center [541, 629] width 13 height 13
checkbox input "true"
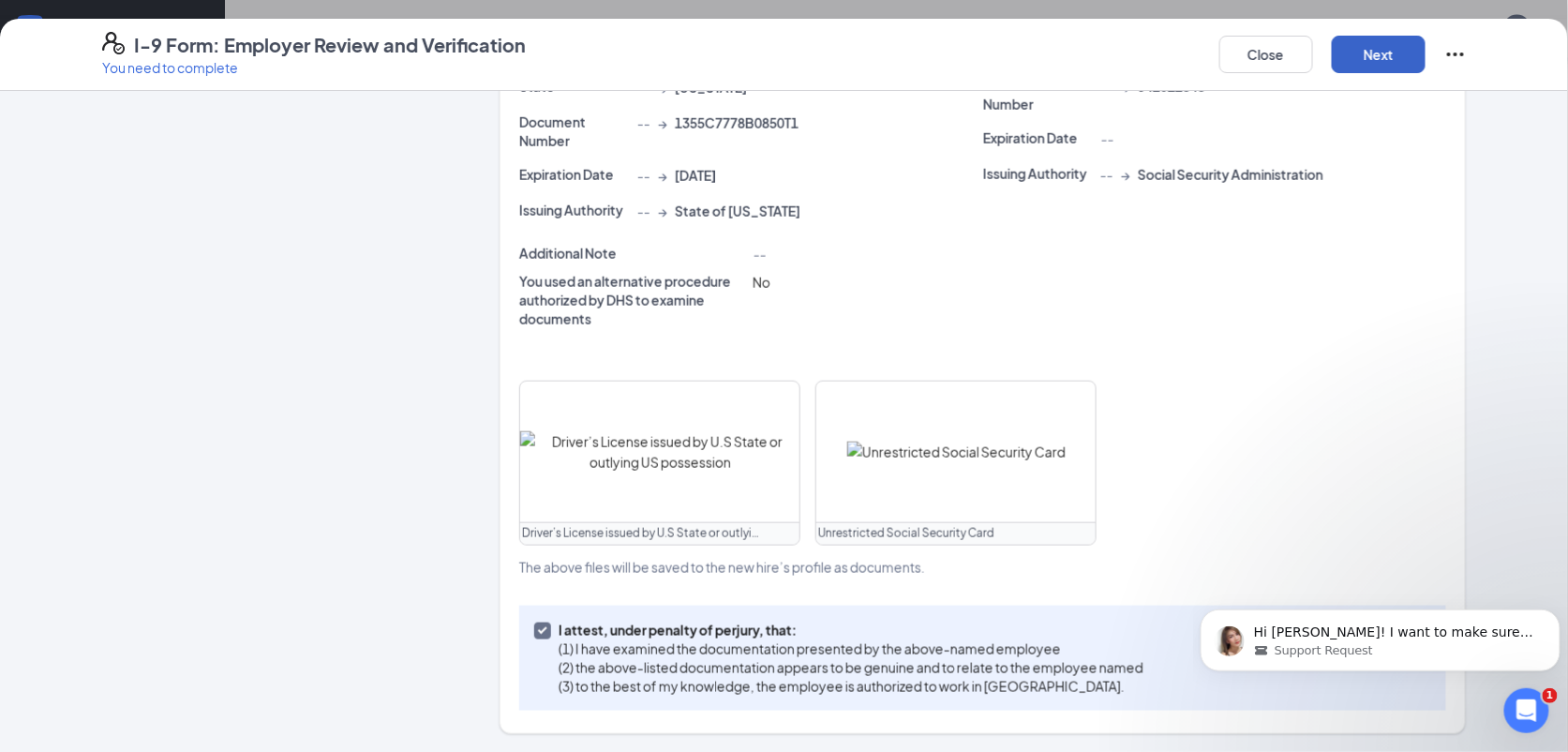
click at [1399, 49] on button "Next" at bounding box center [1379, 54] width 94 height 37
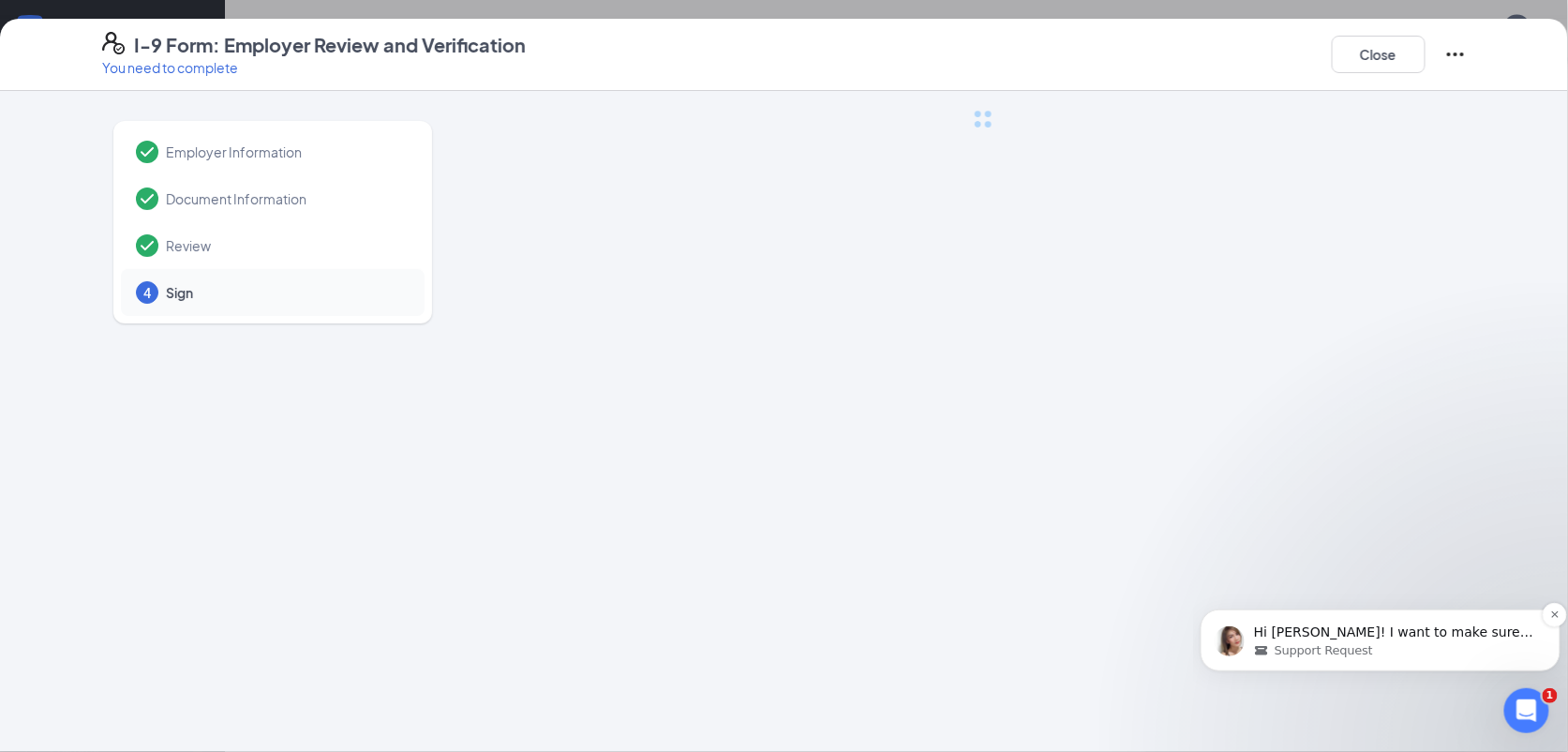
click at [1310, 637] on p "Hi [PERSON_NAME]! I want to make sure we get this right, so I’ll need a few mor…" at bounding box center [1395, 631] width 283 height 19
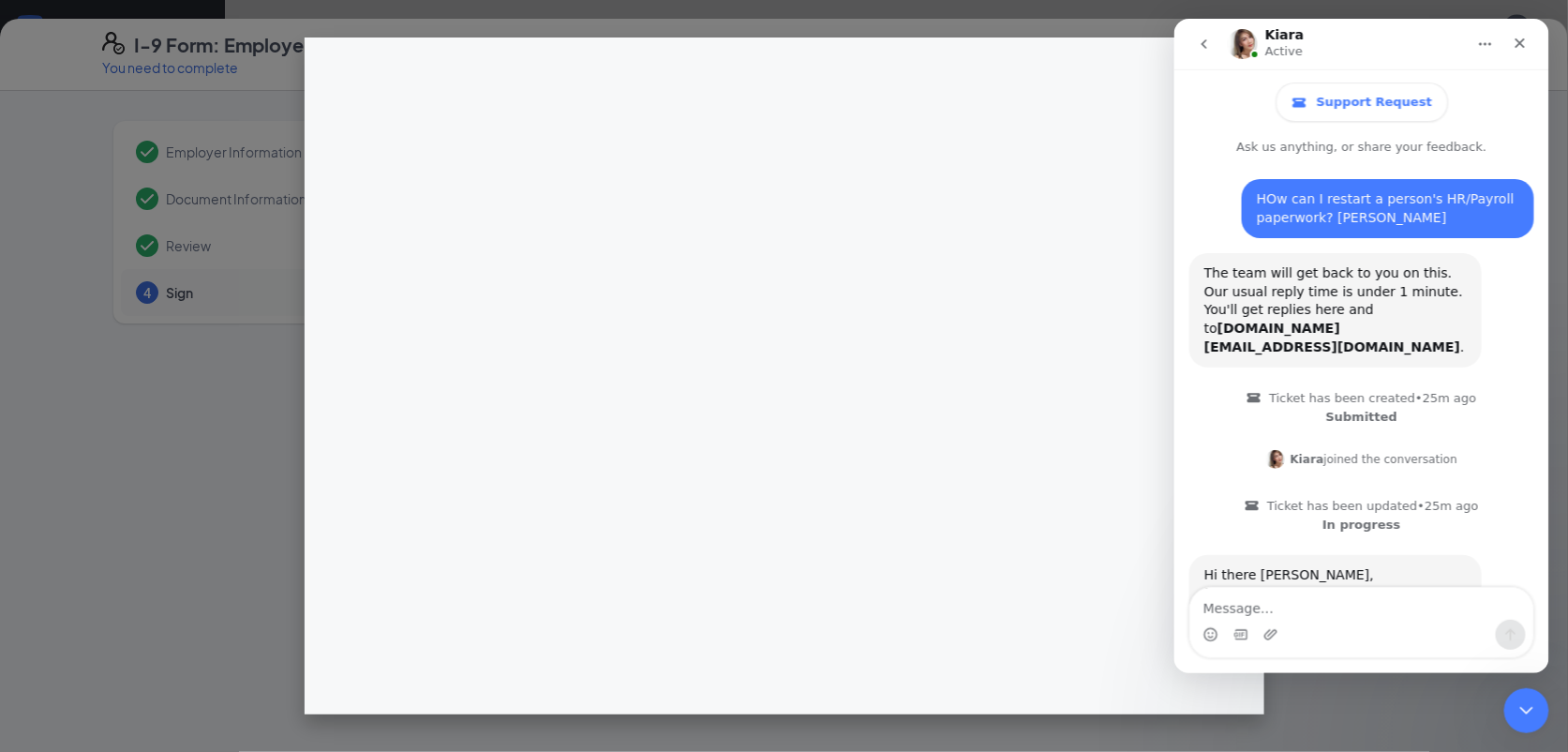
scroll to position [469, 0]
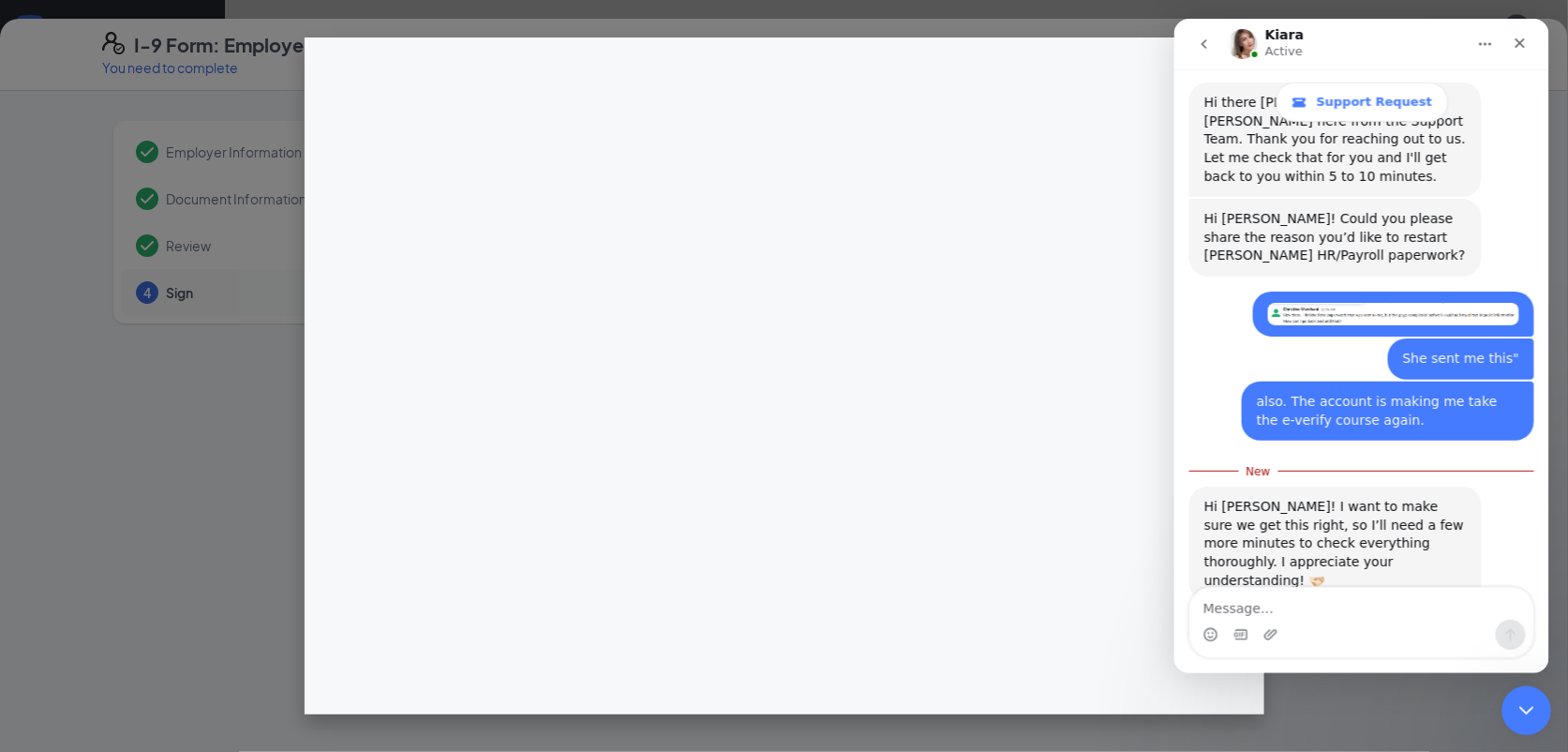
click at [1522, 707] on icon "Close Intercom Messenger" at bounding box center [1524, 707] width 13 height 8
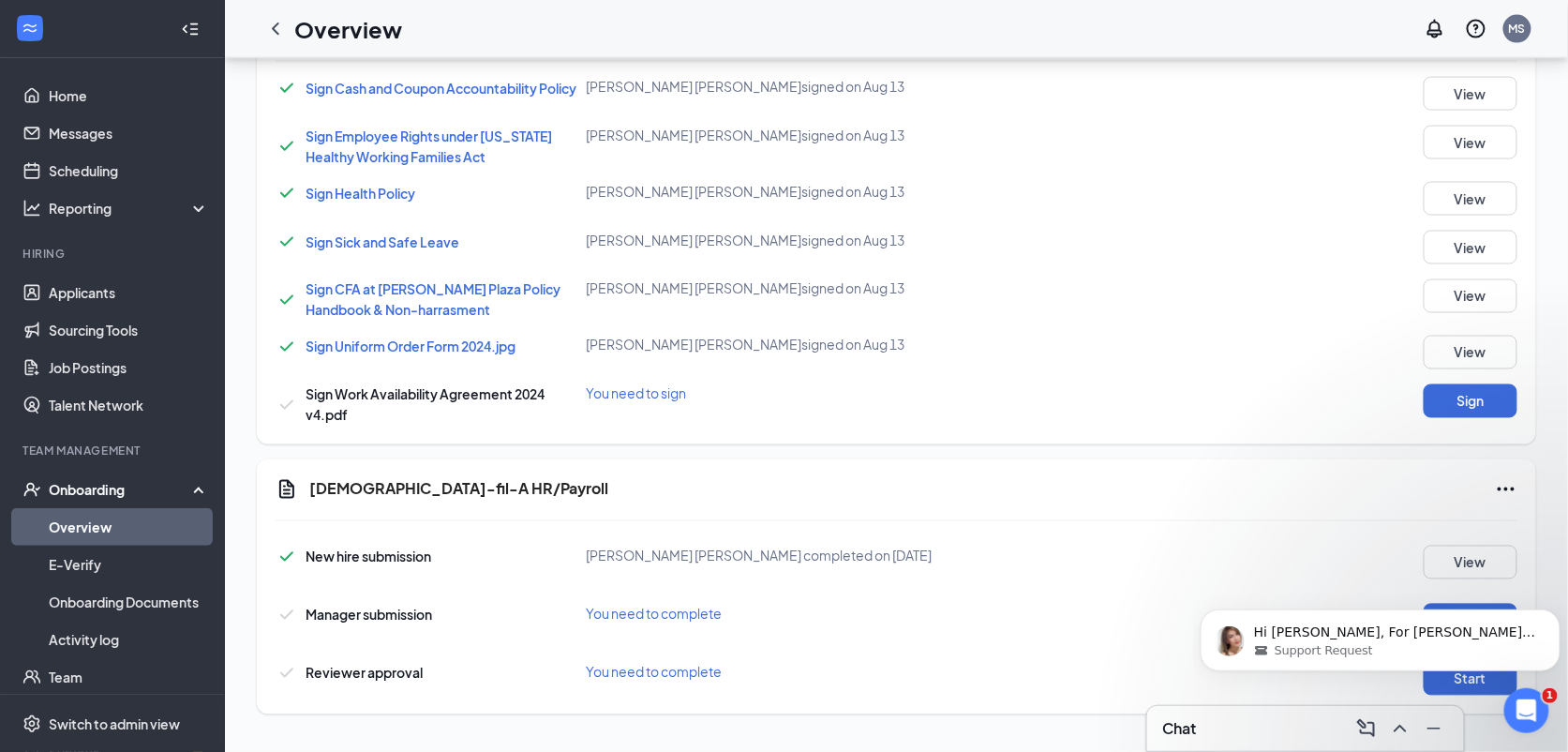
scroll to position [544, 0]
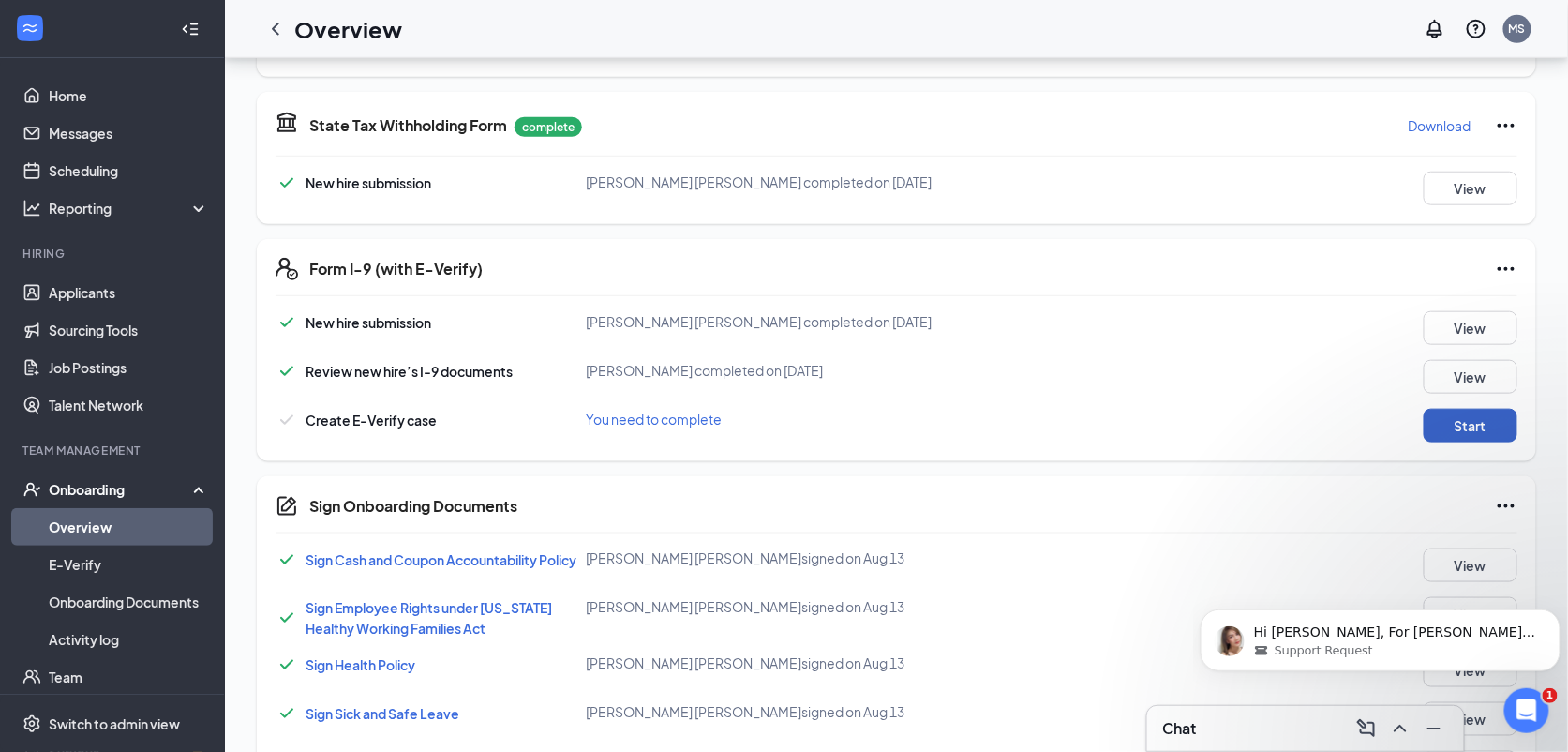
click at [1459, 419] on button "Start" at bounding box center [1470, 425] width 94 height 34
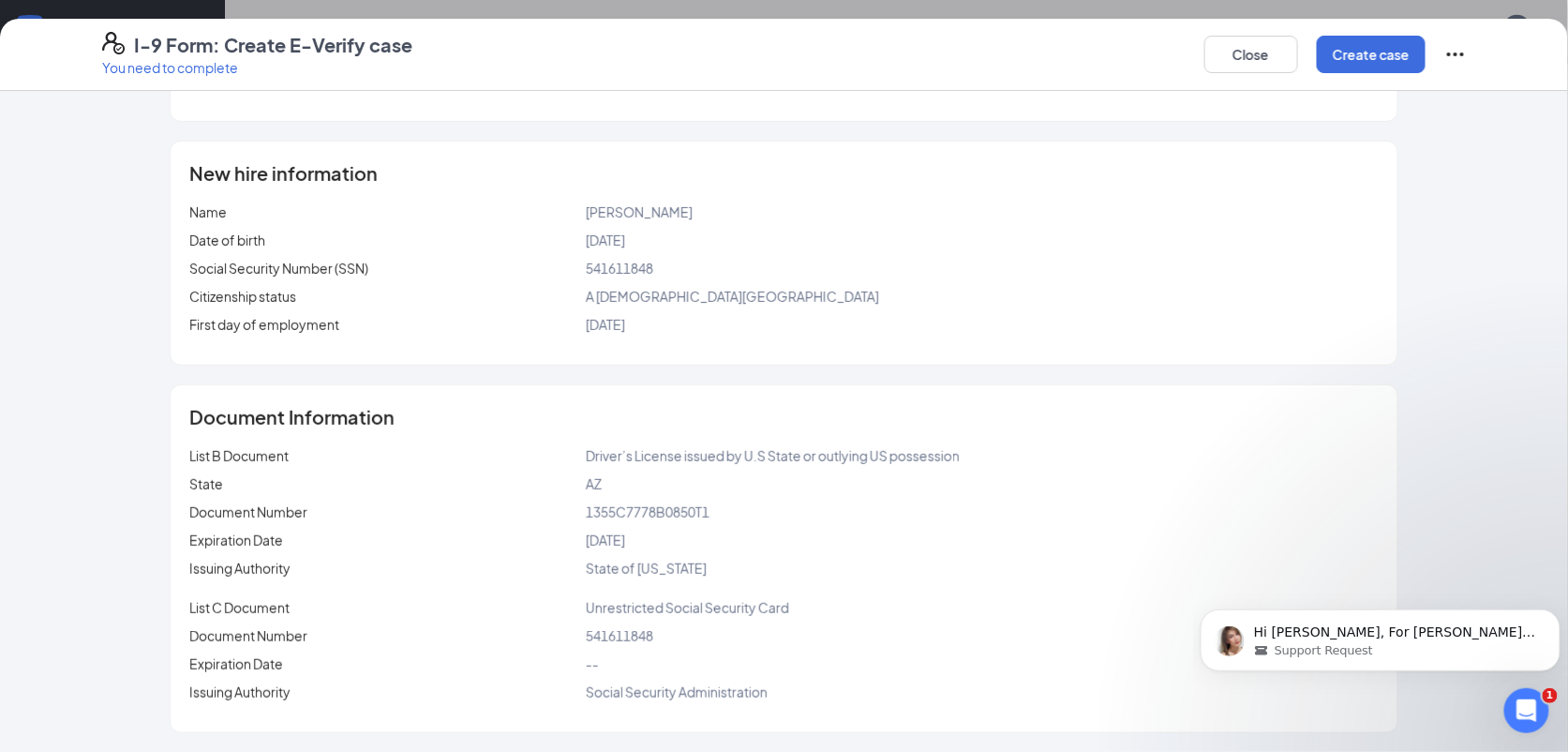
scroll to position [0, 0]
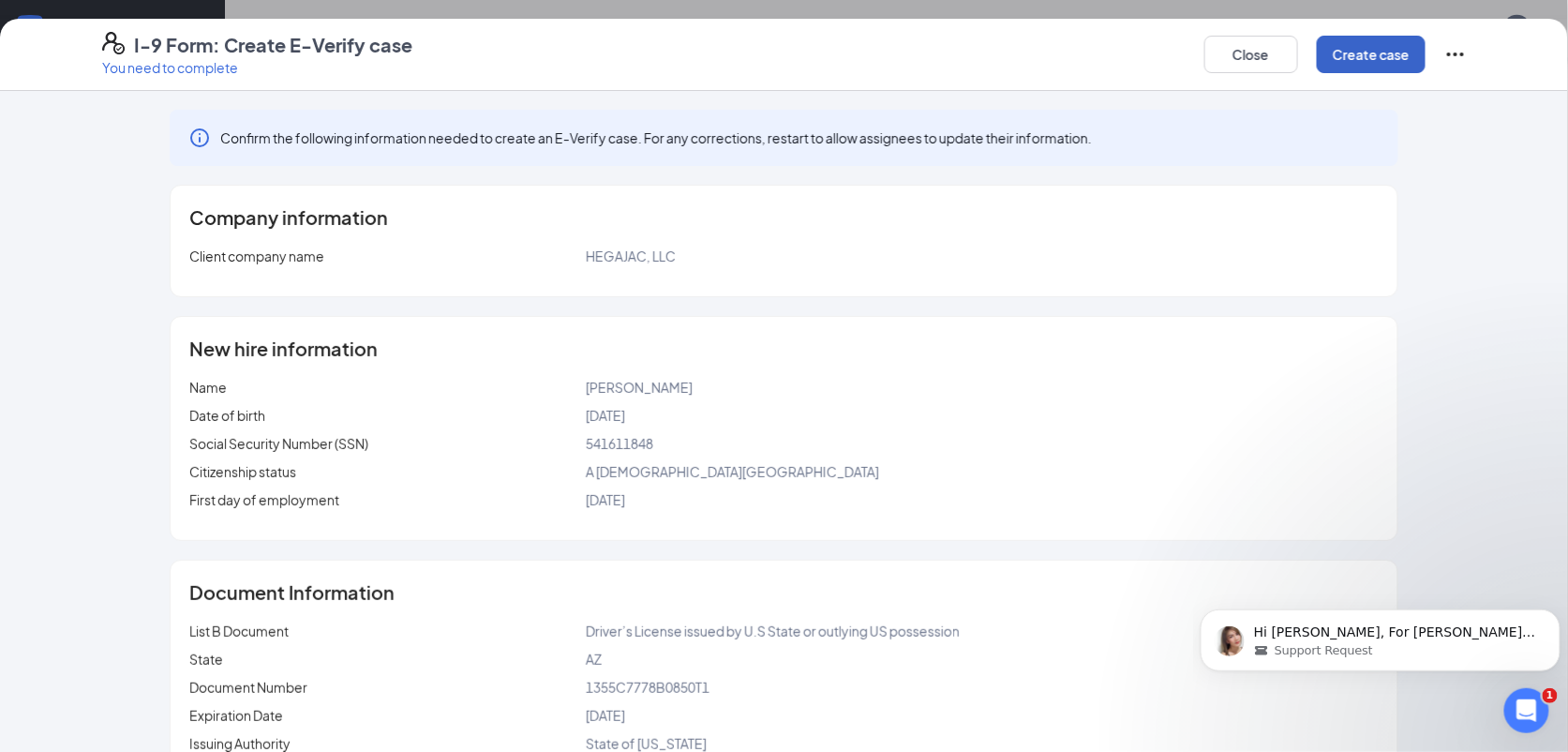
click at [1355, 43] on button "Create case" at bounding box center [1371, 54] width 108 height 37
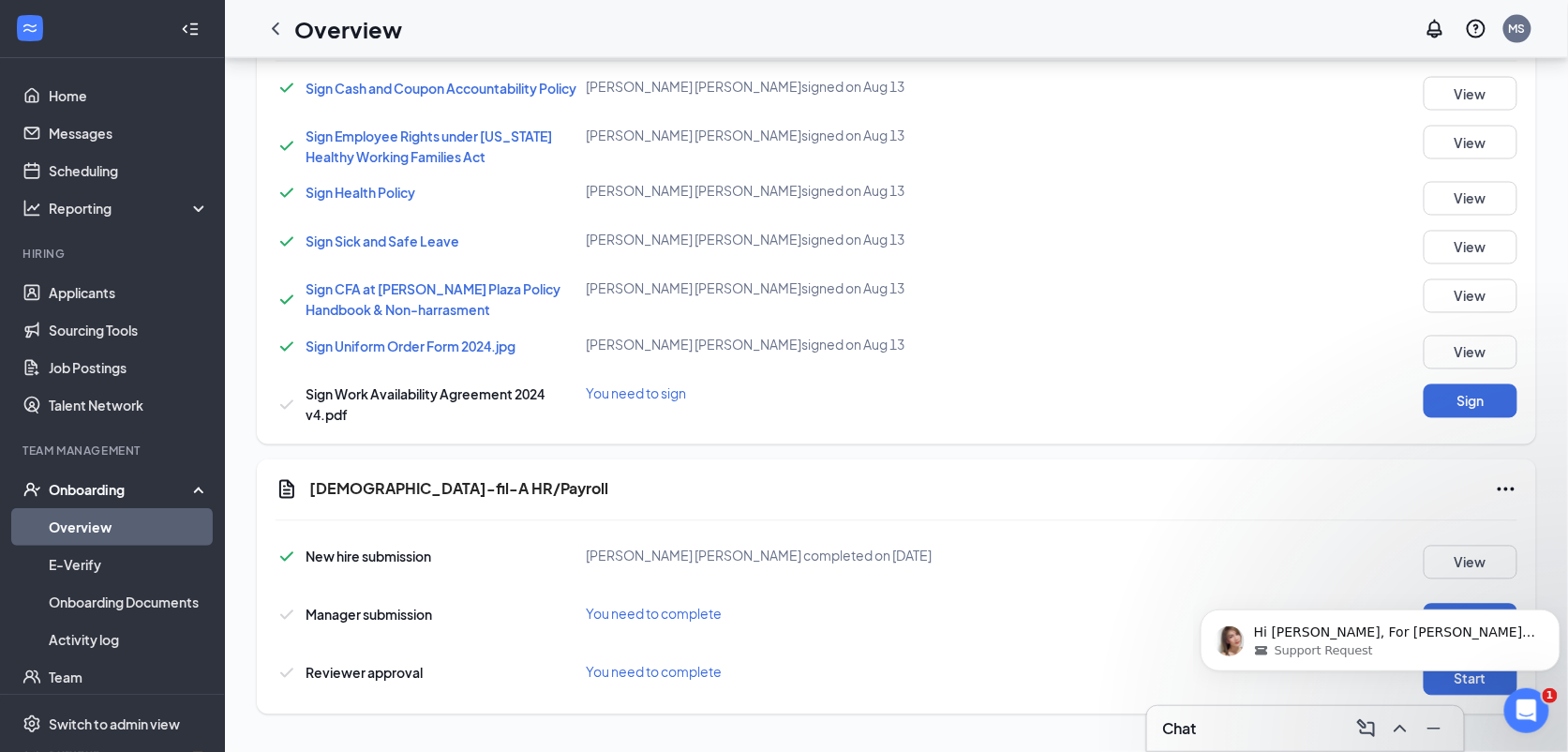
scroll to position [593, 0]
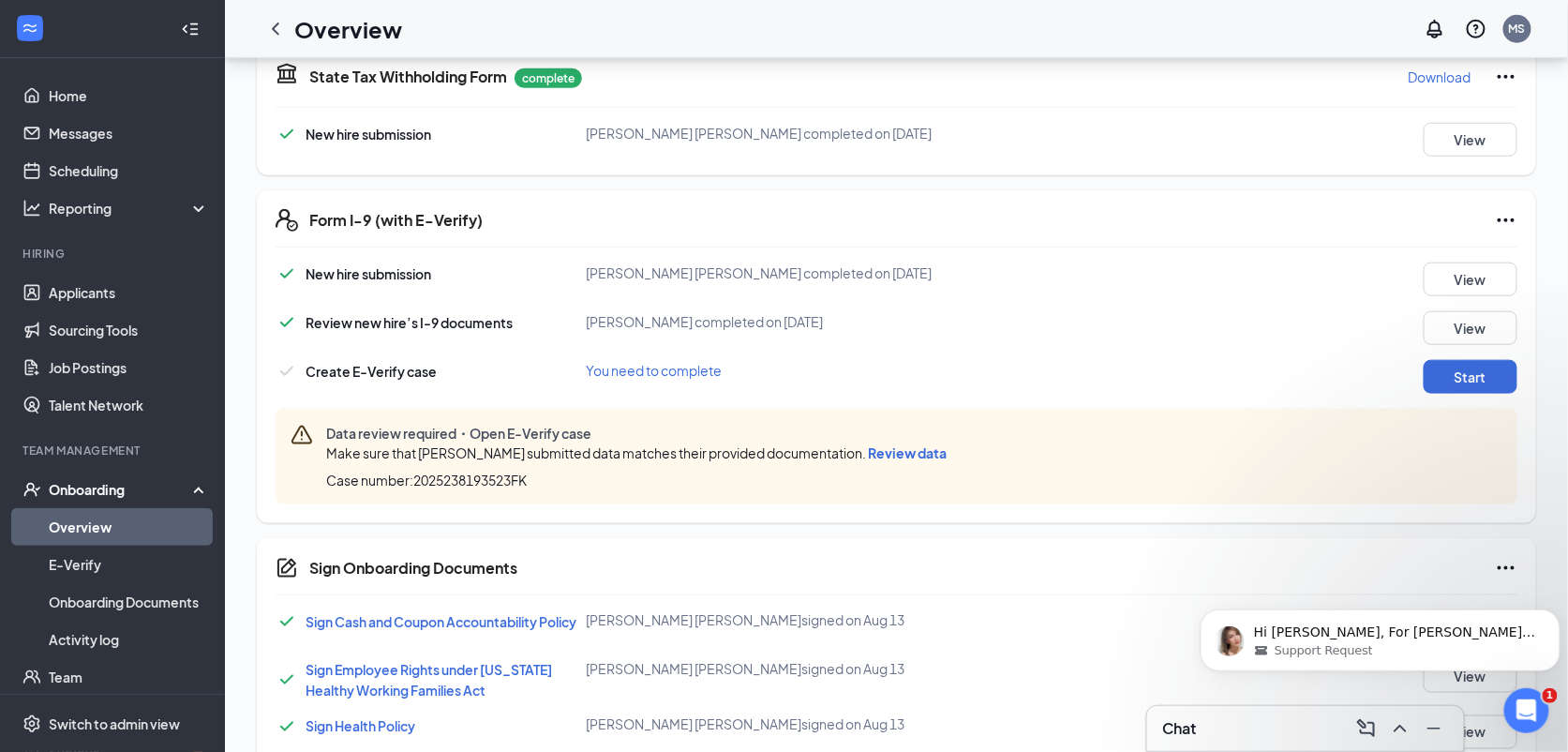
click at [913, 440] on span "Data review required・Open E-Verify case" at bounding box center [639, 433] width 628 height 19
click at [911, 454] on span "Review data" at bounding box center [907, 453] width 79 height 17
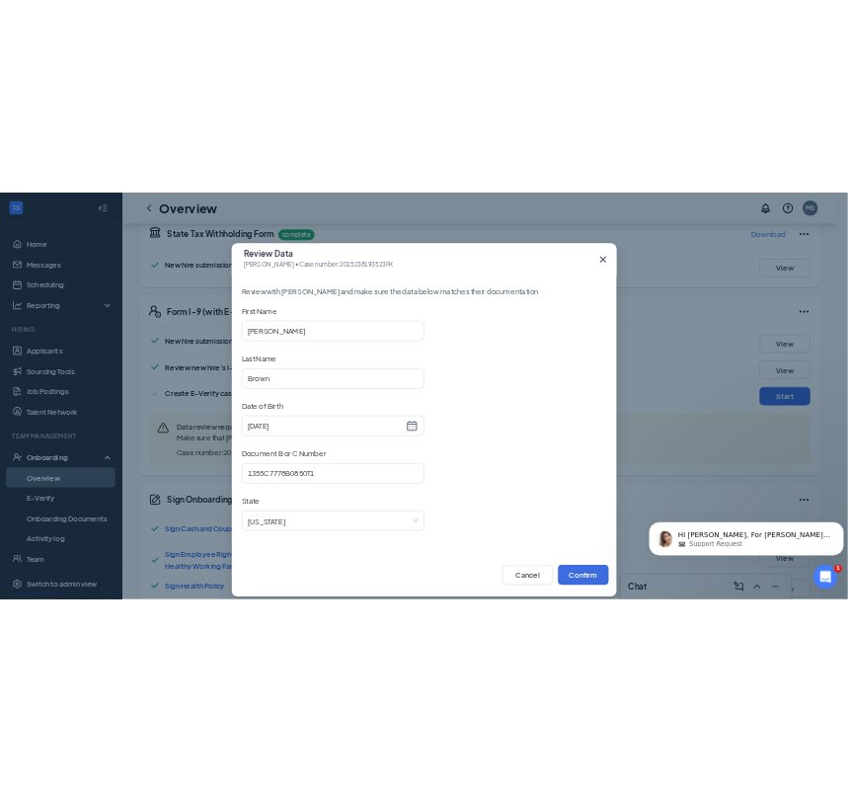
scroll to position [13, 0]
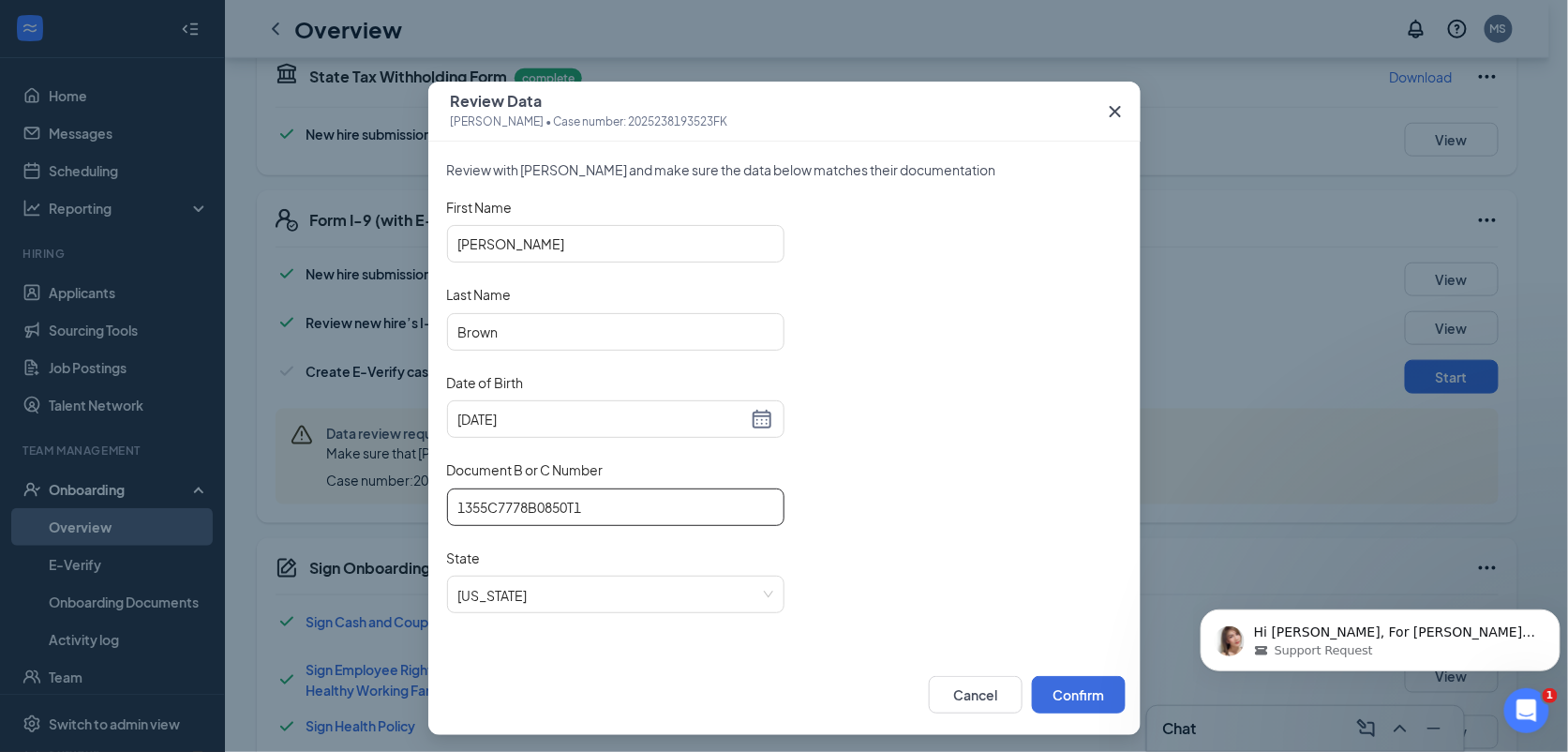
drag, startPoint x: 600, startPoint y: 509, endPoint x: 300, endPoint y: 474, distance: 302.0
click at [300, 474] on div "Review Data [PERSON_NAME] • Case number: 2025238193523FK Review with [PERSON_NA…" at bounding box center [784, 376] width 1568 height 752
click at [595, 501] on input "1355C7778B0850T1" at bounding box center [615, 506] width 337 height 37
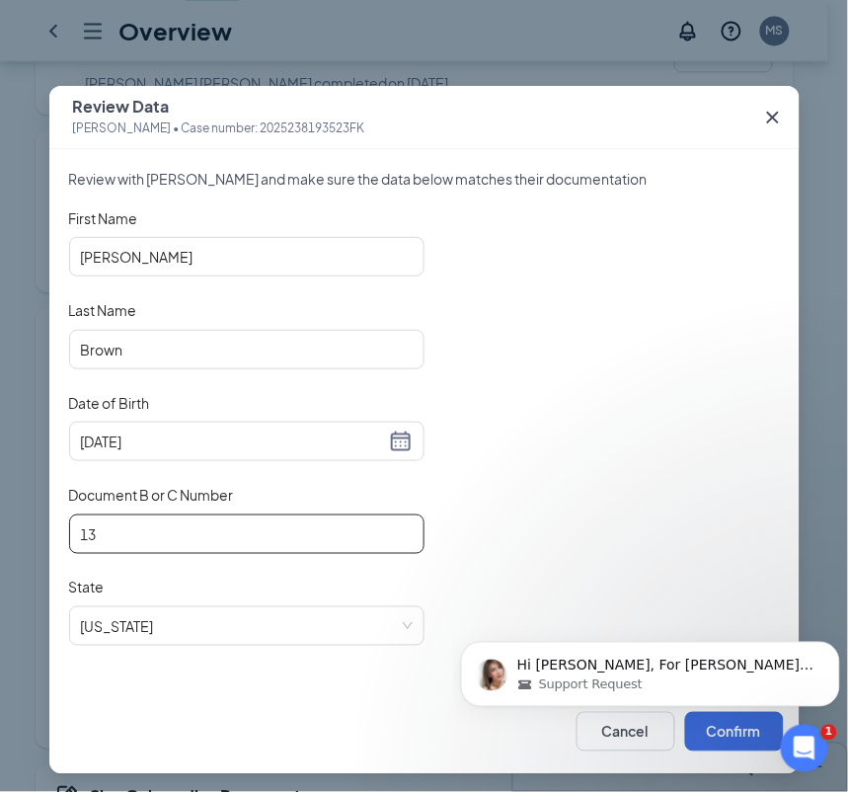
type input "1"
type input "D08526167"
click at [594, 523] on div "First Name [PERSON_NAME] Last Name [PERSON_NAME] Date of Birth [DEMOGRAPHIC_DAT…" at bounding box center [424, 438] width 711 height 461
click at [702, 726] on body "Hi [PERSON_NAME], For [PERSON_NAME], we have two options to move forward: 1. Re…" at bounding box center [649, 668] width 379 height 122
click at [699, 723] on body "Hi [PERSON_NAME], For [PERSON_NAME], we have two options to move forward: 1. Re…" at bounding box center [649, 668] width 379 height 122
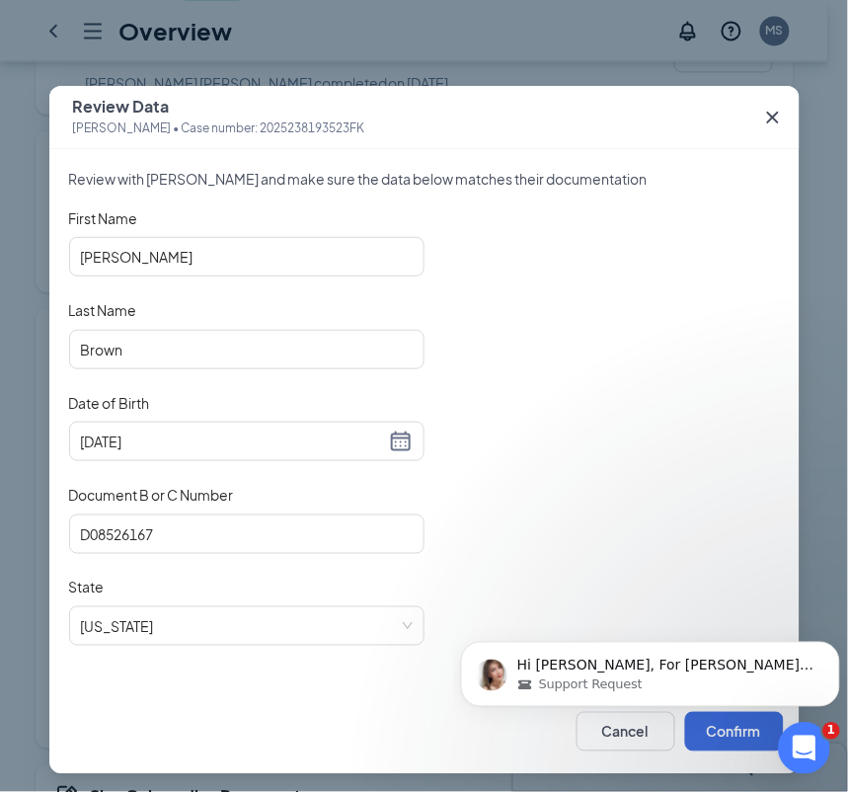
scroll to position [12, 0]
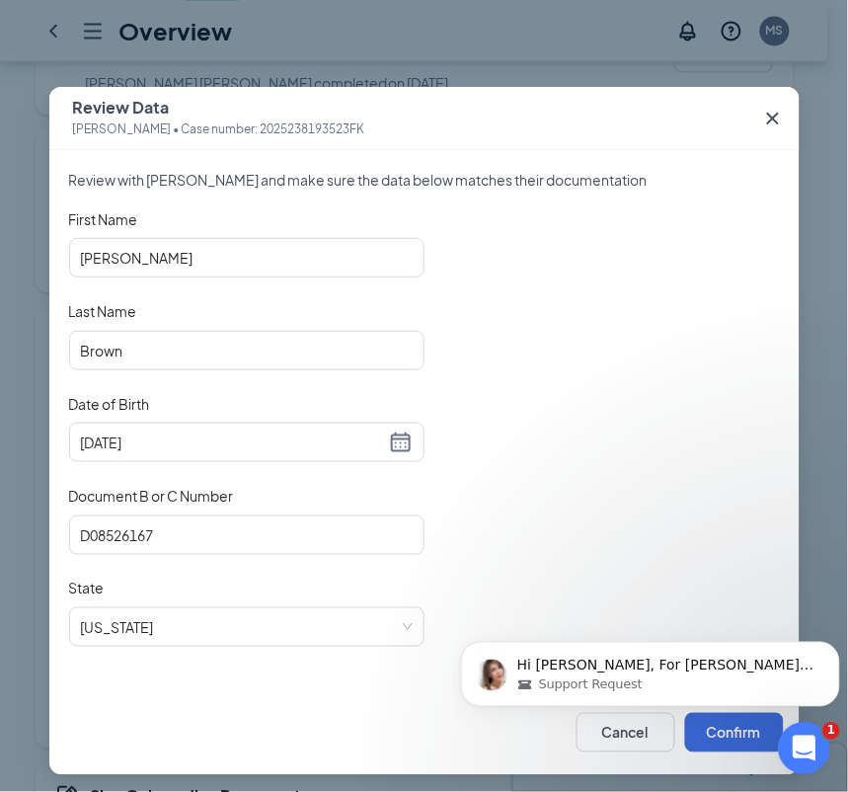
click at [804, 745] on icon "Open Intercom Messenger" at bounding box center [801, 744] width 33 height 33
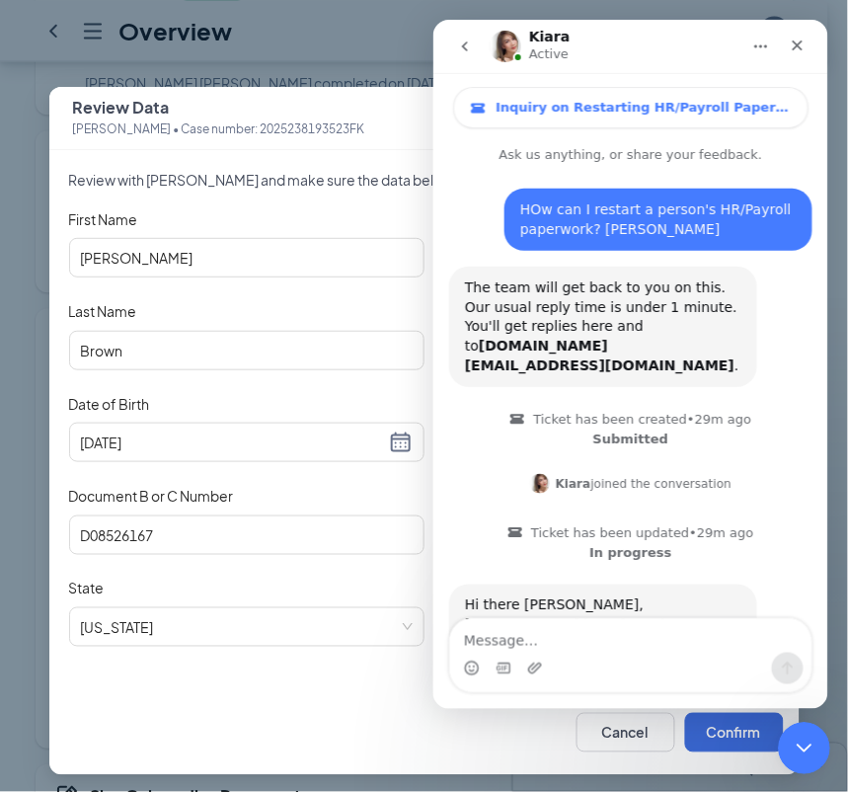
scroll to position [3, 0]
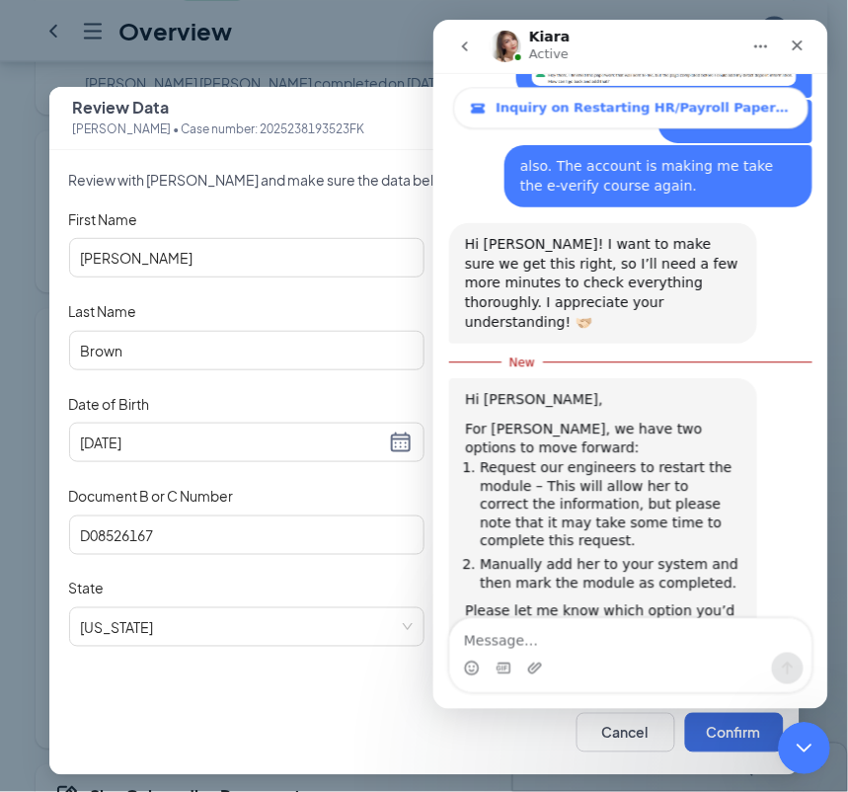
click at [799, 746] on icon "Close Intercom Messenger" at bounding box center [801, 744] width 14 height 8
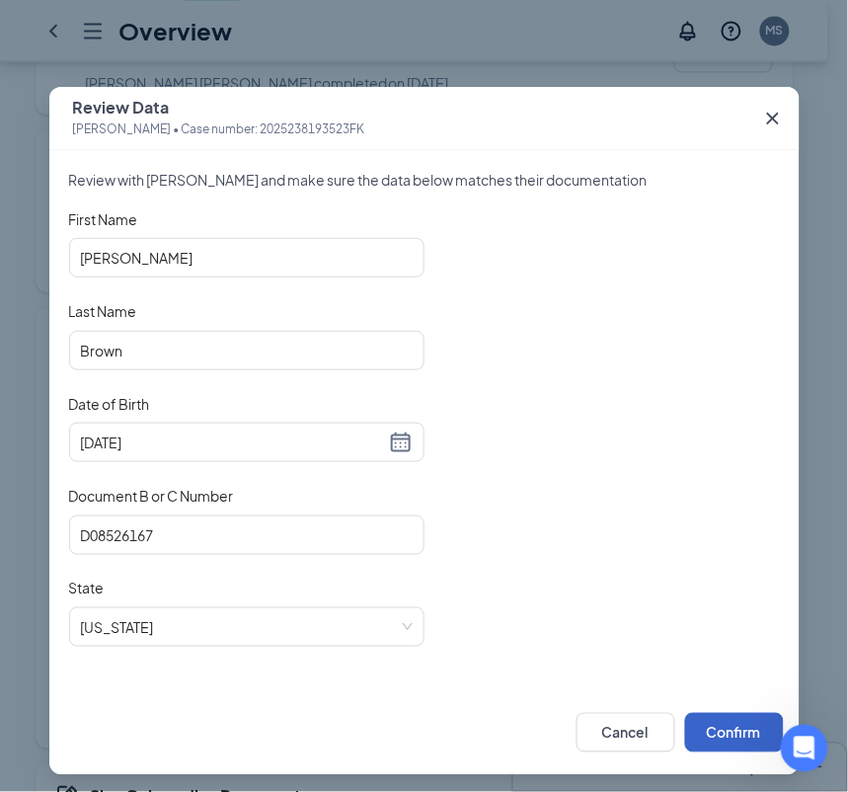
click at [737, 736] on button "Confirm" at bounding box center [734, 732] width 99 height 39
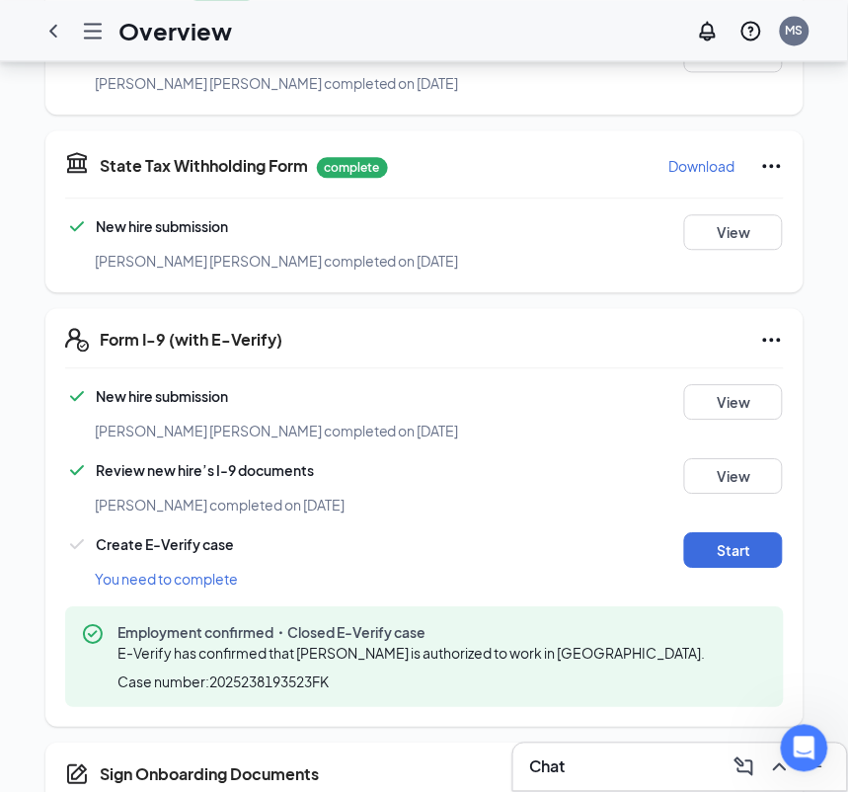
scroll to position [1239, 0]
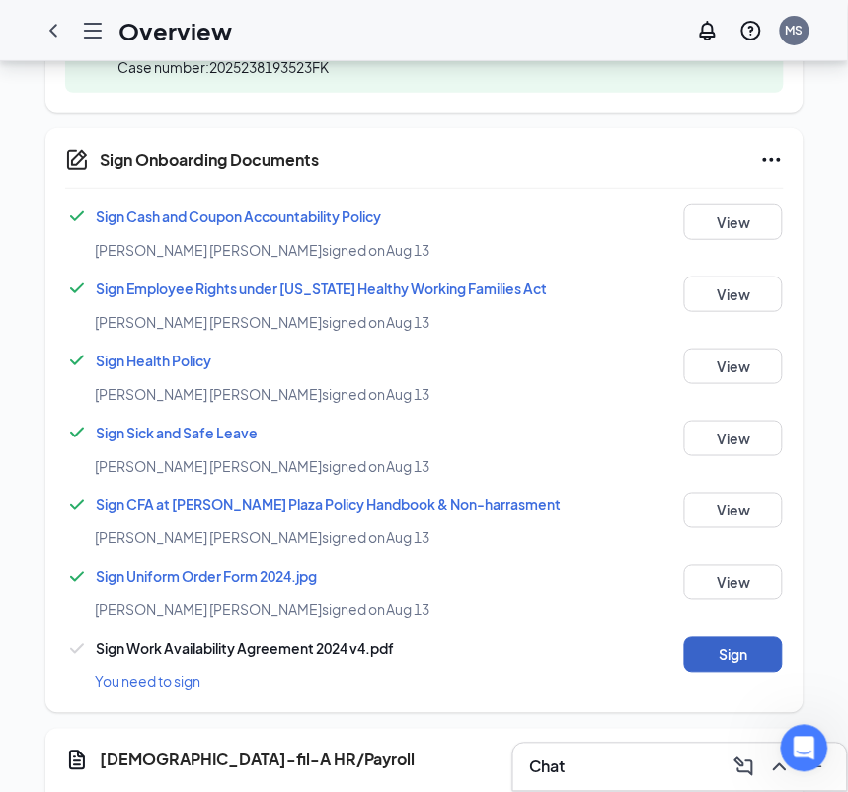
click at [736, 637] on button "Sign" at bounding box center [733, 655] width 99 height 36
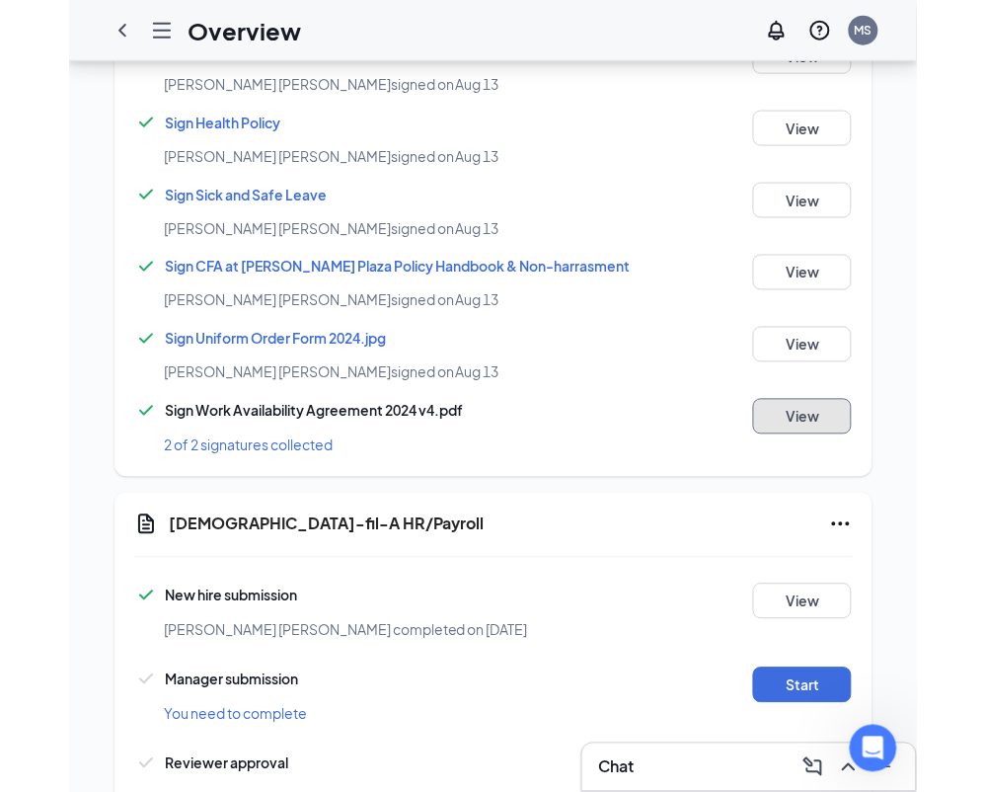
scroll to position [1550, 0]
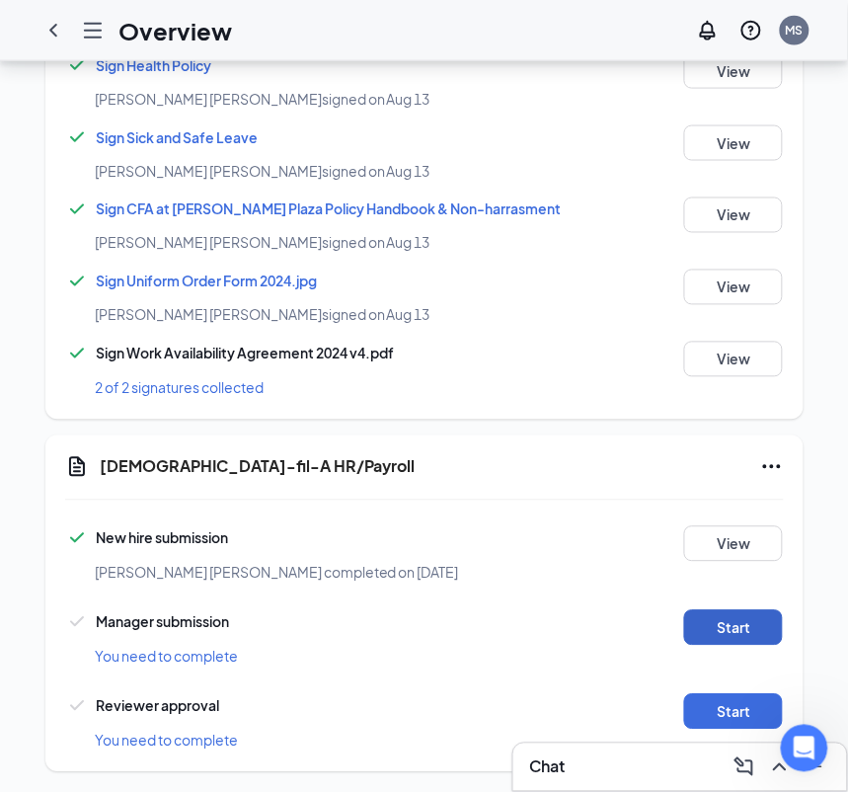
click at [735, 610] on button "Start" at bounding box center [733, 628] width 99 height 36
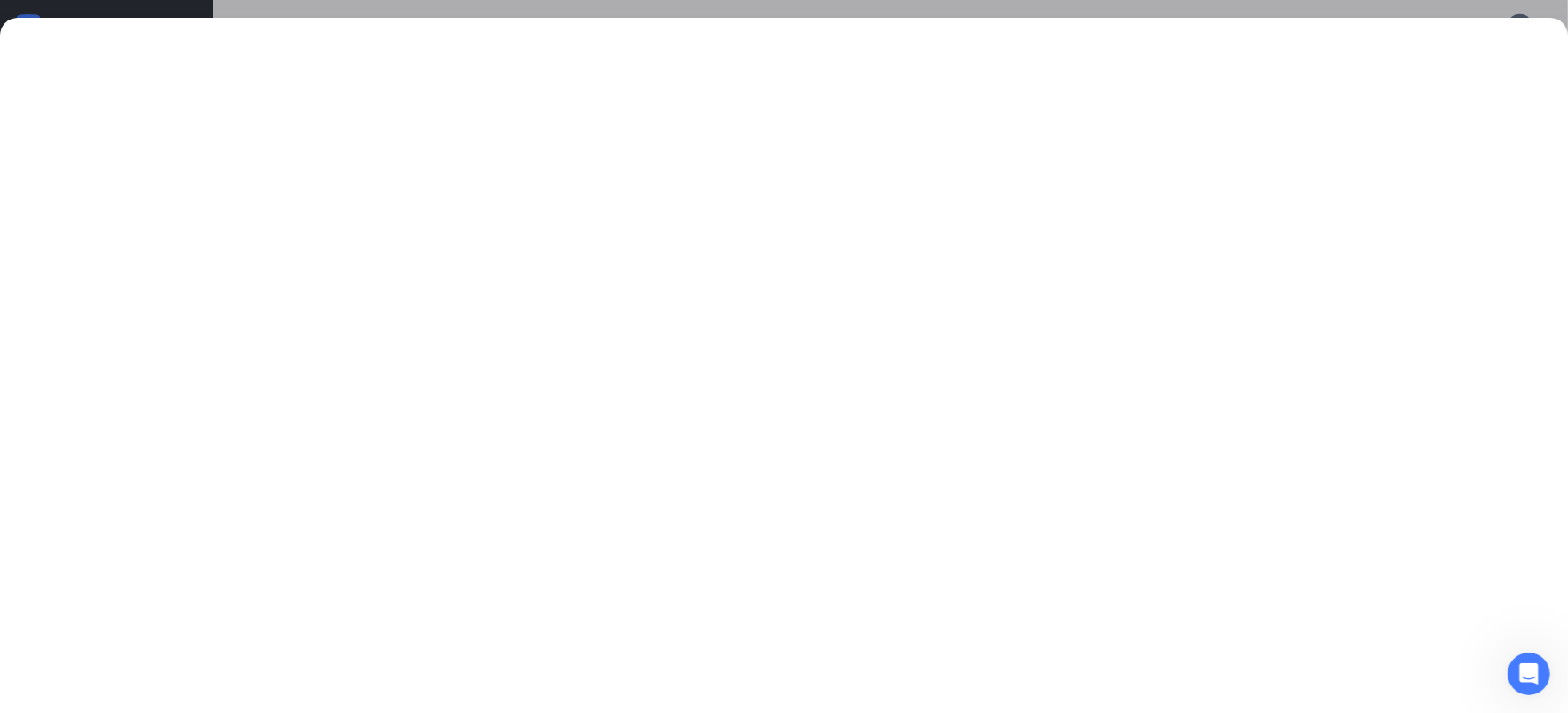
scroll to position [1075, 0]
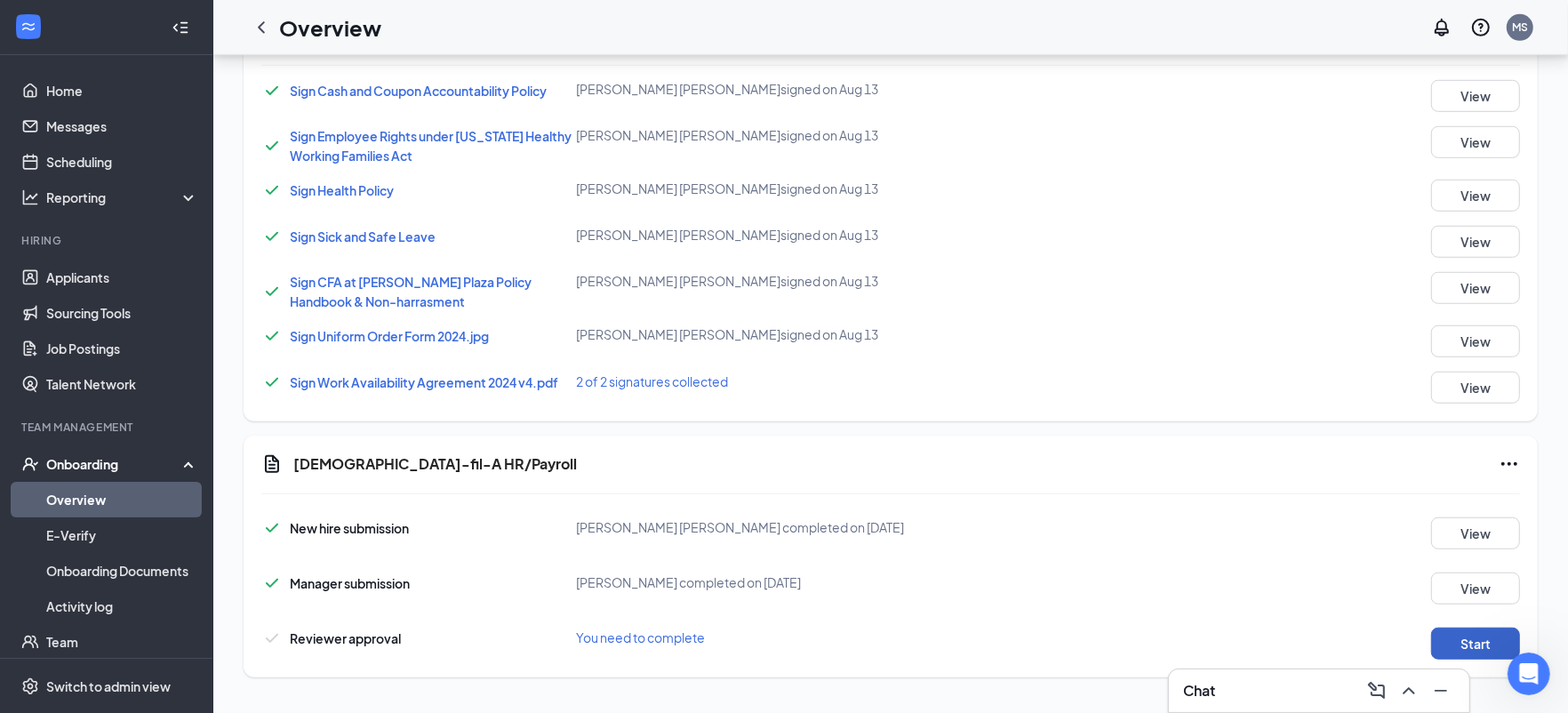
click at [1473, 639] on button "Start" at bounding box center [1475, 644] width 89 height 32
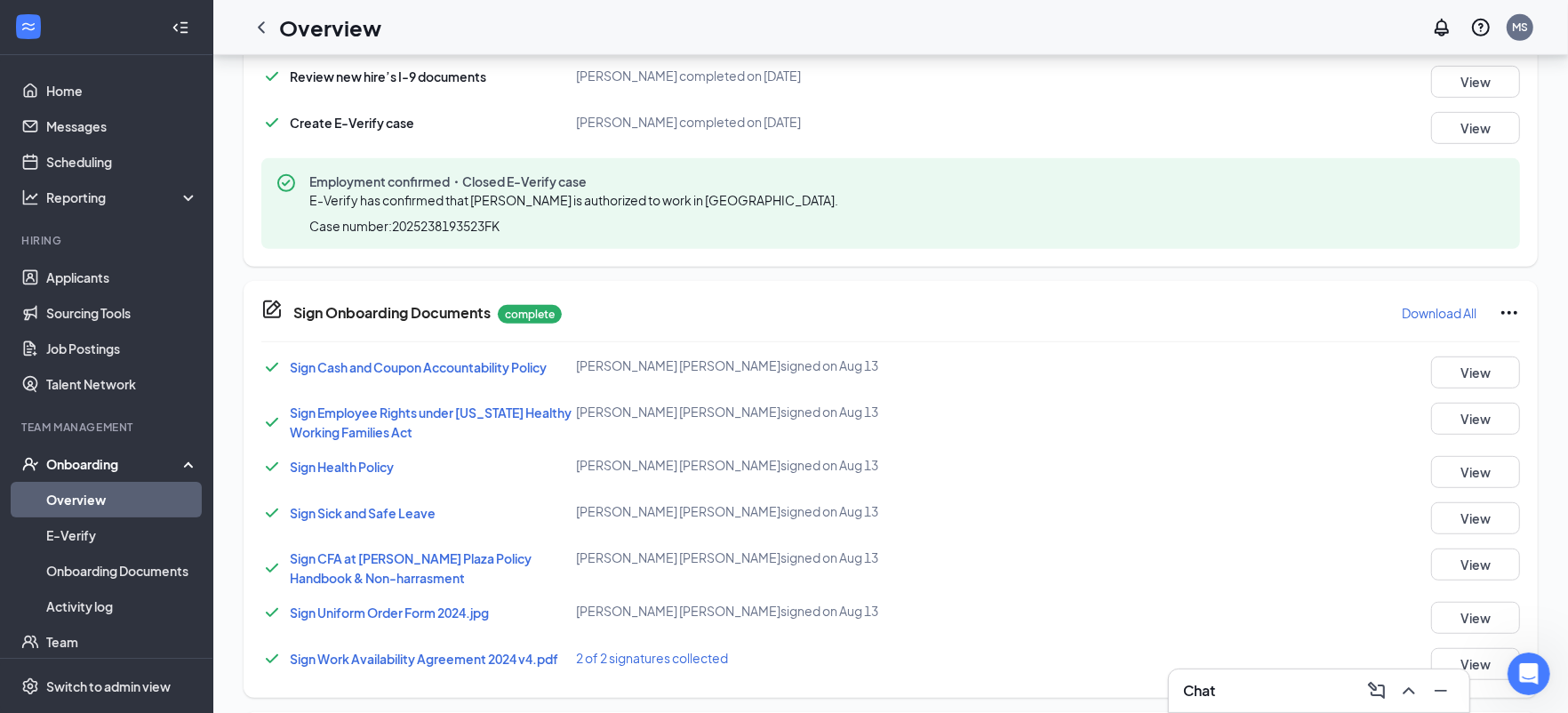
scroll to position [522, 0]
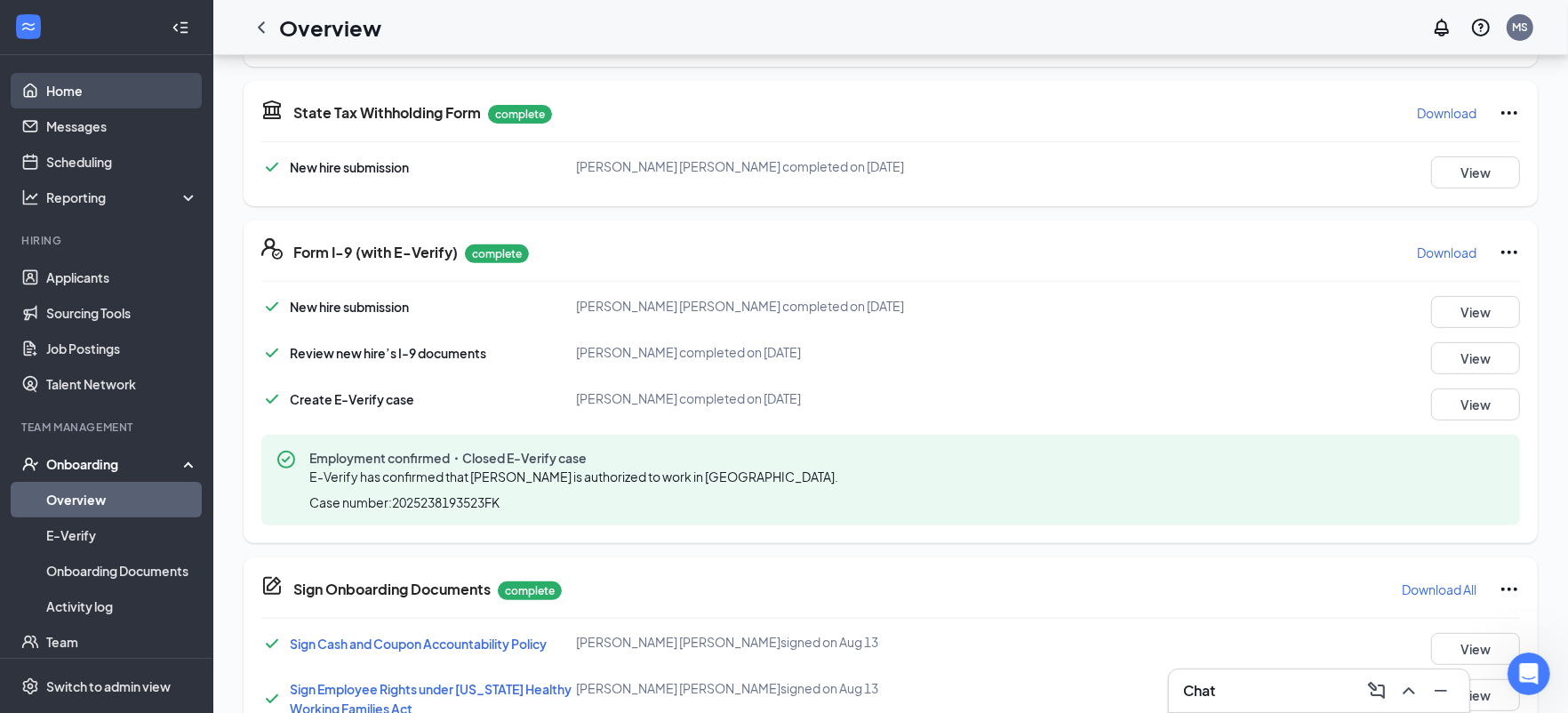
click at [77, 81] on link "Home" at bounding box center [122, 90] width 152 height 35
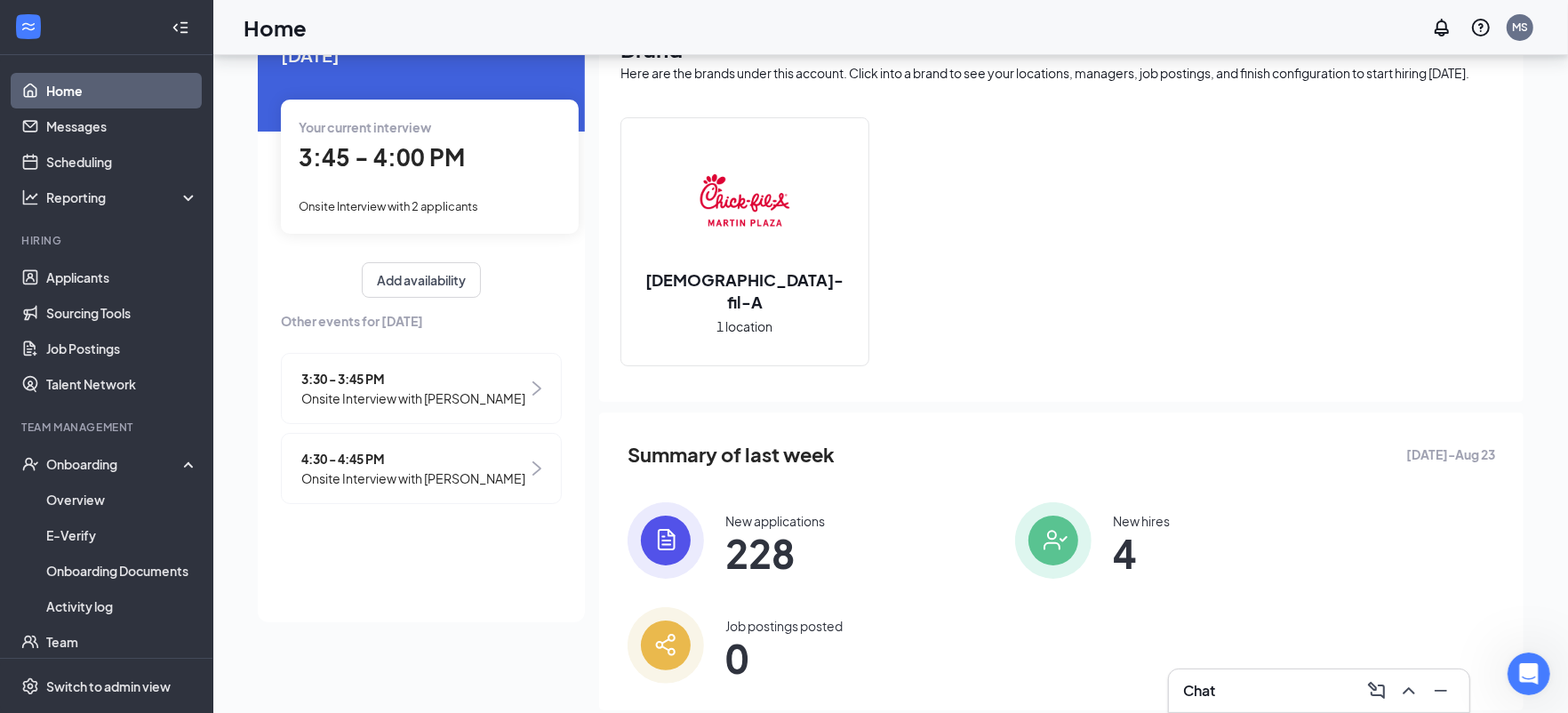
scroll to position [137, 0]
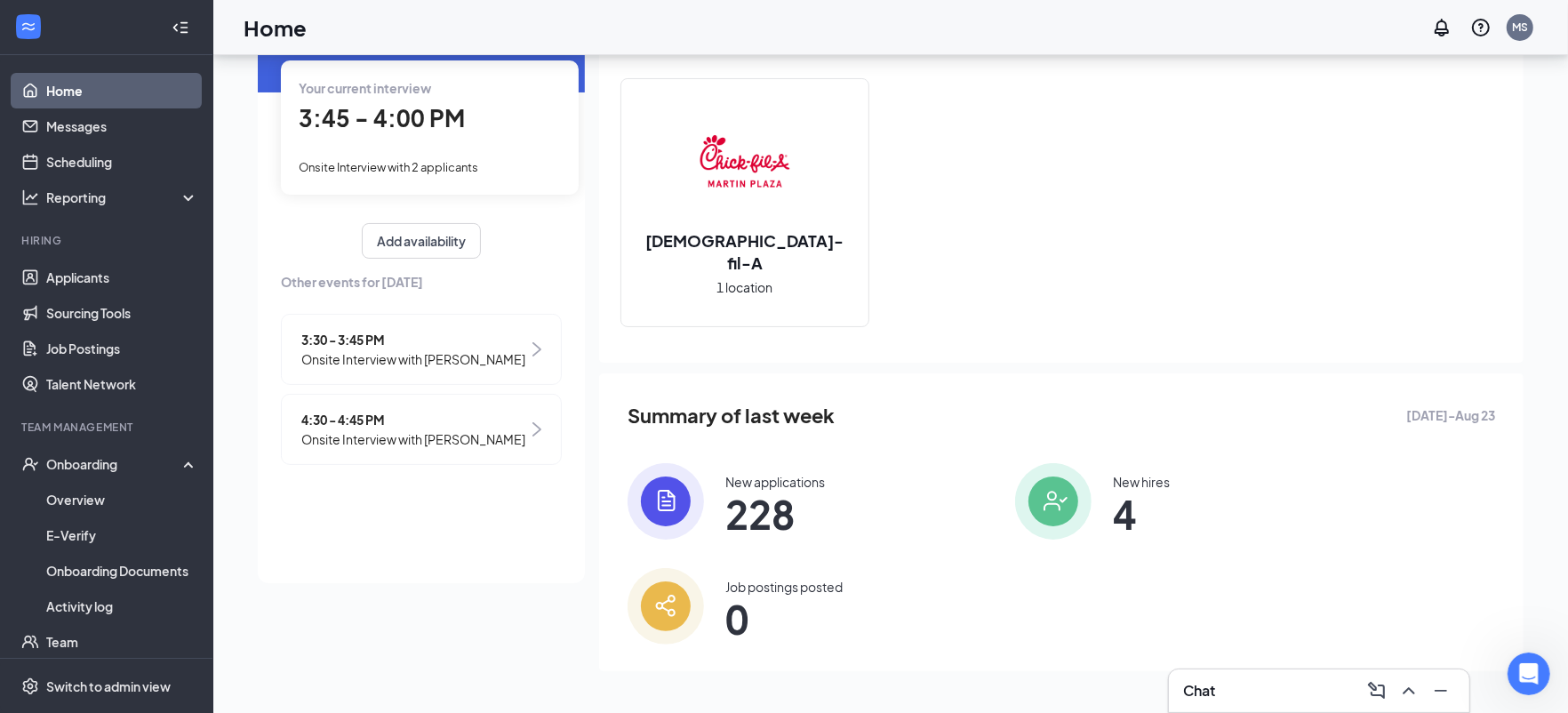
click at [77, 84] on link "Home" at bounding box center [122, 90] width 152 height 35
click at [79, 80] on link "Home" at bounding box center [122, 90] width 152 height 35
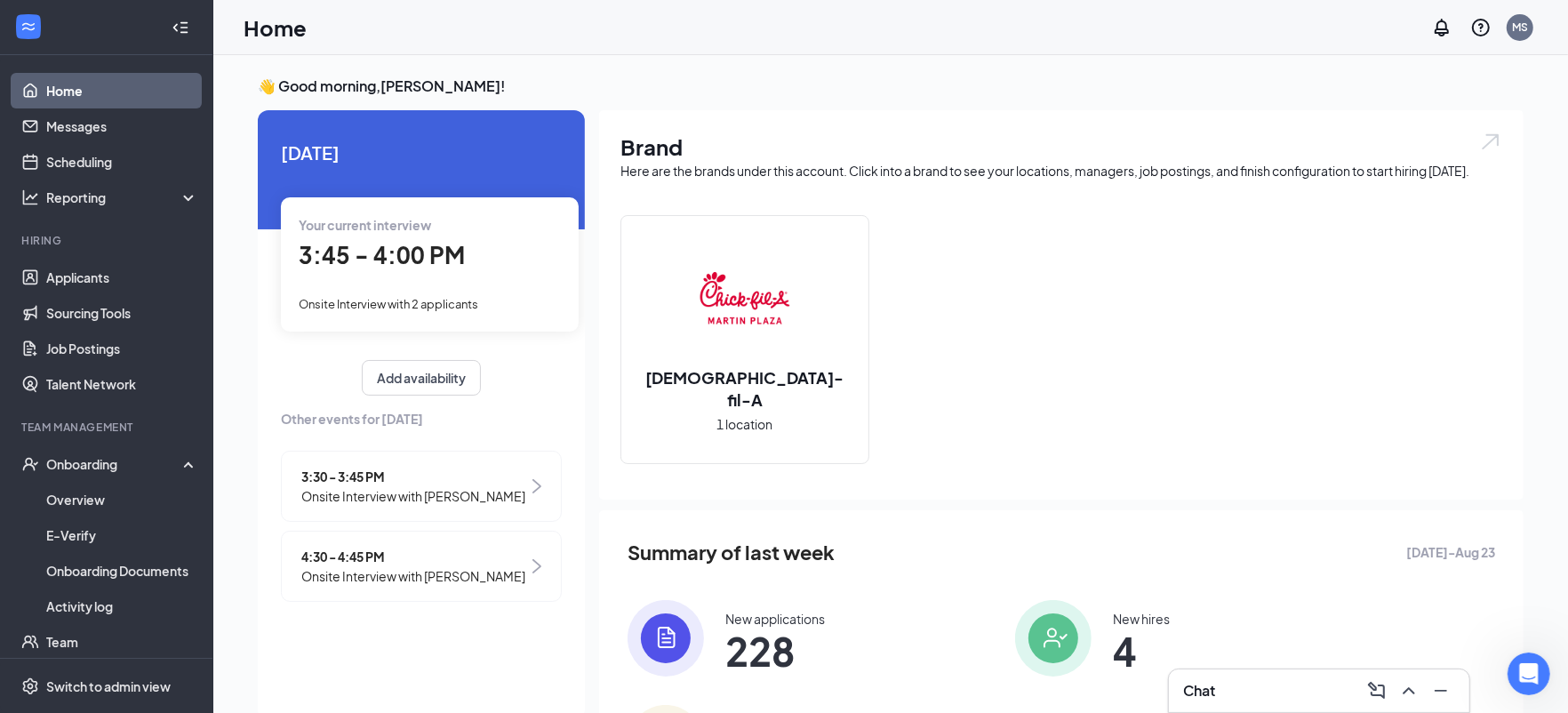
click at [467, 257] on div "3:45 - 4:00 PM" at bounding box center [430, 256] width 262 height 36
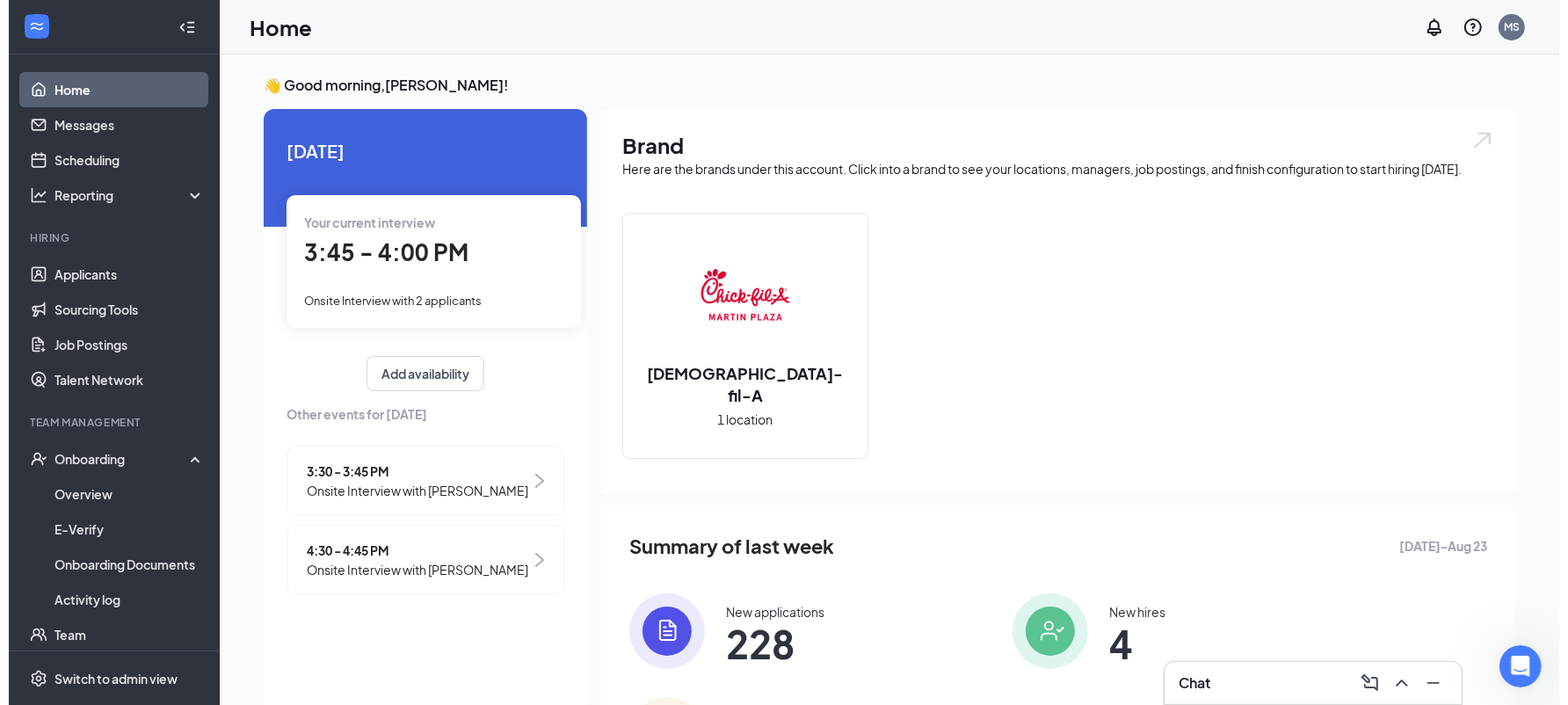
scroll to position [7, 0]
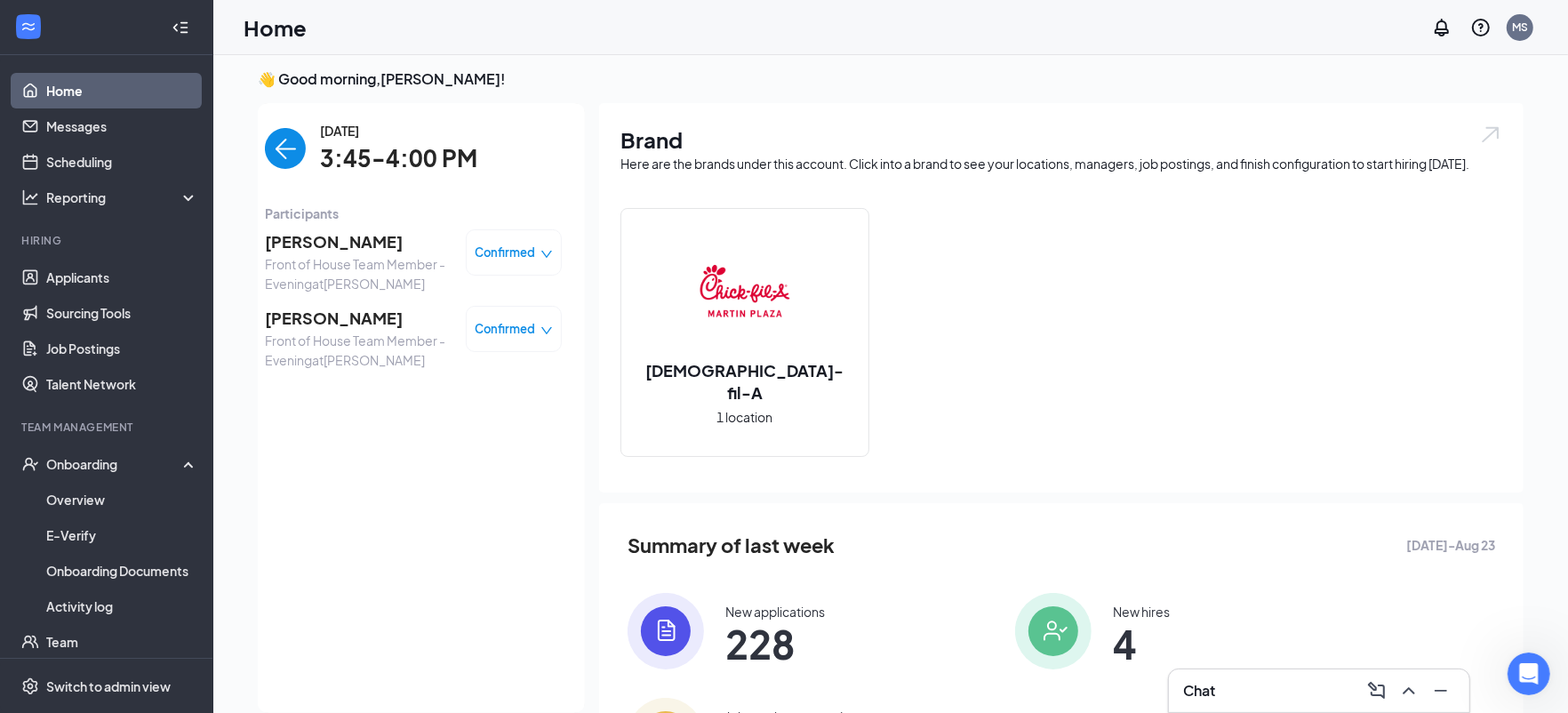
click at [376, 307] on span "[PERSON_NAME]" at bounding box center [358, 319] width 186 height 25
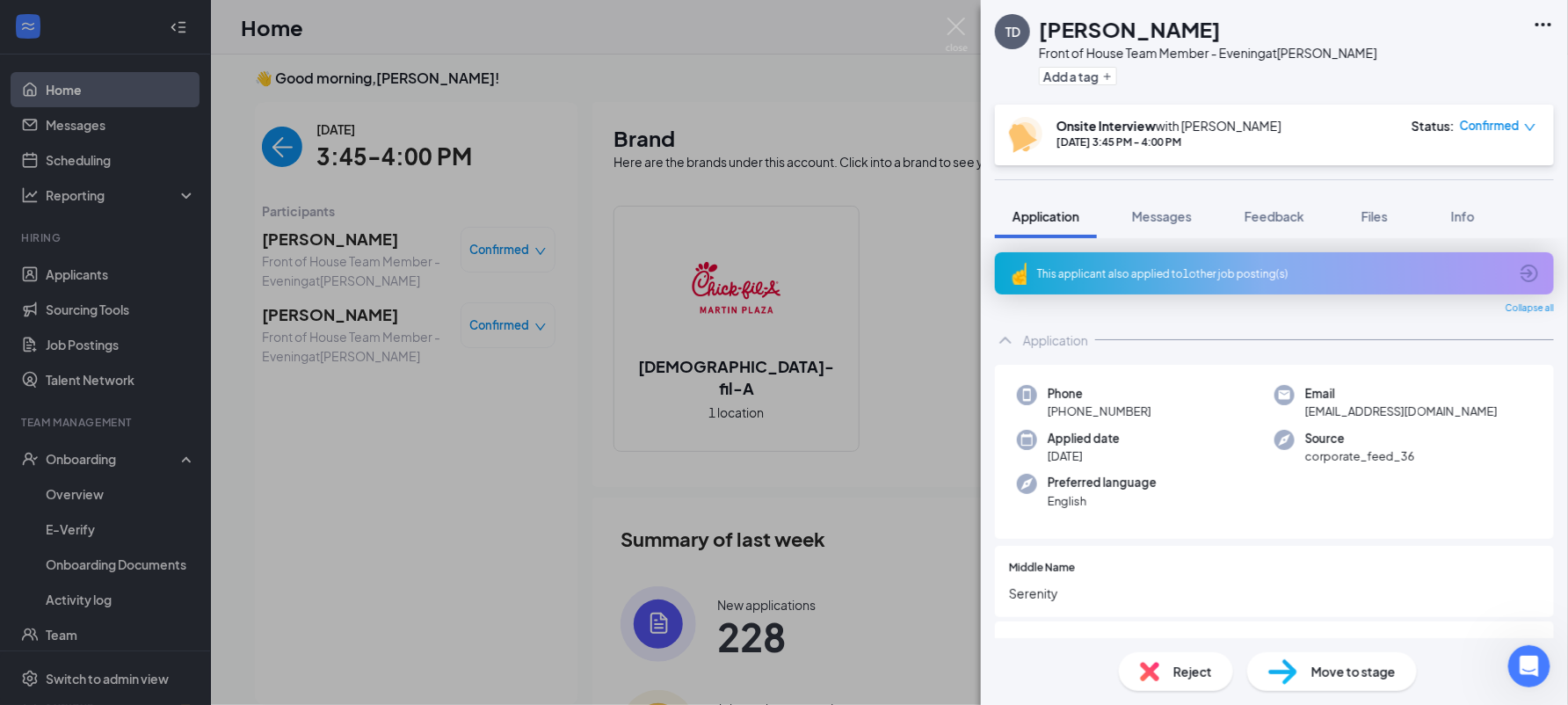
click at [1336, 253] on div "This applicant also applied to 1 other job posting(s)" at bounding box center [1274, 272] width 559 height 42
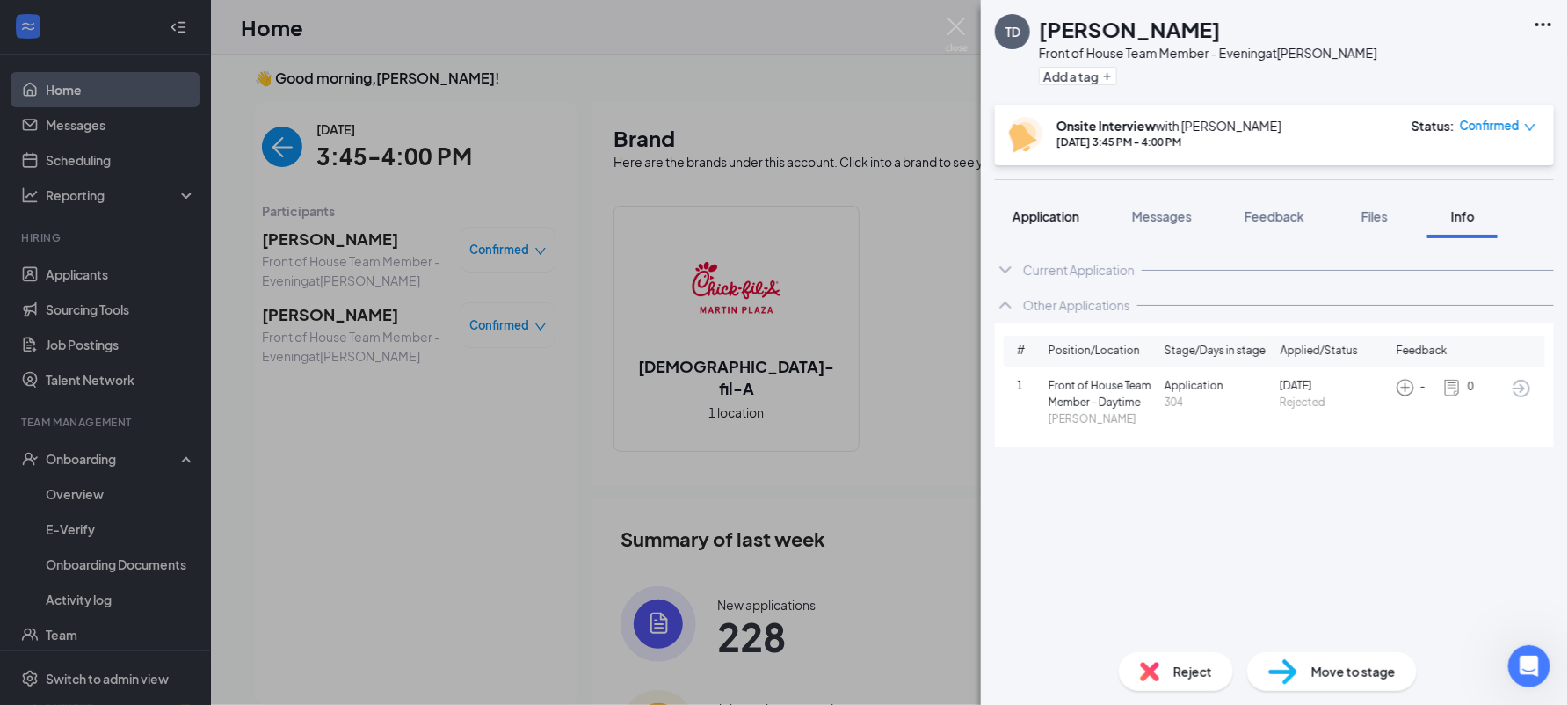
click at [1018, 216] on span "Application" at bounding box center [1045, 216] width 67 height 16
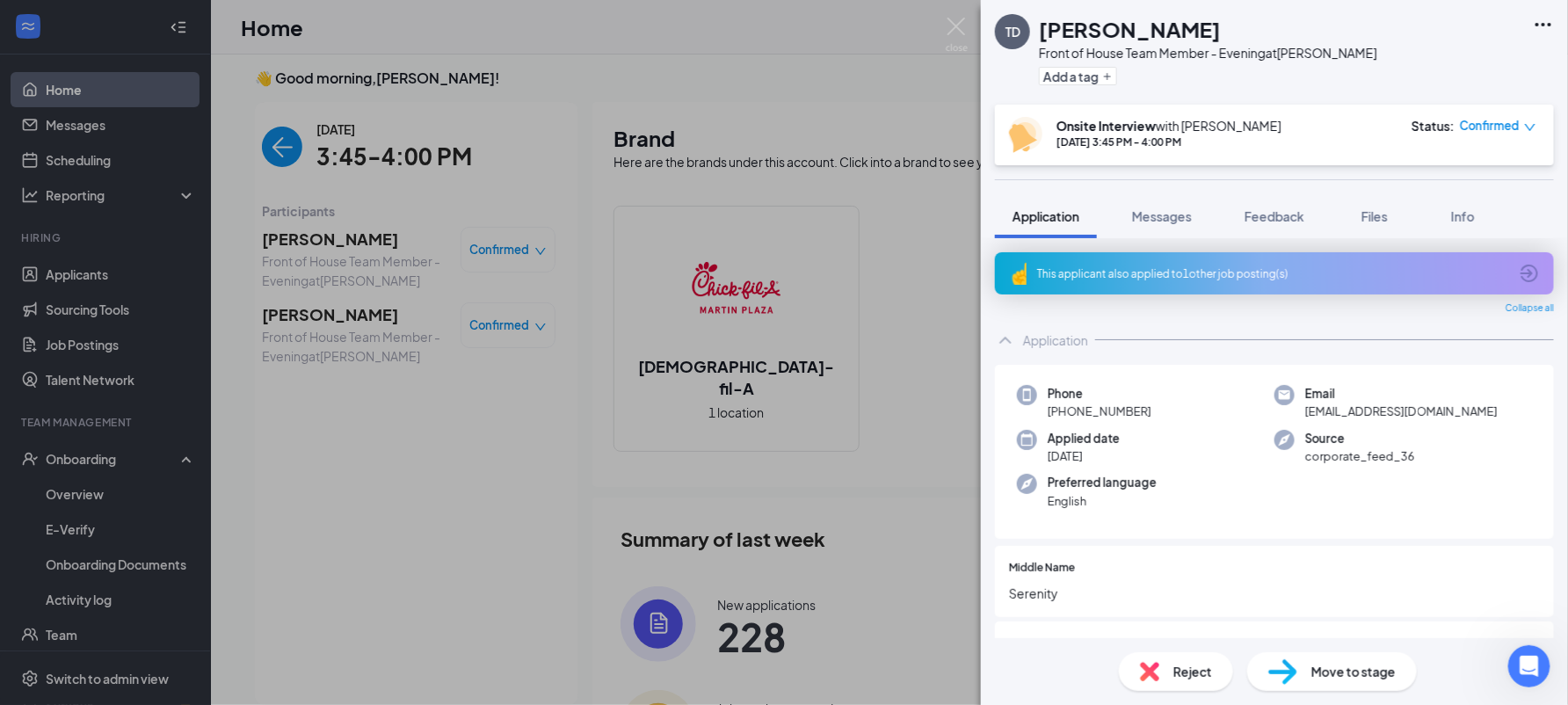
scroll to position [546, 0]
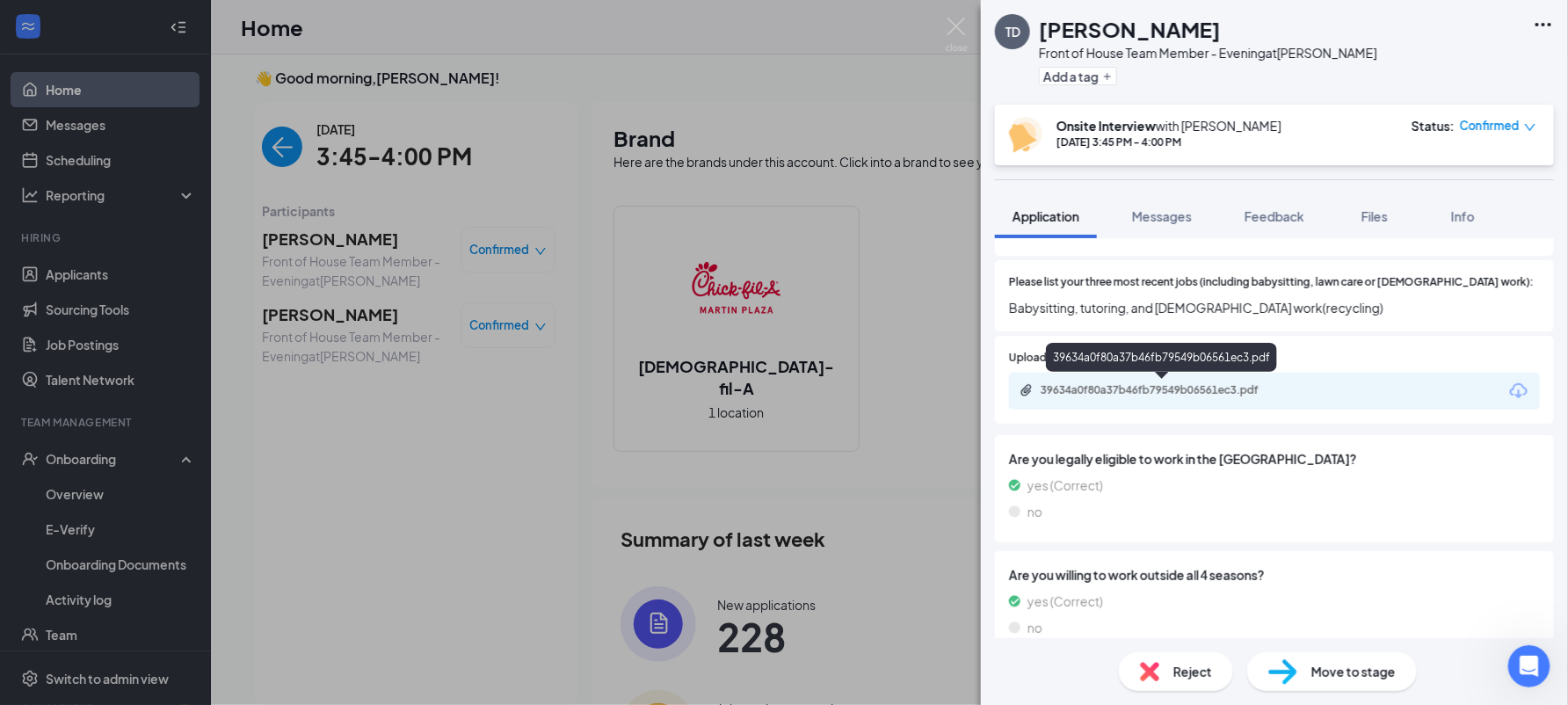
click at [1250, 393] on div "39634a0f80a37b46fb79549b06561ec3.pdf" at bounding box center [1164, 390] width 246 height 14
click at [1273, 211] on span "Feedback" at bounding box center [1274, 216] width 60 height 16
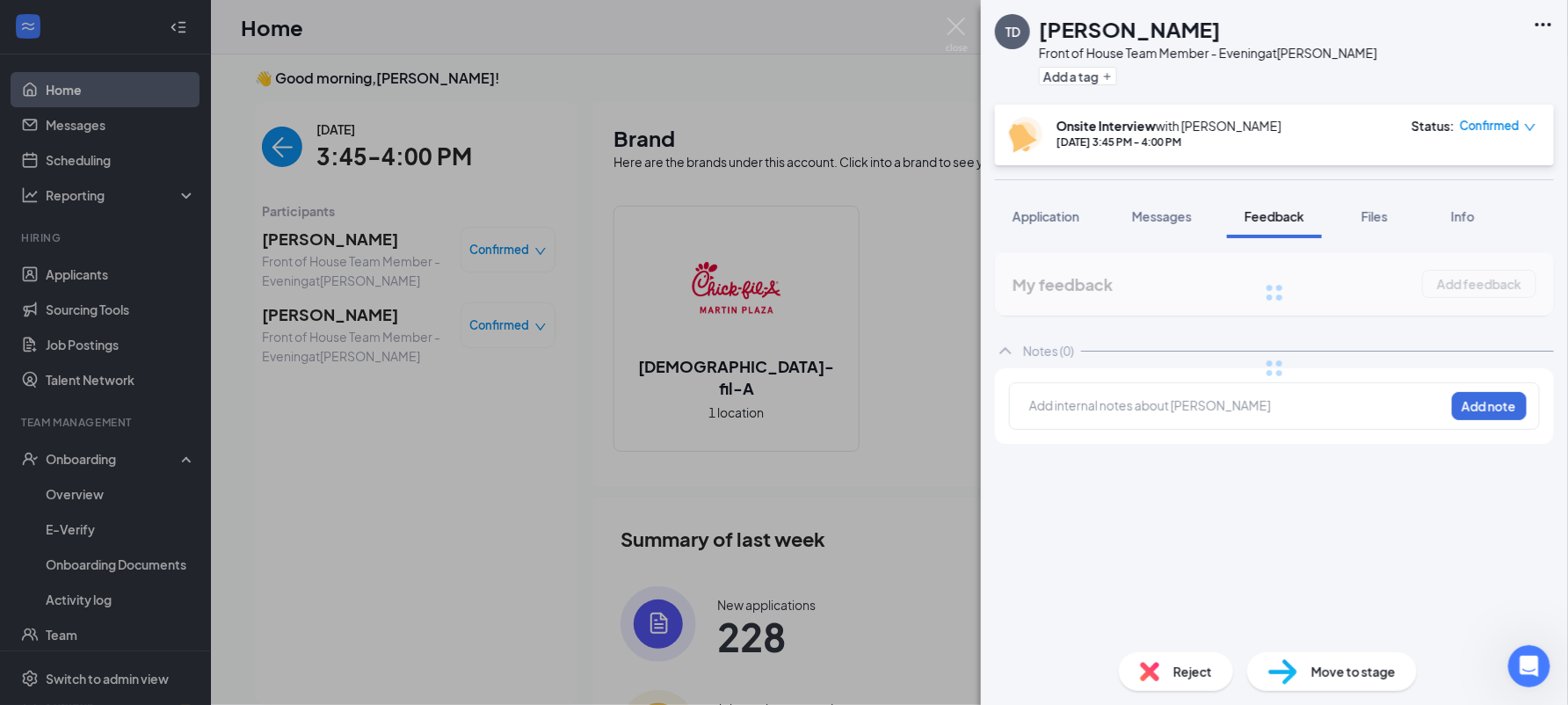
click at [1125, 408] on div "TD [PERSON_NAME] Front of House Team Member - Evening at [PERSON_NAME][GEOGRAPH…" at bounding box center [1273, 352] width 587 height 705
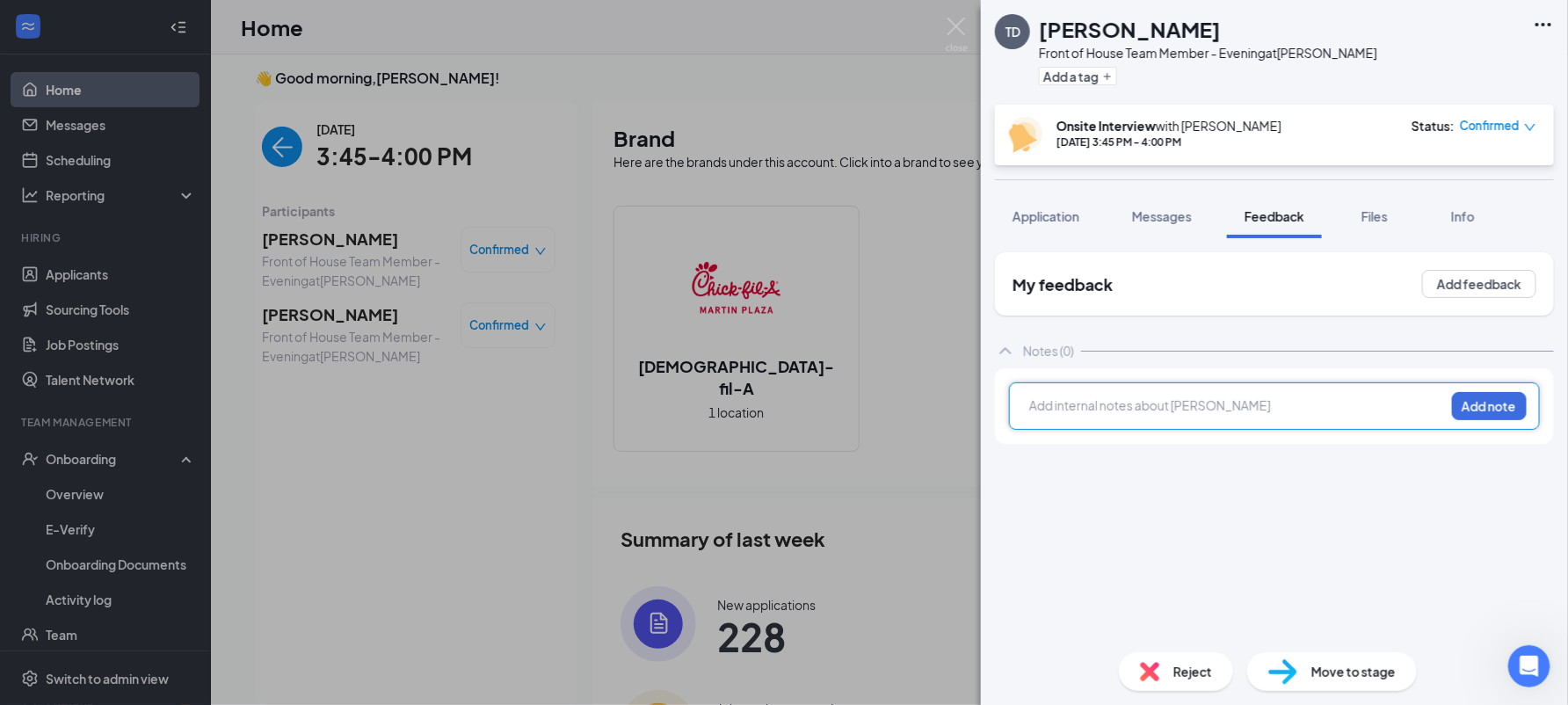
click at [1127, 409] on div at bounding box center [1237, 405] width 414 height 19
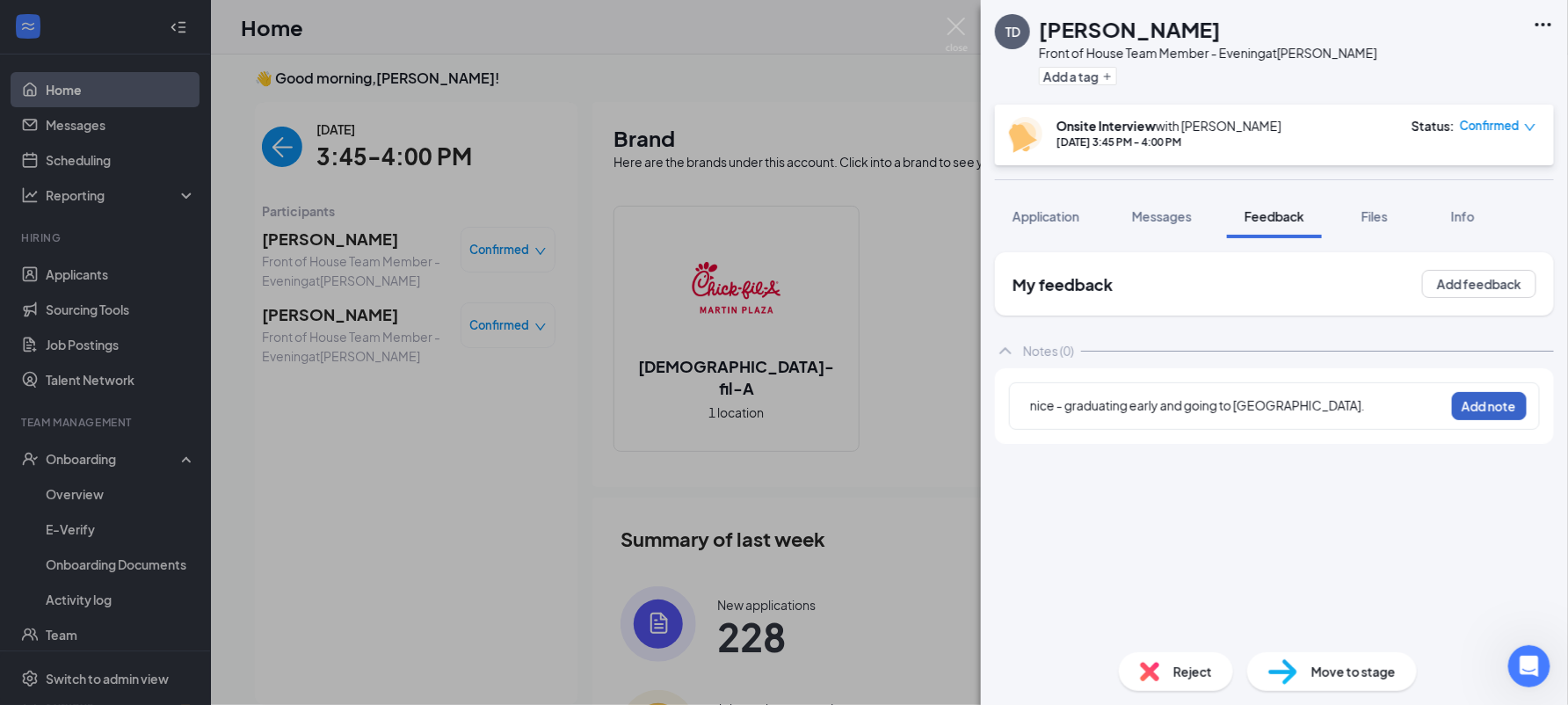
click at [1472, 409] on button "Add note" at bounding box center [1490, 406] width 75 height 28
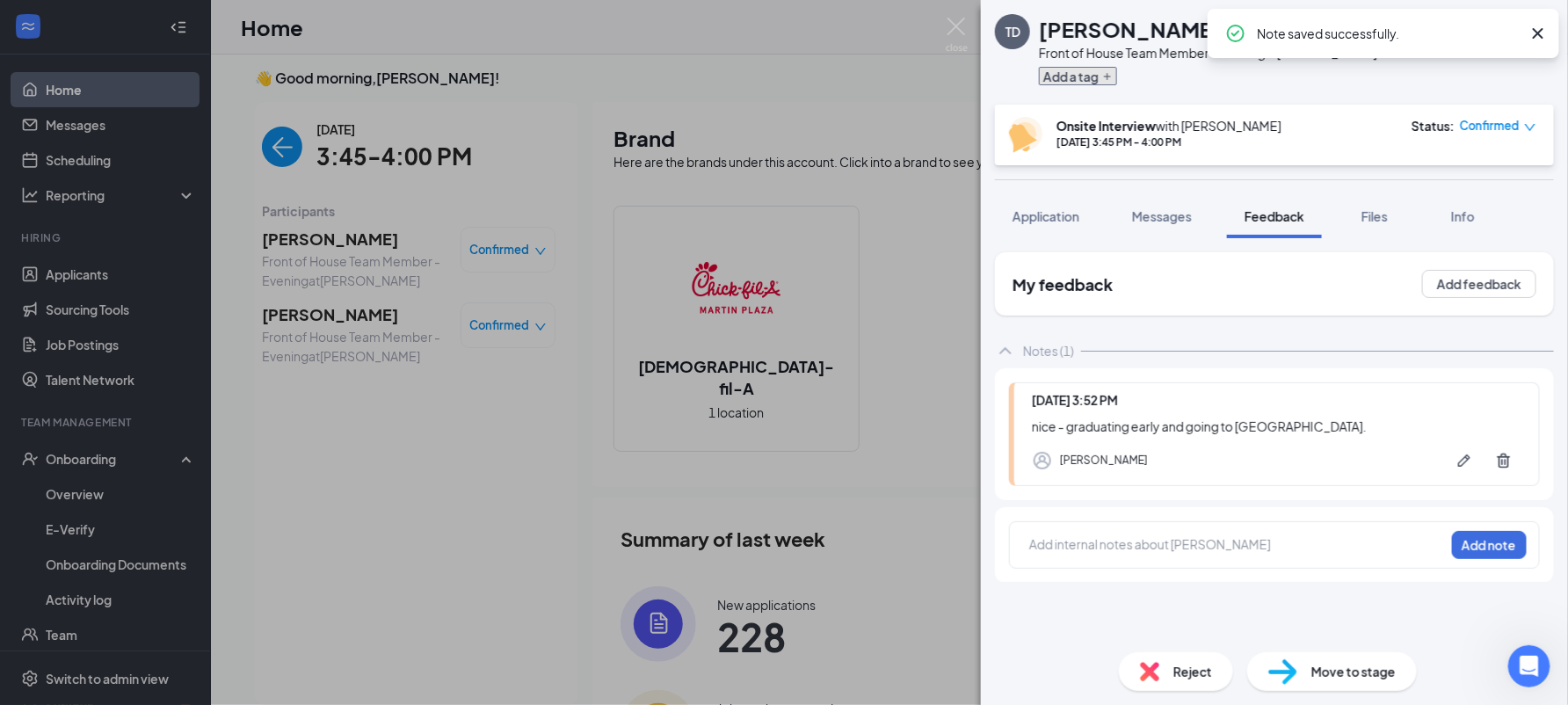
click at [1101, 77] on button "Add a tag" at bounding box center [1078, 76] width 78 height 19
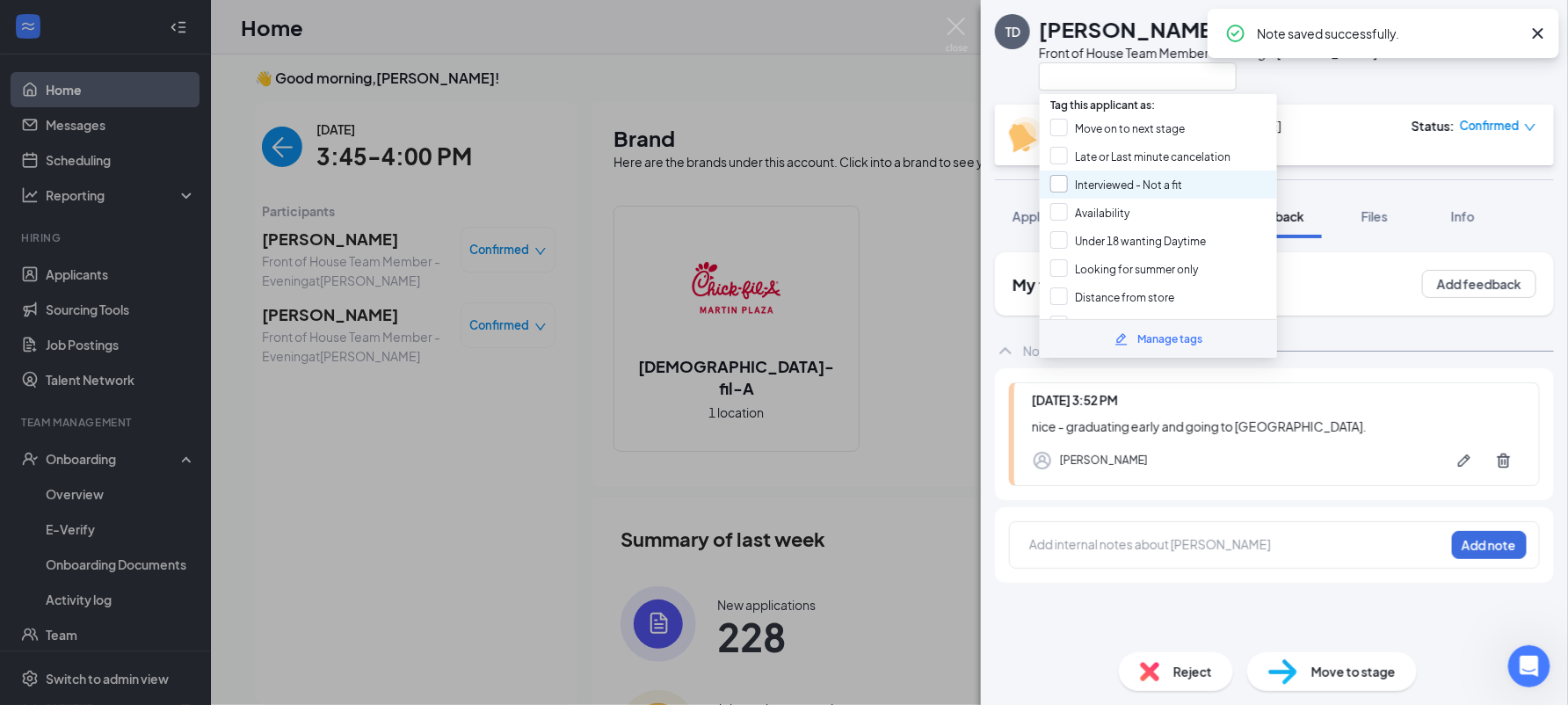
click at [1141, 176] on input "Interviewed - Not a fit" at bounding box center [1116, 184] width 132 height 20
checkbox input "true"
click at [1376, 372] on div "[DATE] 3:52 PM nice - graduating early and going to [GEOGRAPHIC_DATA]. [PERSON_…" at bounding box center [1274, 434] width 559 height 132
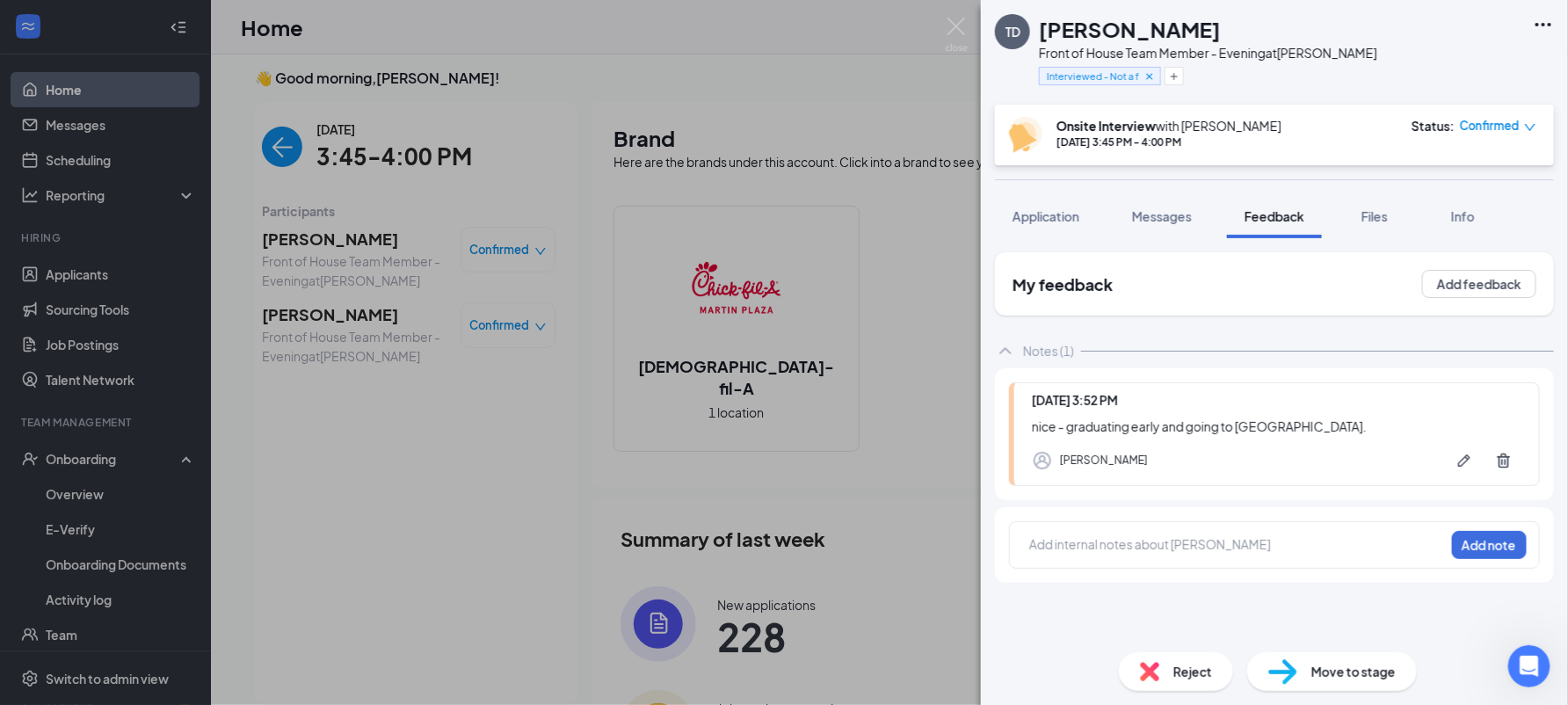
click at [1133, 548] on div at bounding box center [1237, 544] width 414 height 19
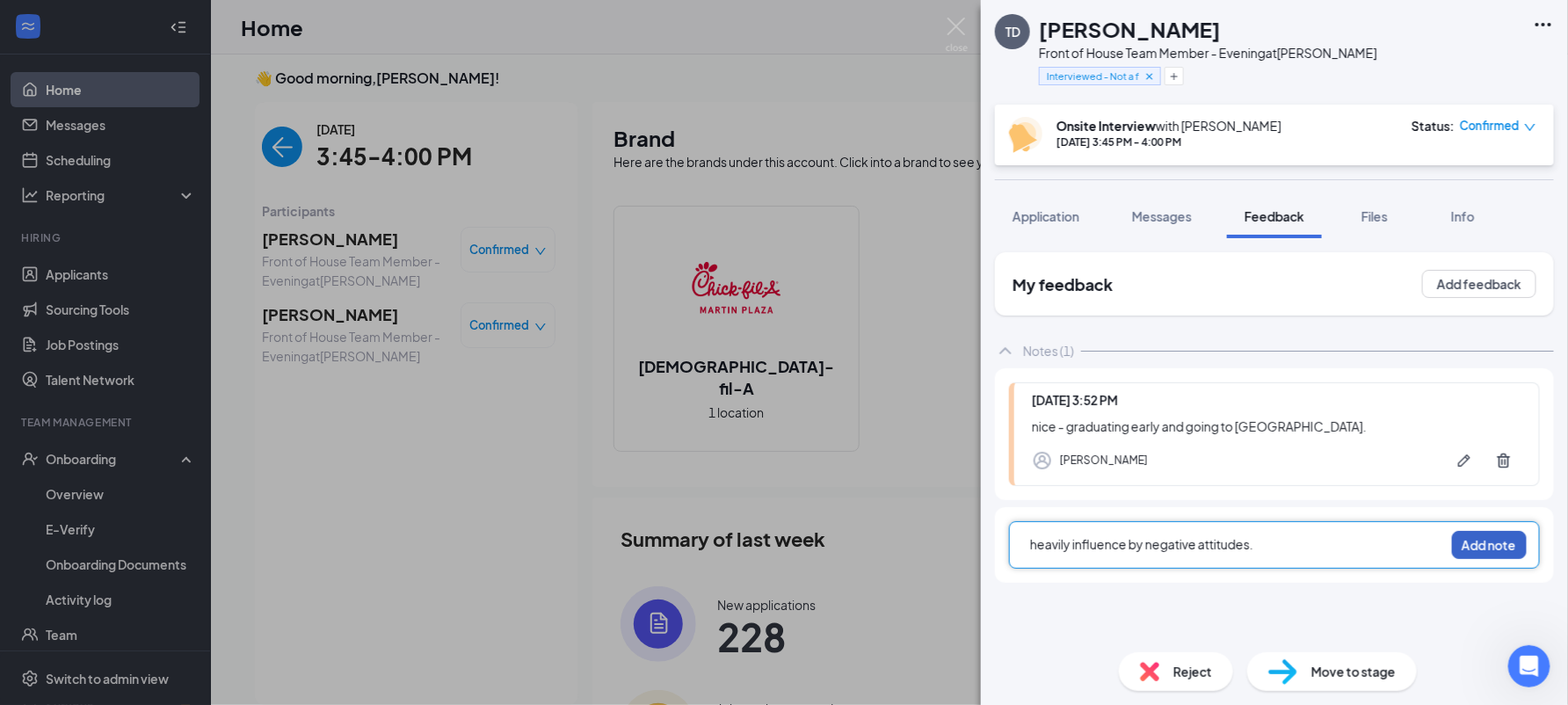
click at [1483, 544] on button "Add note" at bounding box center [1490, 545] width 75 height 28
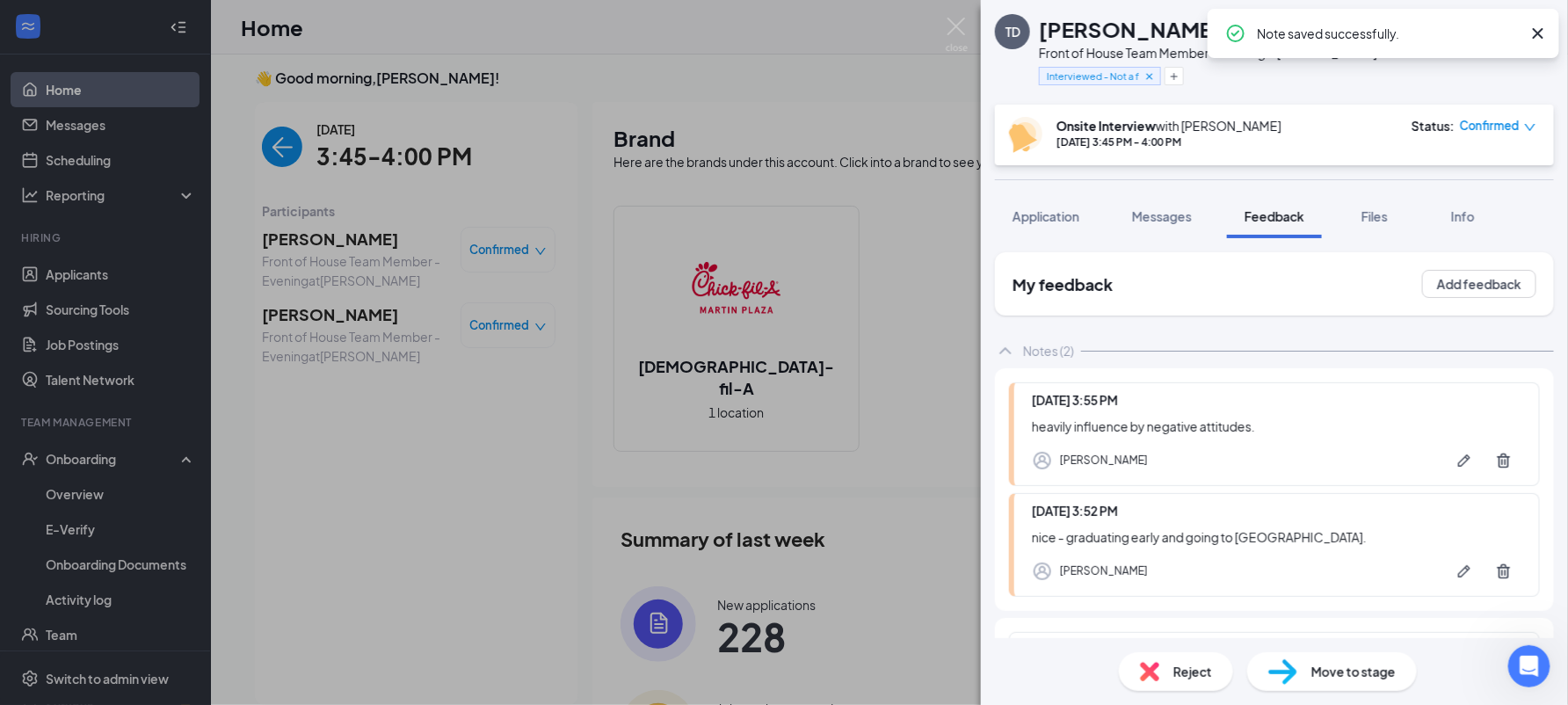
click at [952, 14] on div "TD [PERSON_NAME] Front of House Team Member - Evening at [PERSON_NAME] Intervie…" at bounding box center [784, 352] width 1568 height 705
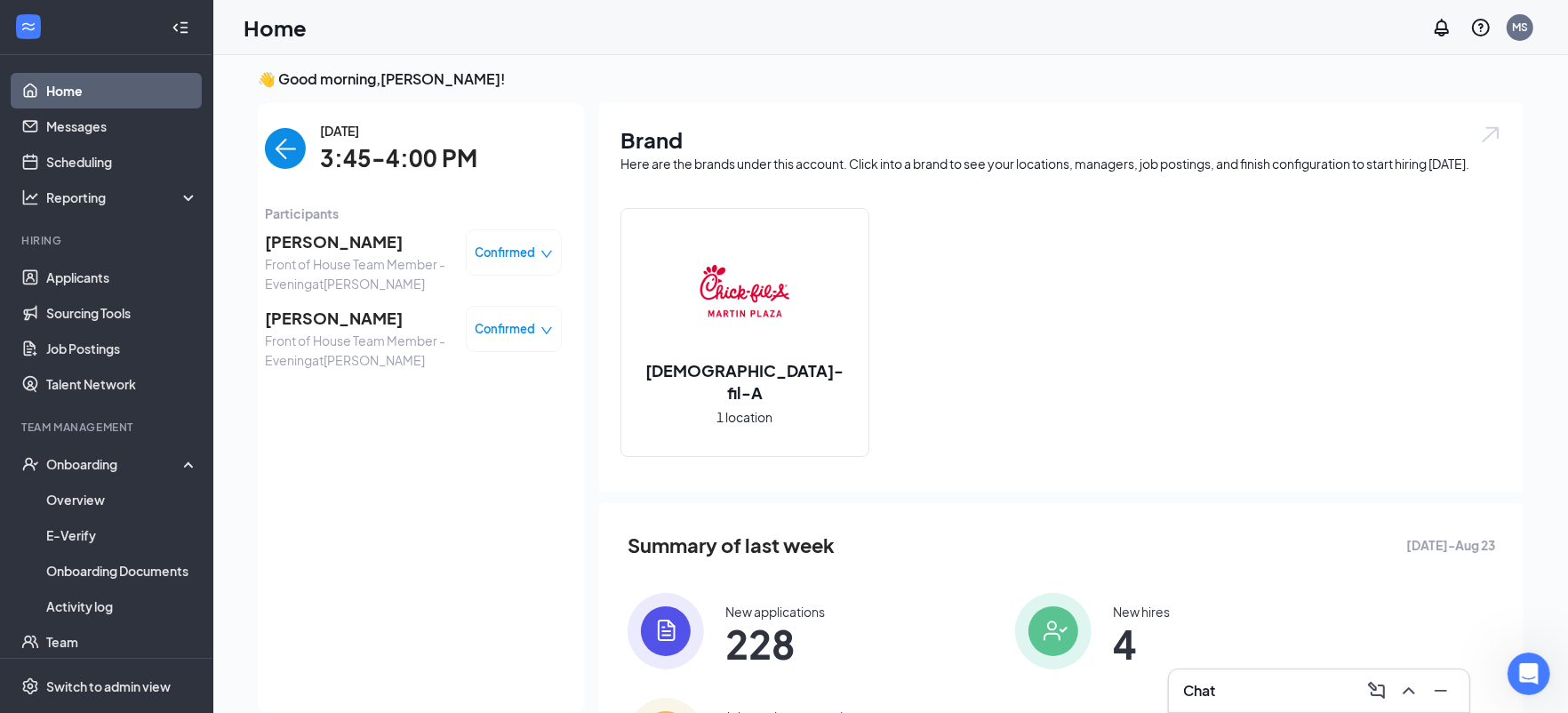
click at [304, 243] on span "[PERSON_NAME]" at bounding box center [358, 242] width 186 height 25
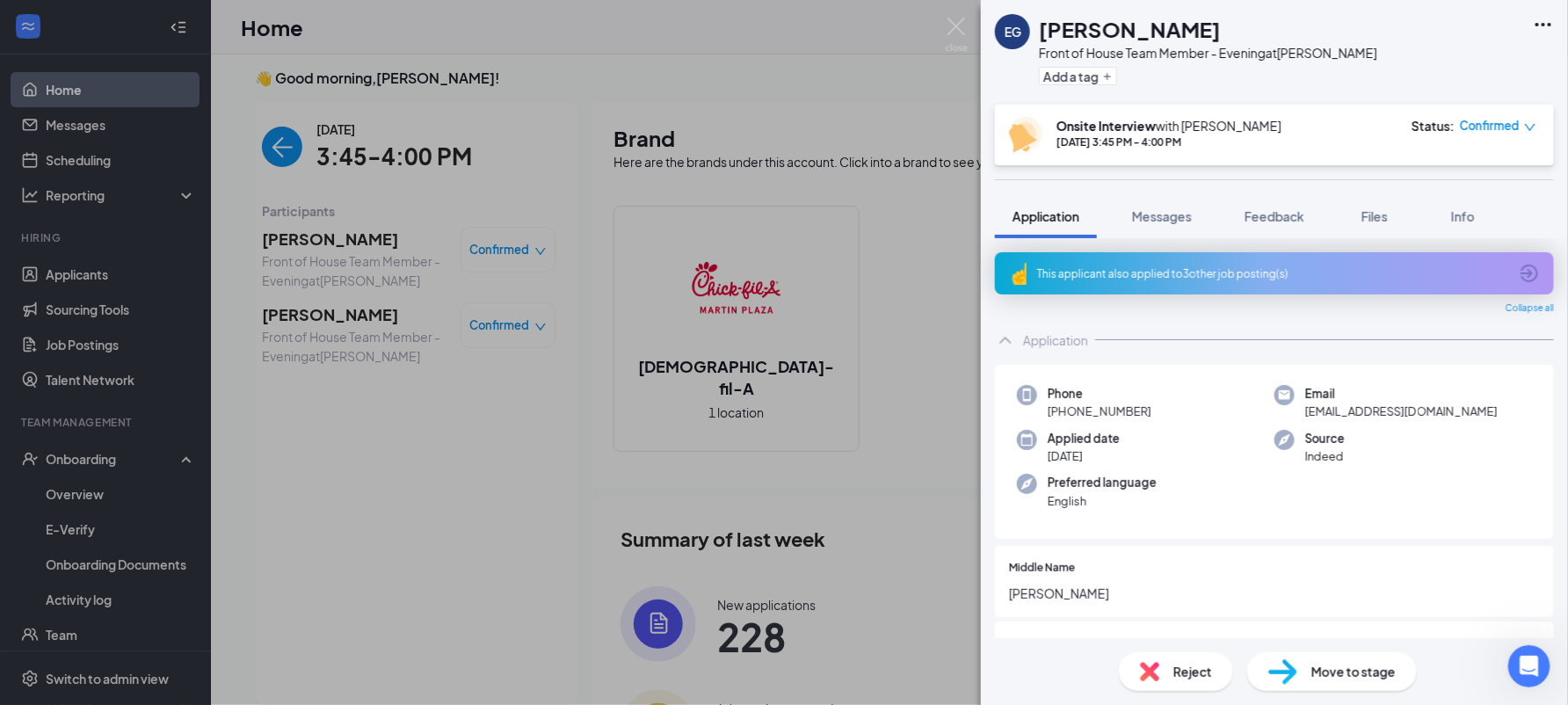
scroll to position [273, 0]
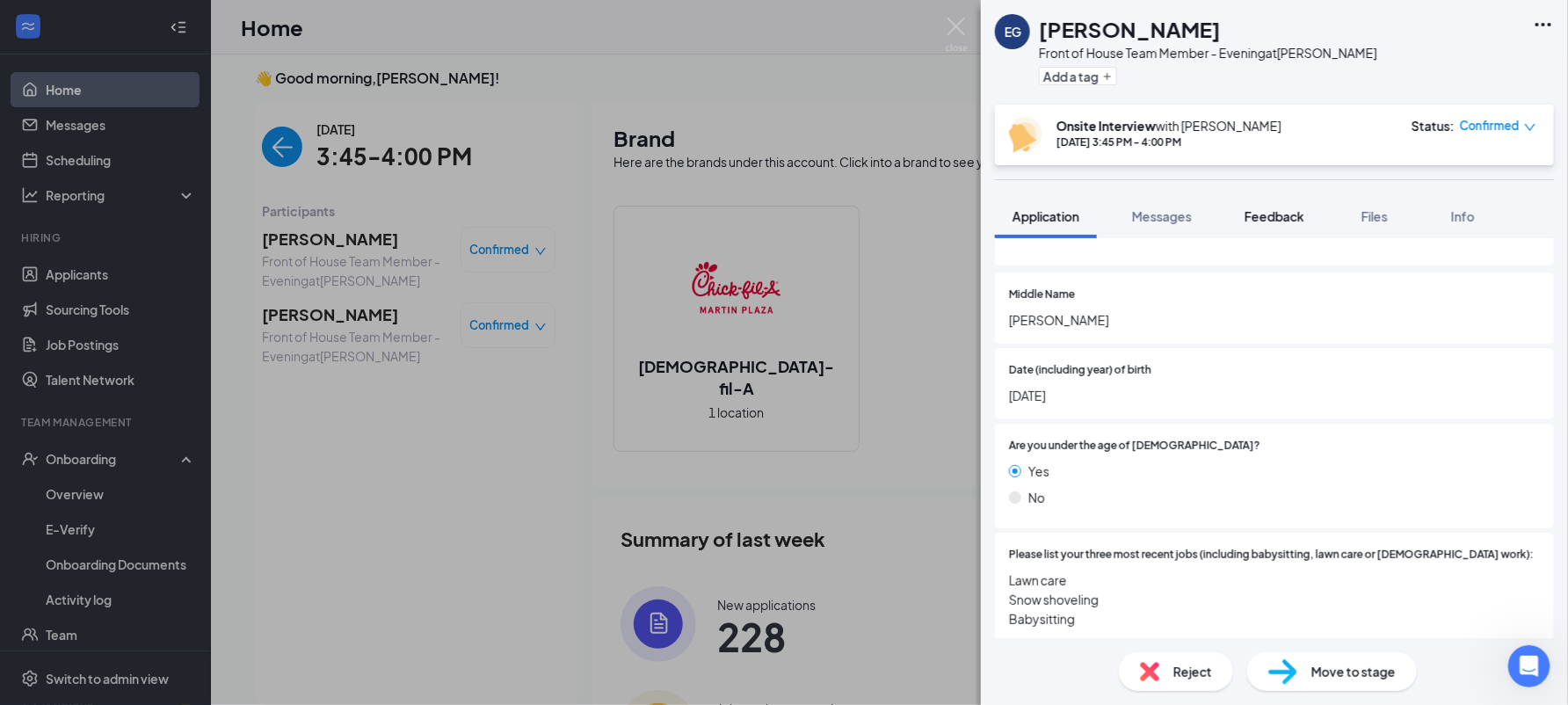
click at [1288, 215] on span "Feedback" at bounding box center [1274, 216] width 60 height 16
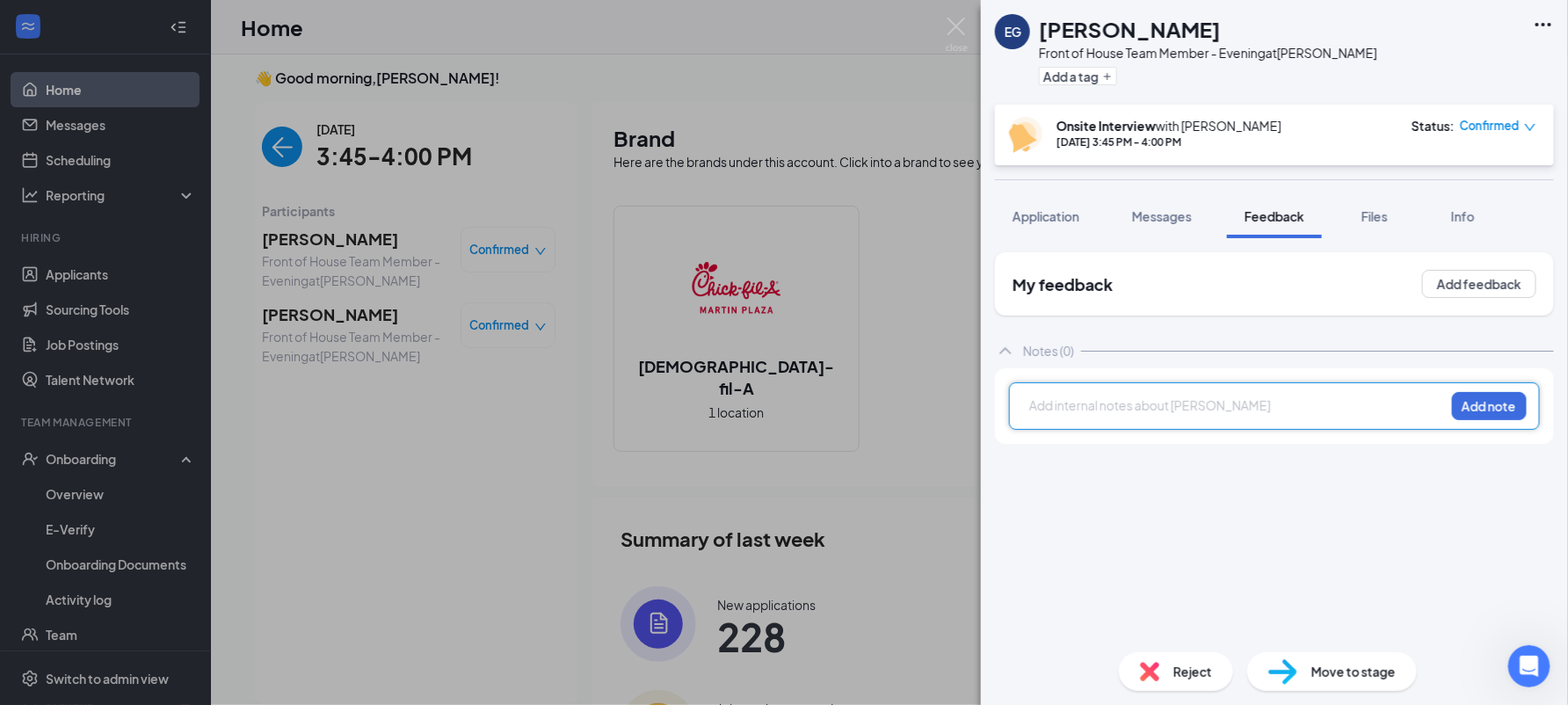
click at [1187, 404] on div at bounding box center [1237, 405] width 414 height 19
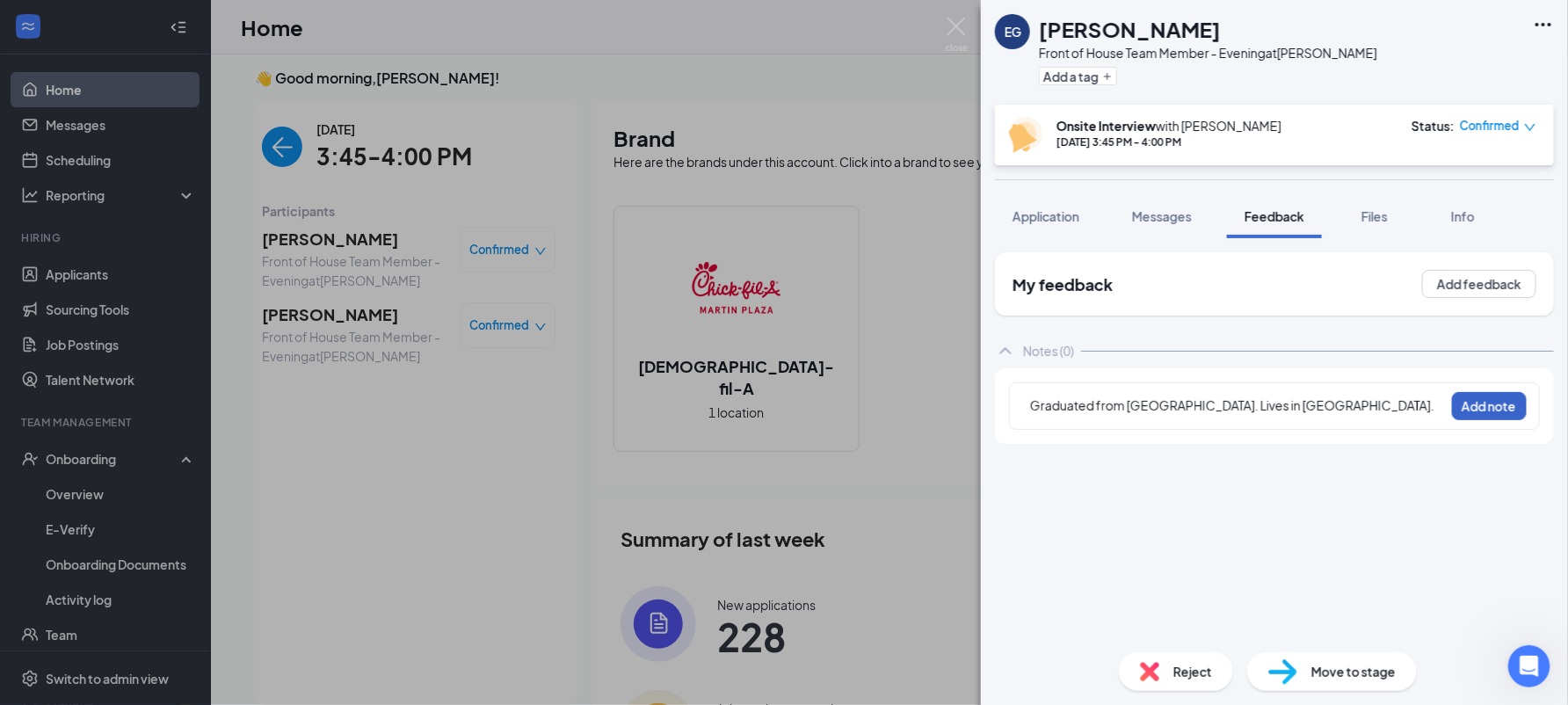
click at [1476, 404] on button "Add note" at bounding box center [1490, 406] width 75 height 28
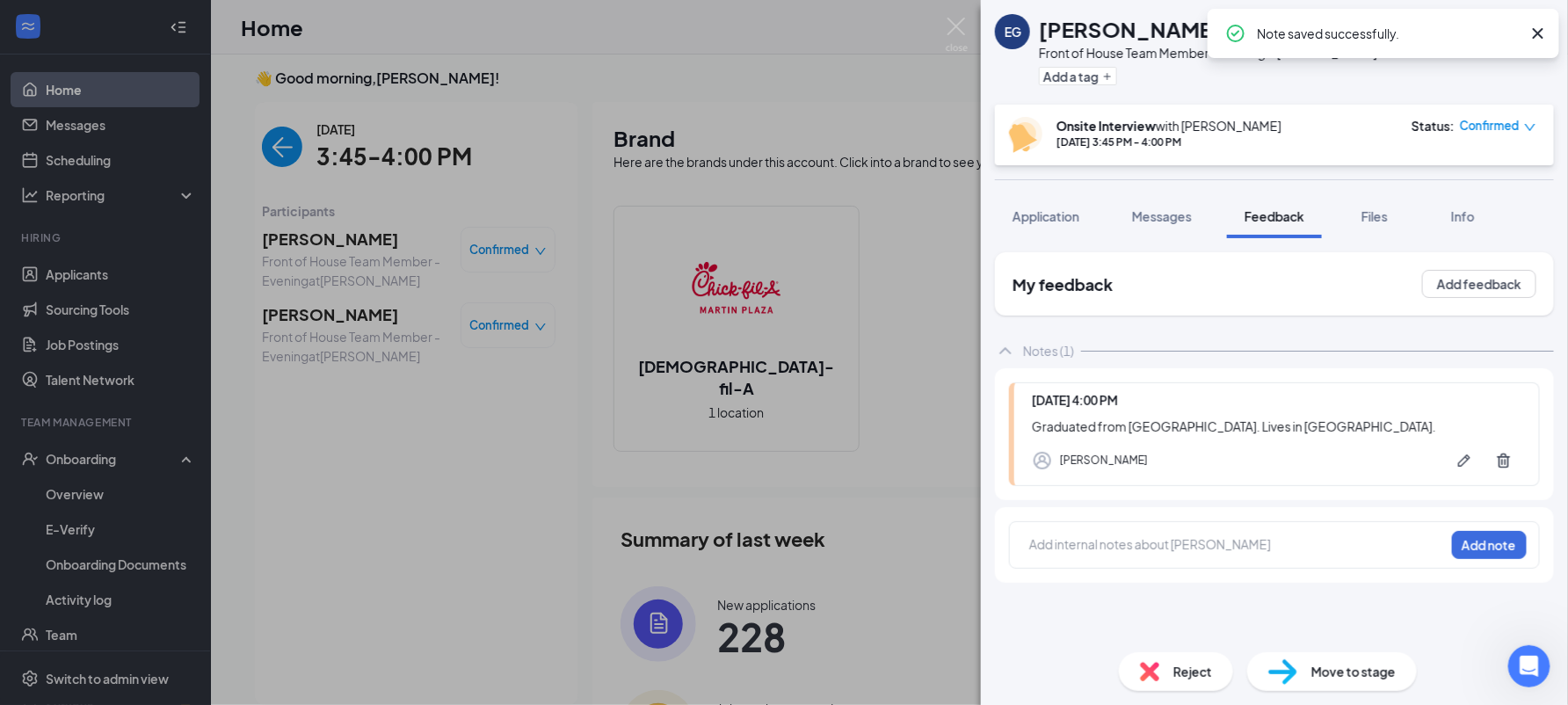
click at [1158, 672] on img at bounding box center [1150, 671] width 20 height 20
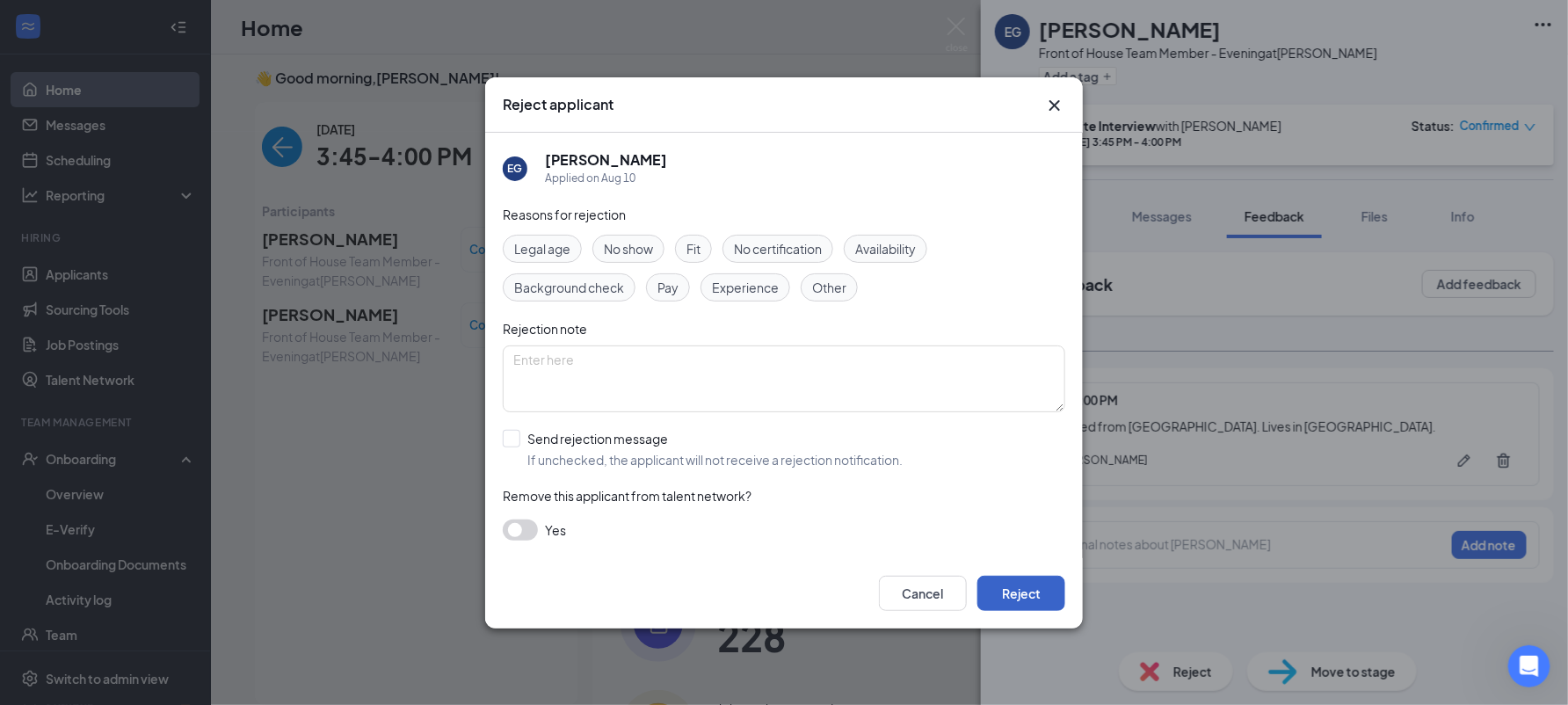
click at [1011, 576] on button "Reject" at bounding box center [1021, 592] width 88 height 35
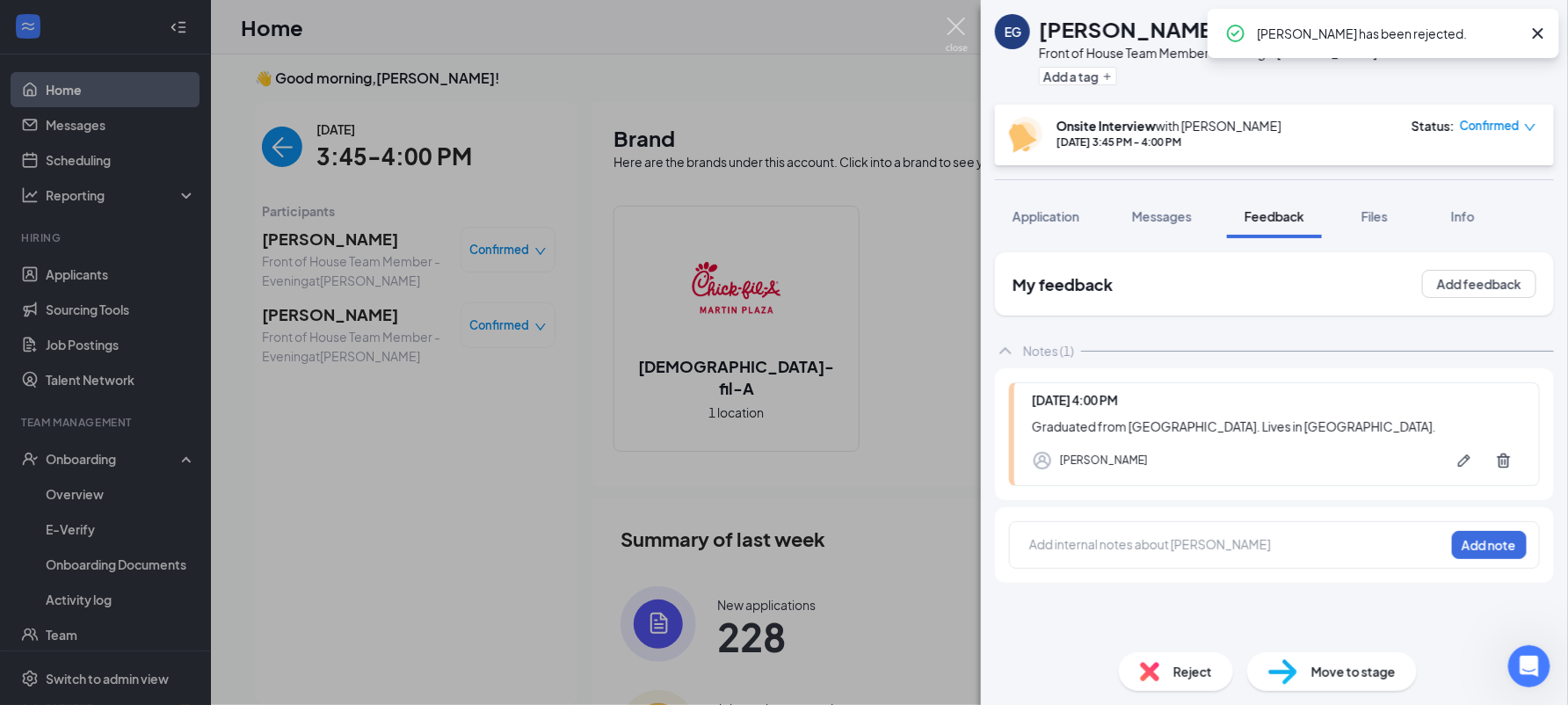
click at [950, 21] on img at bounding box center [956, 35] width 22 height 34
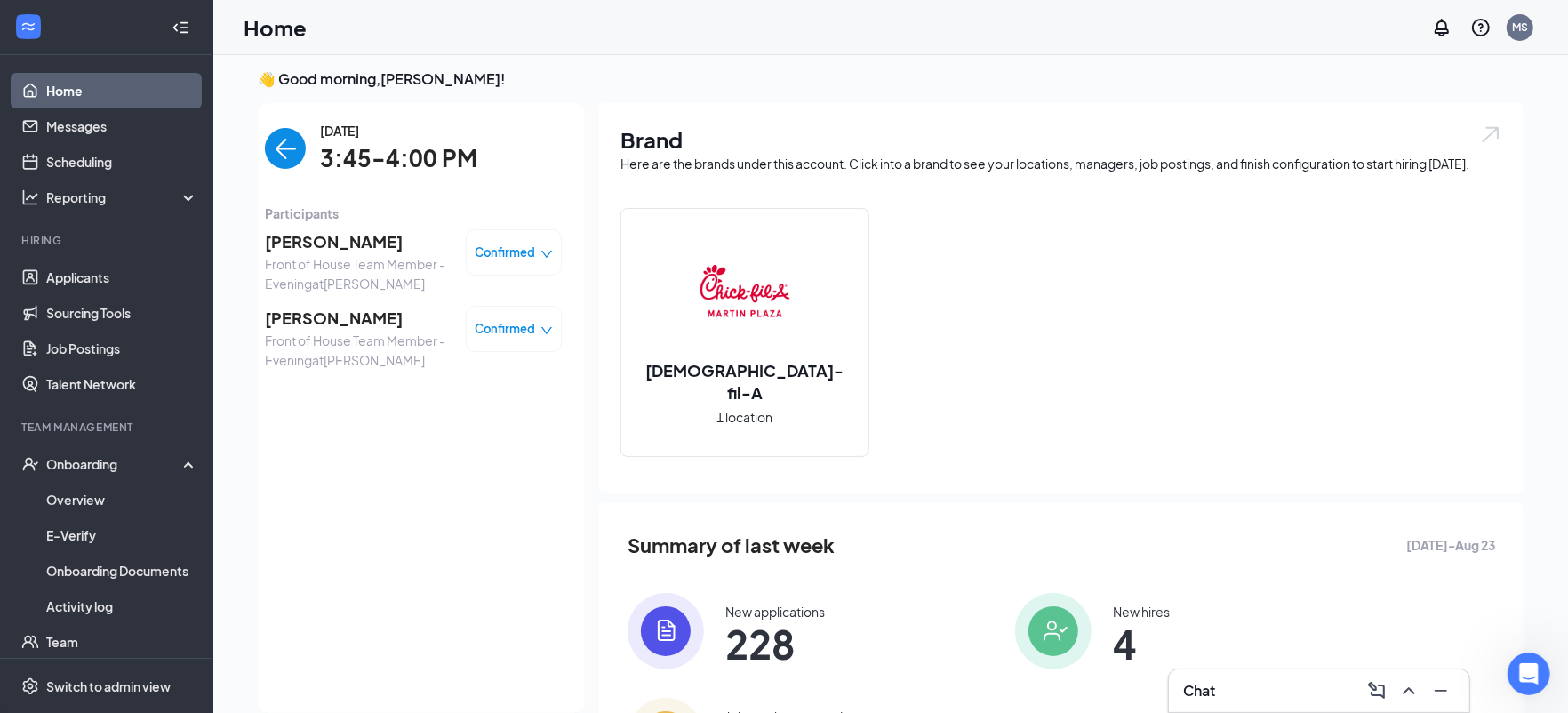
click at [276, 146] on img "back-button" at bounding box center [285, 148] width 41 height 41
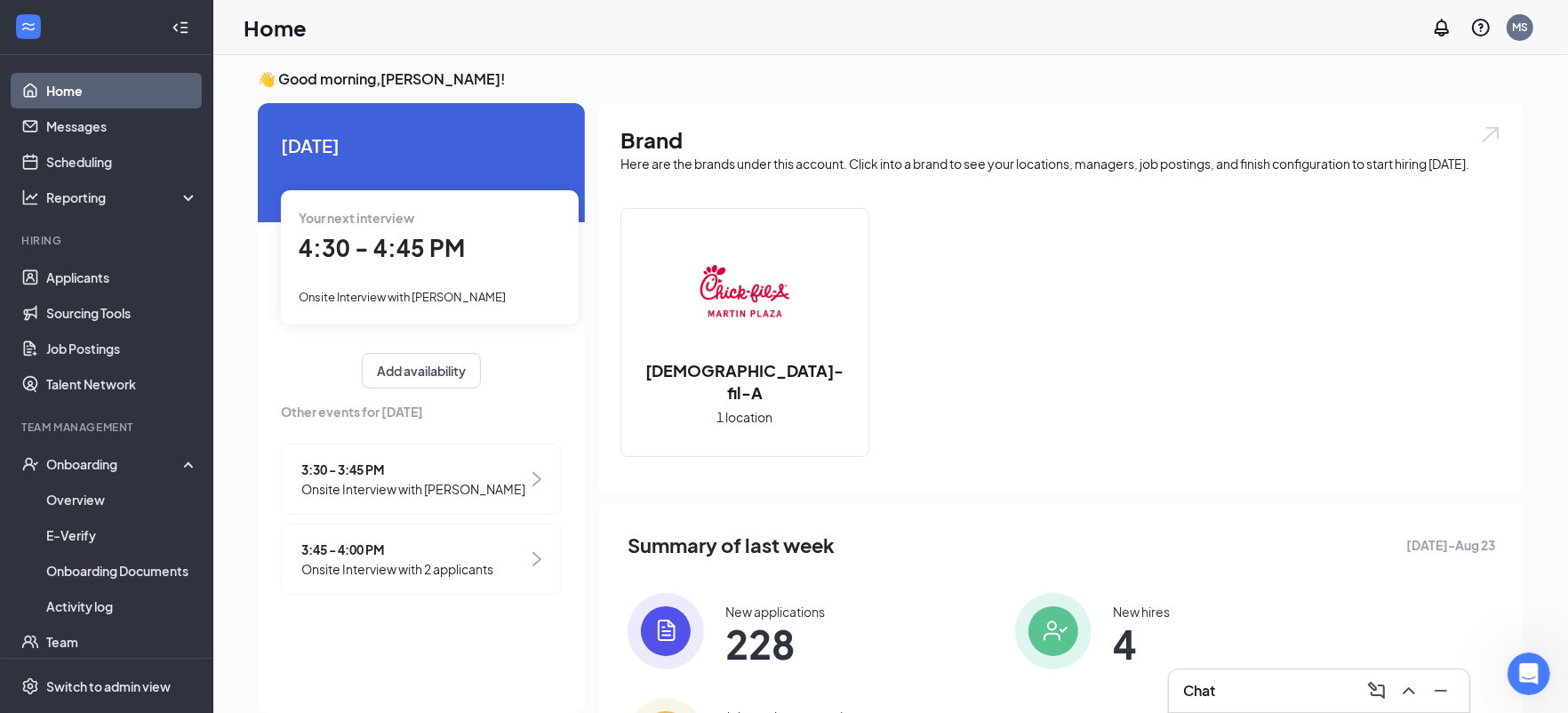
click at [459, 259] on span "4:30 - 4:45 PM" at bounding box center [382, 248] width 167 height 30
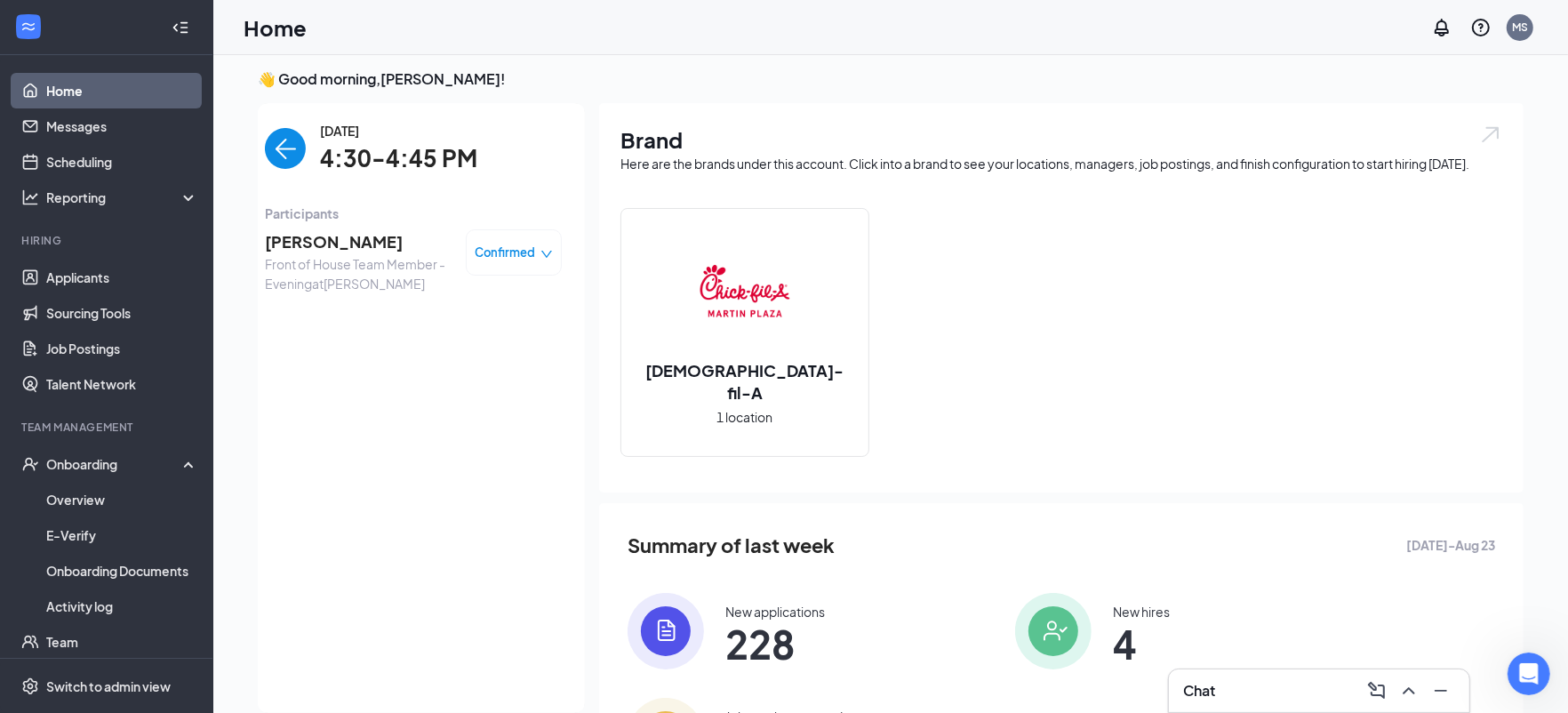
click at [356, 230] on span "[PERSON_NAME]" at bounding box center [358, 242] width 186 height 25
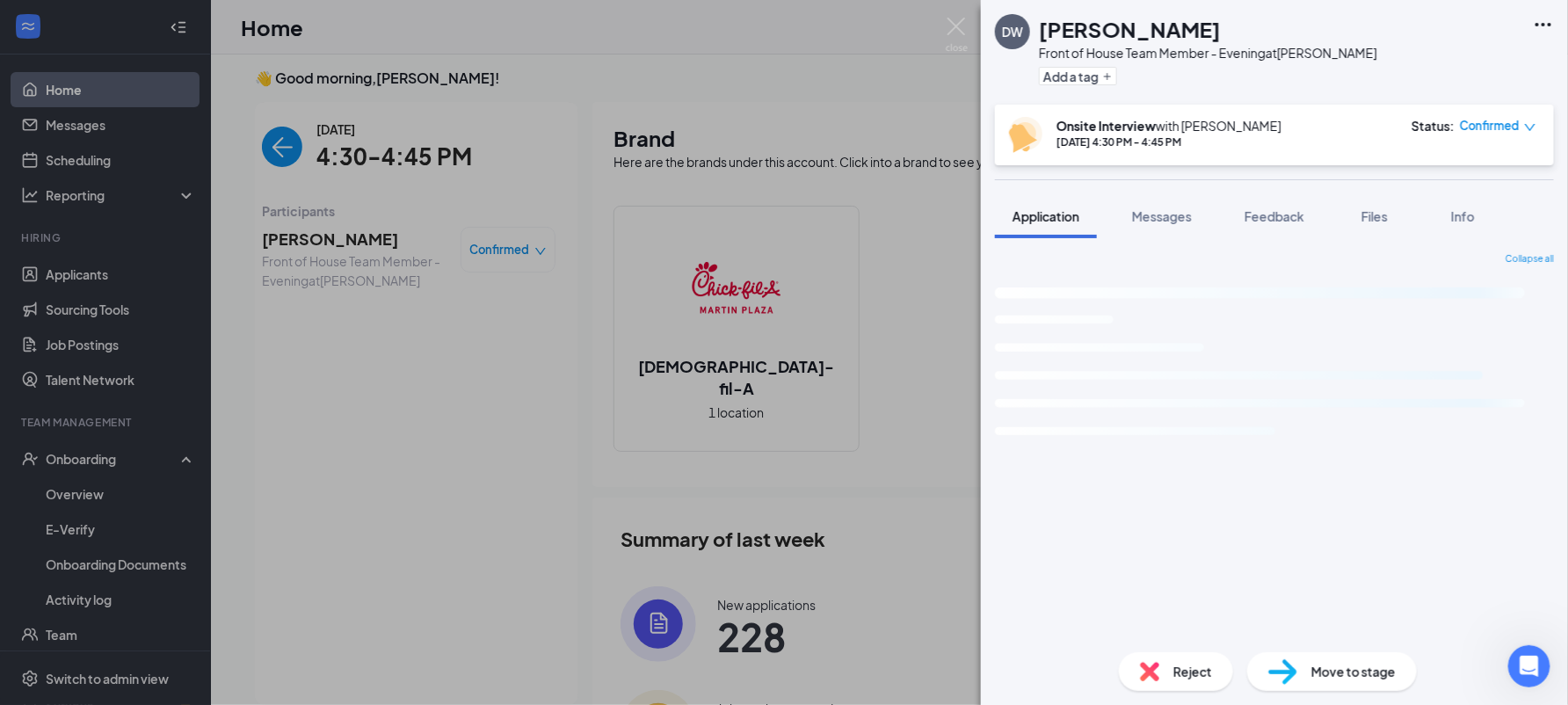
drag, startPoint x: 235, startPoint y: 134, endPoint x: 275, endPoint y: 150, distance: 43.1
click at [236, 134] on div "DW [PERSON_NAME] Front of House Team Member - Evening at [PERSON_NAME][GEOGRAPH…" at bounding box center [784, 352] width 1568 height 705
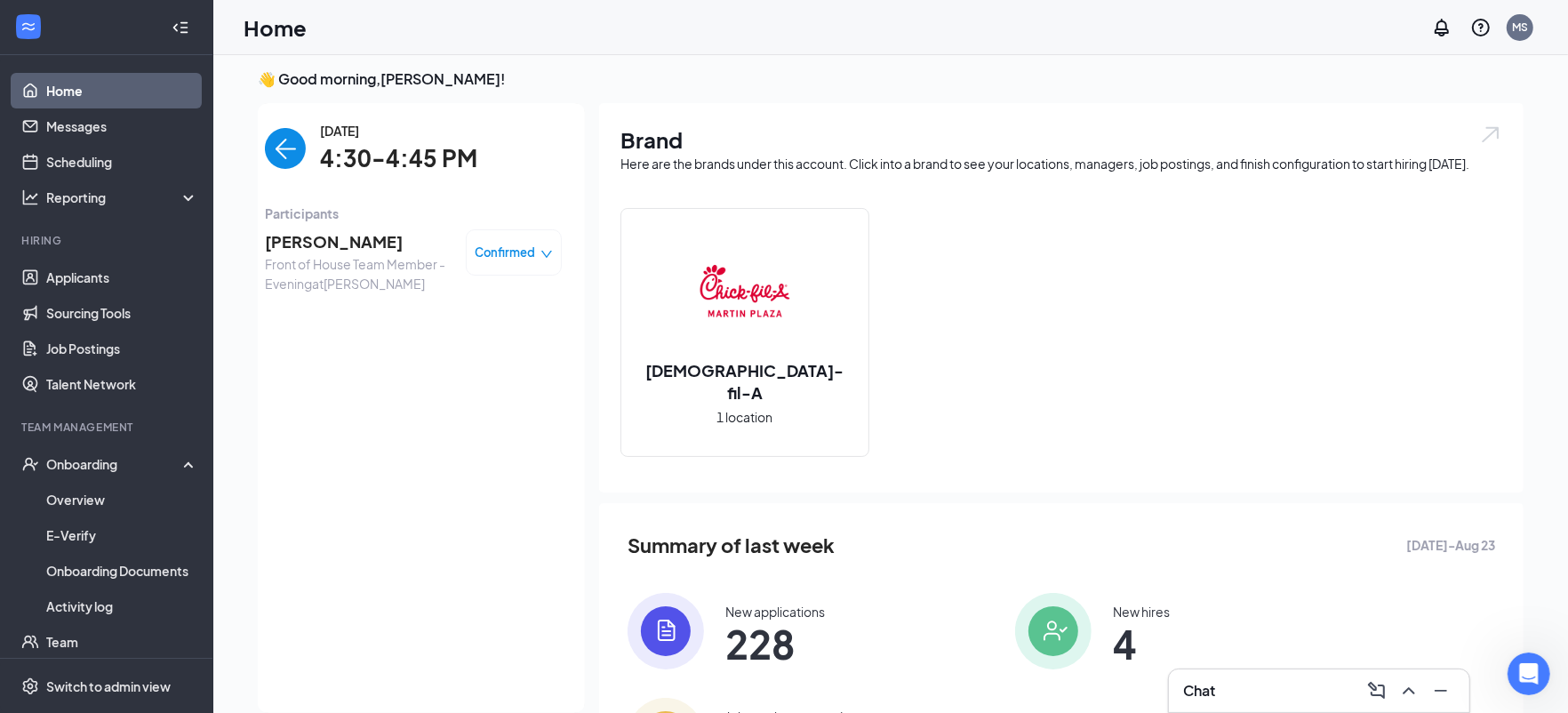
click at [278, 152] on img "back-button" at bounding box center [285, 148] width 41 height 41
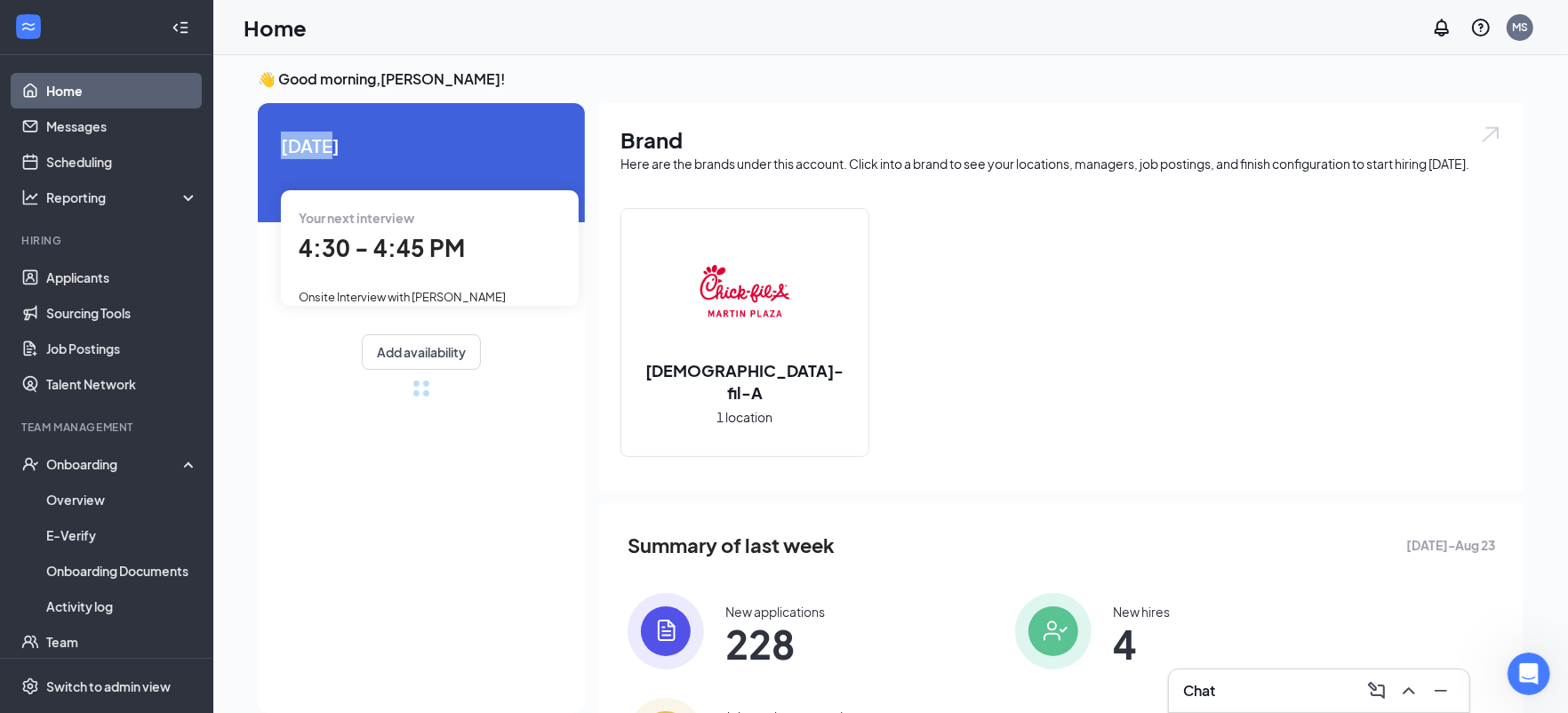
click at [281, 154] on span "[DATE]" at bounding box center [421, 145] width 281 height 28
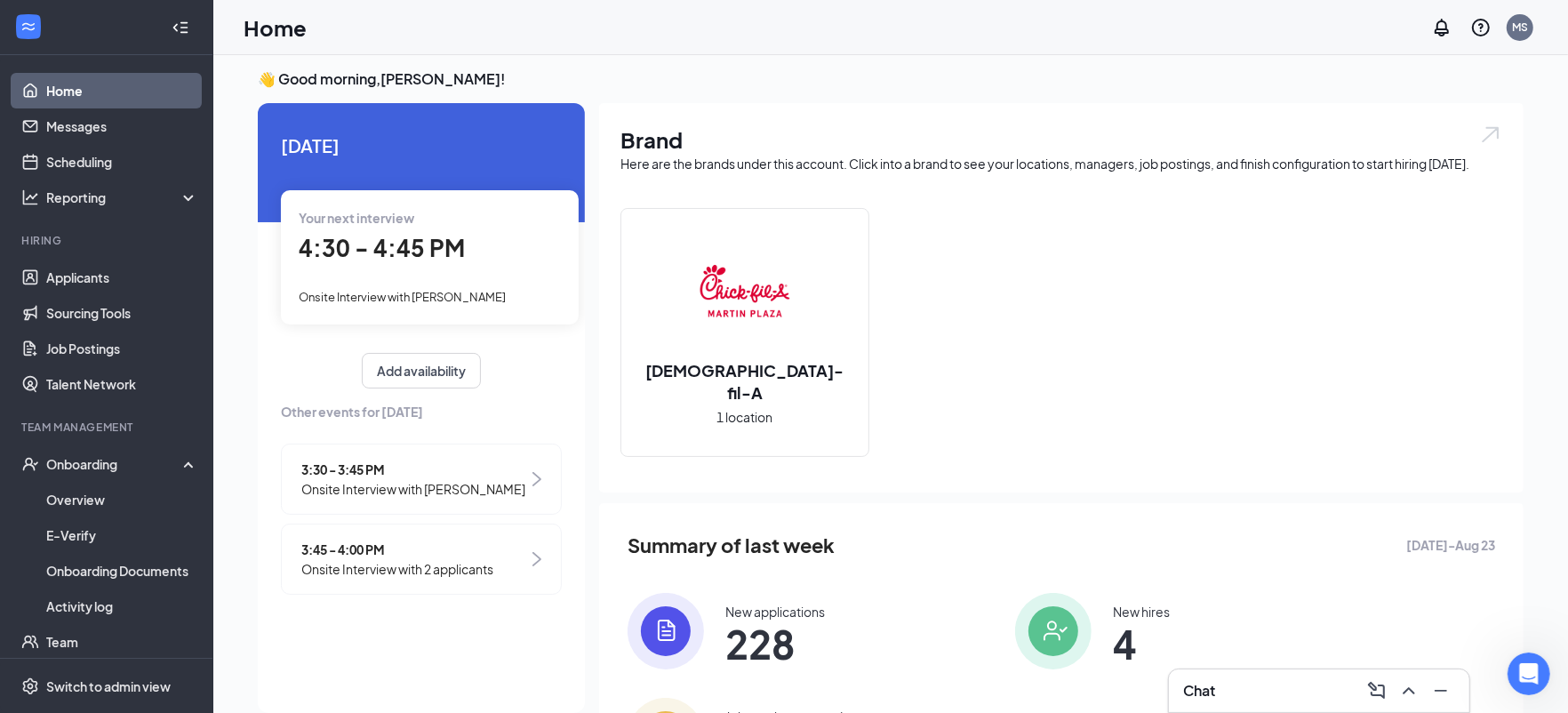
click at [402, 552] on span "3:45 - 4:00 PM" at bounding box center [397, 549] width 192 height 20
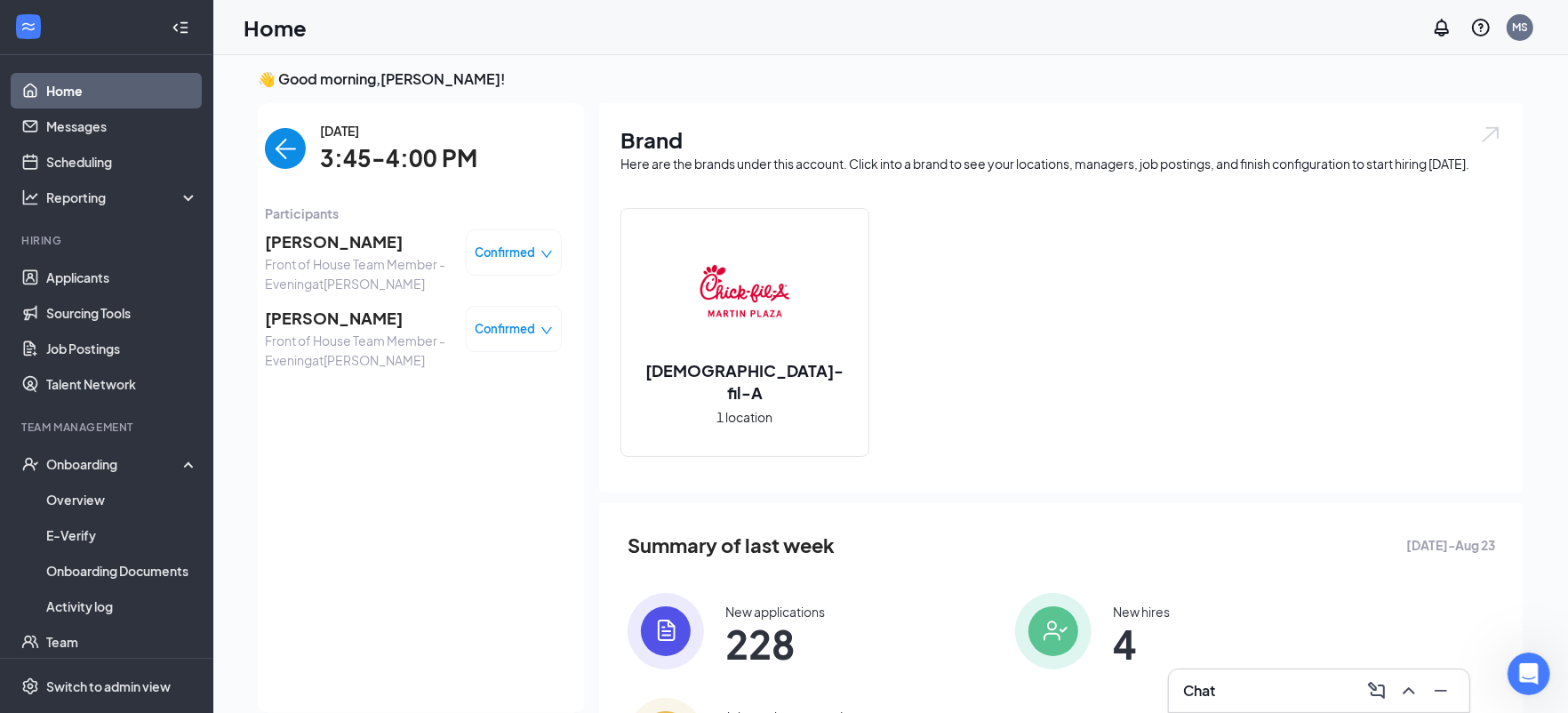
click at [279, 140] on img "back-button" at bounding box center [285, 148] width 41 height 41
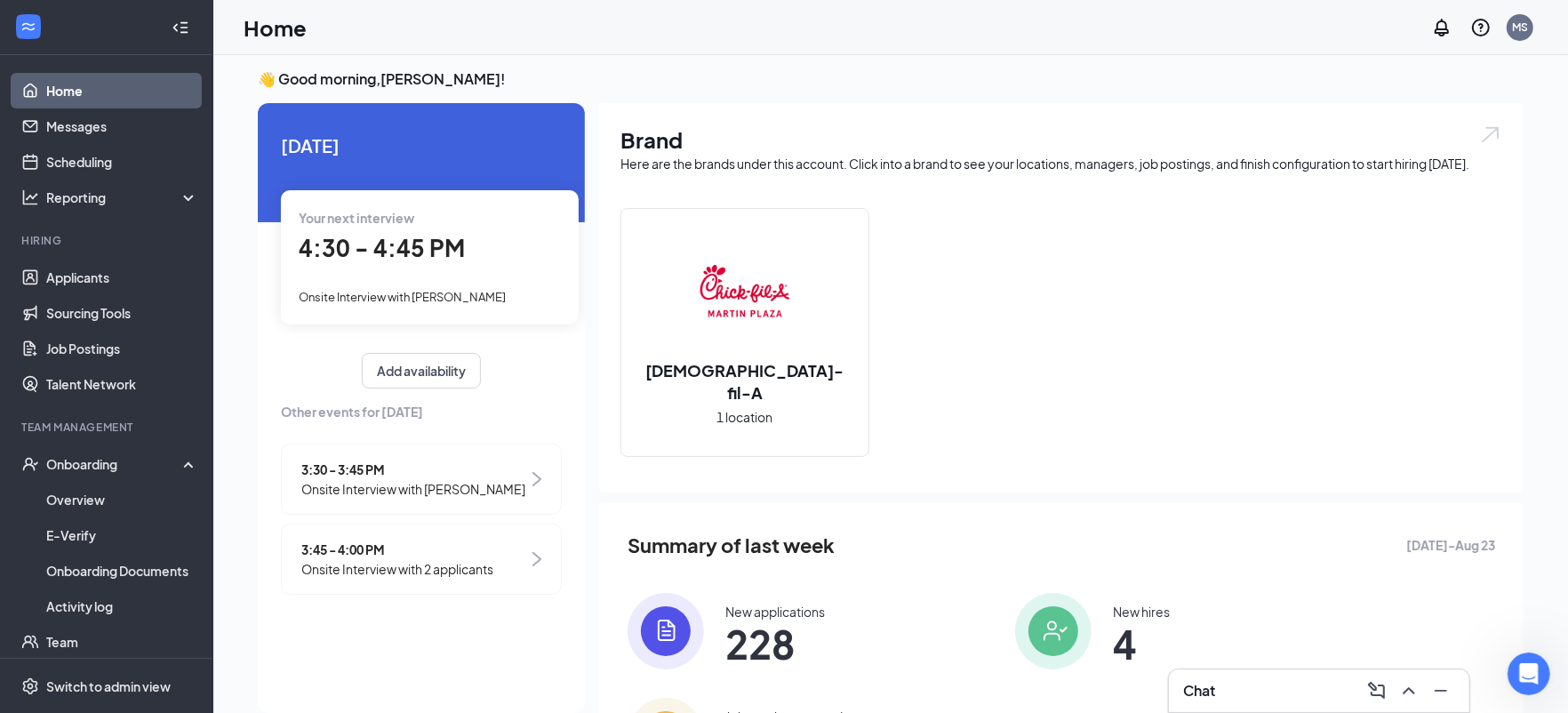
click at [388, 243] on span "4:30 - 4:45 PM" at bounding box center [382, 248] width 167 height 30
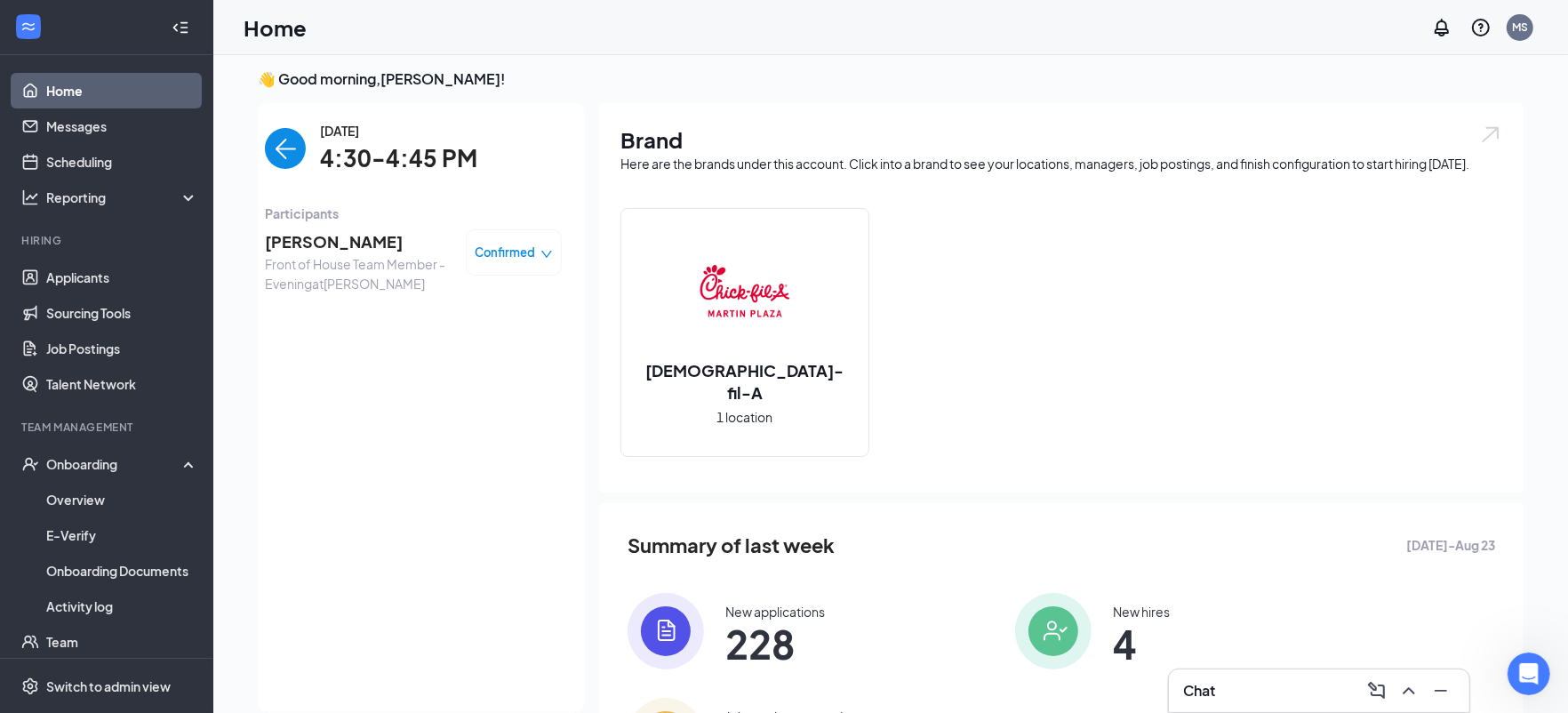
click at [292, 151] on img "back-button" at bounding box center [285, 148] width 41 height 41
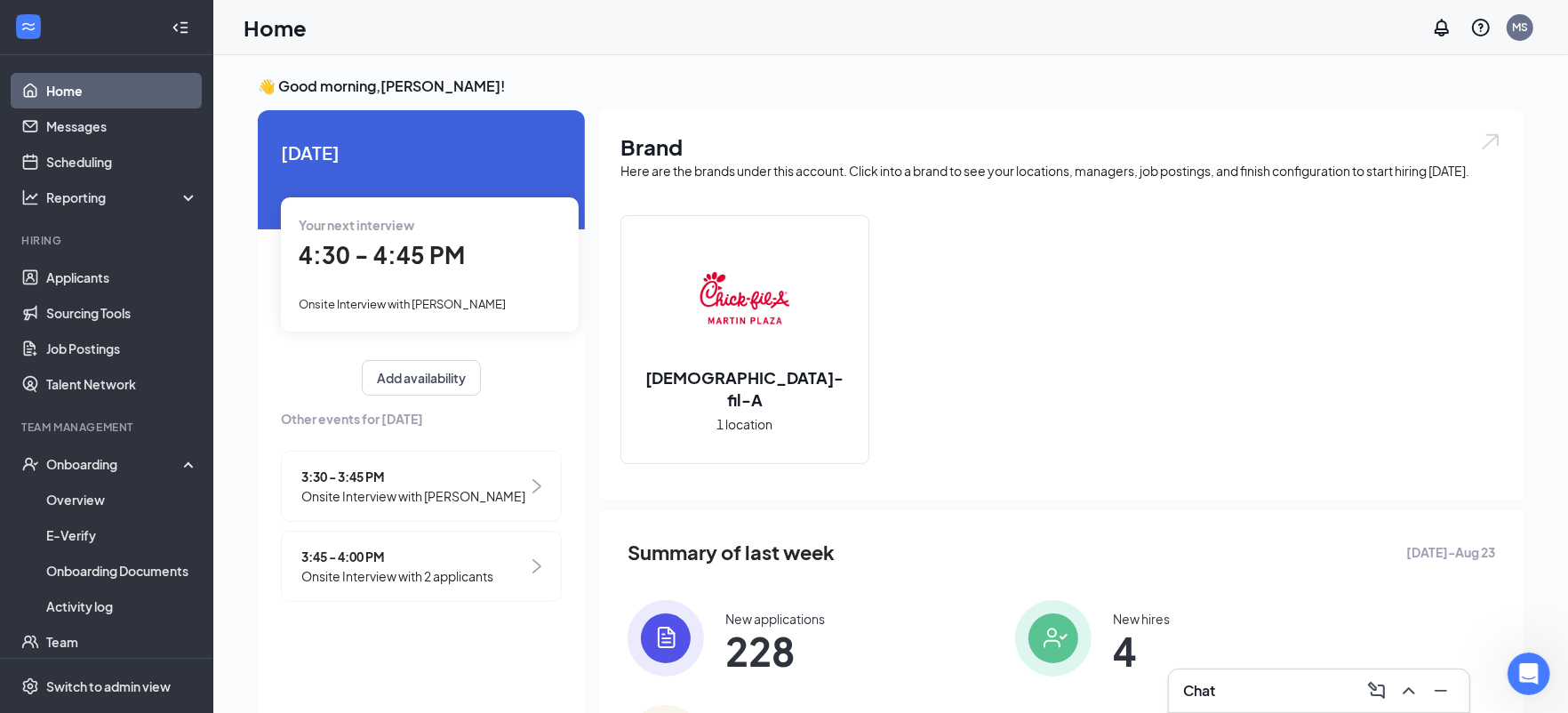
click at [409, 427] on span "Other events for [DATE]" at bounding box center [421, 419] width 281 height 20
click at [394, 418] on span "Other events for [DATE]" at bounding box center [421, 419] width 281 height 20
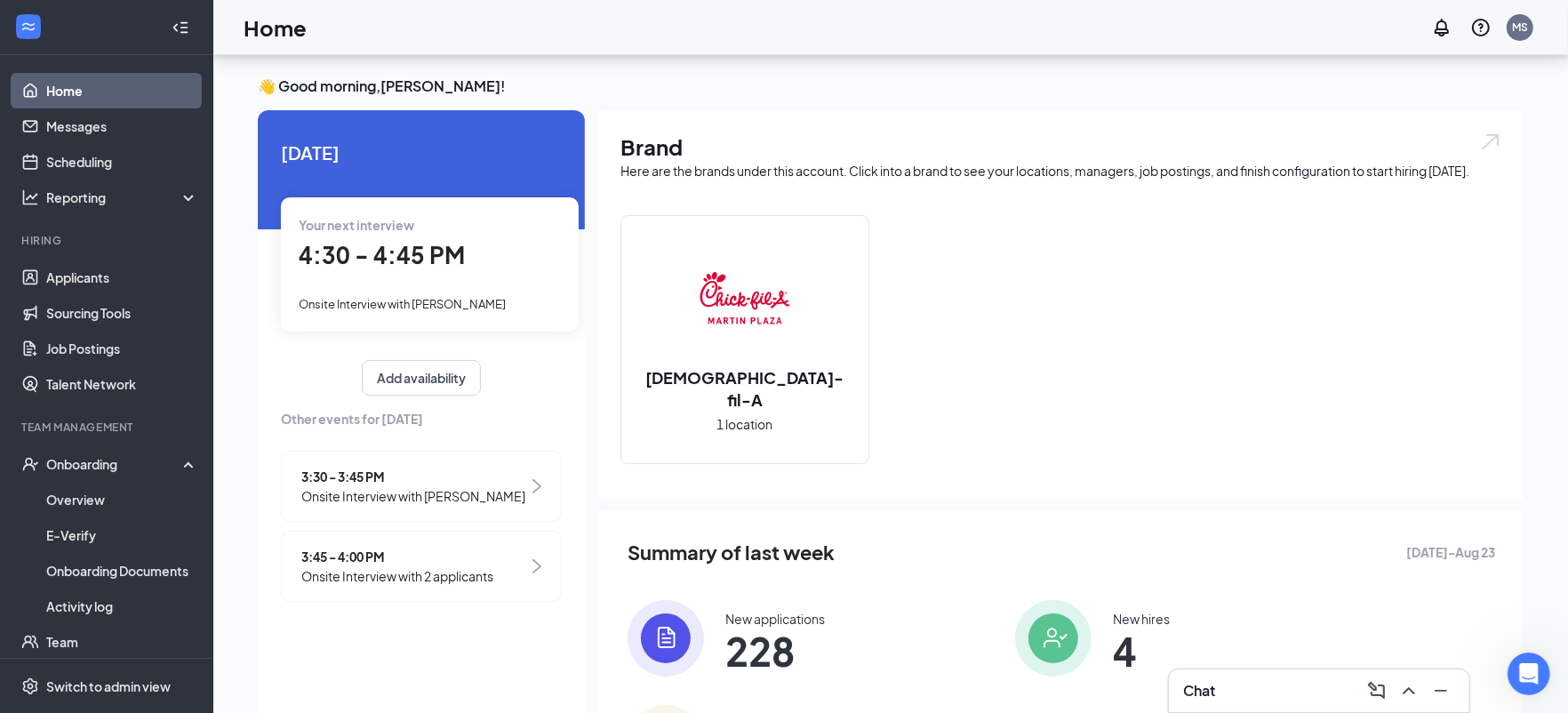
scroll to position [137, 0]
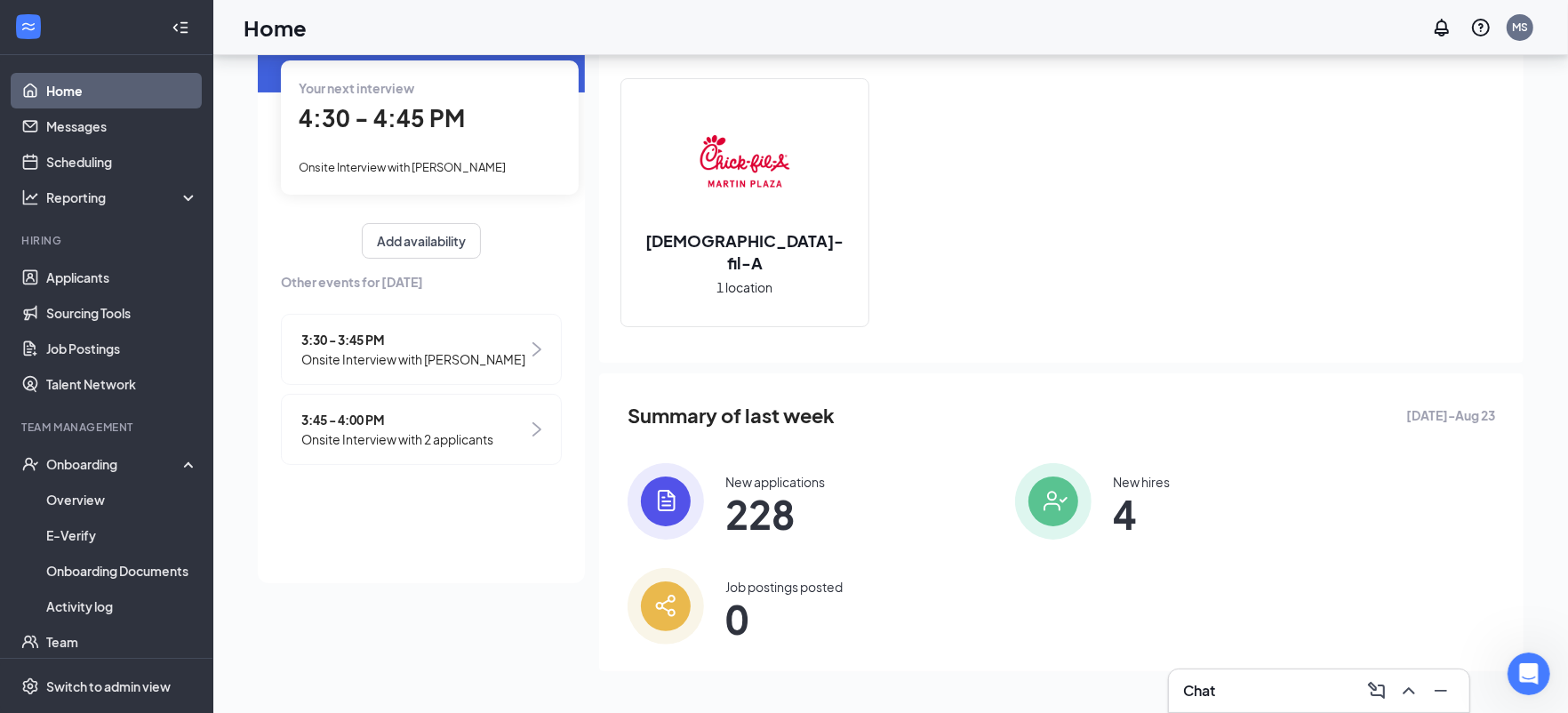
click at [435, 431] on span "Onsite Interview with 2 applicants" at bounding box center [397, 439] width 192 height 20
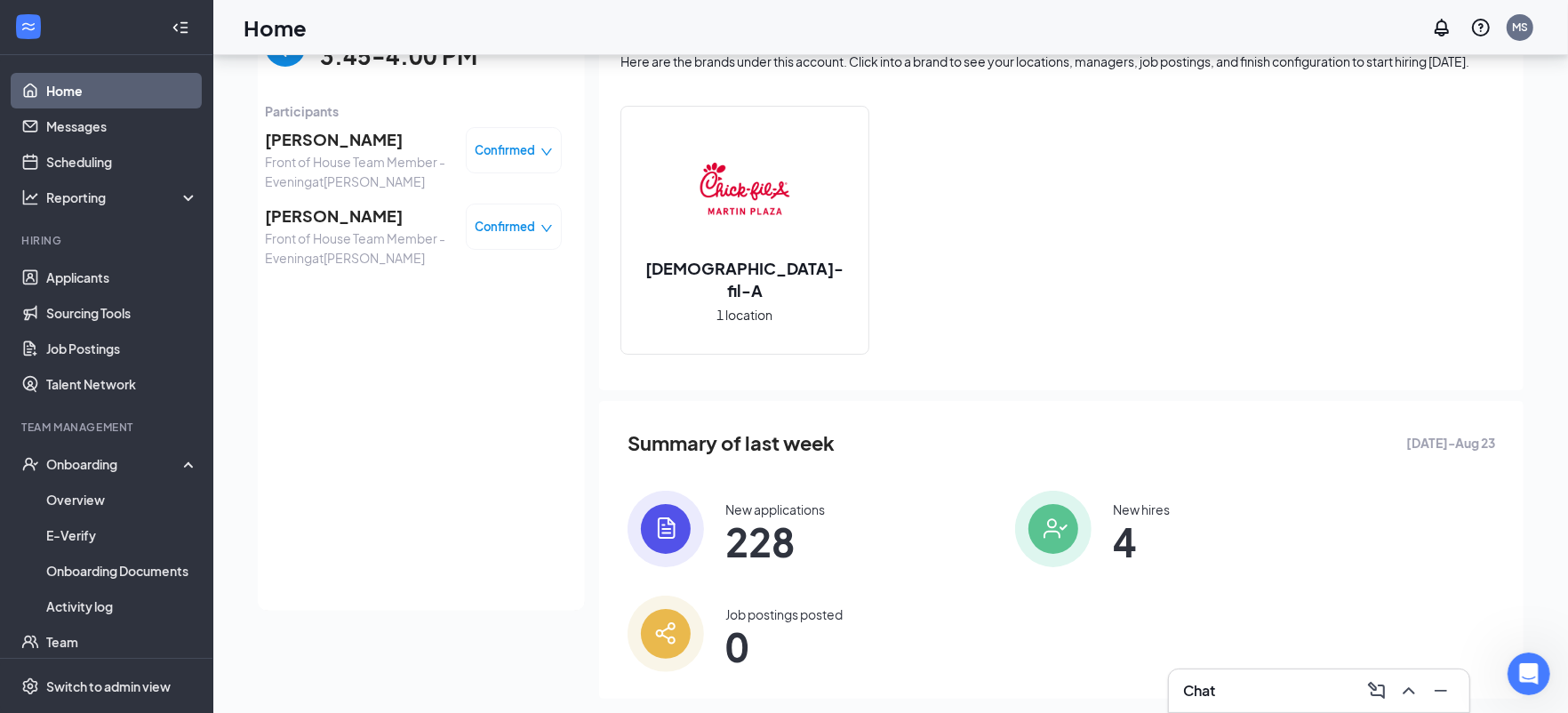
scroll to position [0, 0]
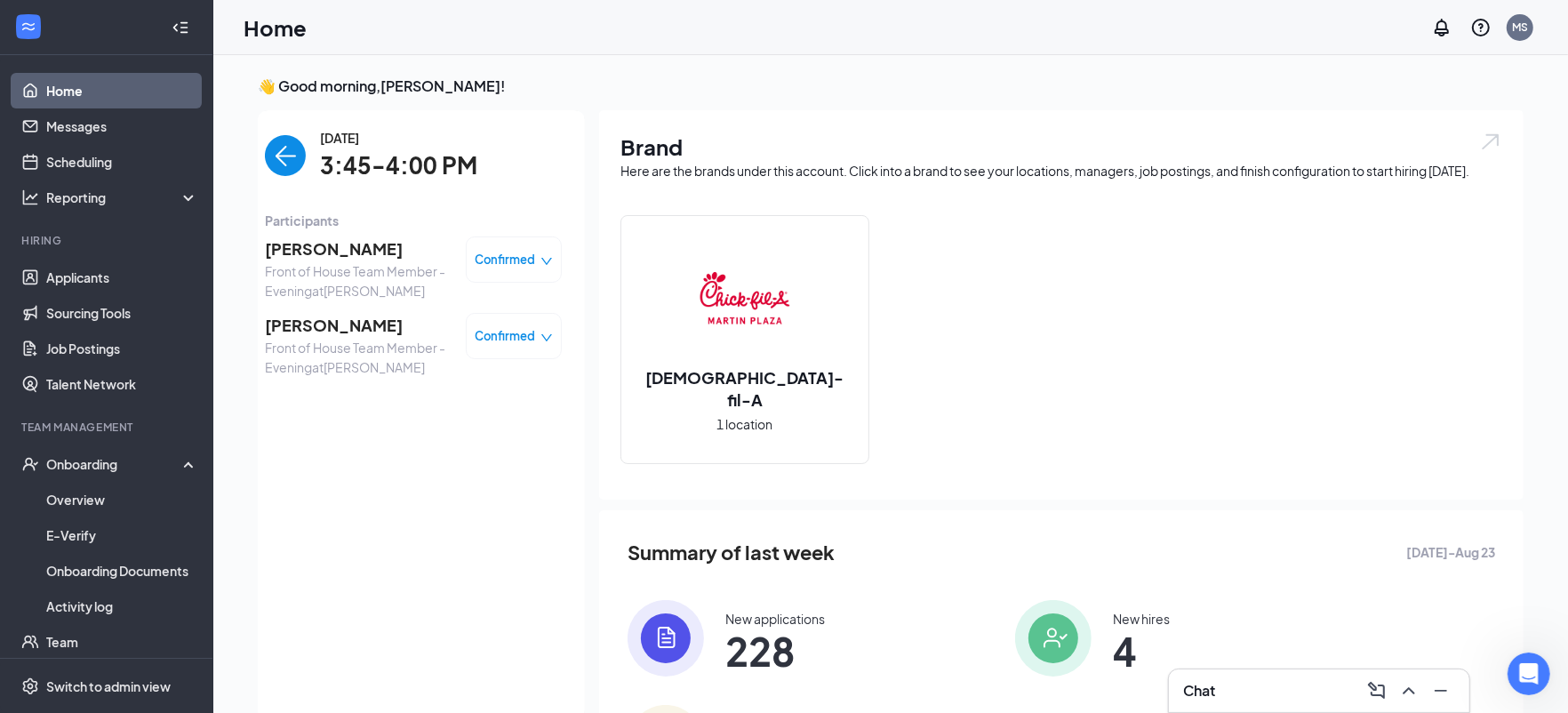
click at [270, 164] on img "back-button" at bounding box center [285, 155] width 41 height 41
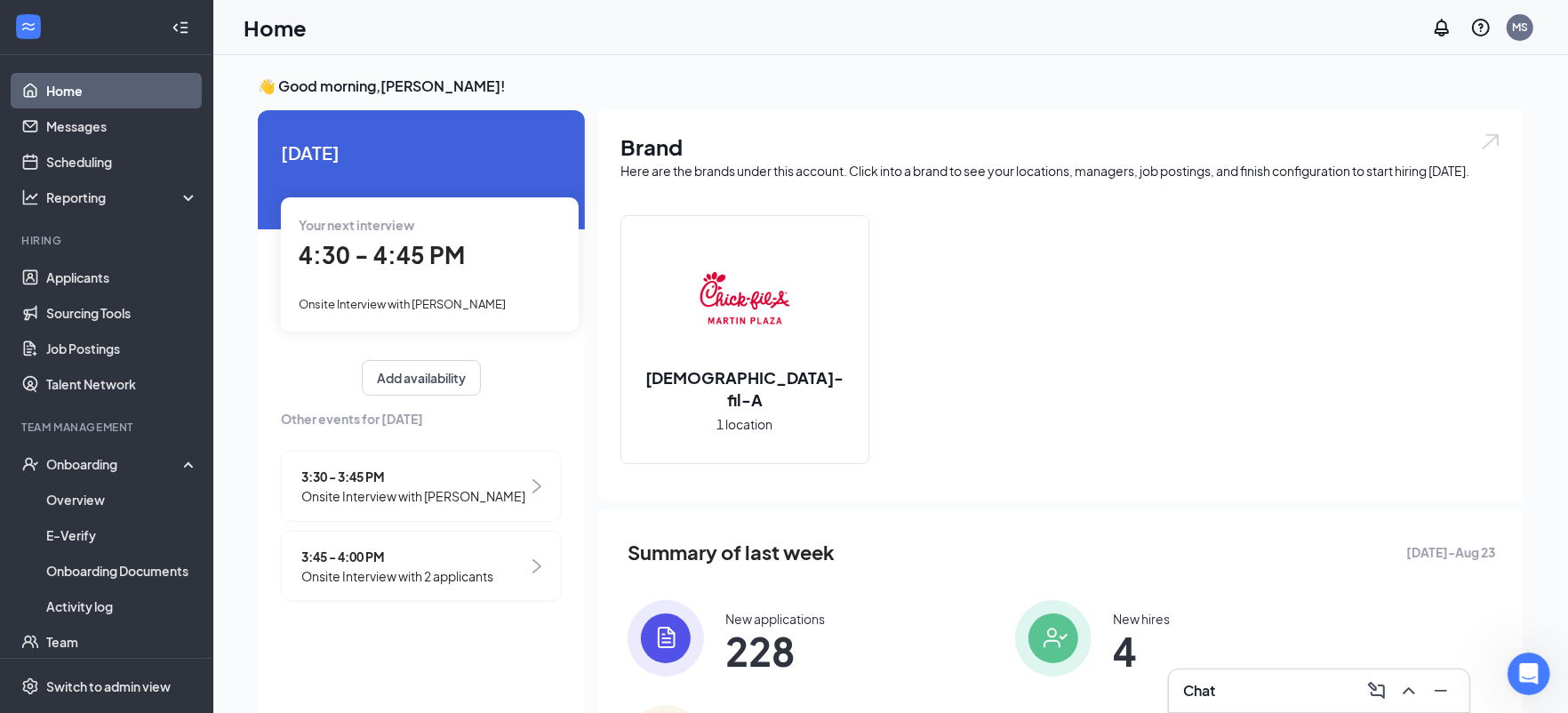
click at [367, 478] on span "3:30 - 3:45 PM" at bounding box center [413, 476] width 224 height 20
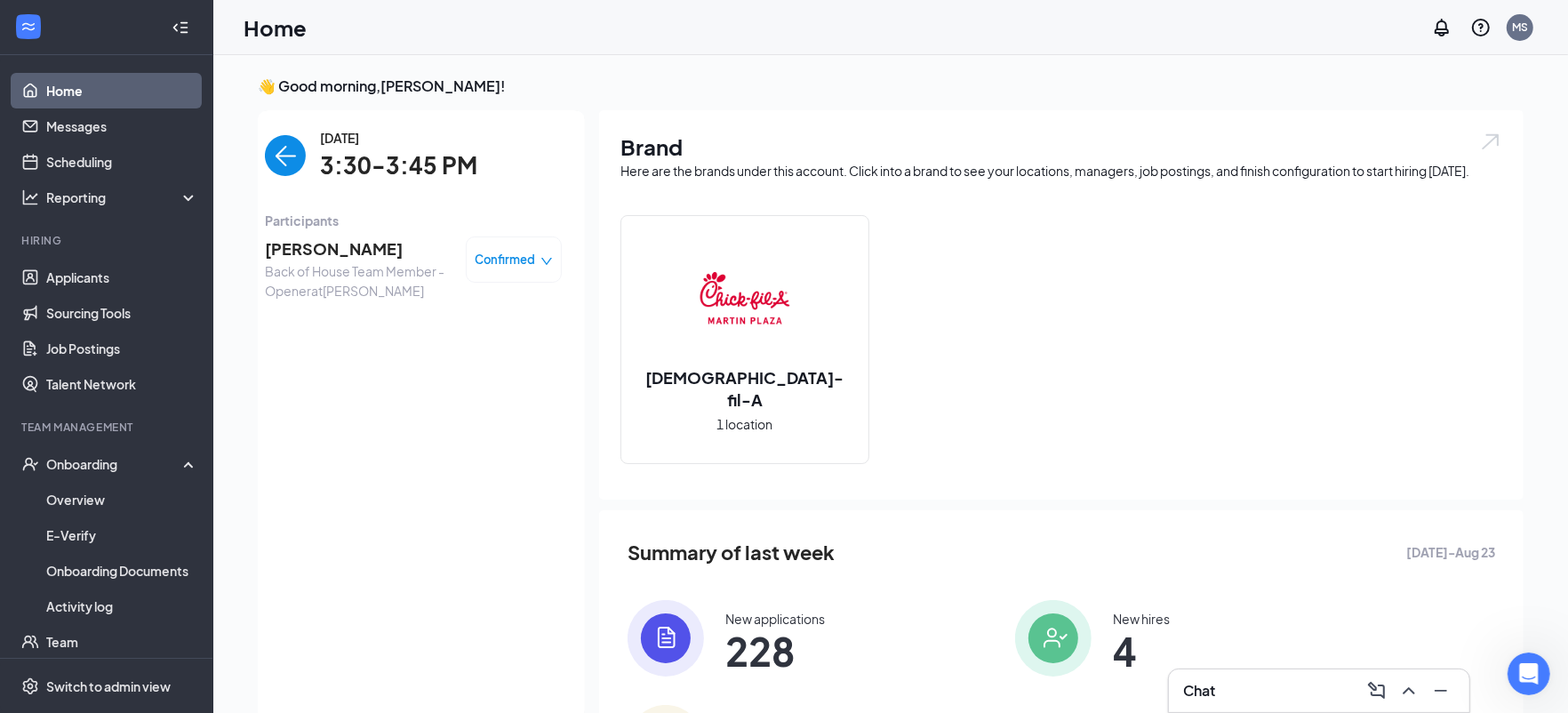
scroll to position [7, 0]
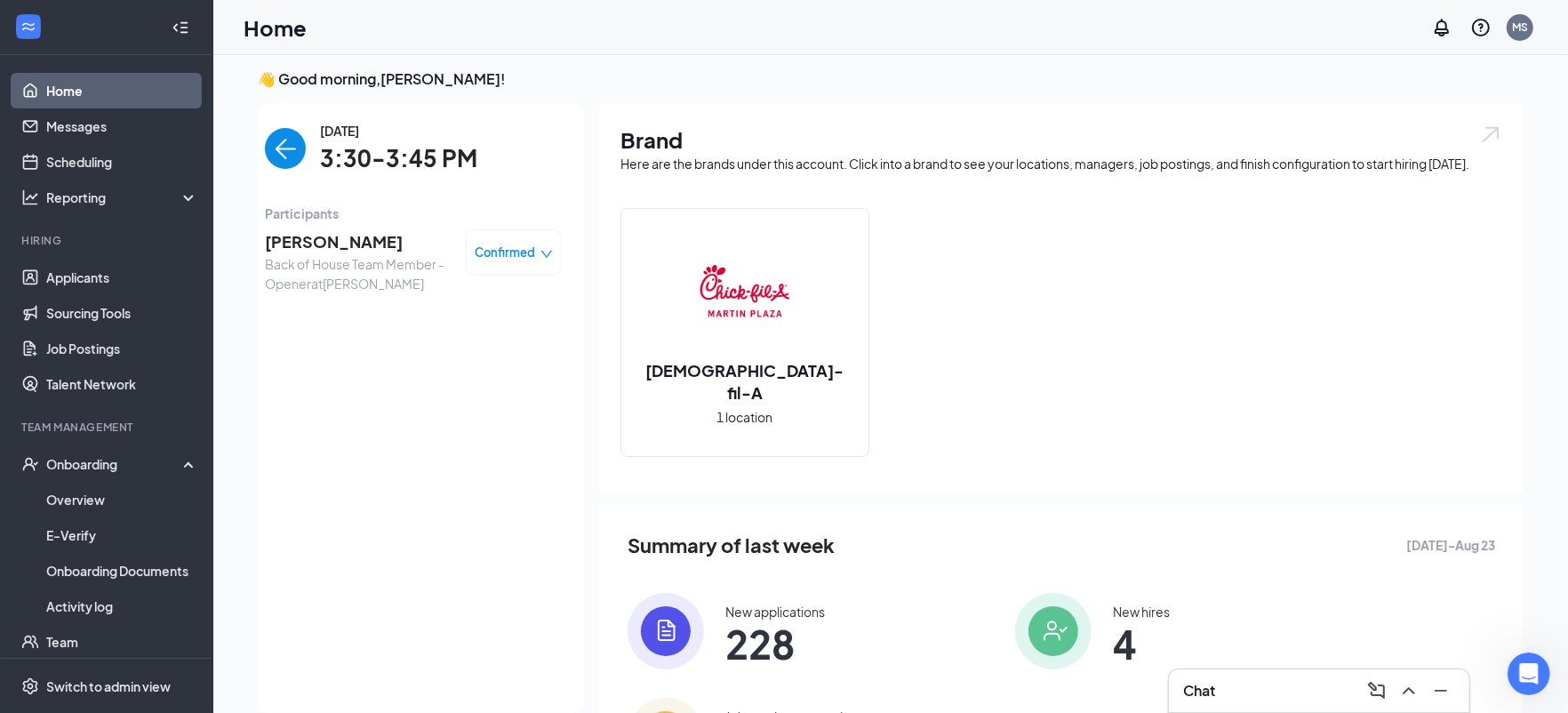
click at [282, 144] on img "back-button" at bounding box center [285, 148] width 41 height 41
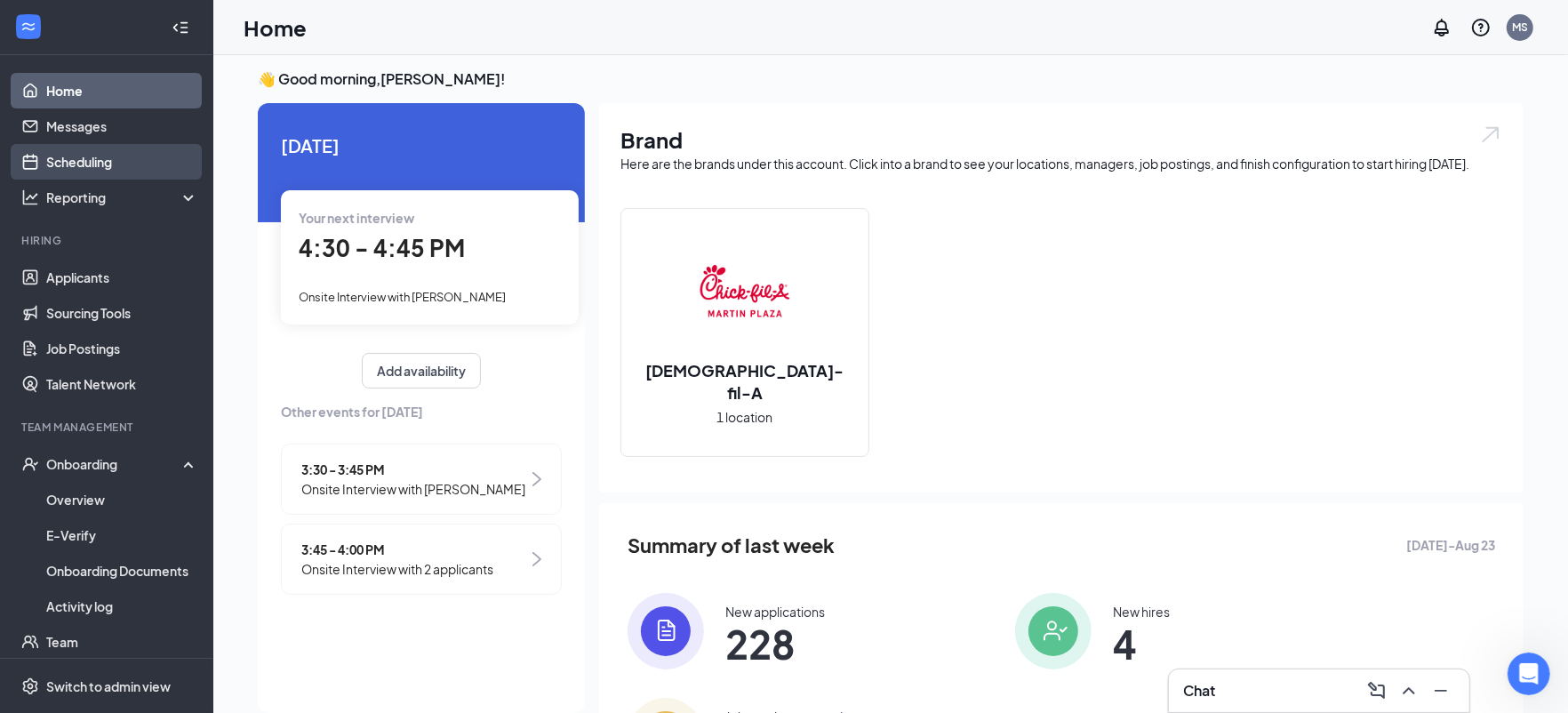
click at [77, 161] on link "Scheduling" at bounding box center [122, 161] width 152 height 35
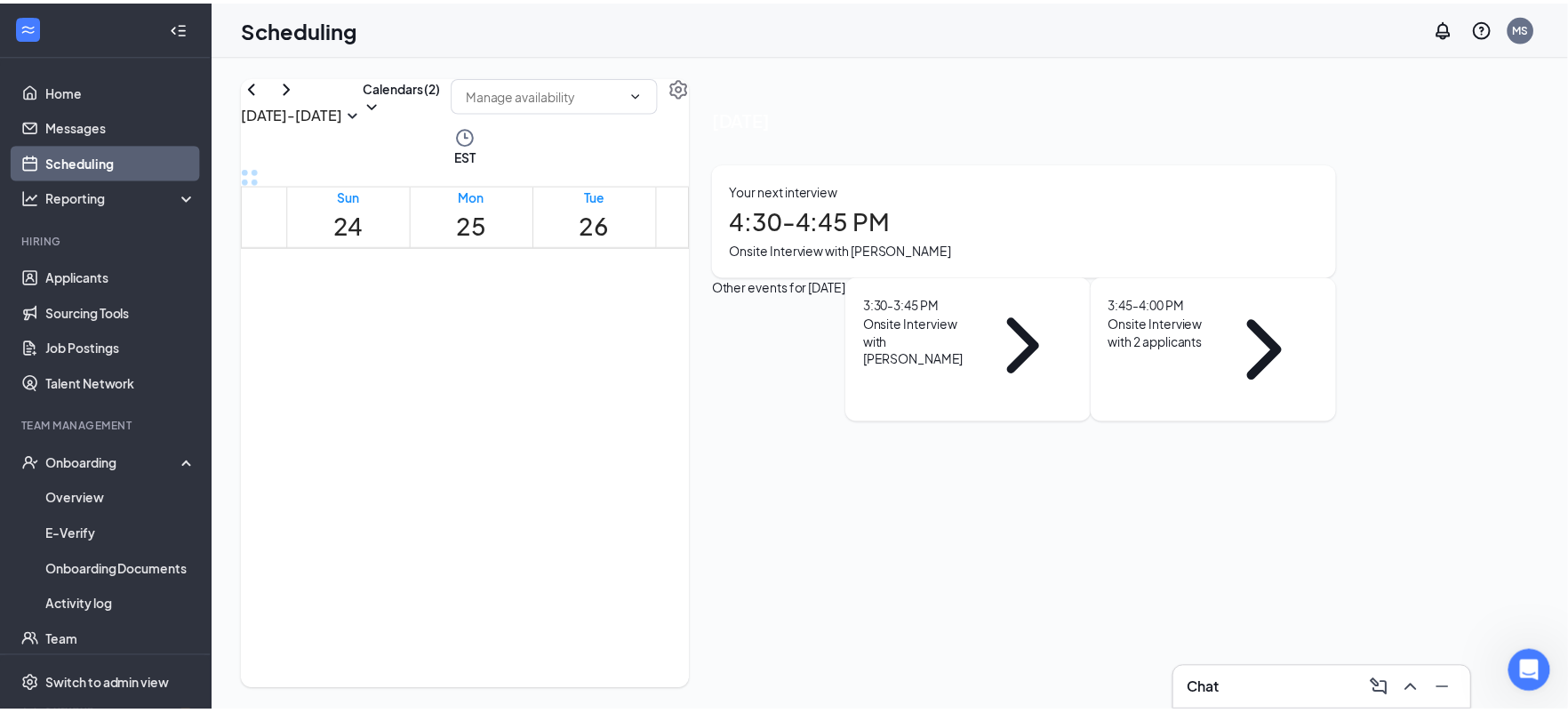
scroll to position [1702, 0]
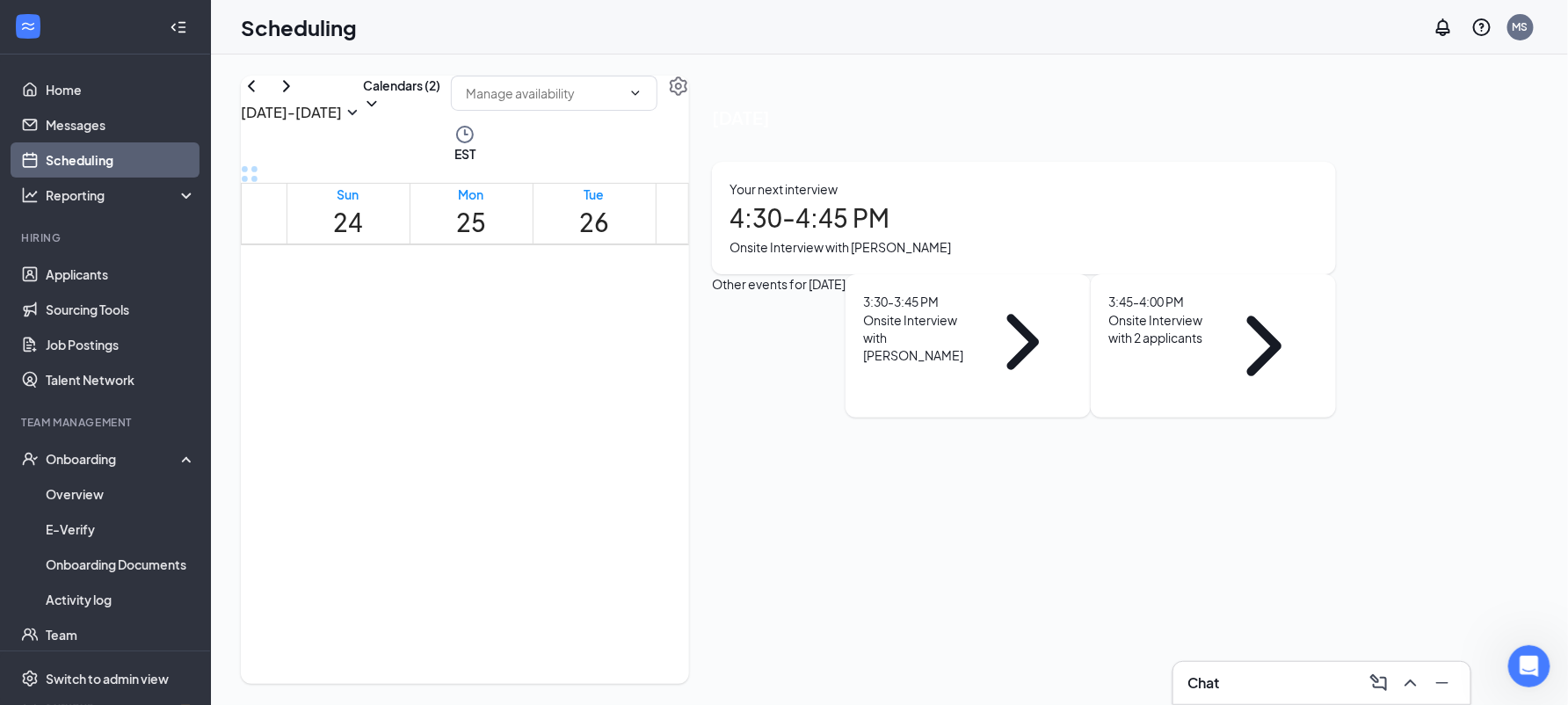
click at [624, 354] on span "4:30-4:45 PM" at bounding box center [638, 328] width 30 height 51
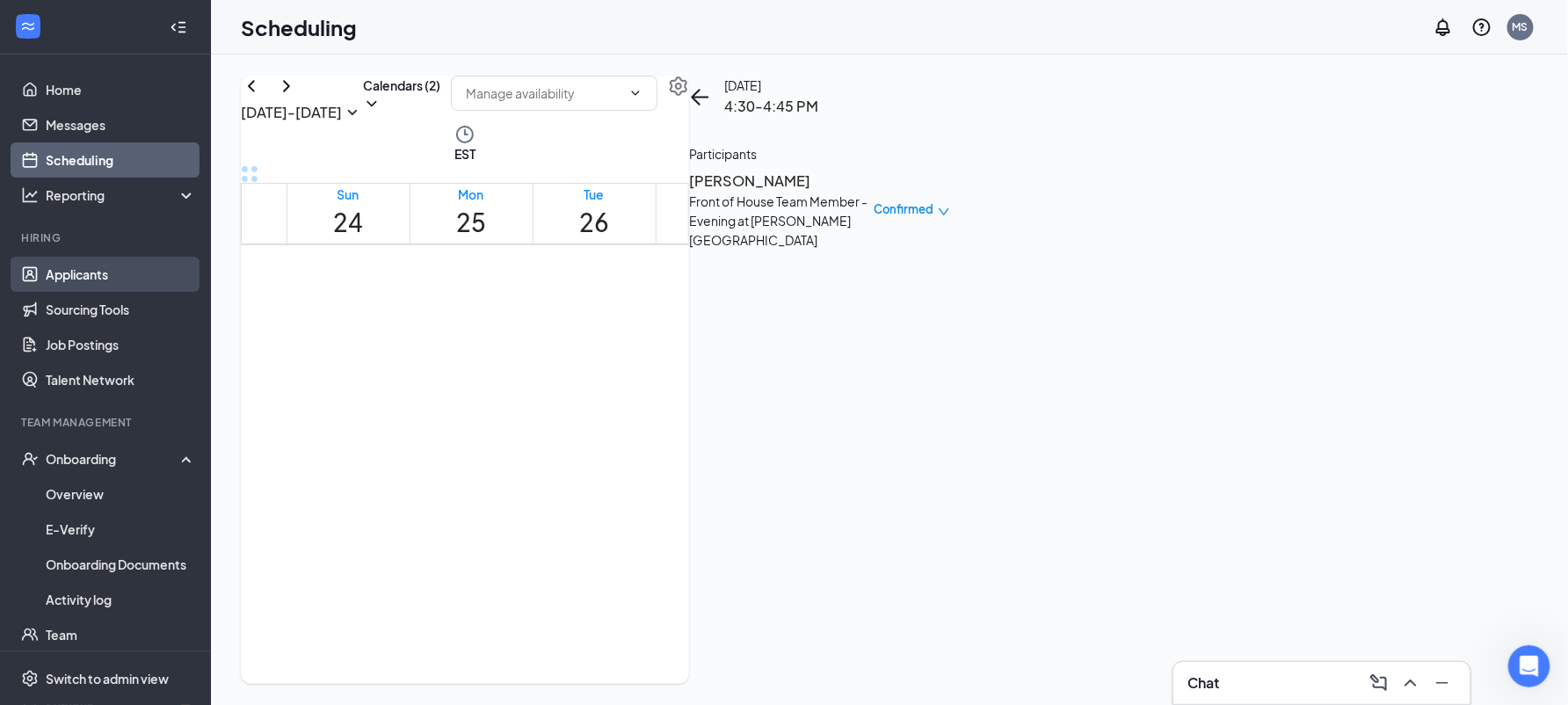
click at [94, 265] on link "Applicants" at bounding box center [120, 273] width 150 height 35
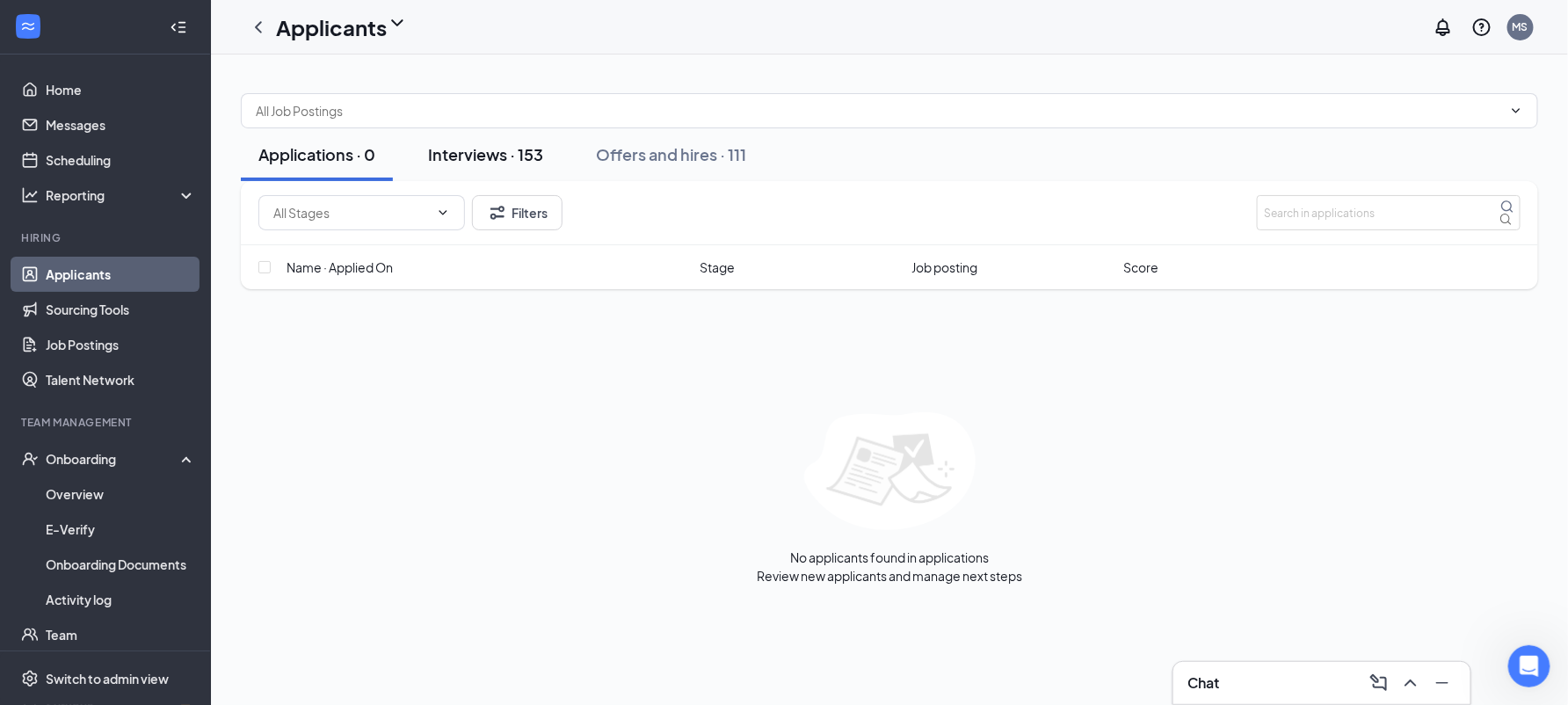
drag, startPoint x: 507, startPoint y: 151, endPoint x: 507, endPoint y: 161, distance: 10.0
click at [507, 153] on button "Interviews · 153" at bounding box center [485, 154] width 150 height 53
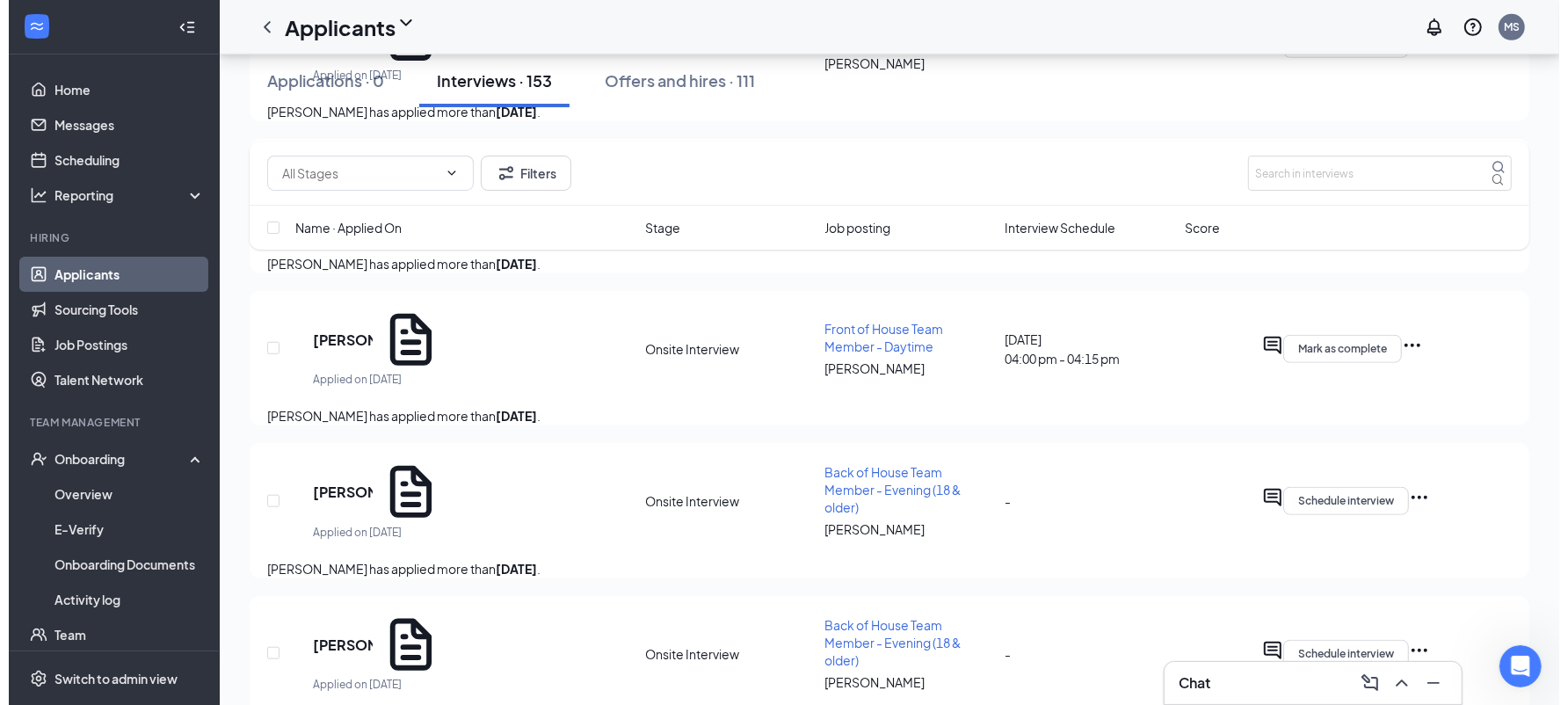
scroll to position [820, 0]
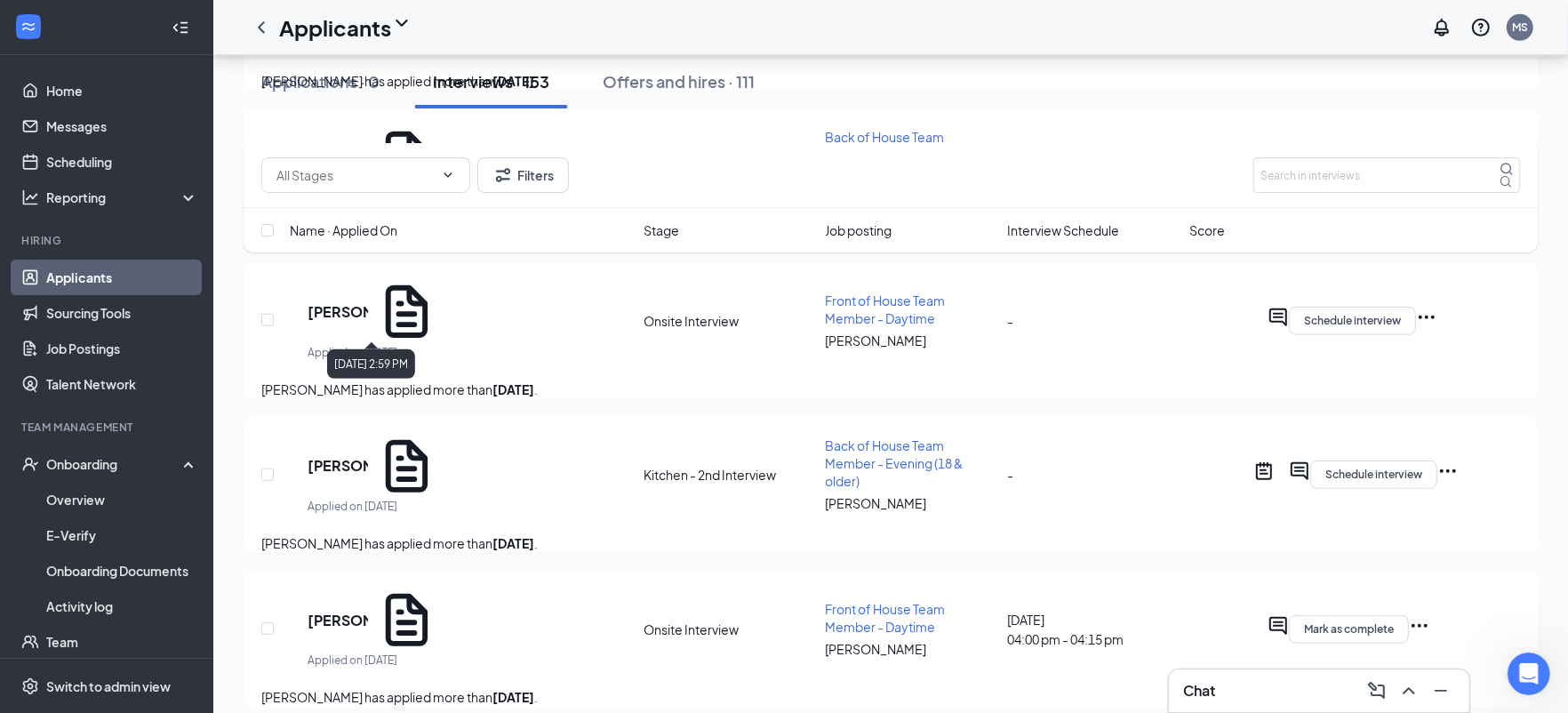
click at [357, 344] on div "Applied on [DATE]" at bounding box center [373, 353] width 131 height 18
click at [358, 311] on h5 "[PERSON_NAME]" at bounding box center [338, 312] width 60 height 20
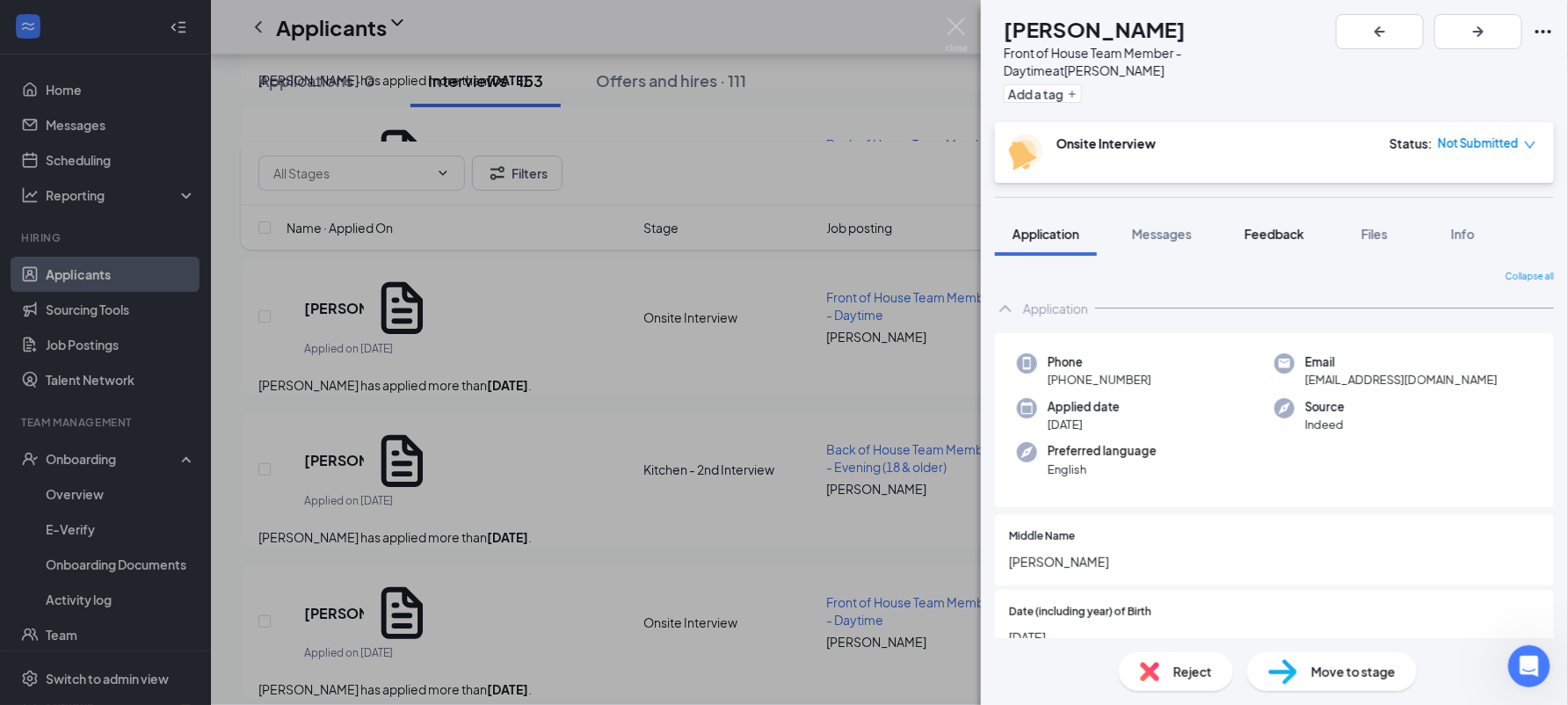
click at [1250, 226] on span "Feedback" at bounding box center [1274, 234] width 60 height 16
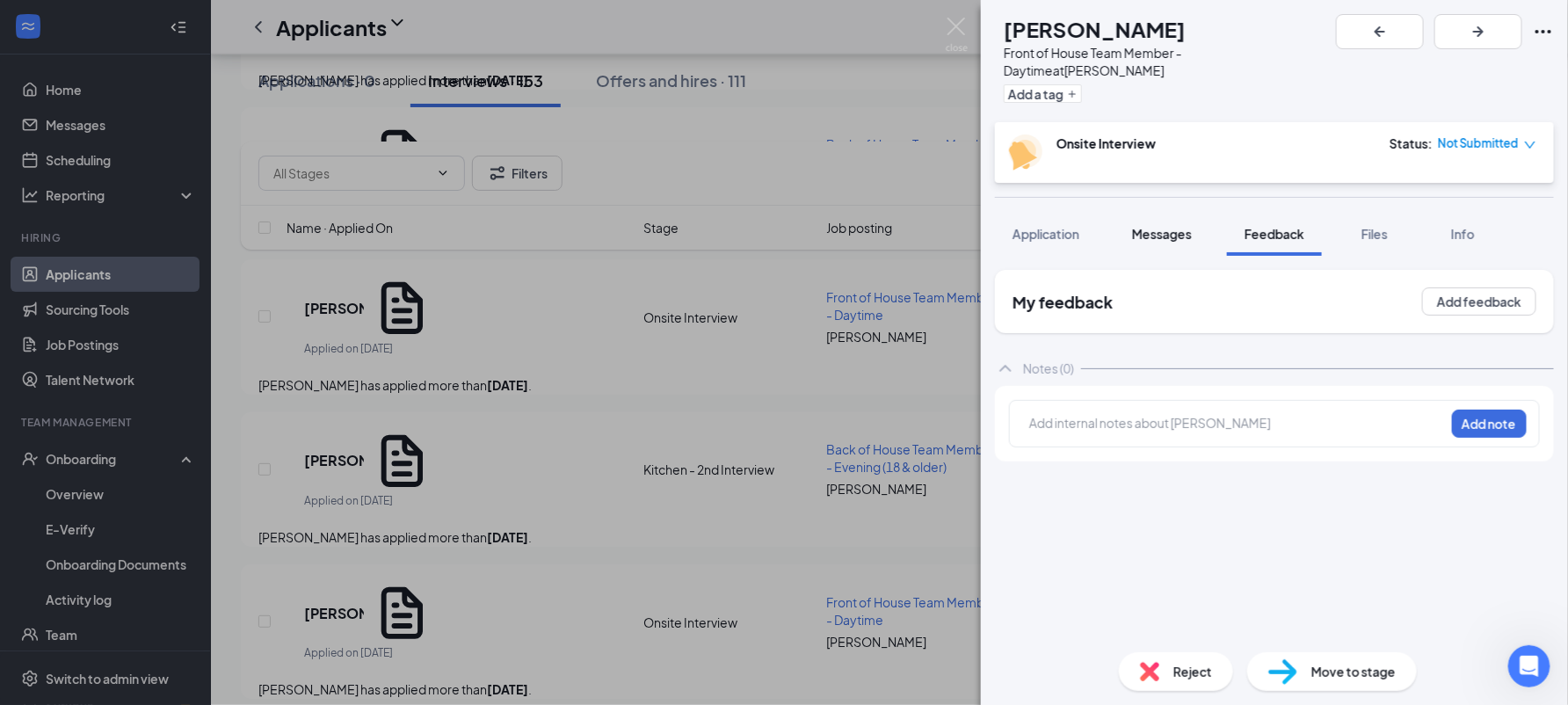
click at [1148, 226] on span "Messages" at bounding box center [1161, 234] width 60 height 16
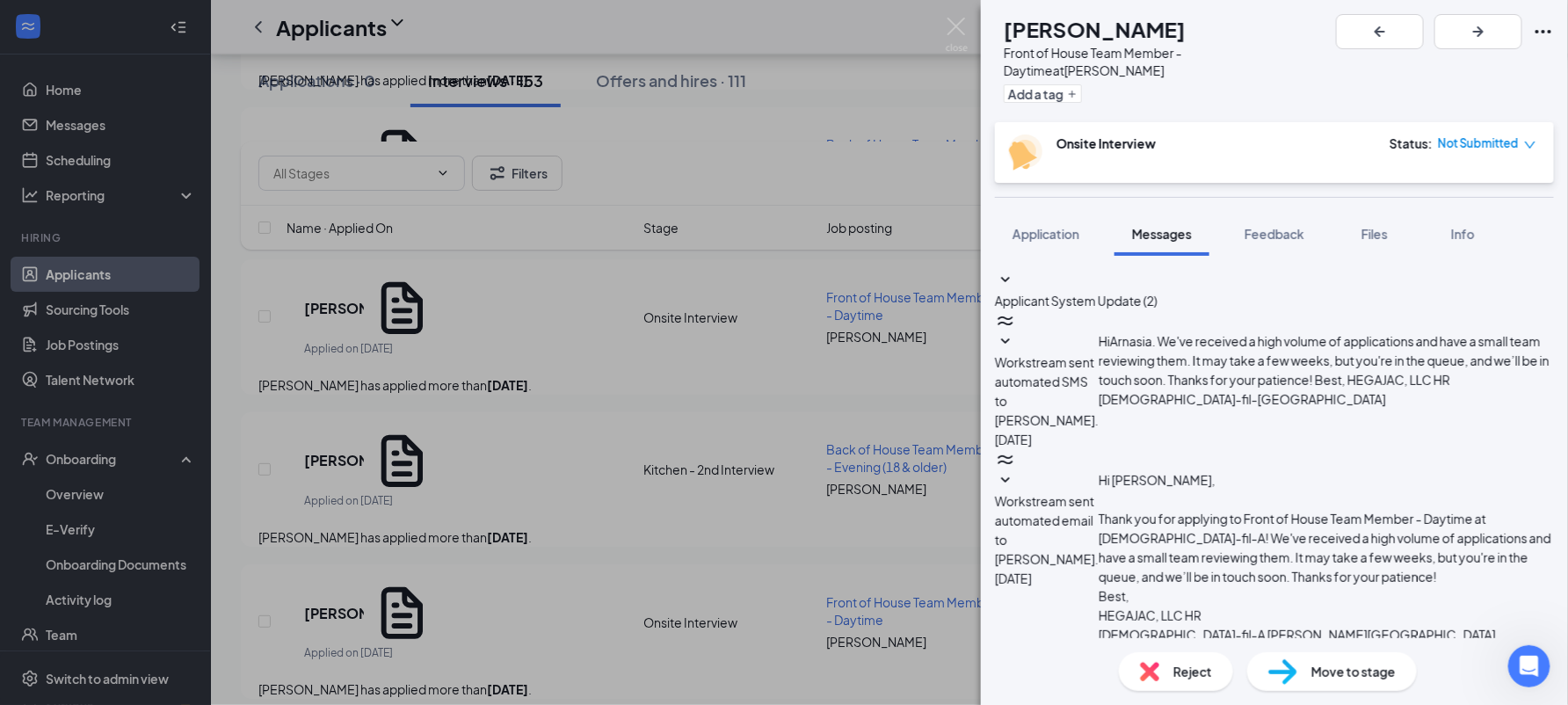
scroll to position [117, 0]
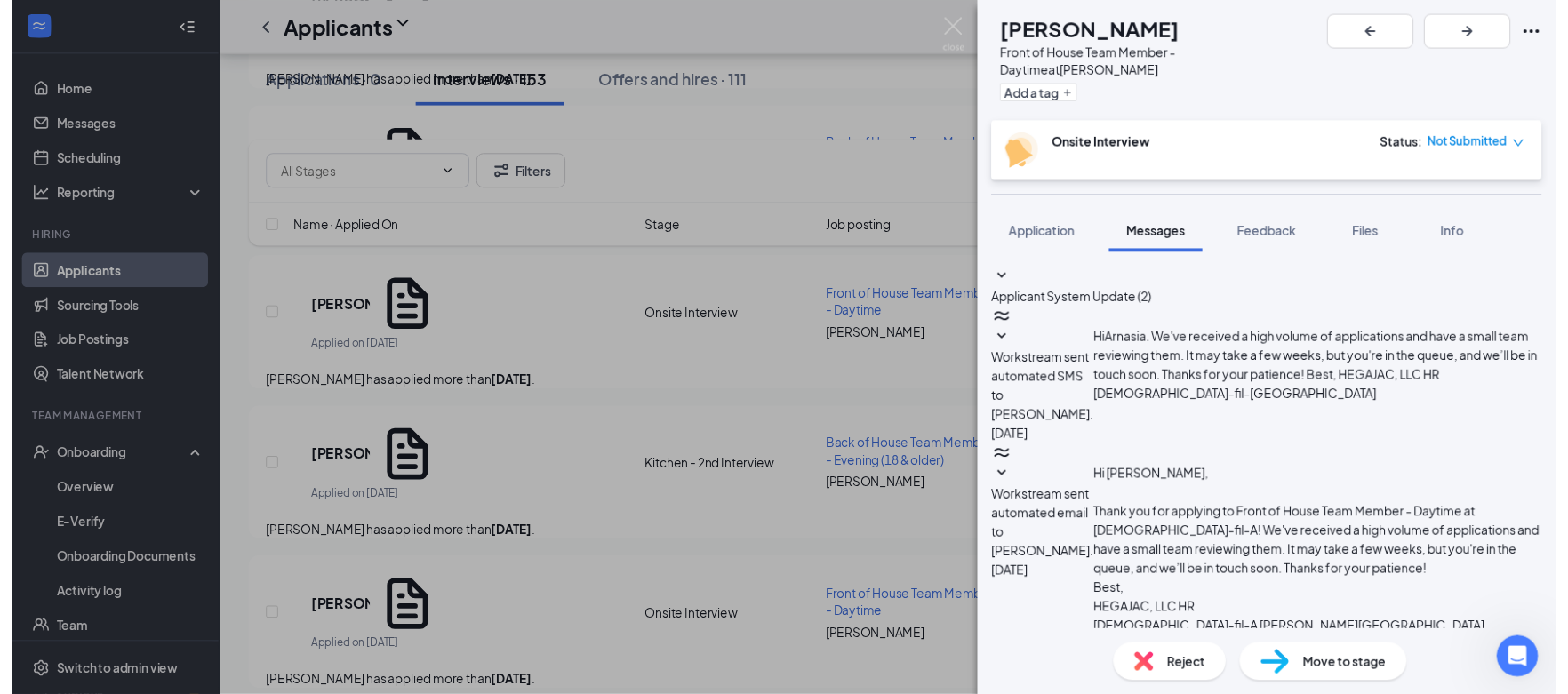
scroll to position [0, 0]
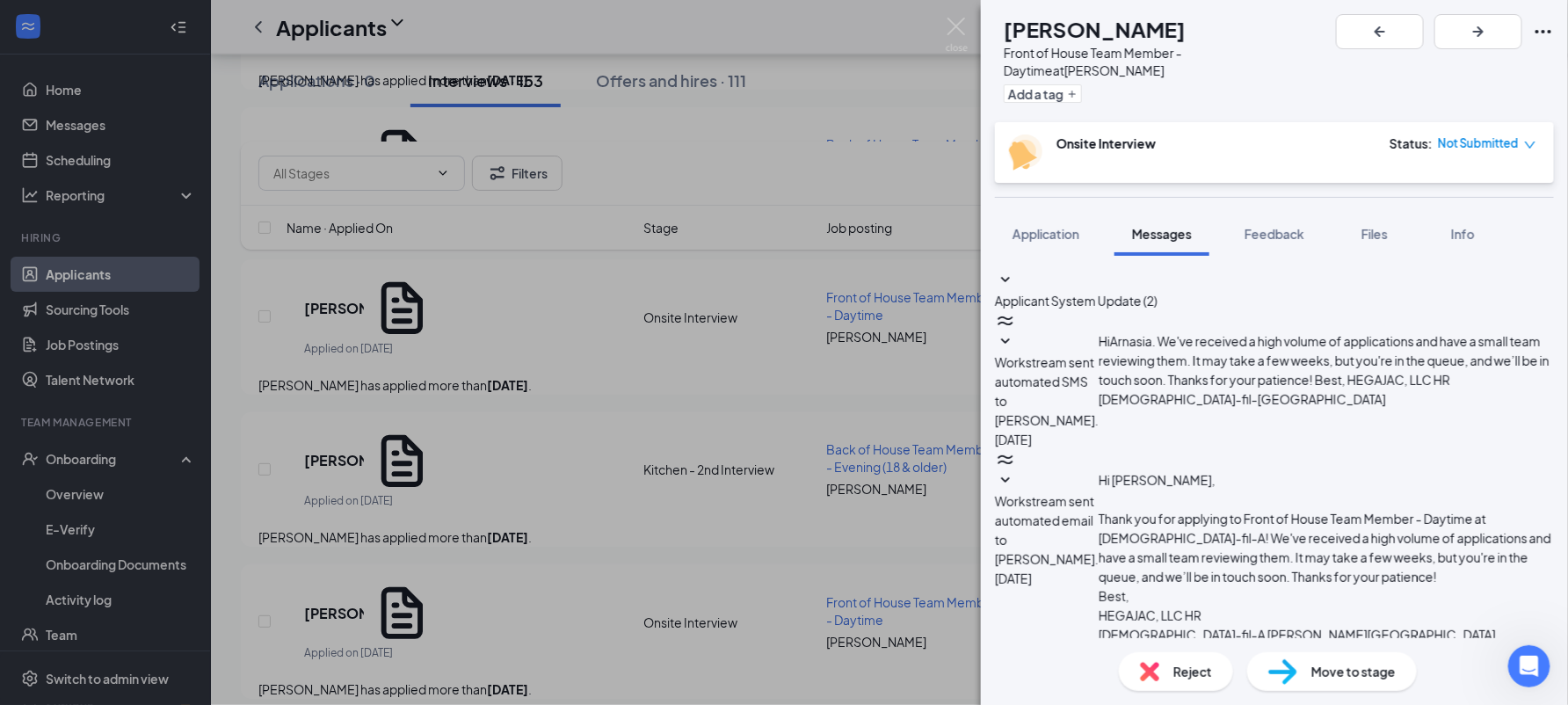
click at [968, 9] on div "[PERSON_NAME] Front of House Team Member - Daytime at [PERSON_NAME][GEOGRAPHIC_…" at bounding box center [784, 352] width 1568 height 705
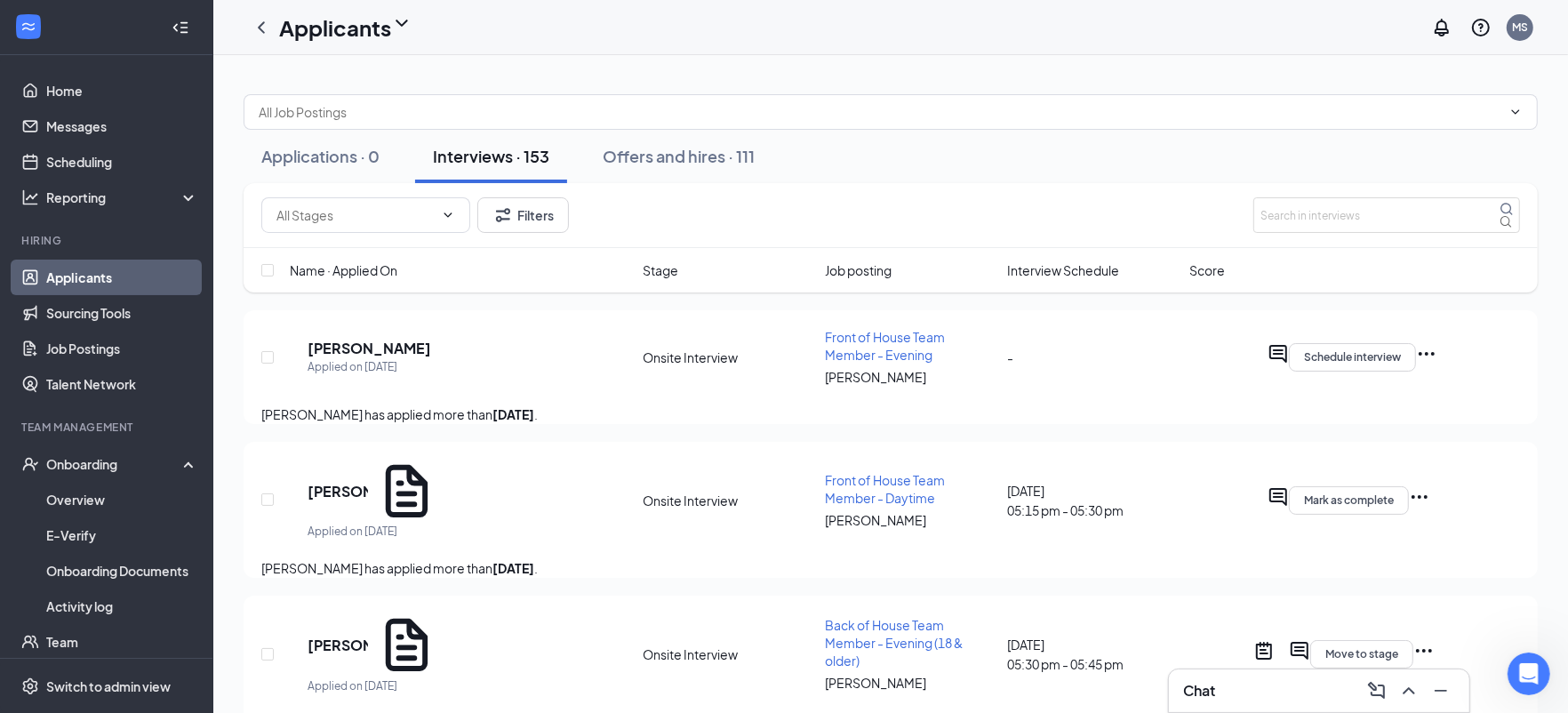
scroll to position [552, 0]
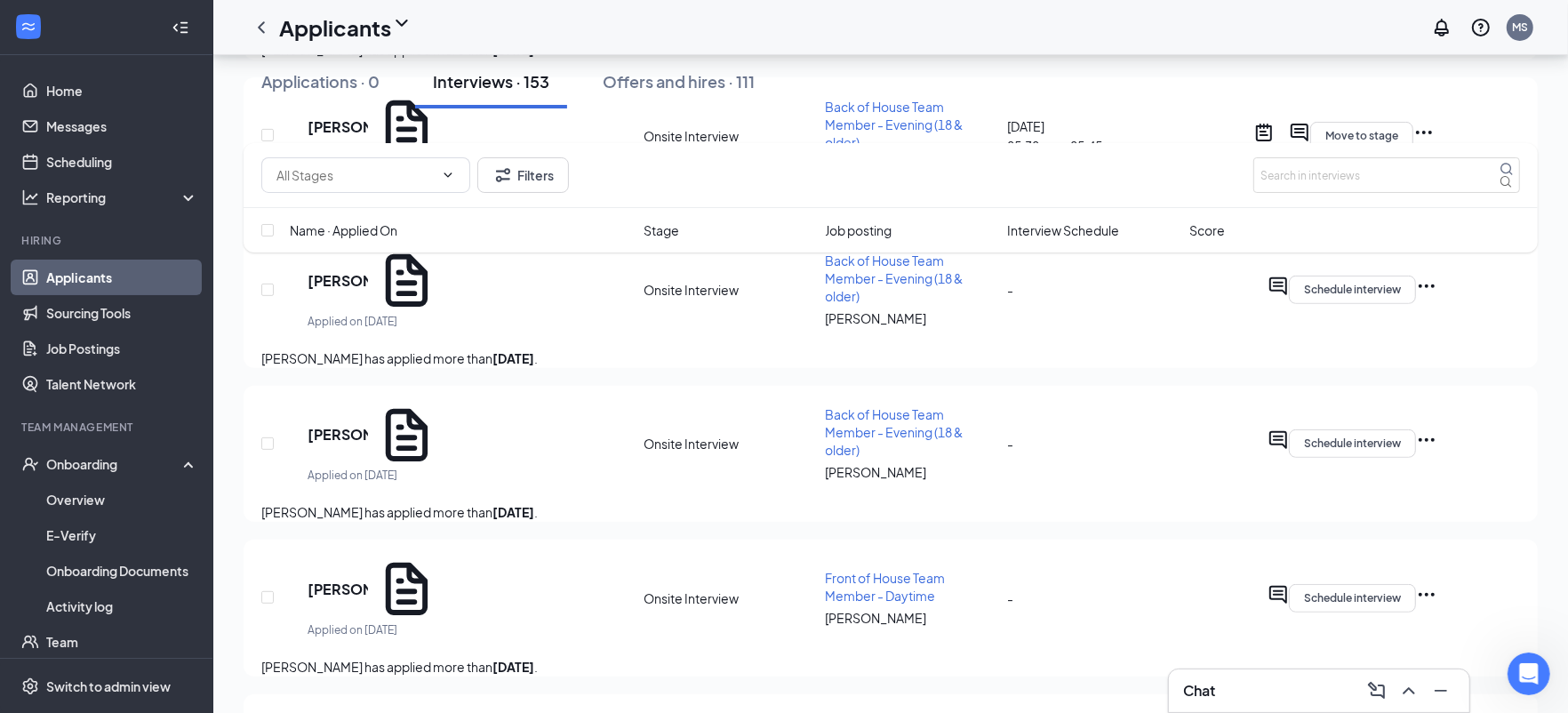
click at [674, 221] on span "Stage" at bounding box center [661, 230] width 35 height 20
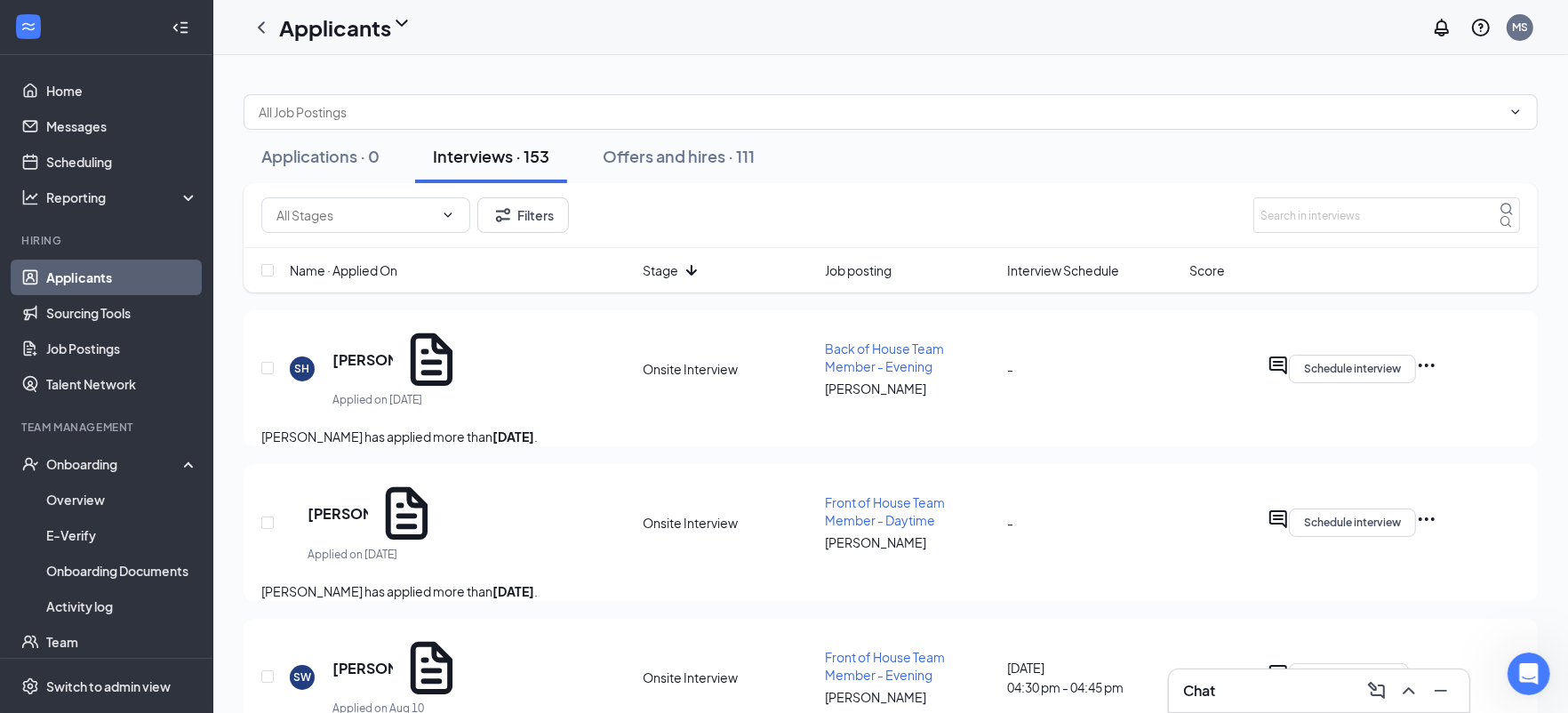
click at [663, 280] on span "Stage" at bounding box center [661, 270] width 35 height 20
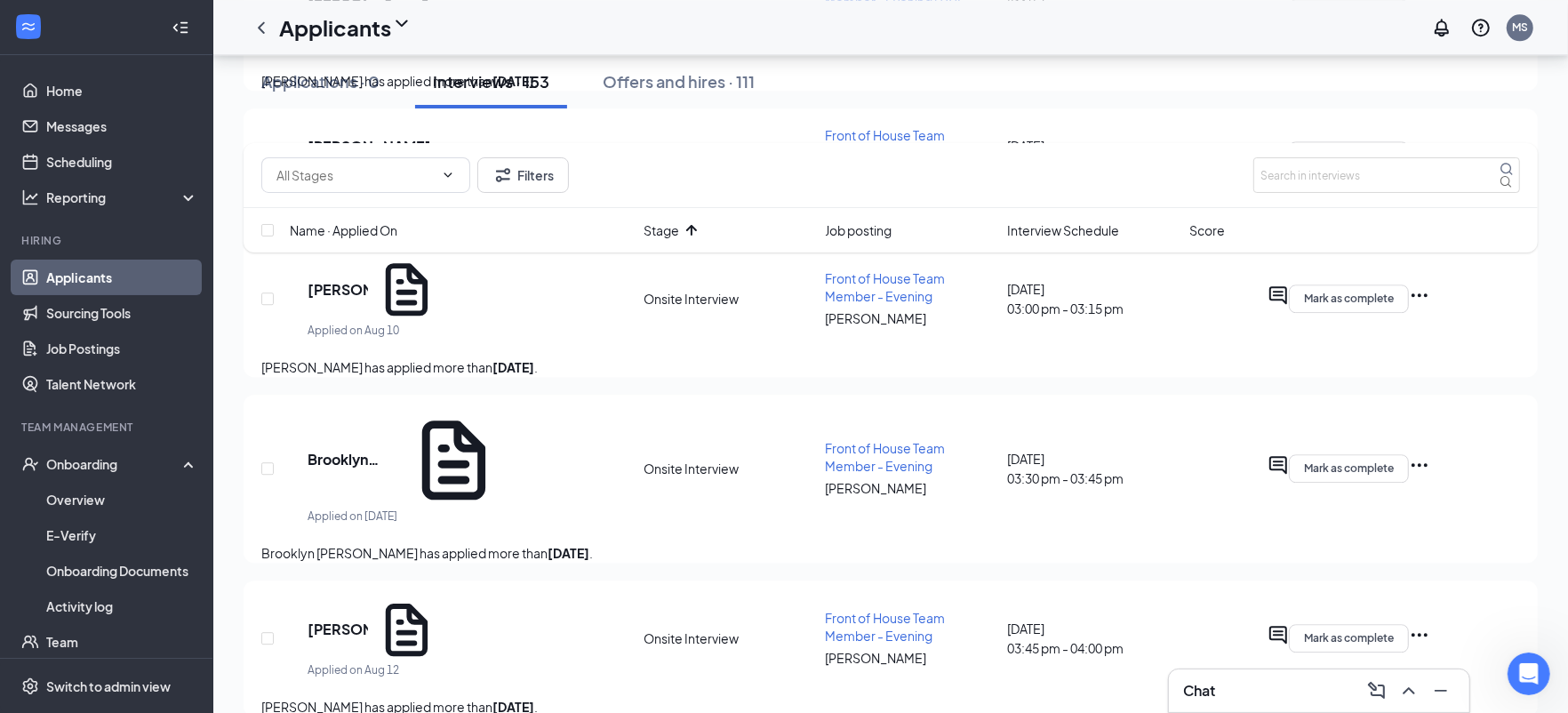
scroll to position [4976, 0]
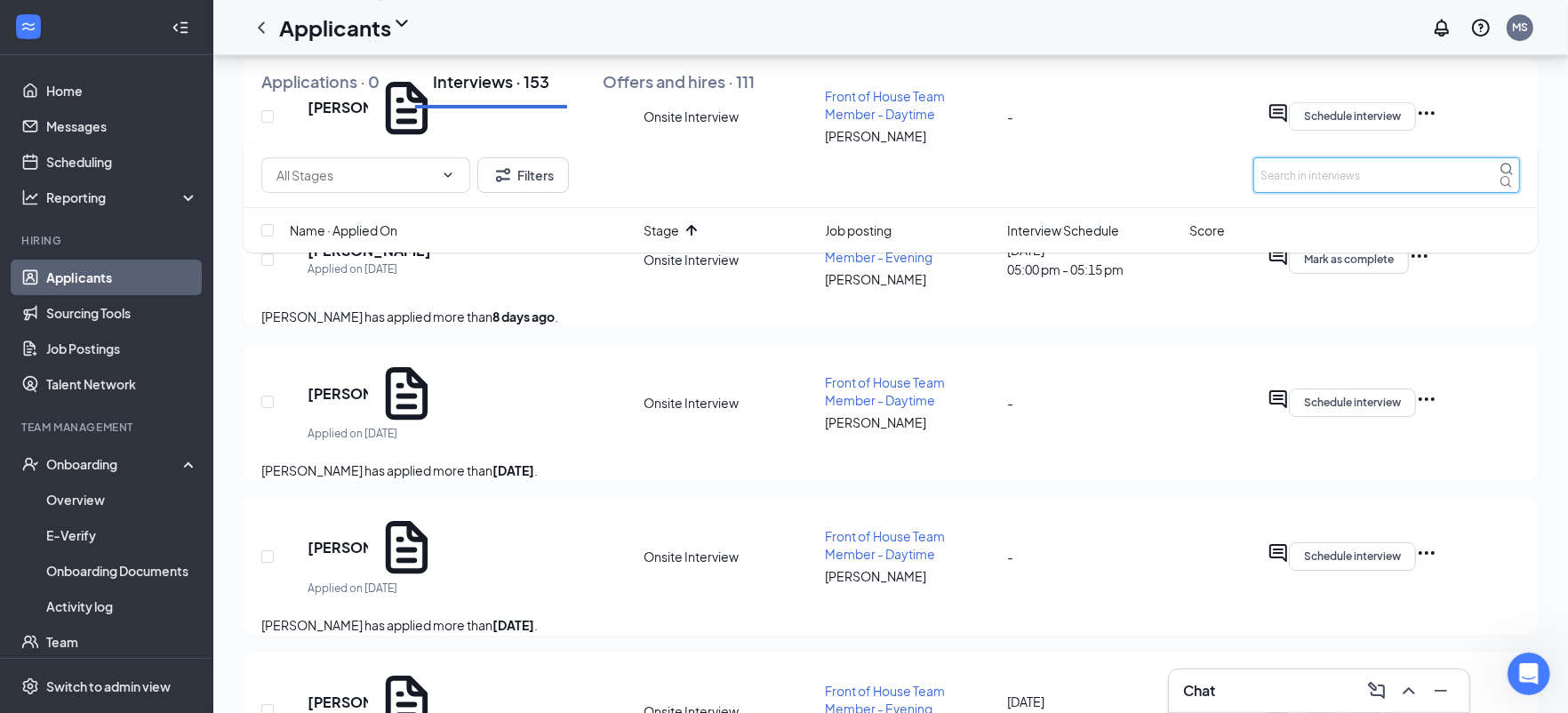
click at [1325, 180] on input "text" at bounding box center [1387, 175] width 267 height 35
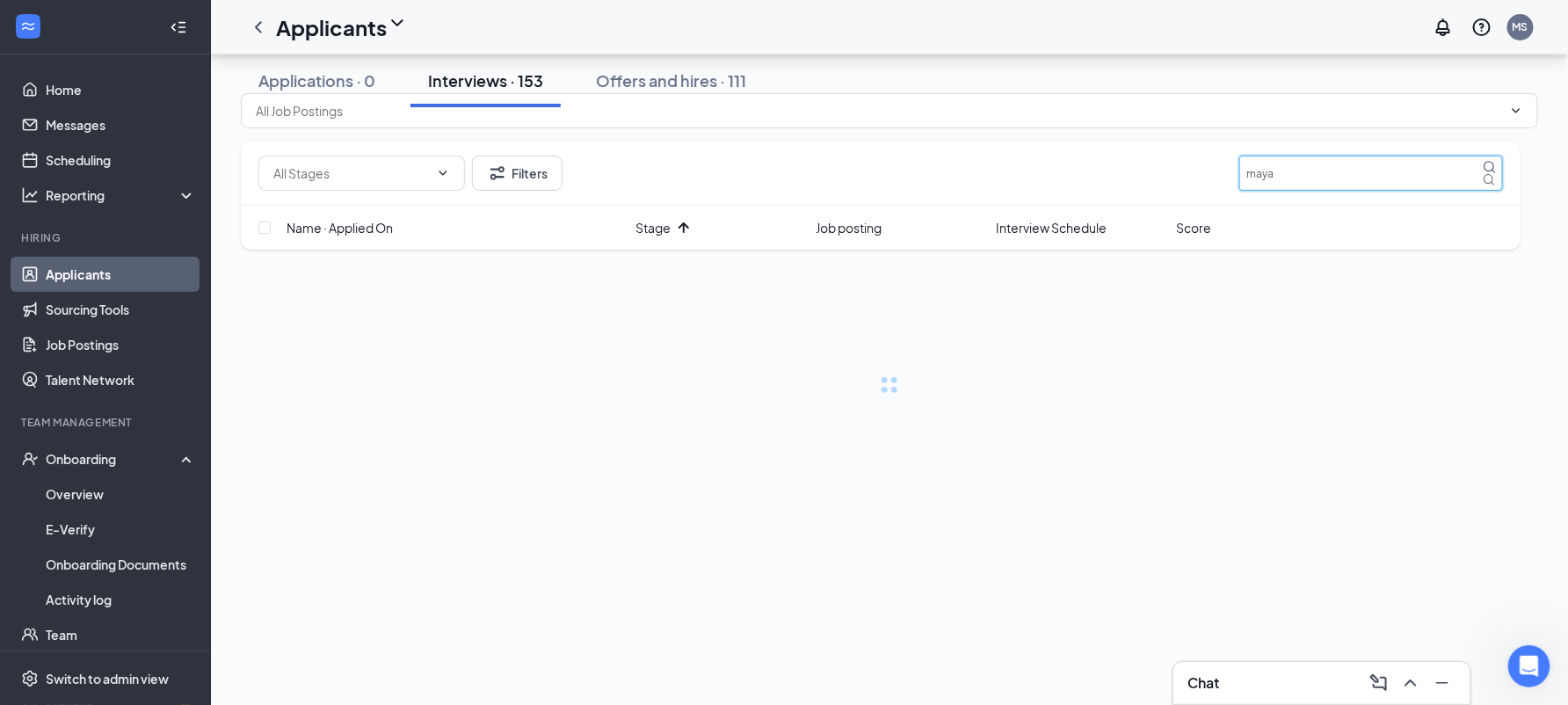
type input "maya"
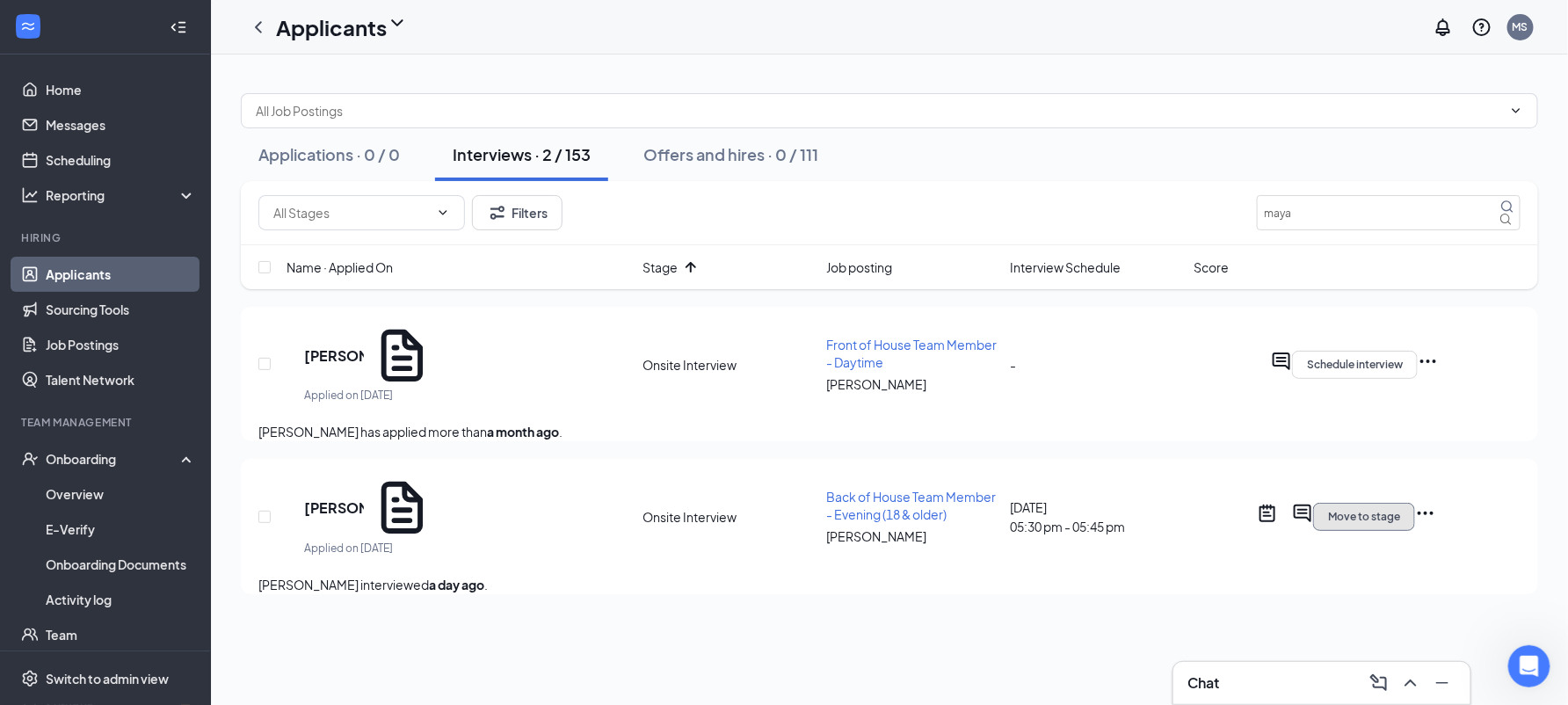
click at [1400, 523] on span "Move to stage" at bounding box center [1363, 516] width 72 height 12
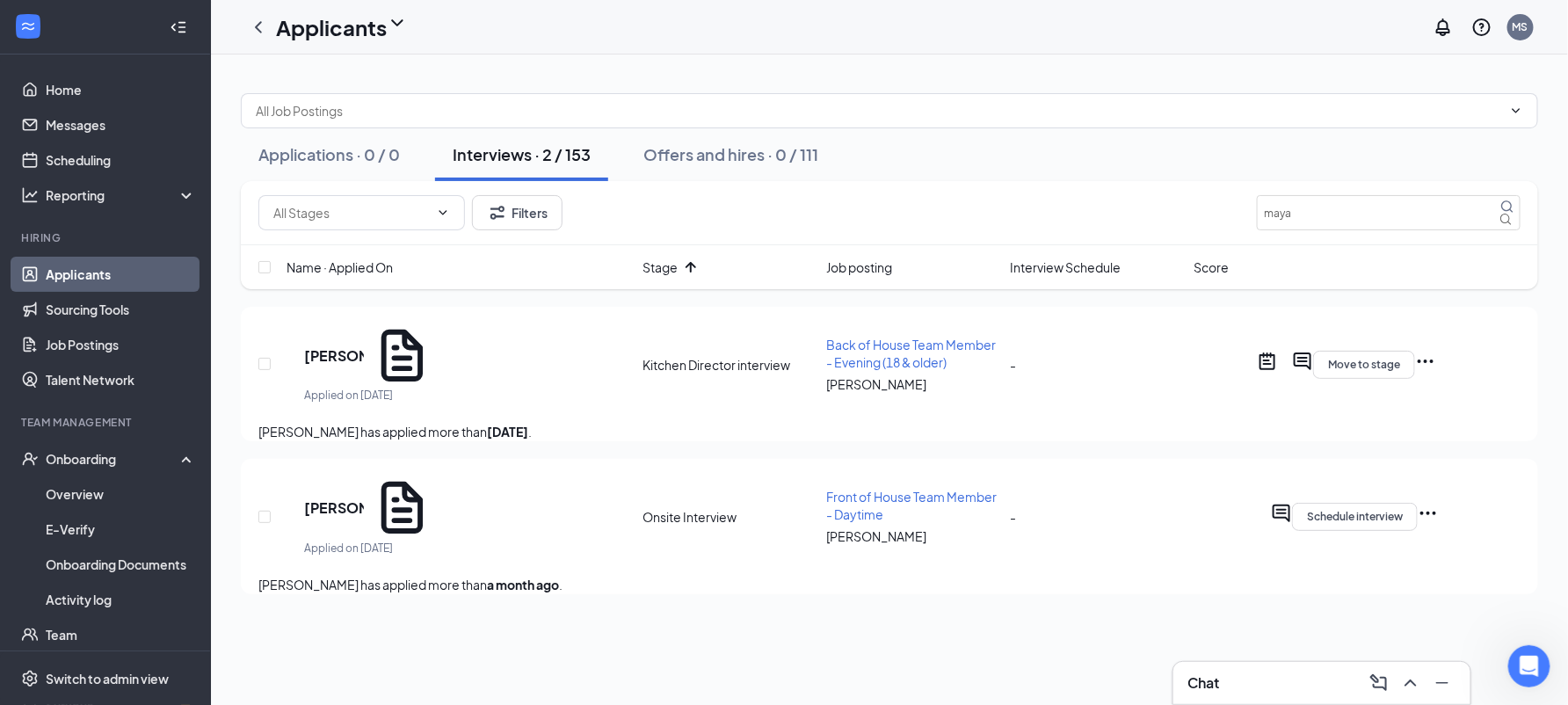
click at [1240, 676] on div "Chat" at bounding box center [1321, 683] width 269 height 28
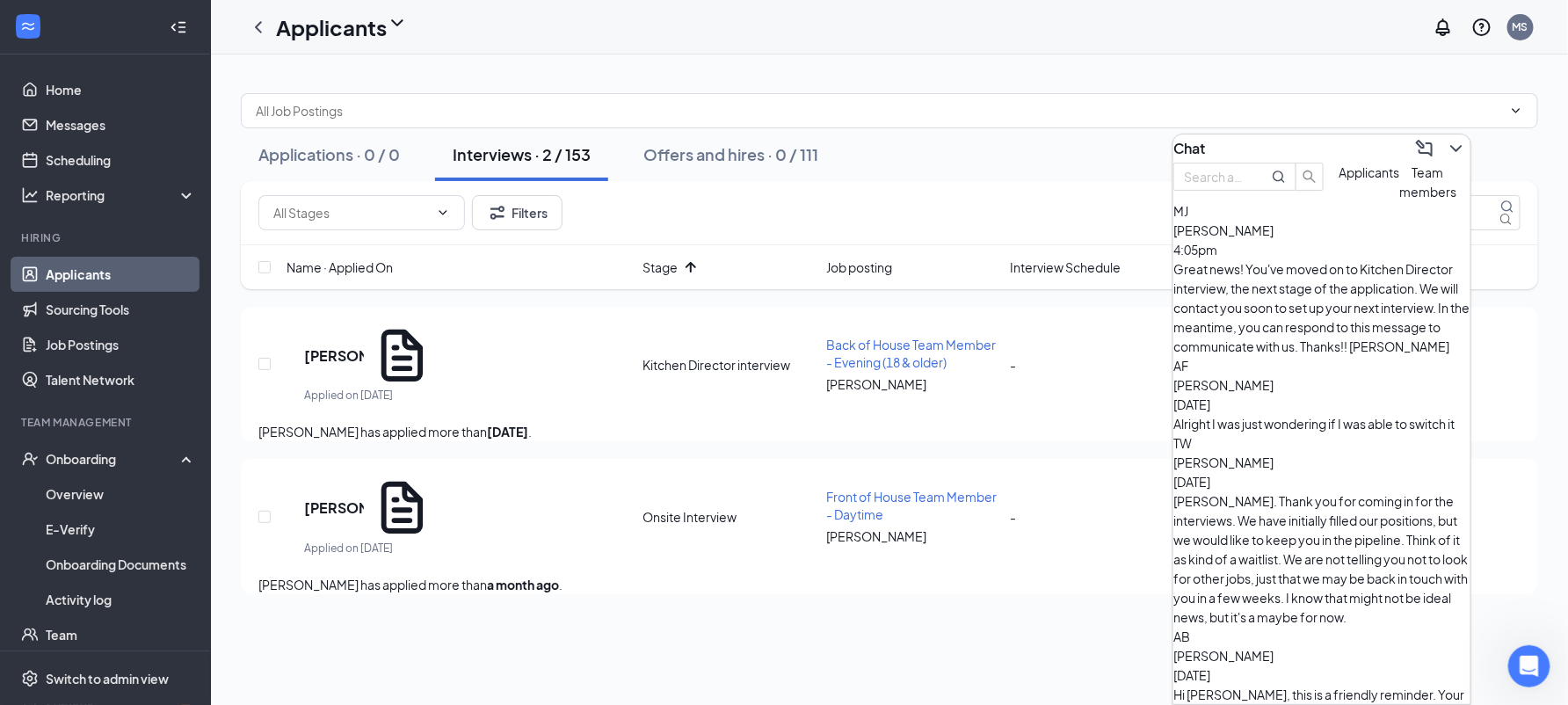
click at [1447, 134] on div at bounding box center [1455, 149] width 32 height 28
click at [951, 181] on div "Applications · 0 / 0 Interviews · 2 / 153 Offers and hires · 0 / 111" at bounding box center [889, 154] width 1297 height 53
click at [509, 150] on button "Interviews · 2 / 153" at bounding box center [522, 154] width 173 height 53
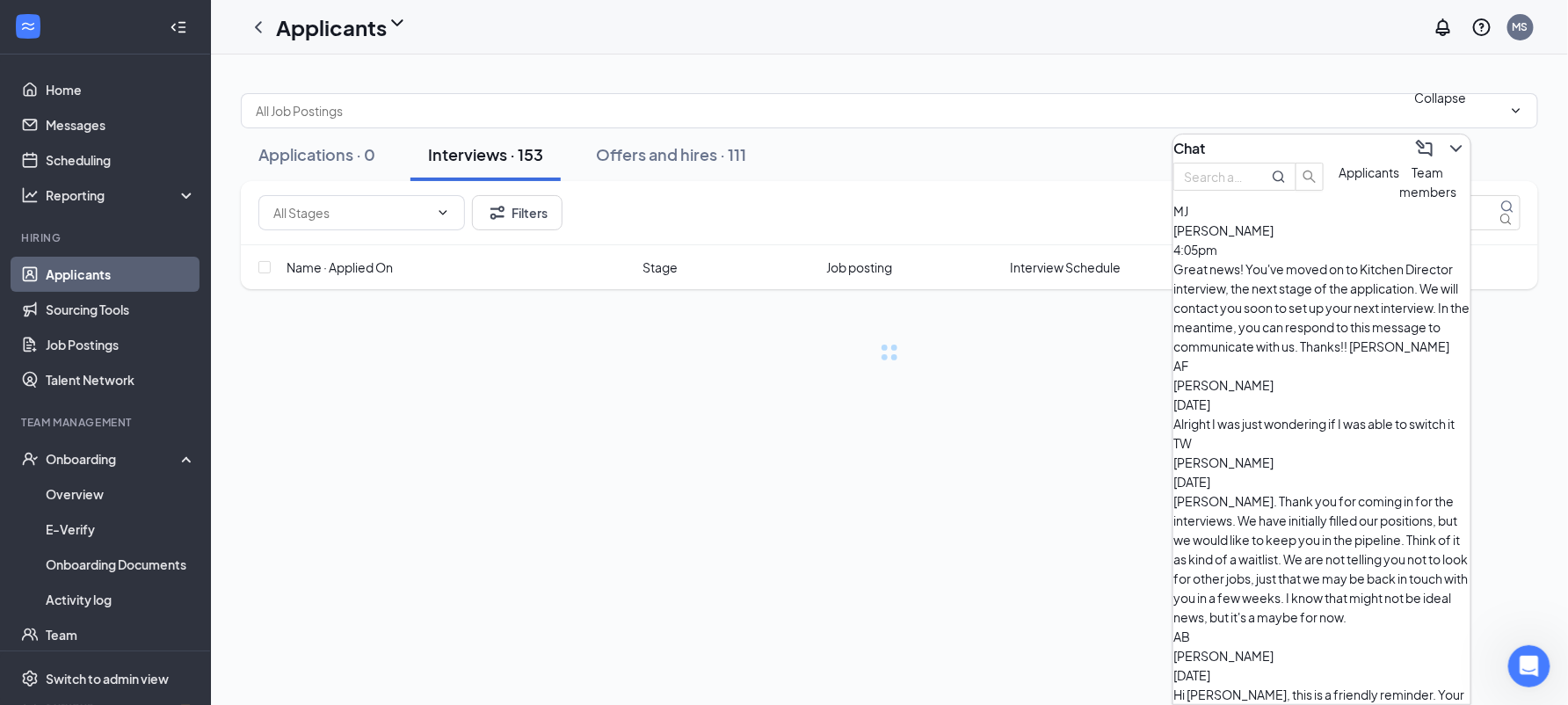
click at [1450, 138] on icon "ChevronDown" at bounding box center [1457, 149] width 21 height 21
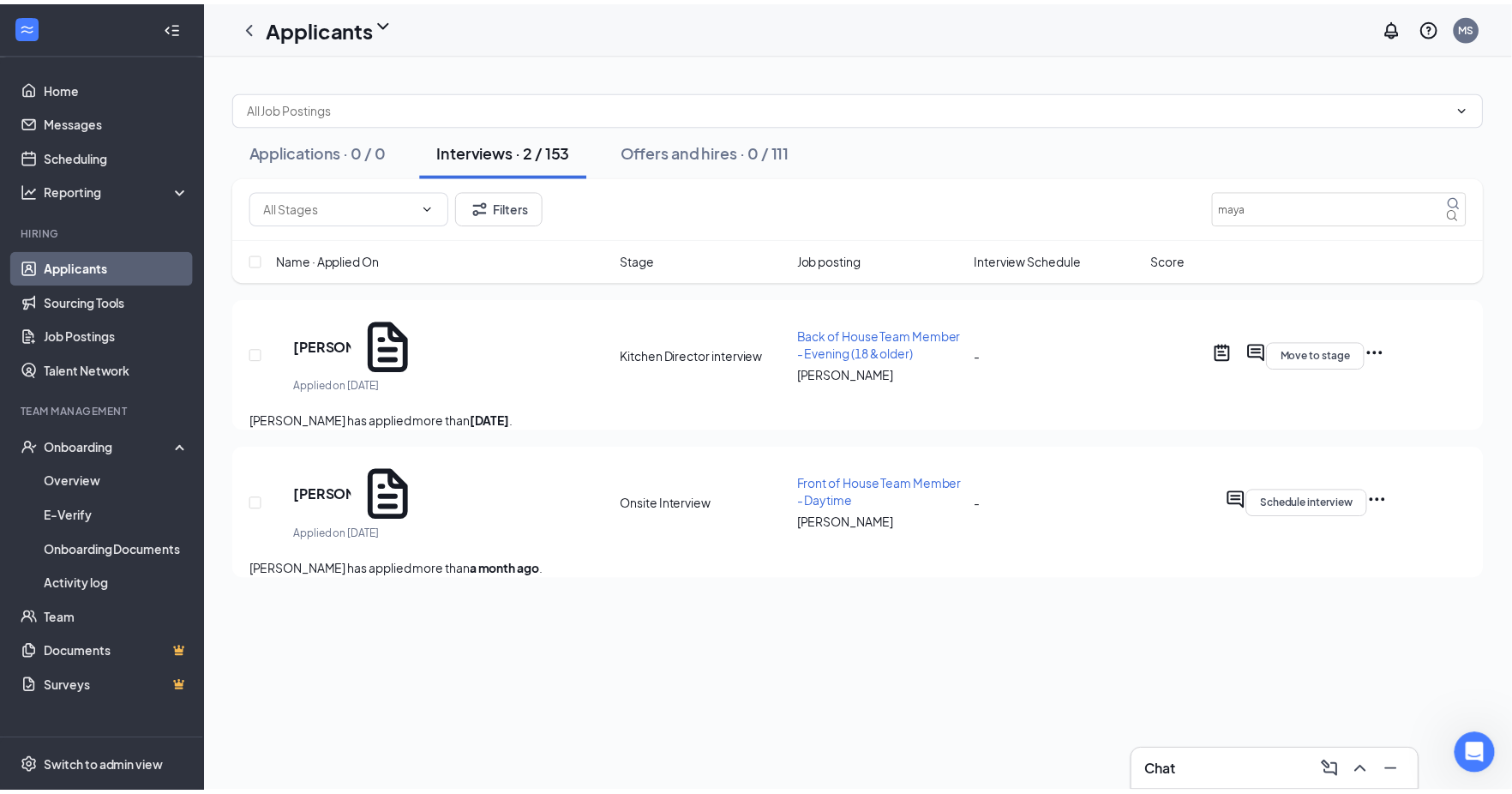
scroll to position [648, 0]
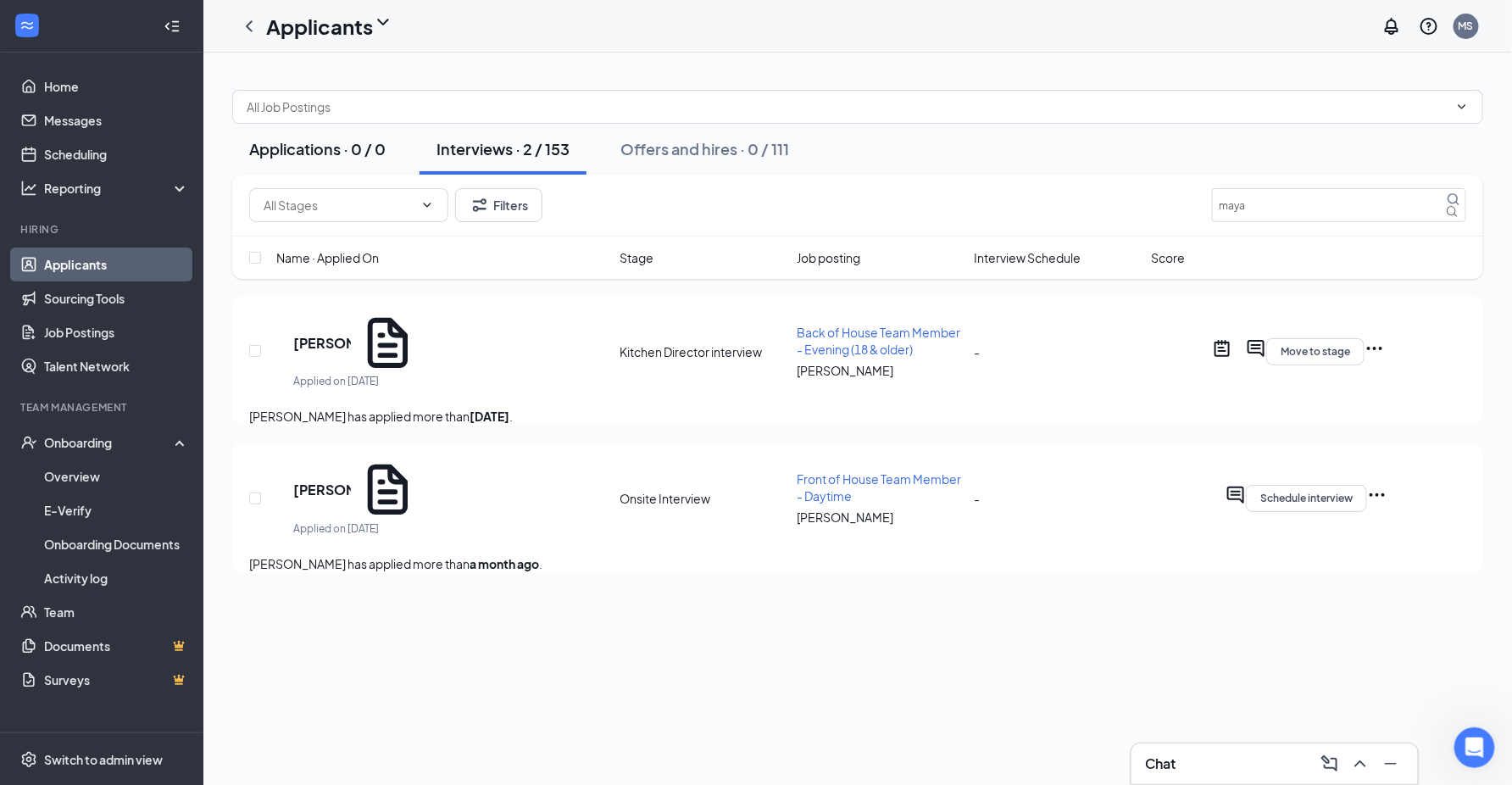
click at [317, 160] on div "Applications · 0 / 0" at bounding box center [317, 149] width 137 height 21
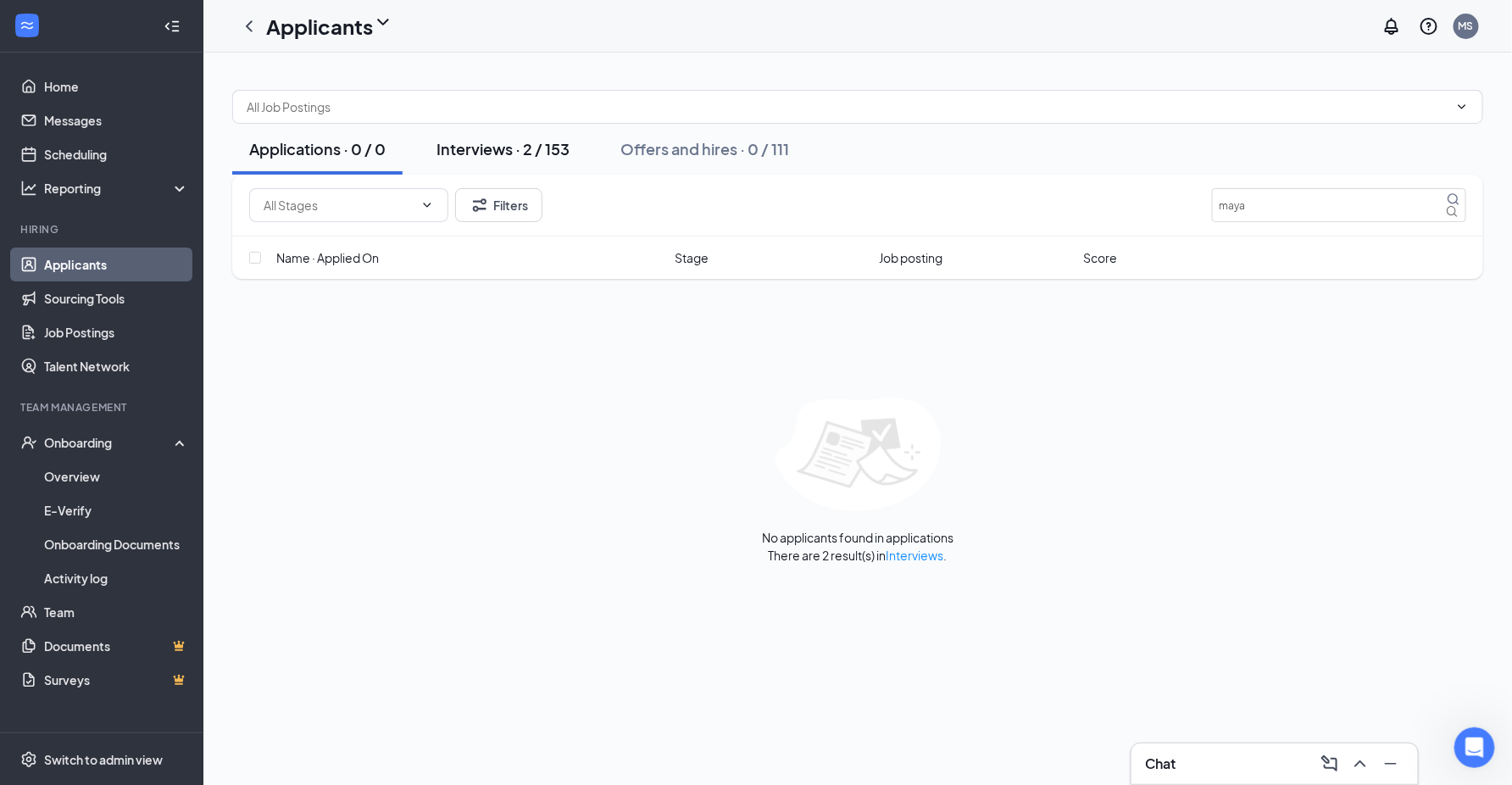
click at [477, 151] on button "Interviews · 2 / 153" at bounding box center [503, 149] width 167 height 51
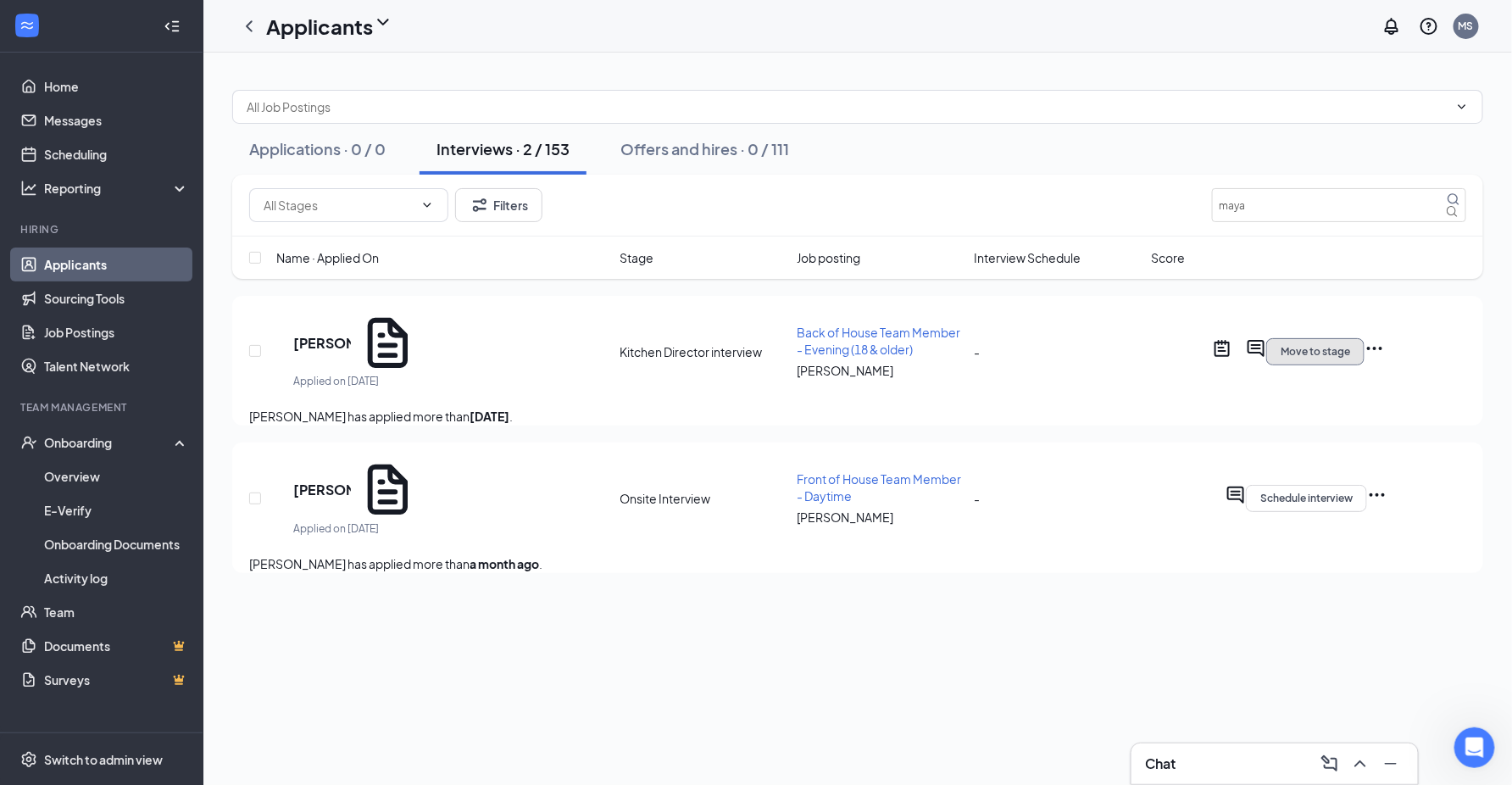
click at [1350, 358] on span "Move to stage" at bounding box center [1315, 352] width 70 height 12
click at [507, 156] on div "Interviews · 2 / 153" at bounding box center [502, 149] width 133 height 21
drag, startPoint x: 1281, startPoint y: 235, endPoint x: 1175, endPoint y: 236, distance: 106.0
click at [1175, 222] on div "Filters maya" at bounding box center [857, 204] width 1217 height 33
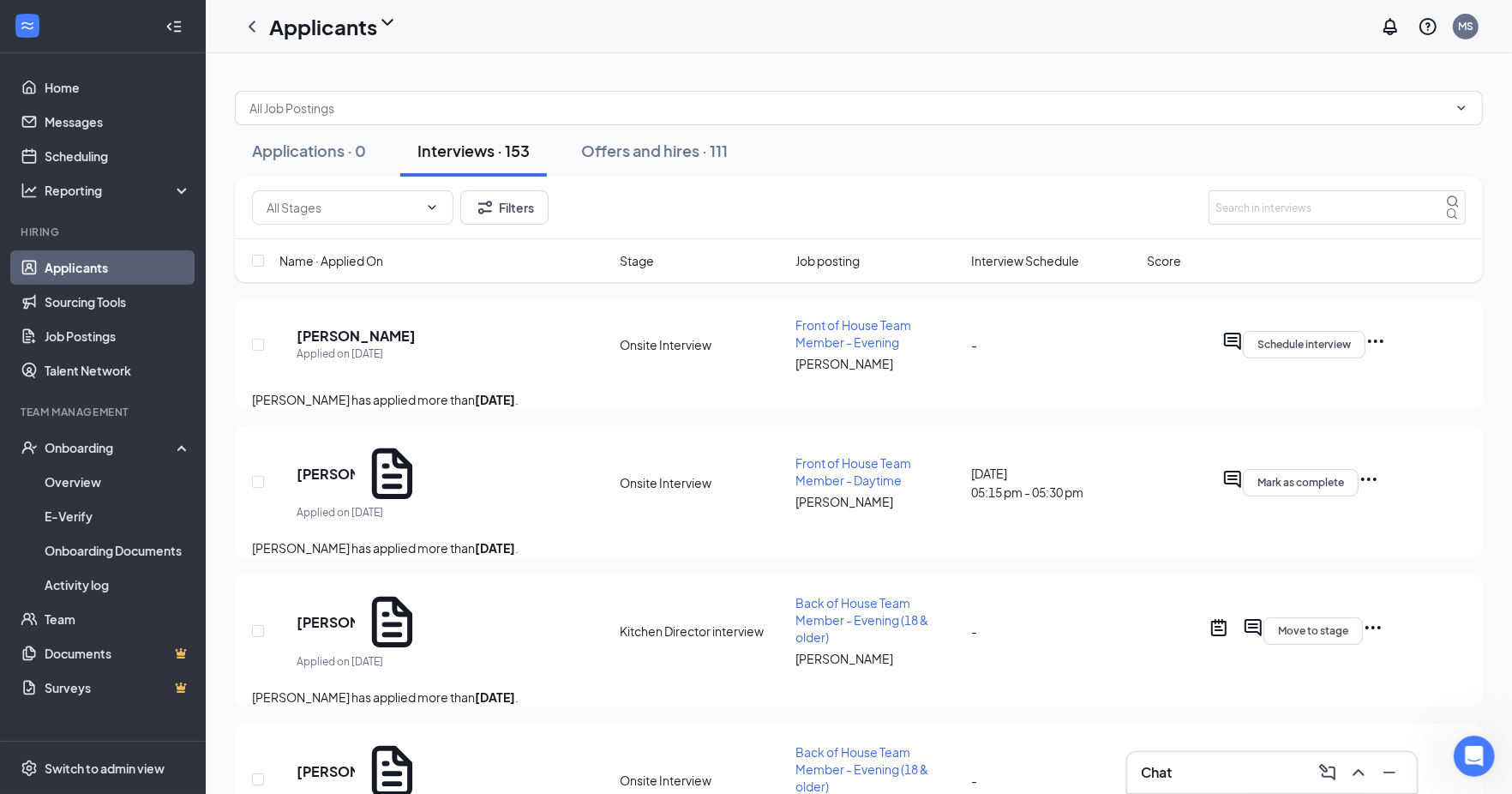
click at [629, 270] on span "Stage" at bounding box center [637, 261] width 34 height 19
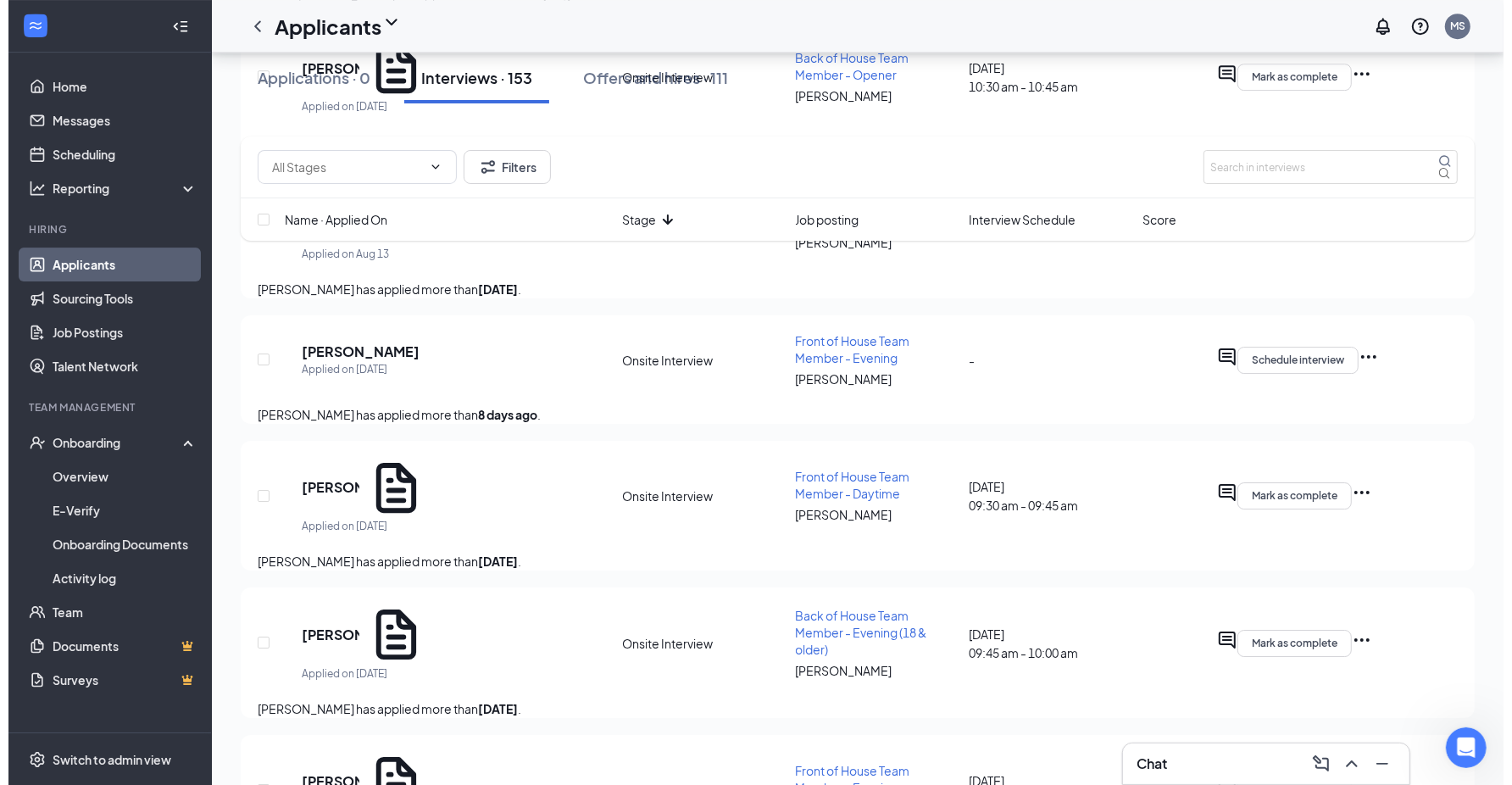
scroll to position [4482, 0]
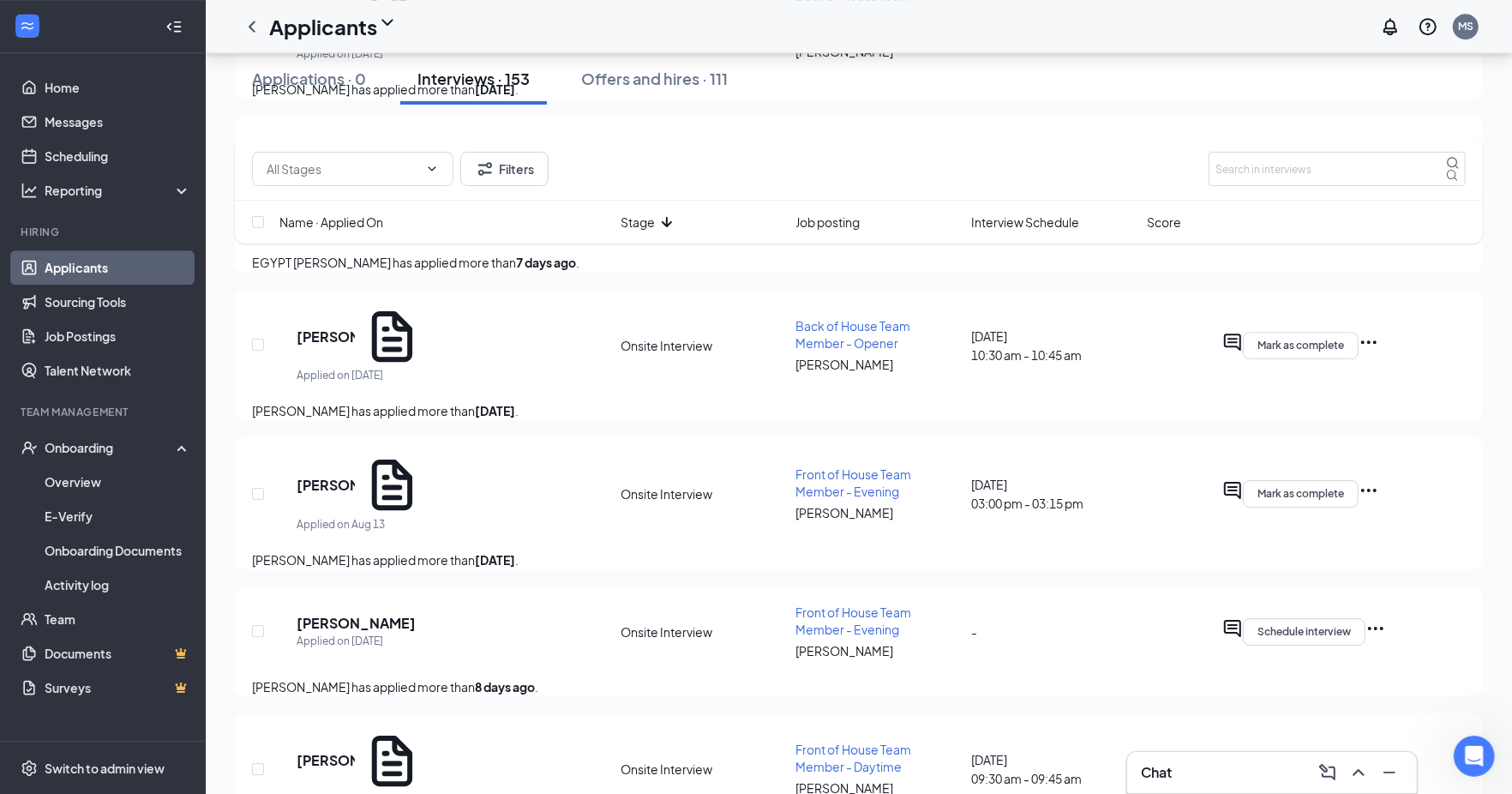
click at [1209, 619] on div at bounding box center [1209, 632] width 0 height 28
click at [1225, 534] on div at bounding box center [756, 397] width 1512 height 794
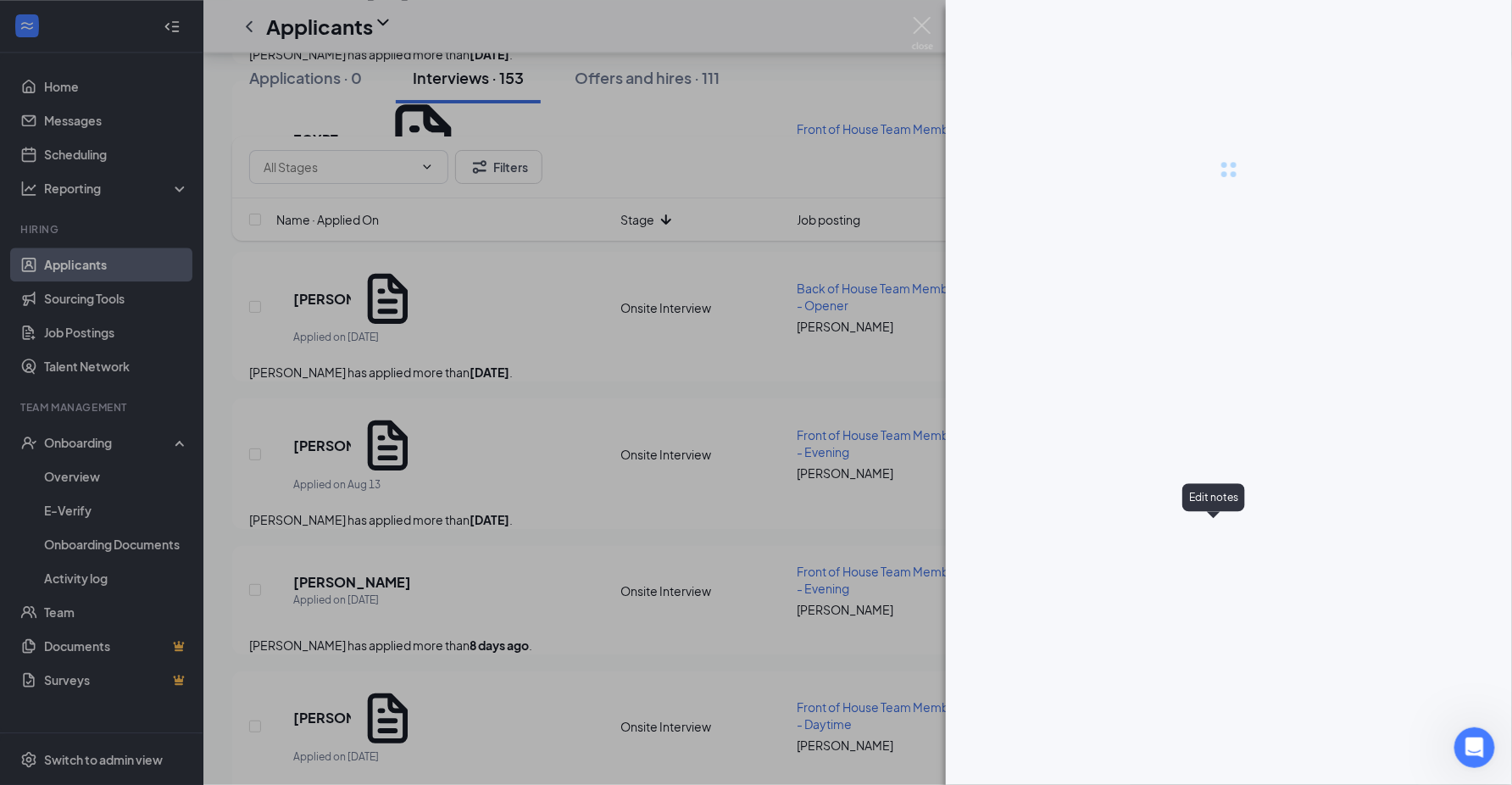
click at [1230, 579] on icon "Note" at bounding box center [1223, 587] width 15 height 17
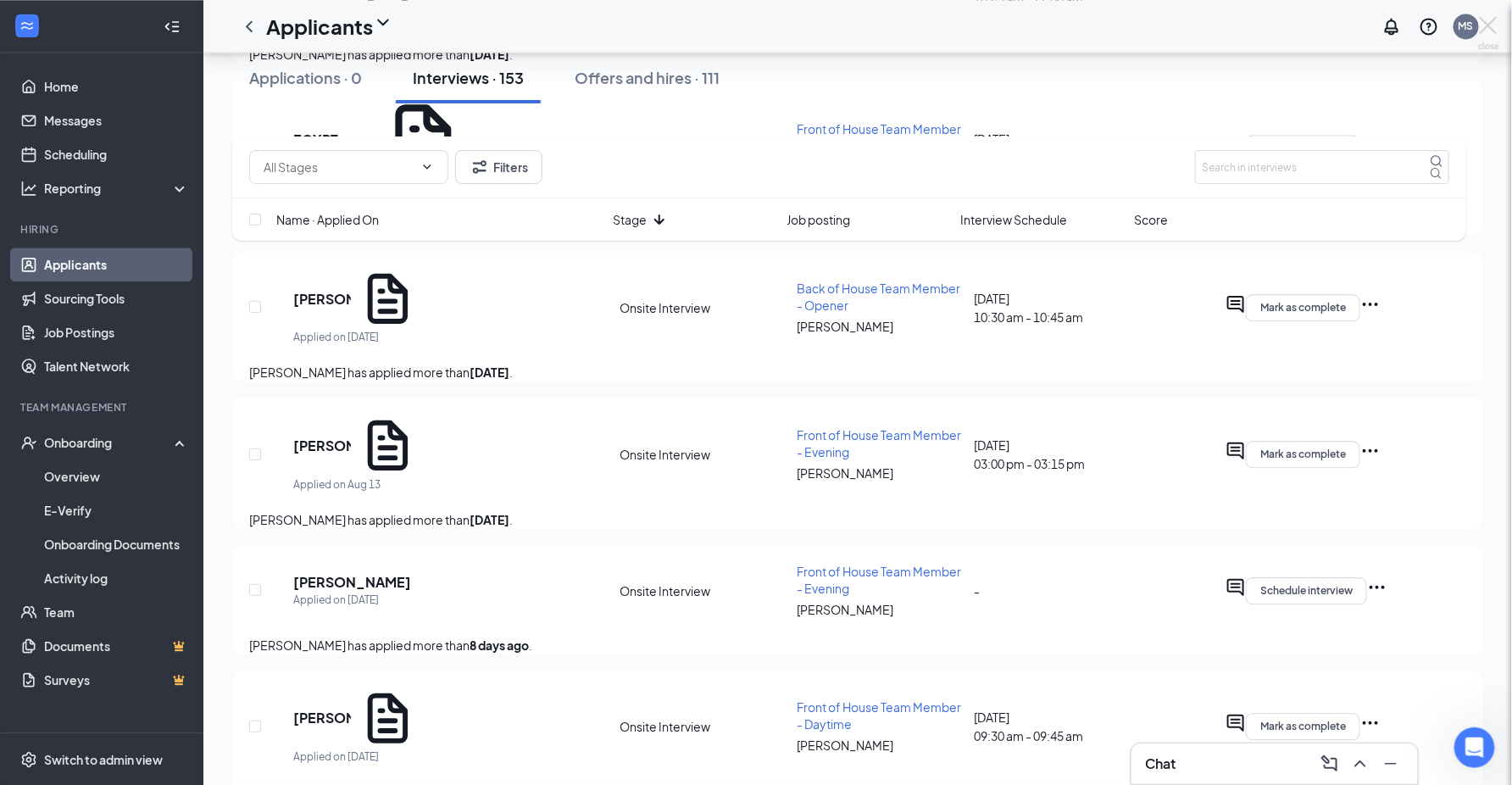
click at [1208, 526] on div "AB [PERSON_NAME] Front of House Team Member - Evening at [PERSON_NAME][GEOGRAPH…" at bounding box center [756, 392] width 1512 height 785
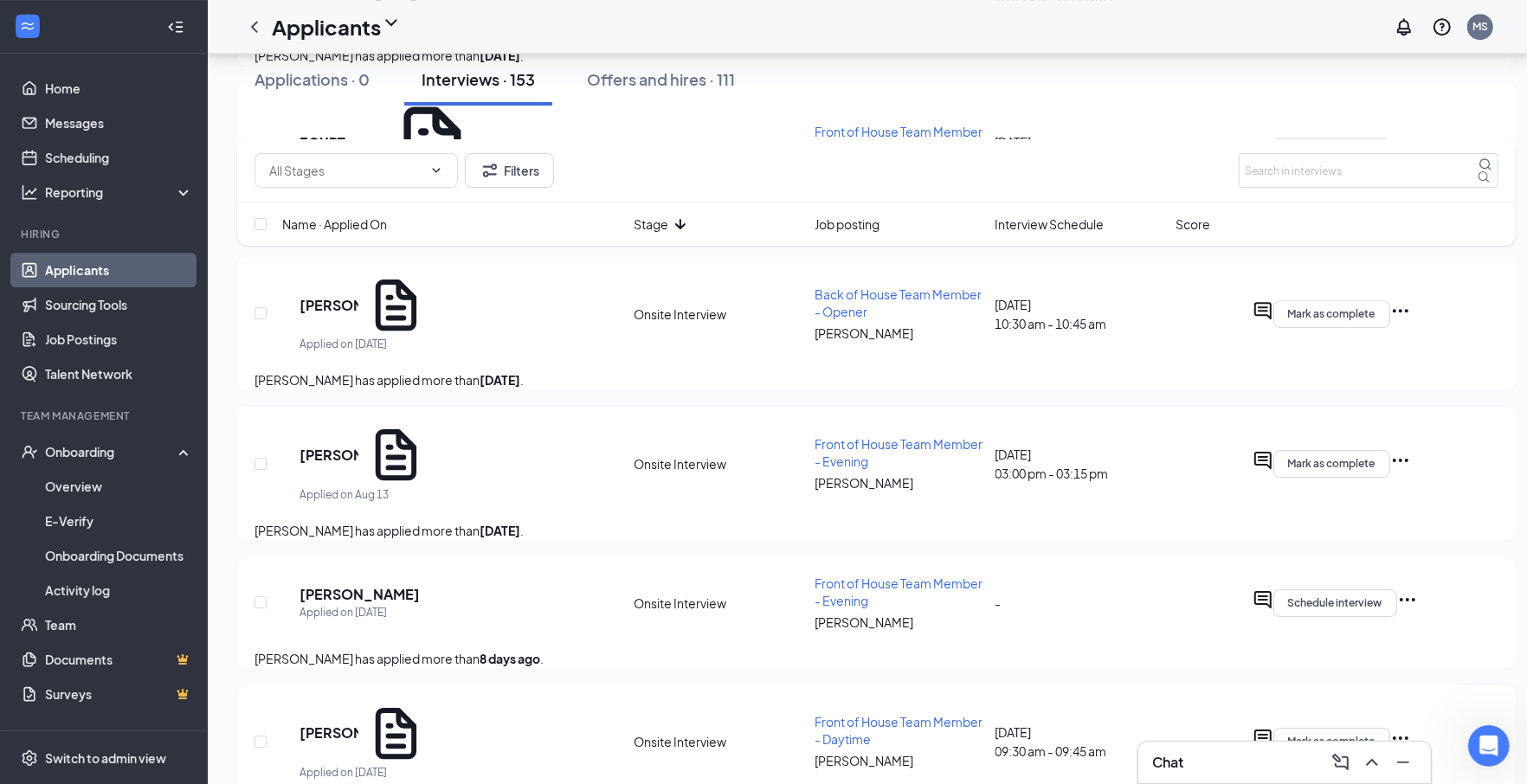
click at [1257, 591] on icon "Note" at bounding box center [1249, 600] width 16 height 18
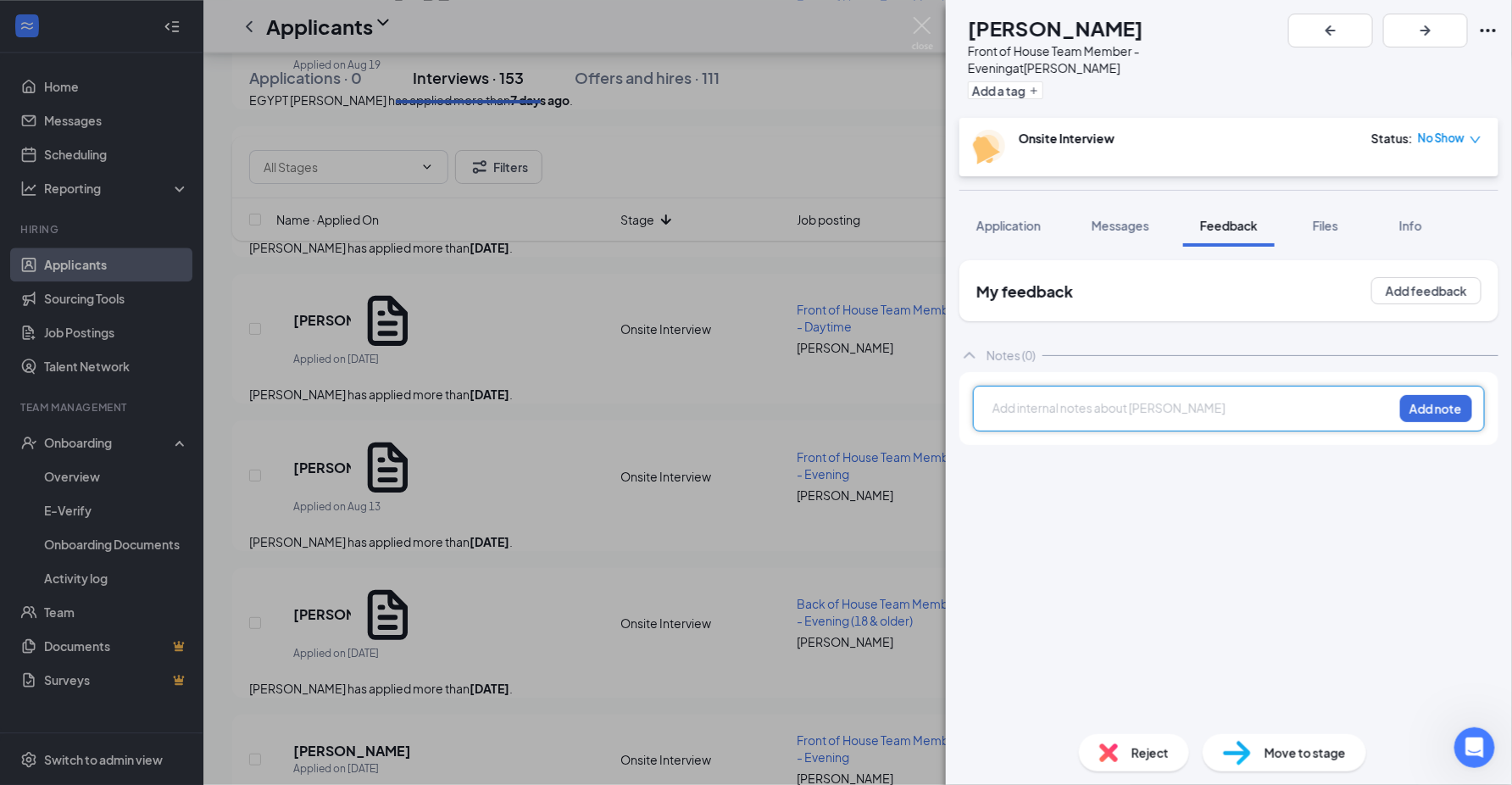
click at [1130, 399] on div at bounding box center [1193, 408] width 399 height 18
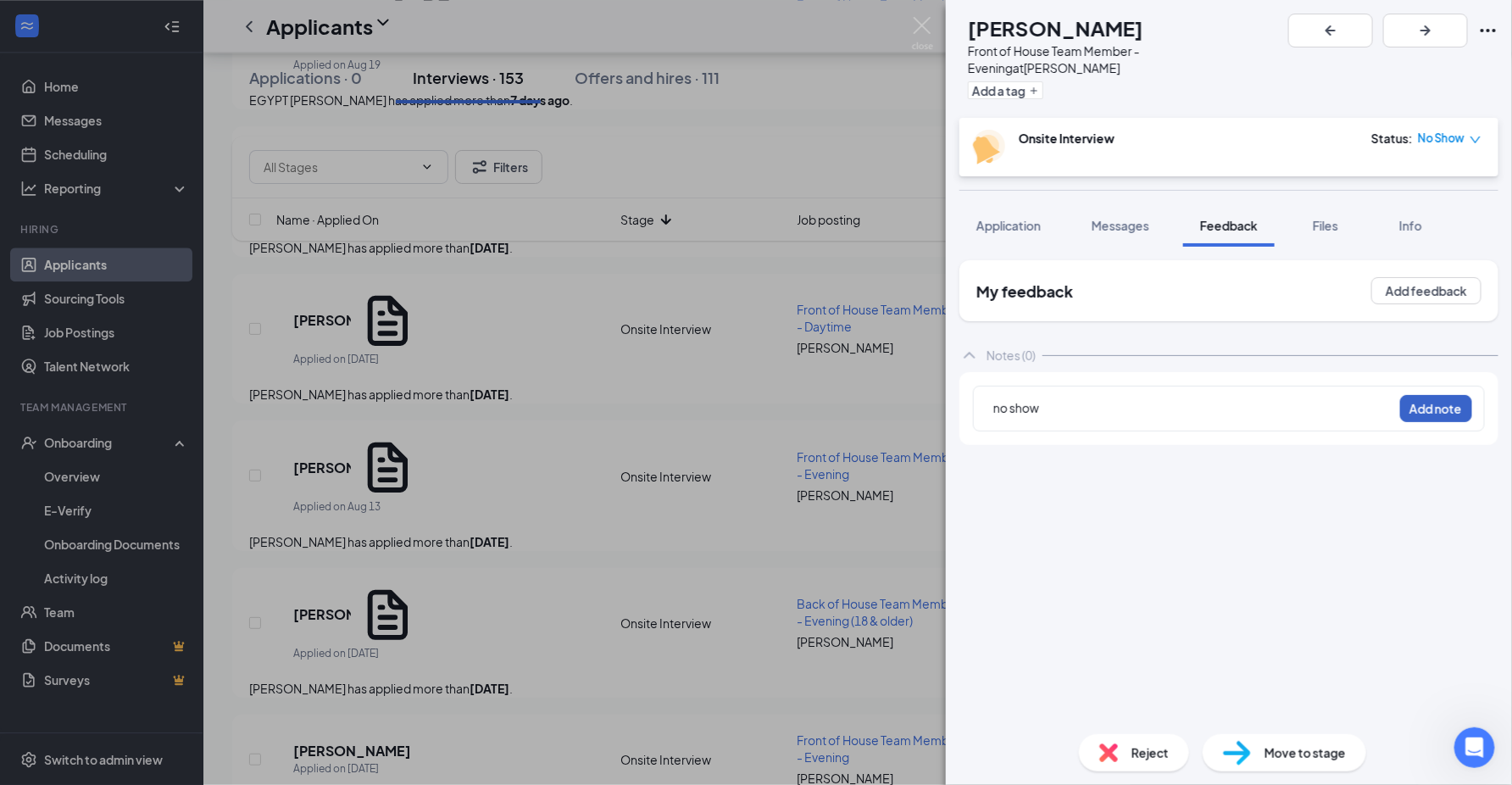
drag, startPoint x: 1412, startPoint y: 389, endPoint x: 1411, endPoint y: 405, distance: 16.0
click at [1414, 395] on button "Add note" at bounding box center [1436, 409] width 72 height 27
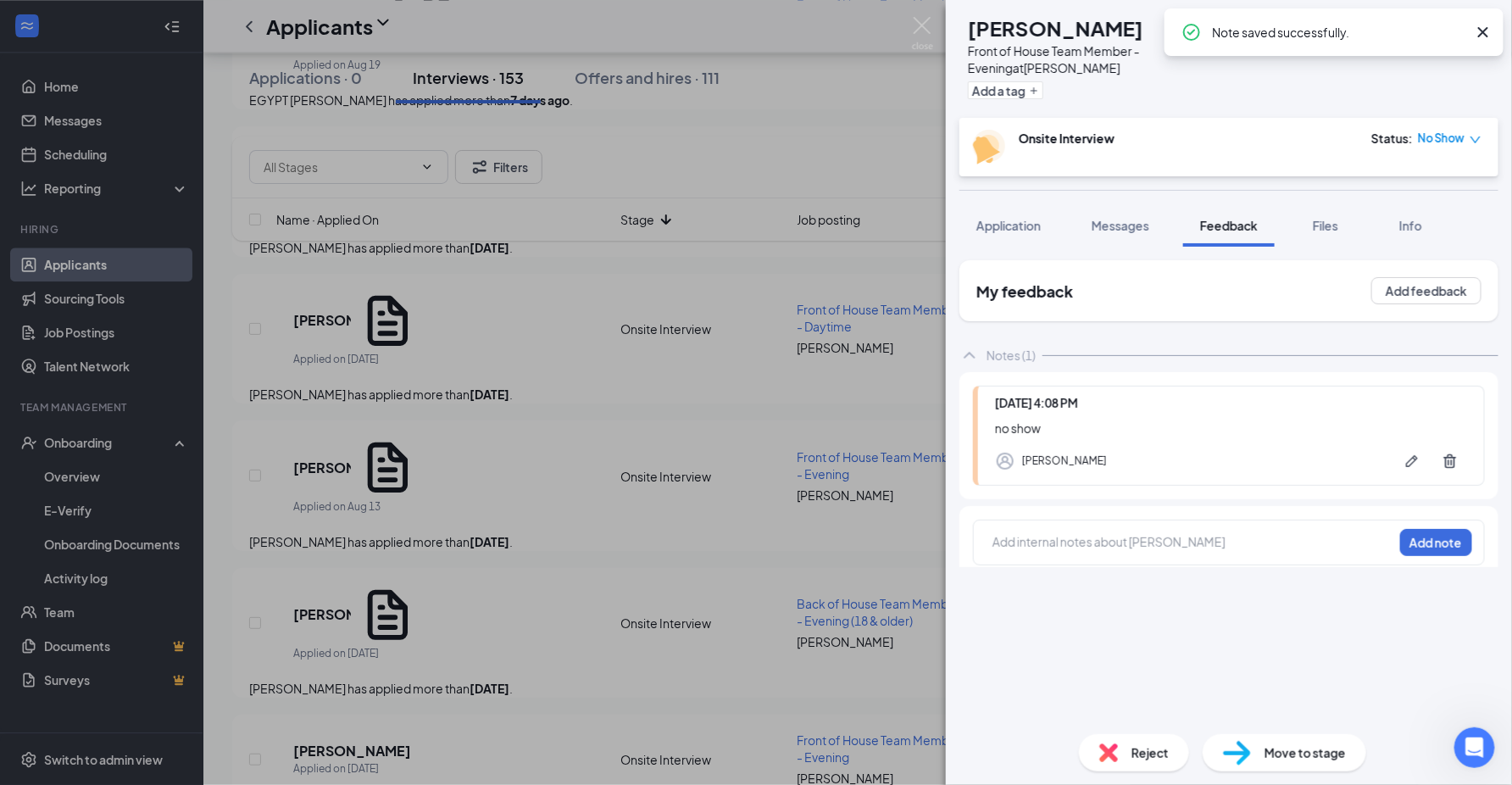
click at [1120, 747] on div "Reject" at bounding box center [1133, 752] width 110 height 37
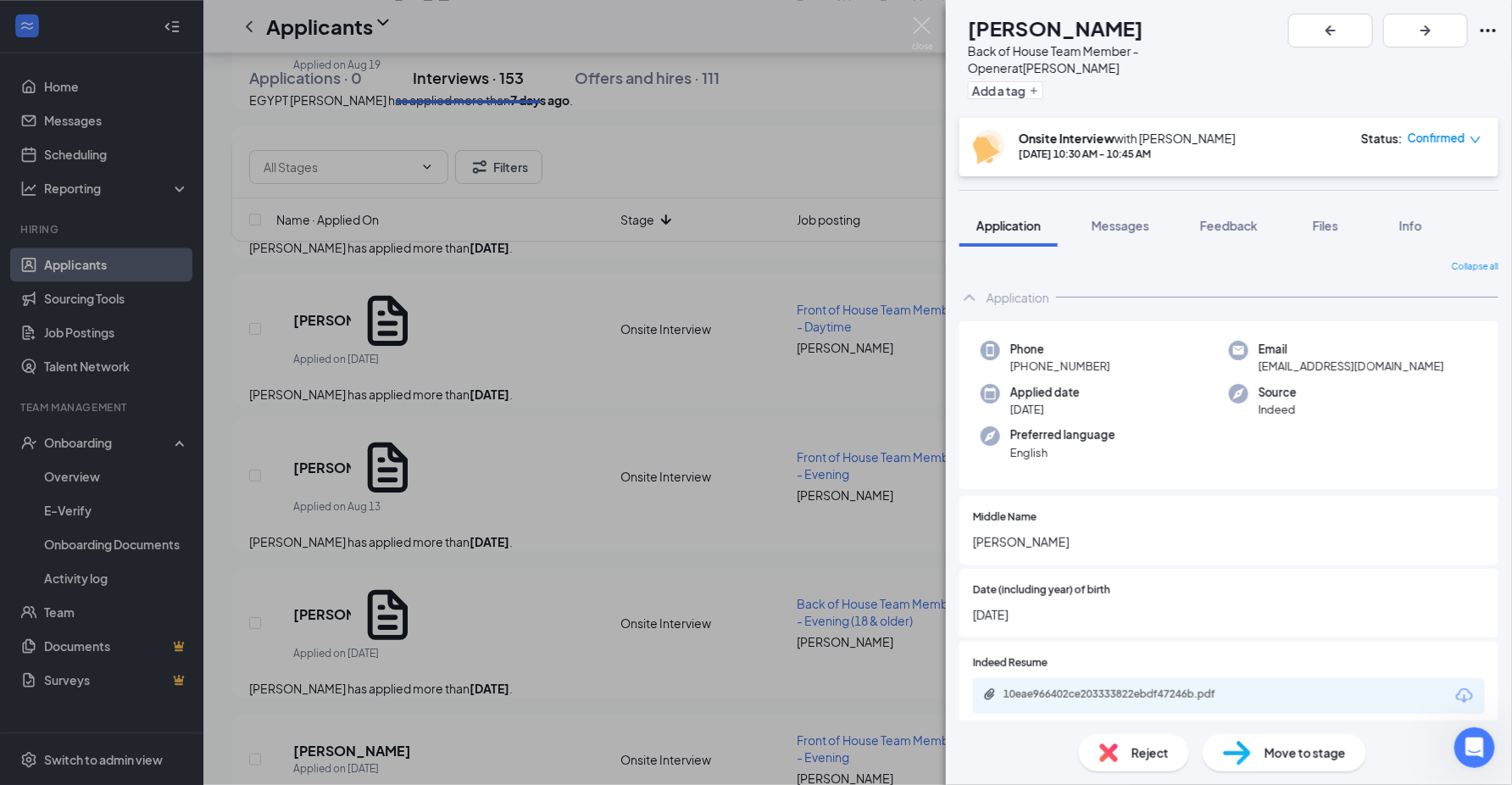
scroll to position [2, 0]
click at [1474, 753] on icon "Open Intercom Messenger" at bounding box center [1473, 745] width 28 height 28
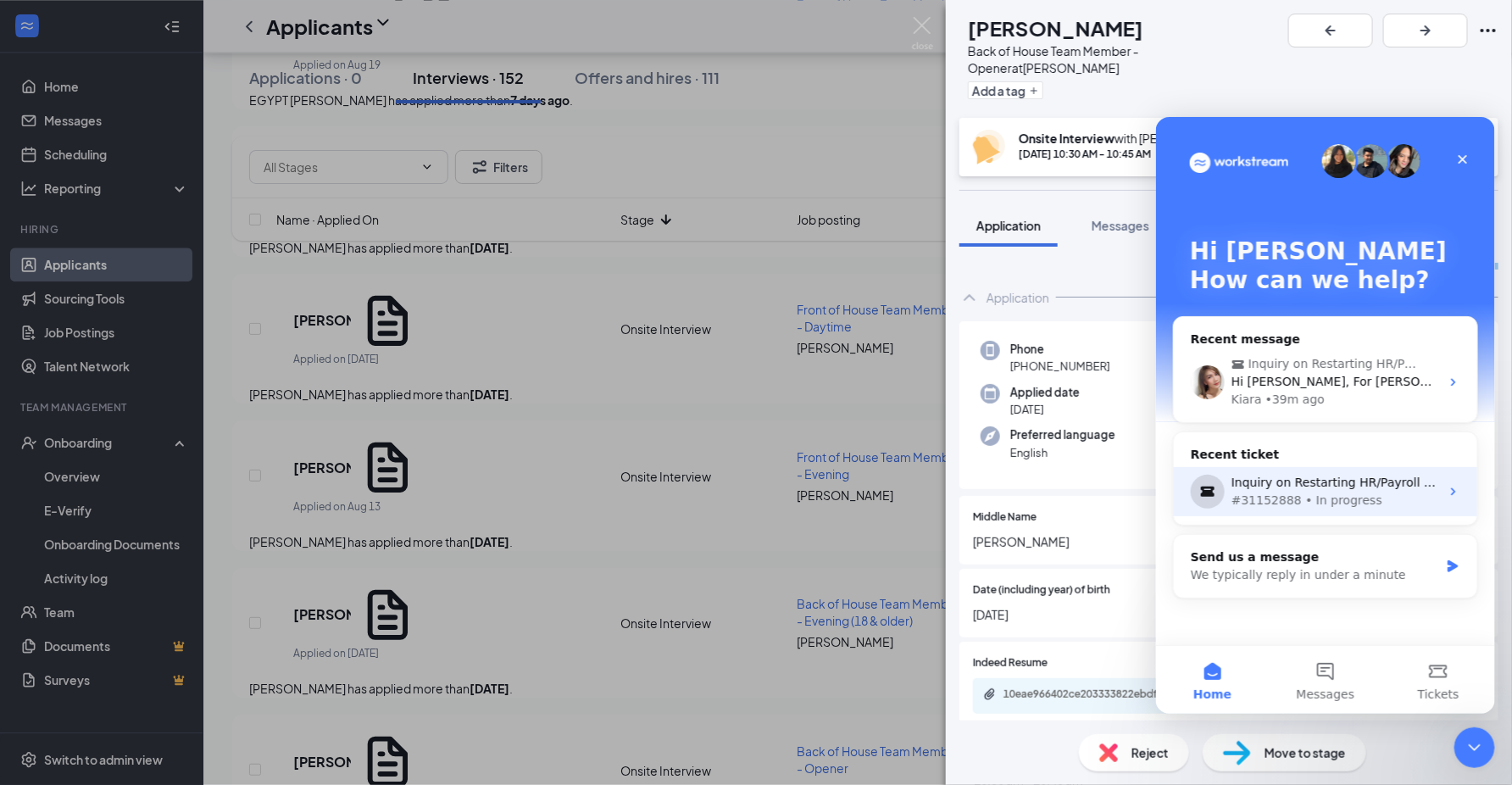
click at [1358, 480] on div "Inquiry on Restarting HR/Payroll Paperwork for [PERSON_NAME]" at bounding box center [1334, 482] width 209 height 18
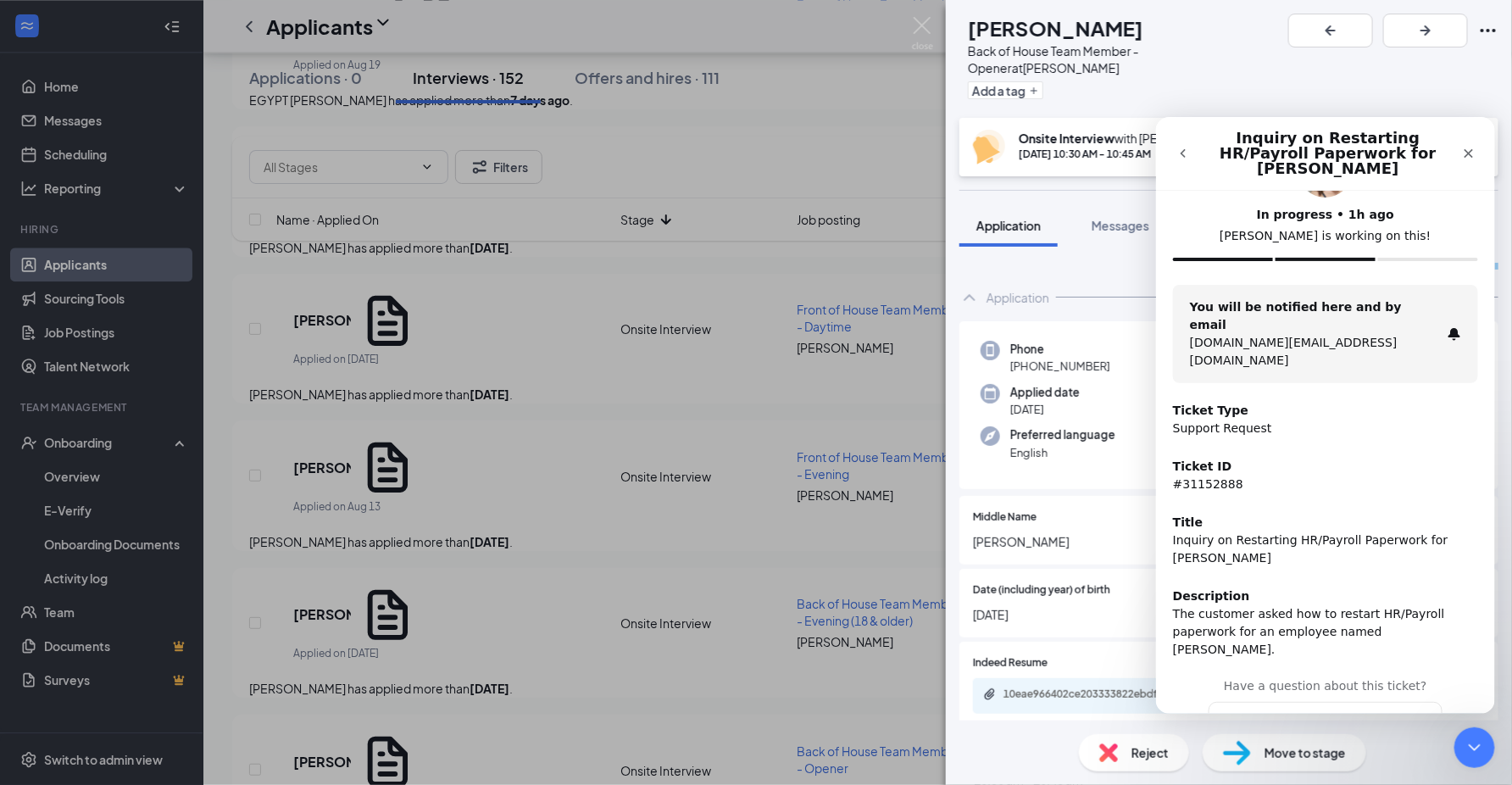
scroll to position [0, 0]
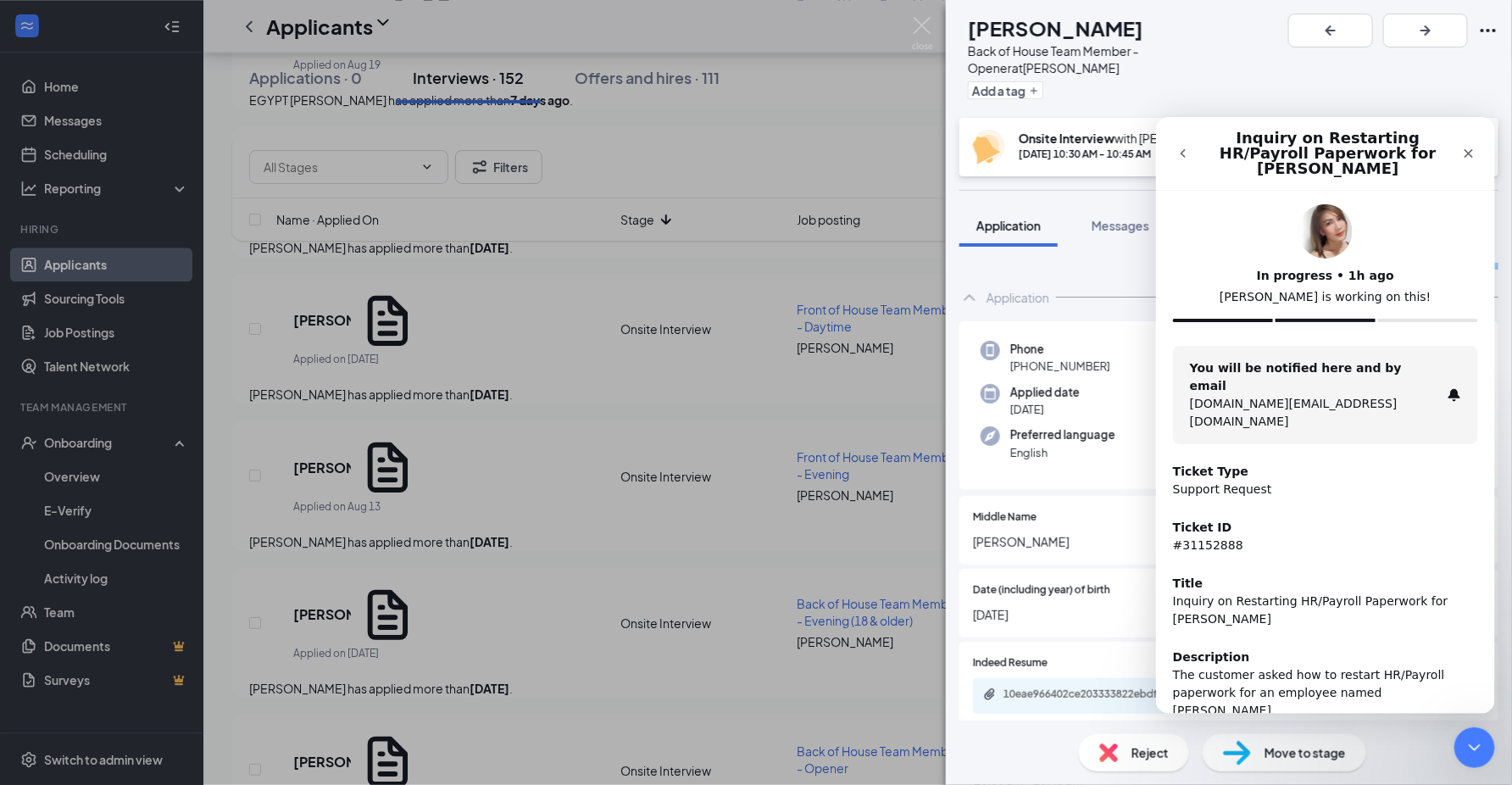
click at [1390, 666] on div "The customer asked how to restart HR/Payroll paperwork for an employee named [P…" at bounding box center [1324, 692] width 305 height 53
click at [1477, 744] on icon "Close Intercom Messenger" at bounding box center [1473, 745] width 21 height 21
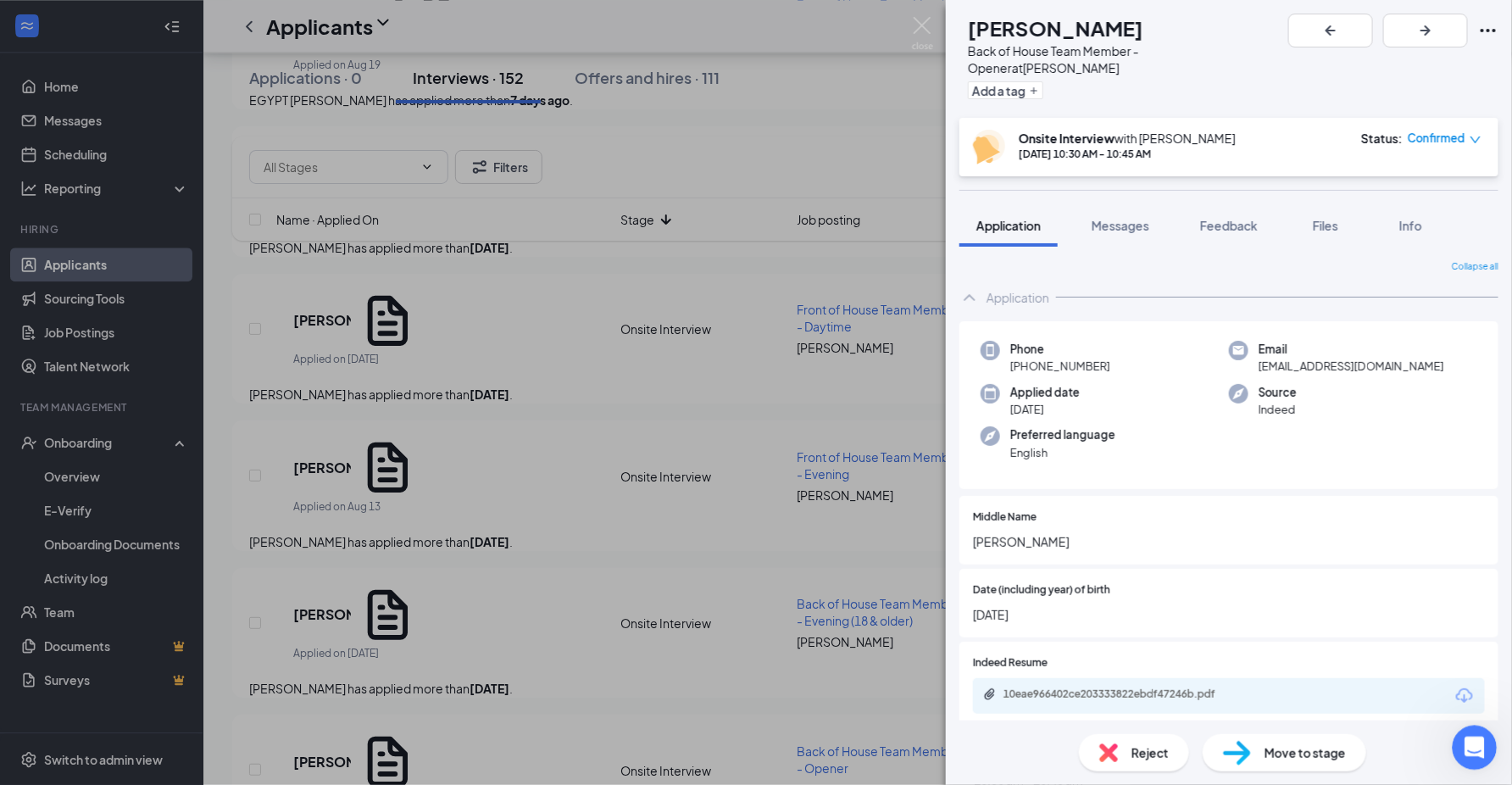
click at [1473, 738] on icon "Open Intercom Messenger" at bounding box center [1473, 745] width 28 height 28
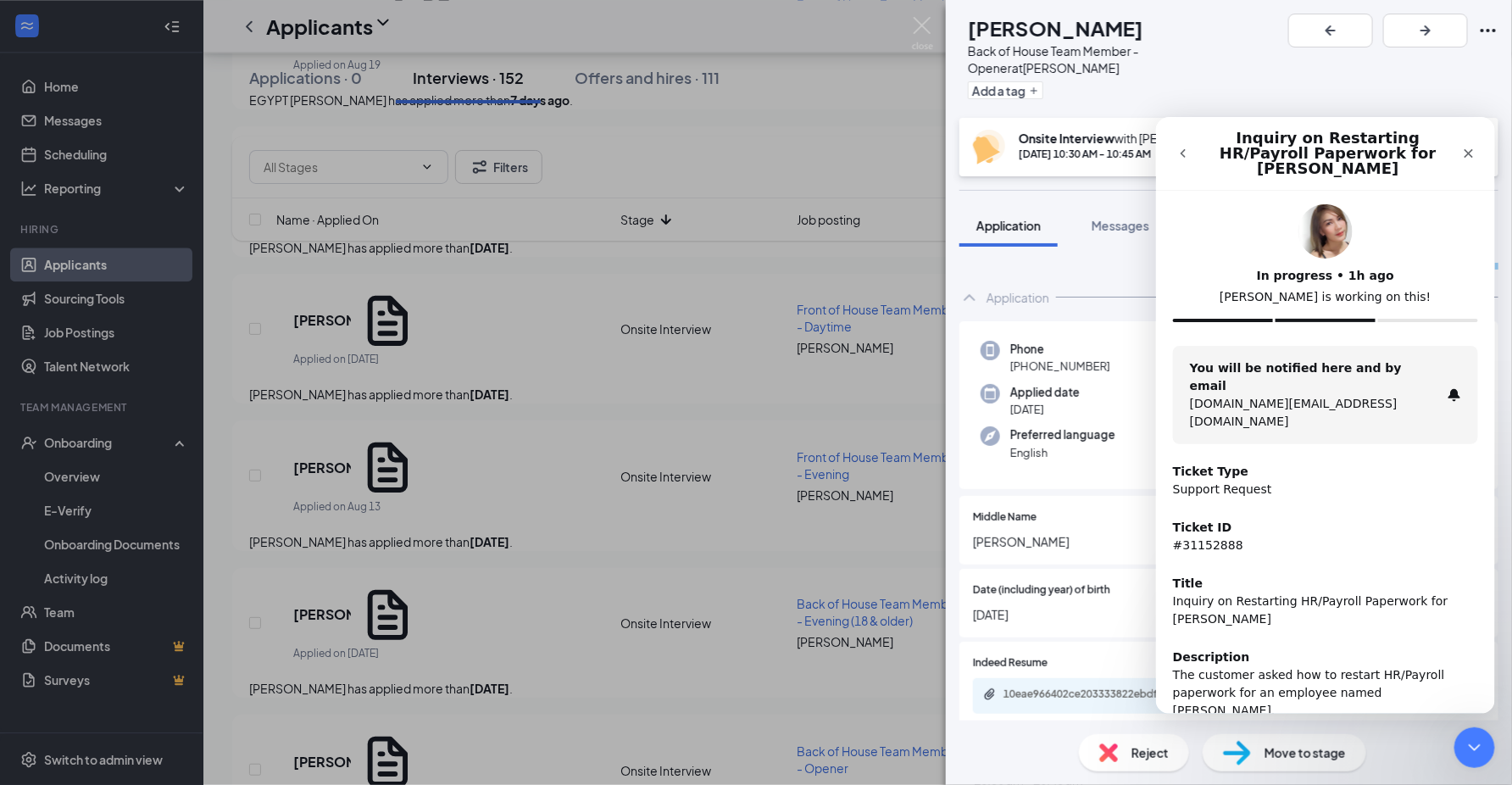
click at [1181, 137] on button "go back" at bounding box center [1182, 153] width 33 height 33
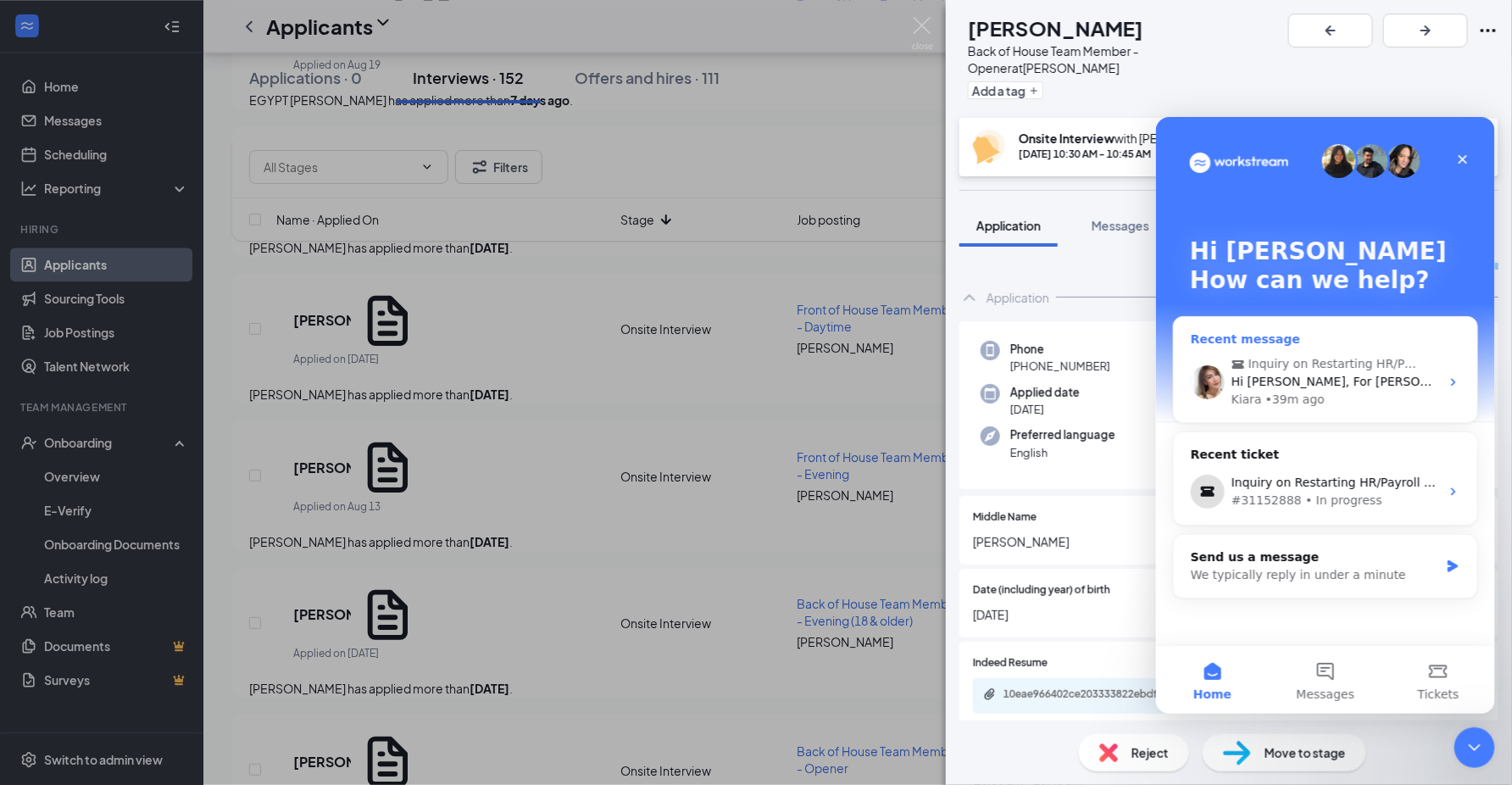
click at [1326, 362] on span "Inquiry on Restarting HR/Payroll Paperwork for [PERSON_NAME]" at bounding box center [1333, 363] width 172 height 18
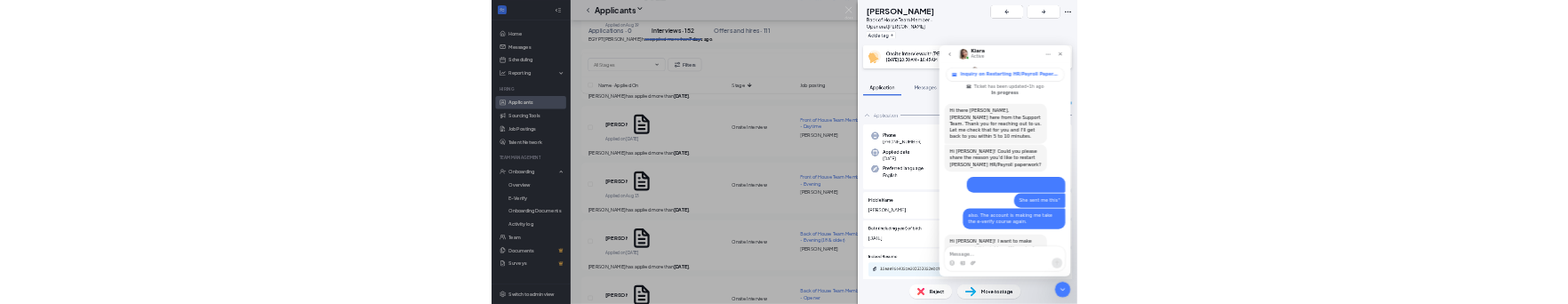
scroll to position [642, 0]
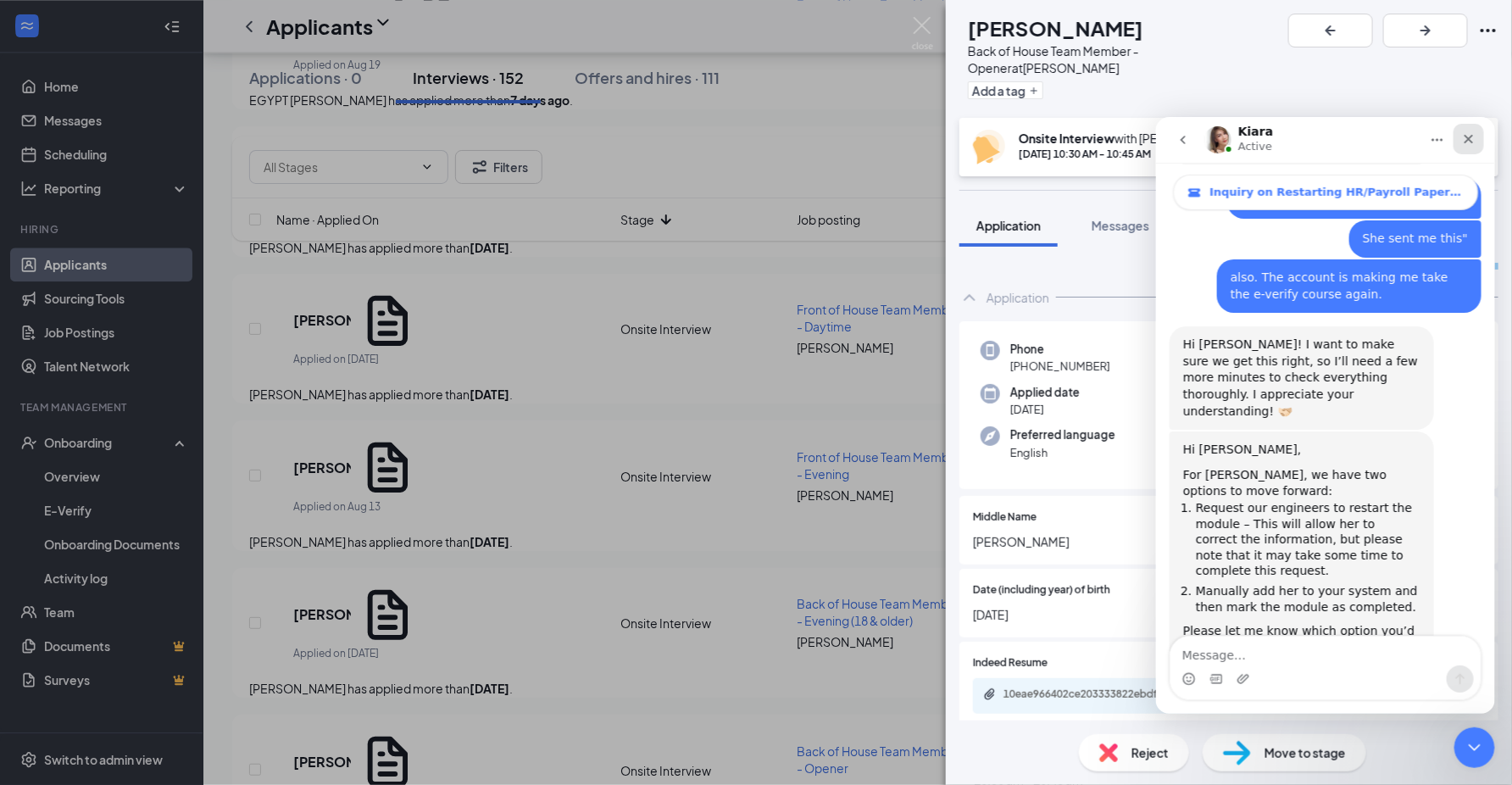
click at [1471, 142] on icon "Close" at bounding box center [1468, 138] width 9 height 9
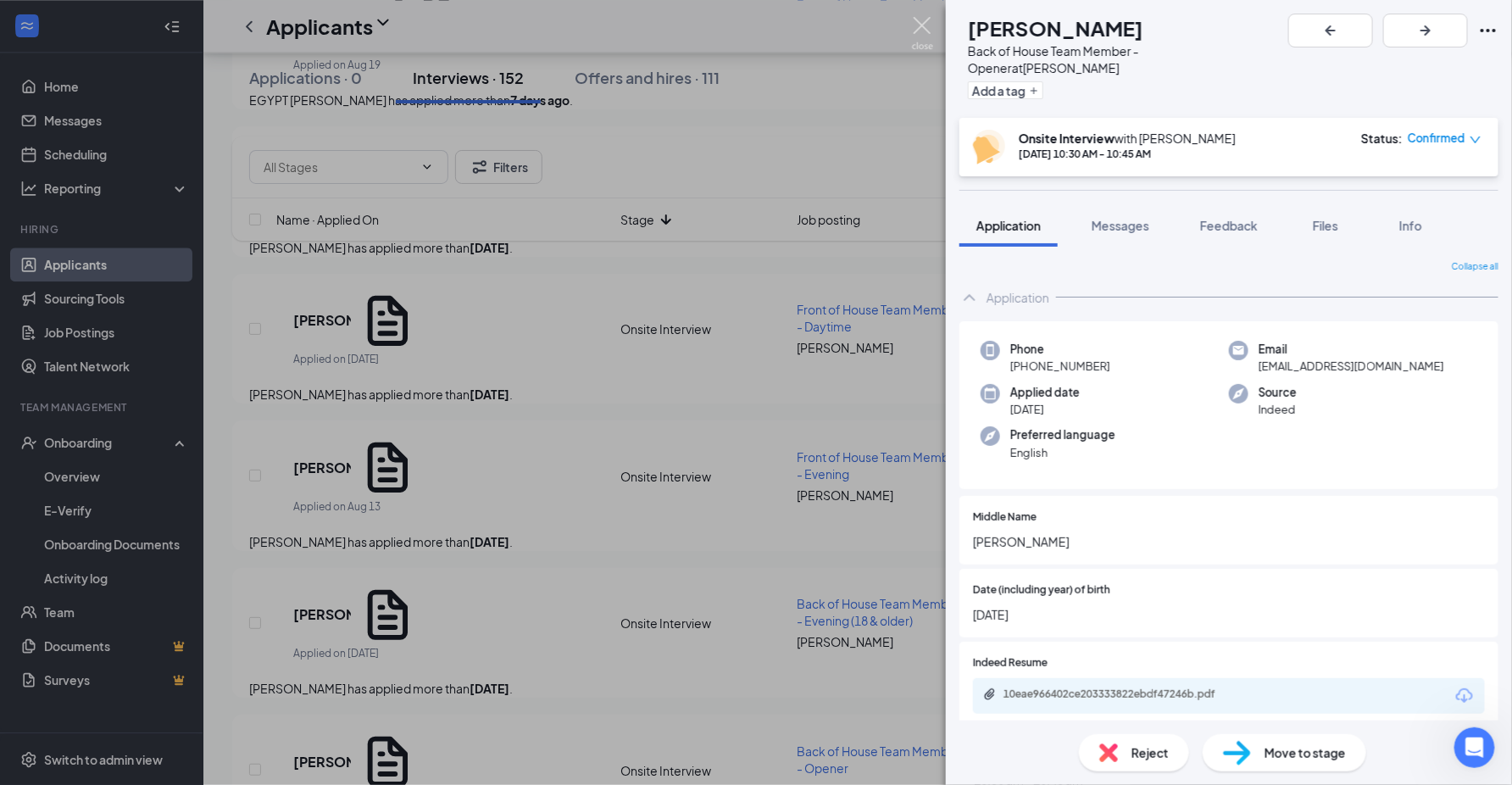
click at [924, 27] on img at bounding box center [922, 33] width 21 height 33
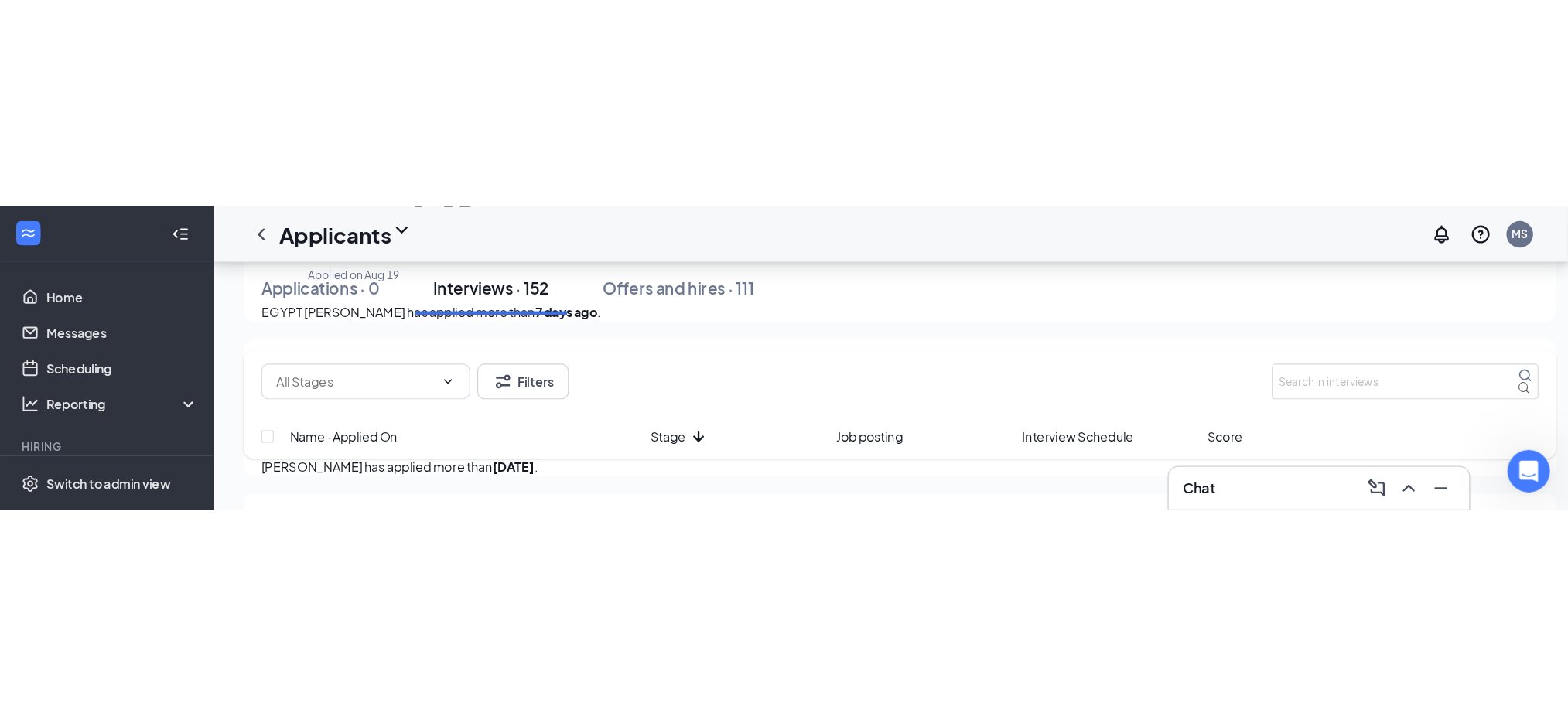
scroll to position [559, 0]
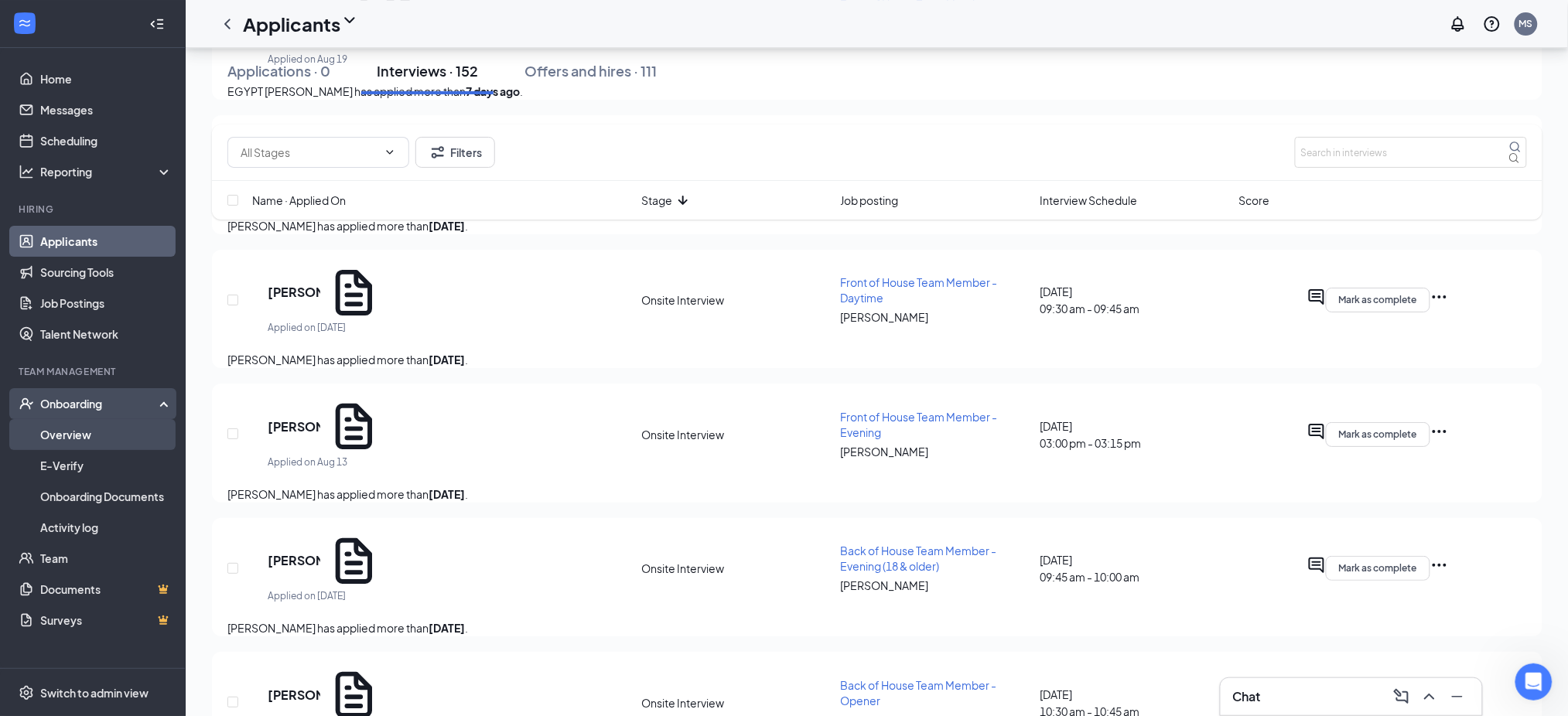
click at [65, 439] on link "Overview" at bounding box center [106, 434] width 132 height 31
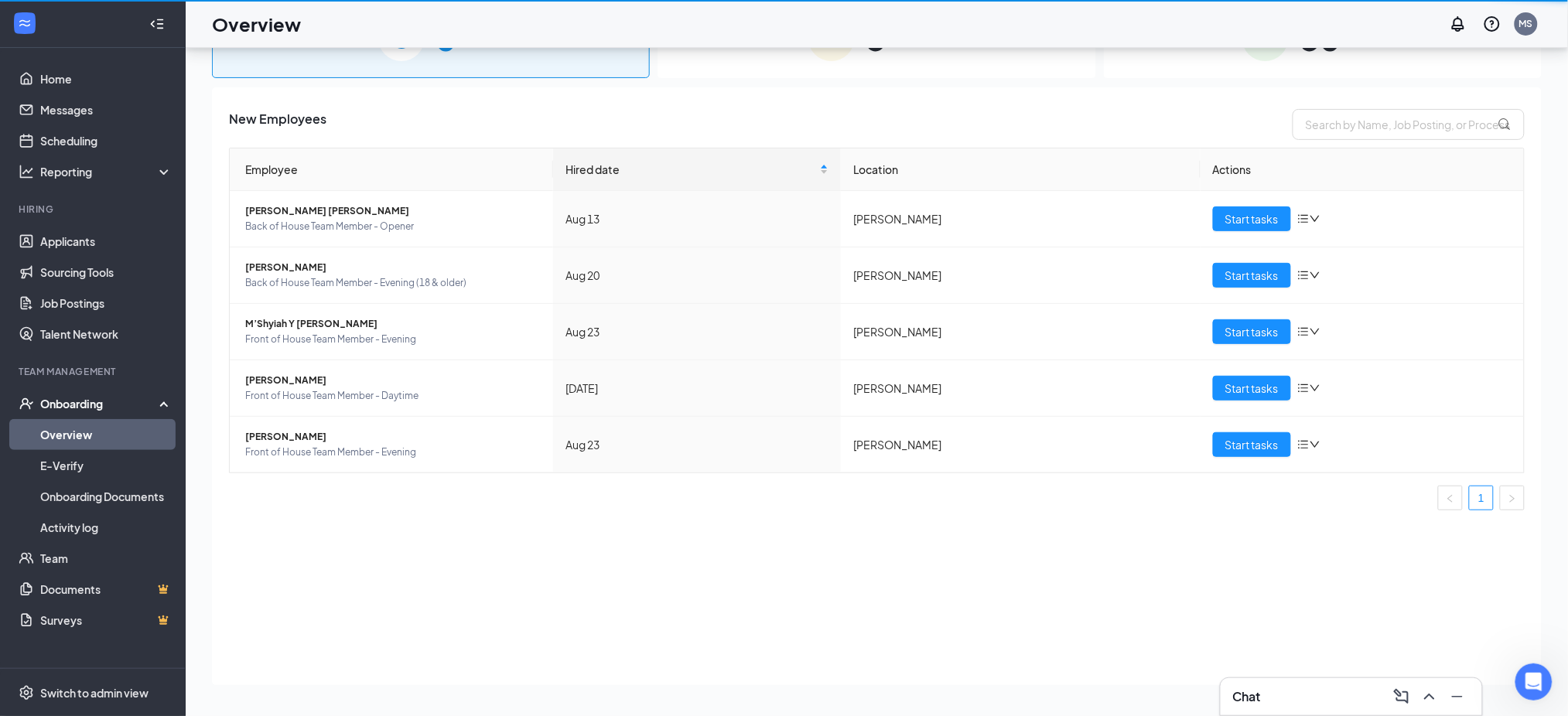
scroll to position [69, 0]
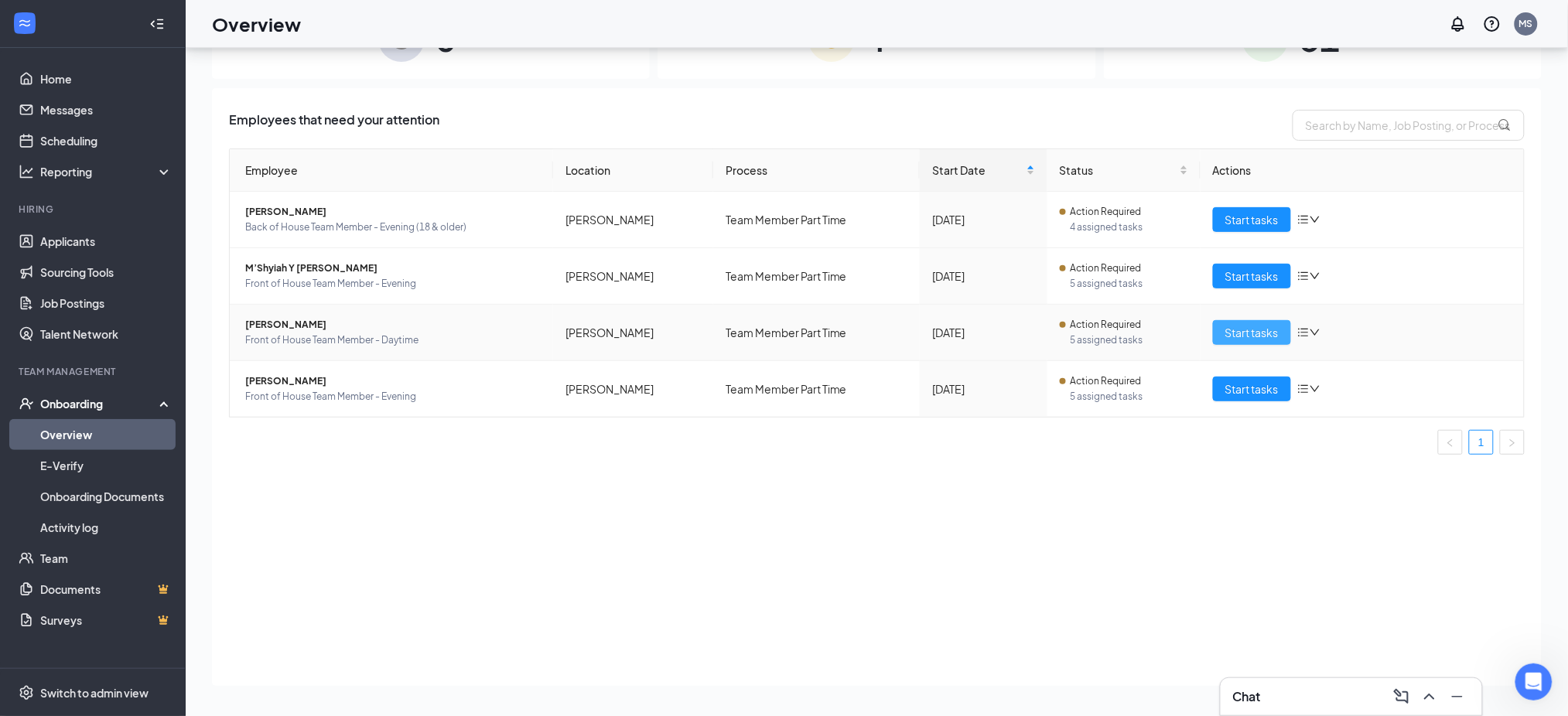
click at [1240, 340] on span "Start tasks" at bounding box center [1251, 333] width 53 height 17
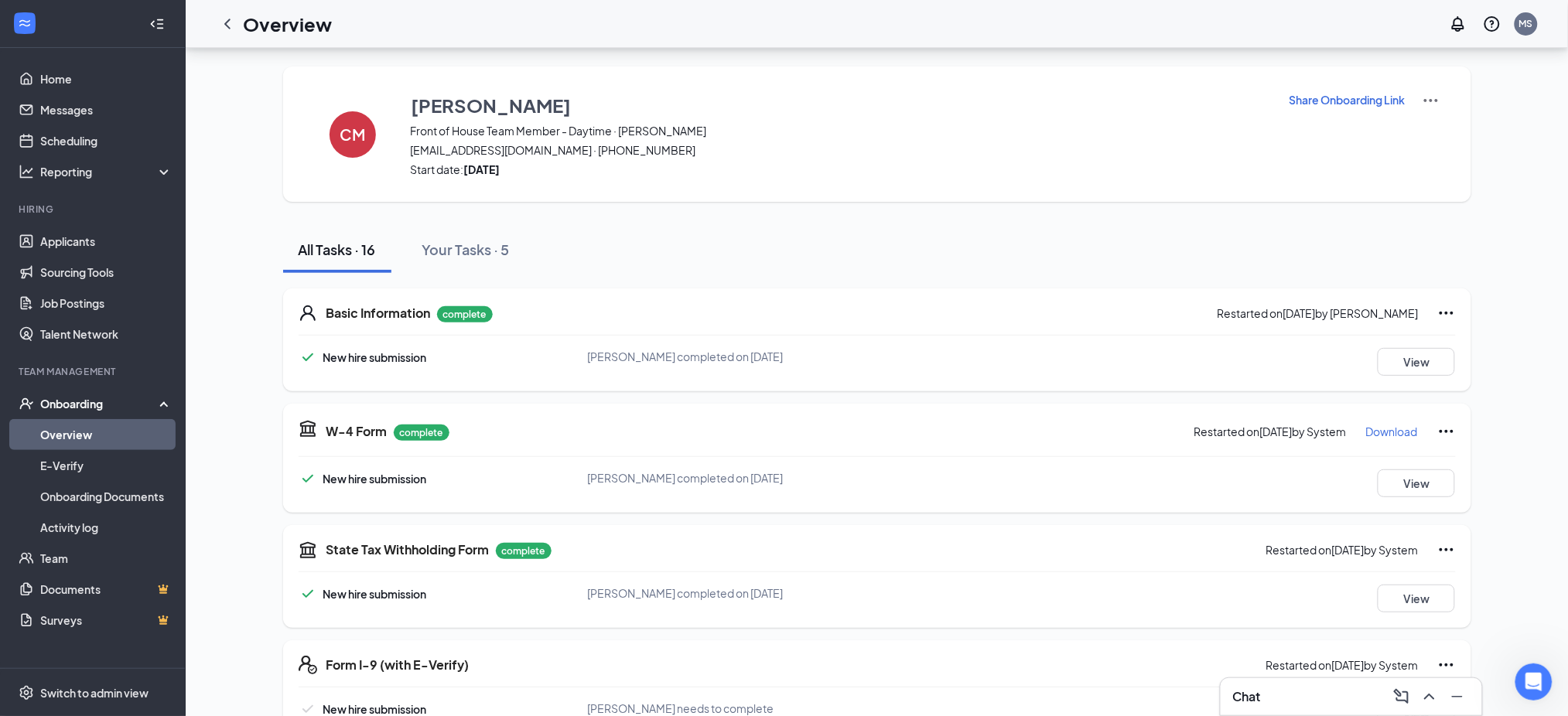
scroll to position [730, 0]
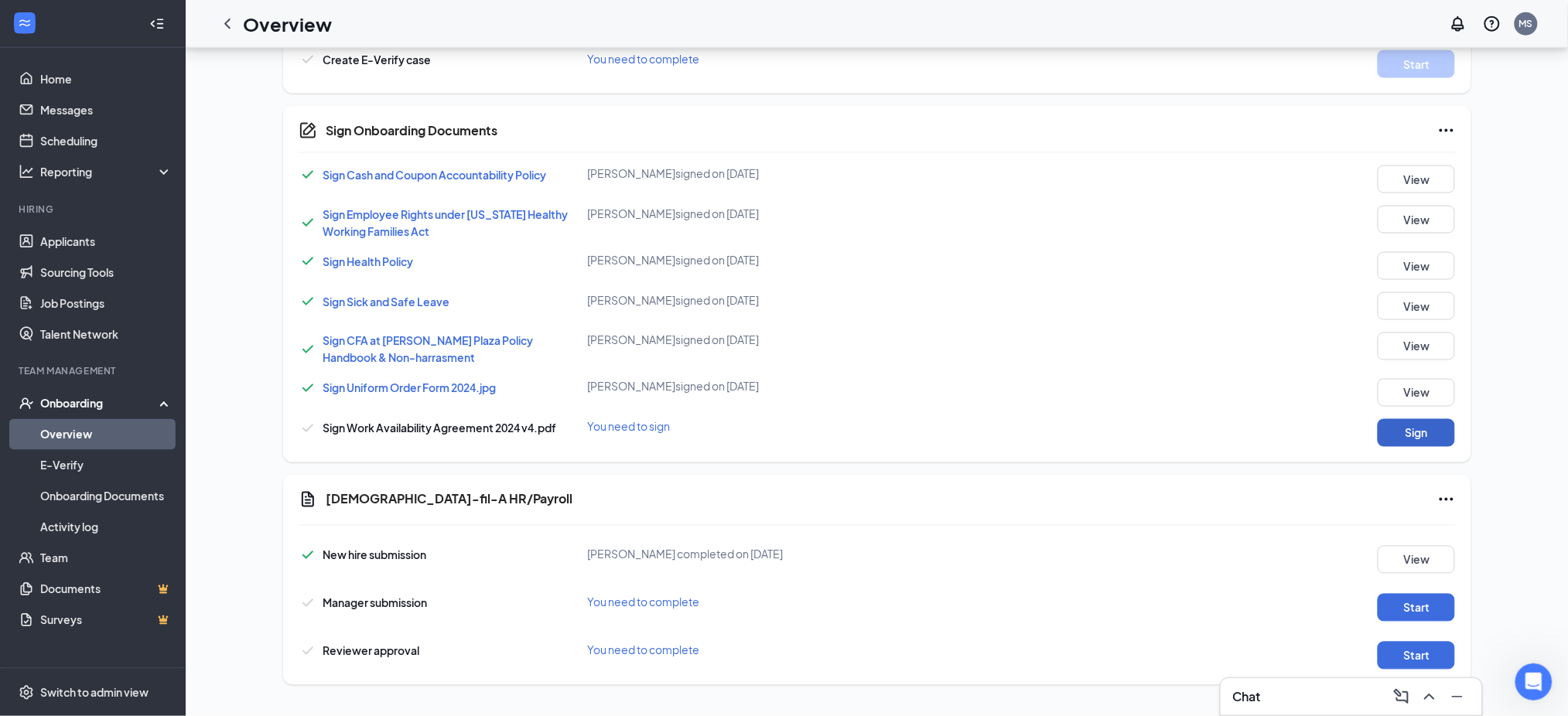
click at [1417, 432] on button "Sign" at bounding box center [1416, 433] width 78 height 28
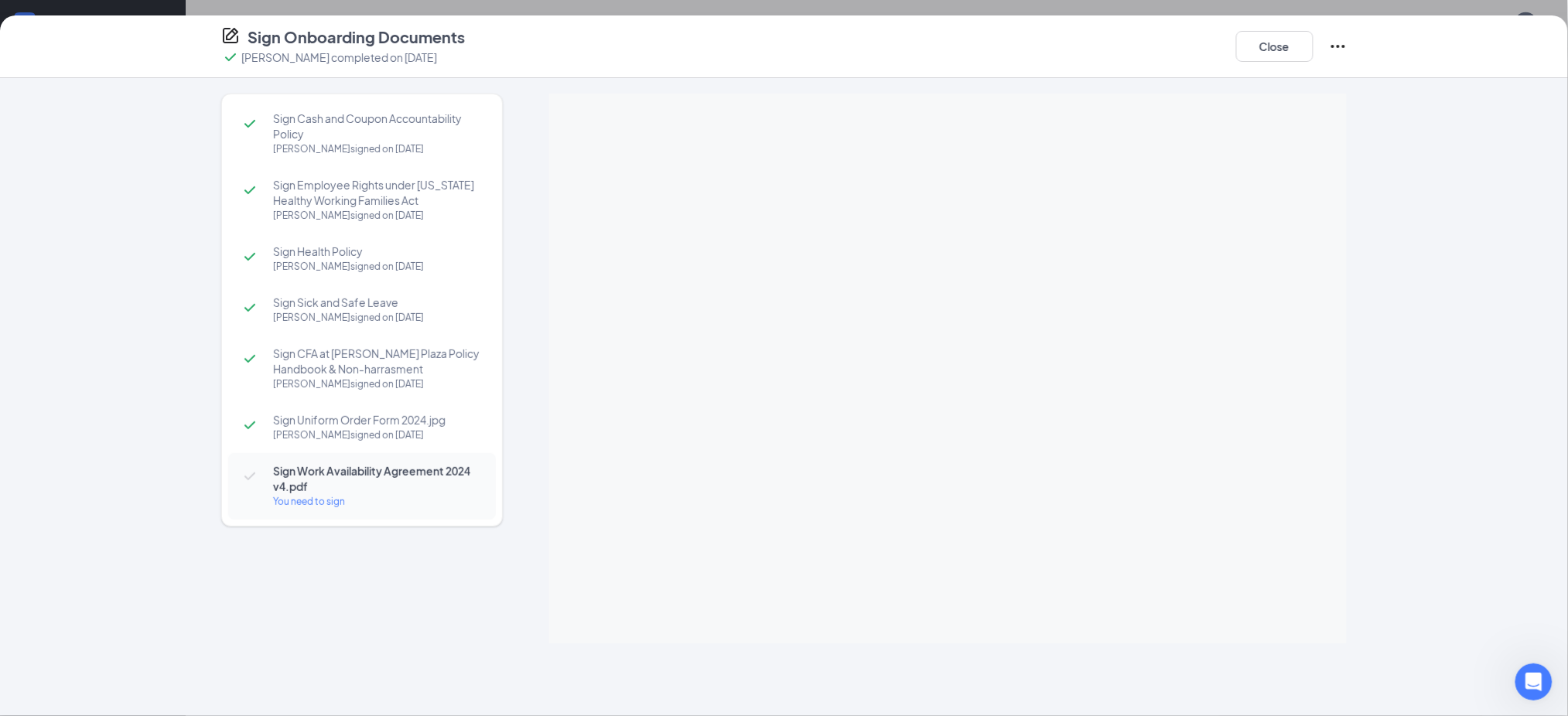
scroll to position [0, 0]
click at [1269, 48] on button "Close" at bounding box center [1274, 45] width 78 height 31
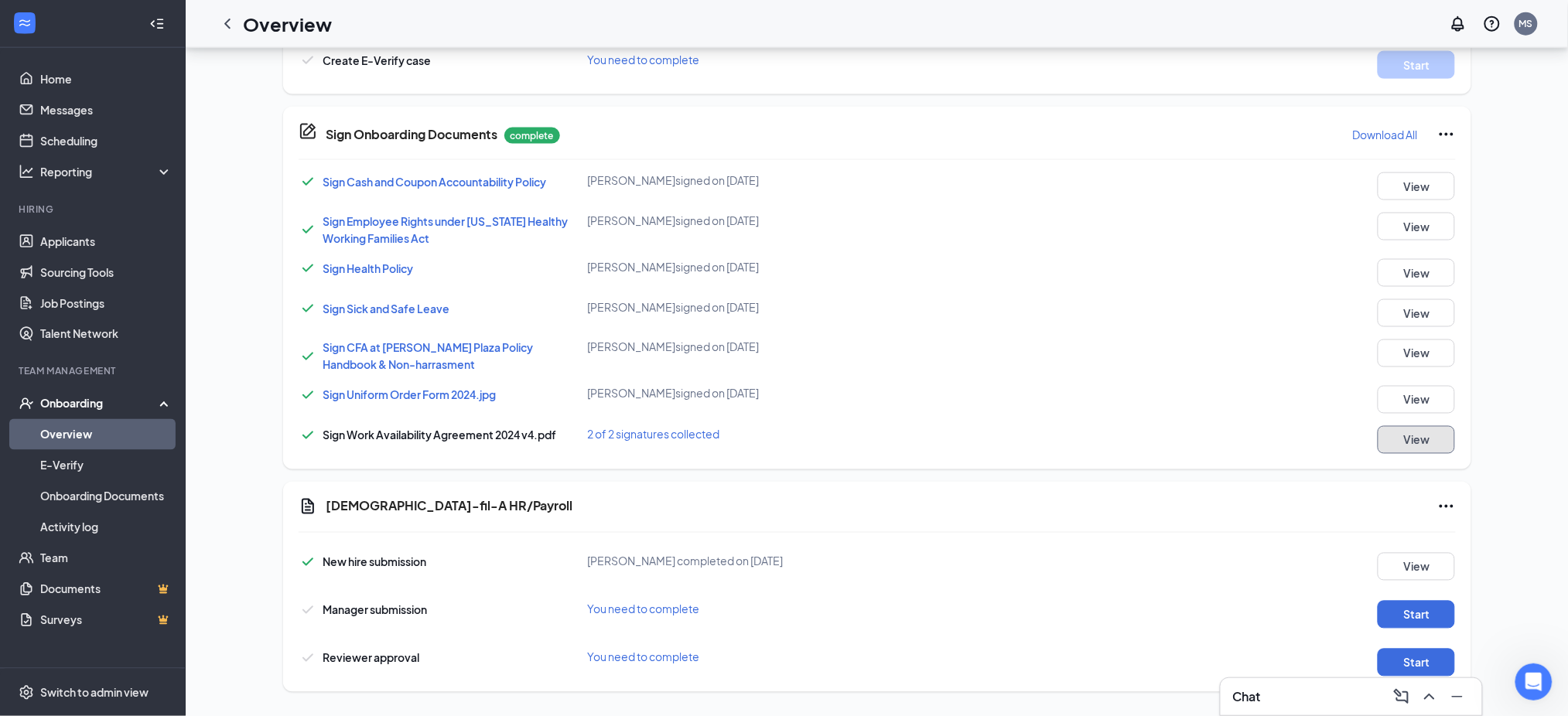
scroll to position [14, 0]
